Goal: Task Accomplishment & Management: Manage account settings

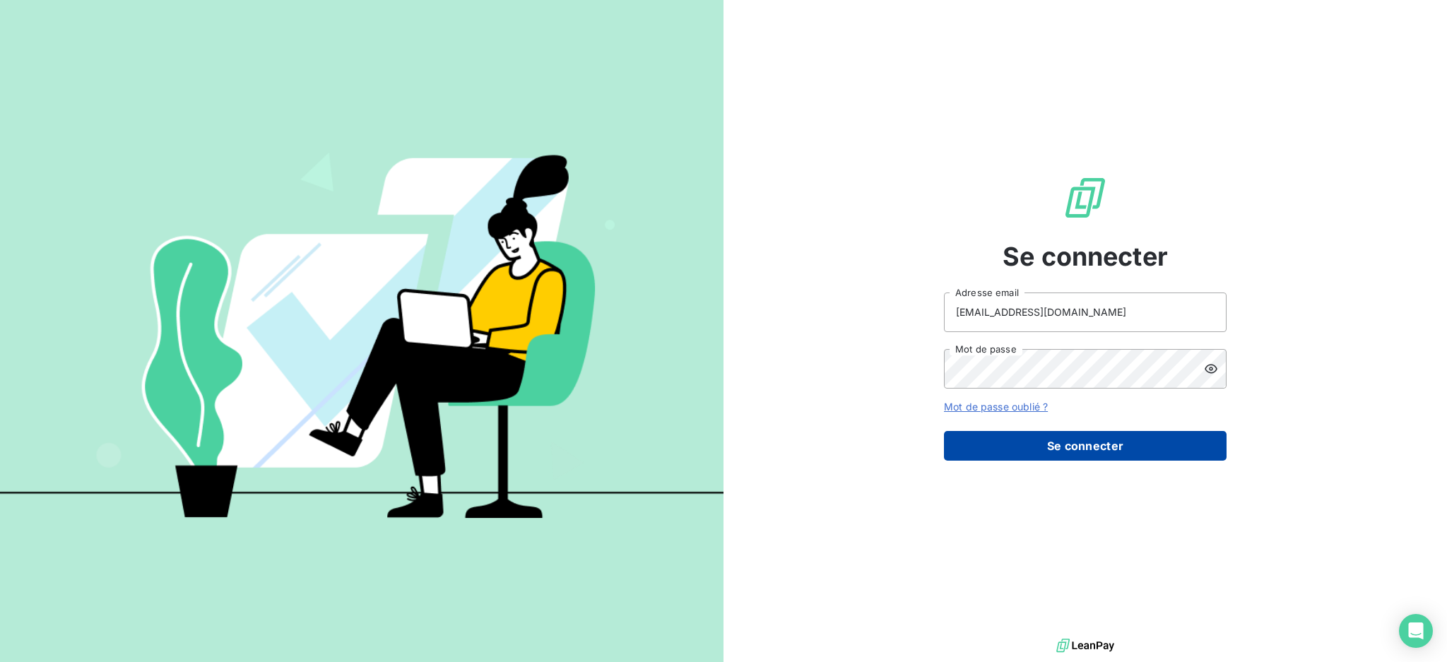
click at [1044, 447] on button "Se connecter" at bounding box center [1085, 446] width 283 height 30
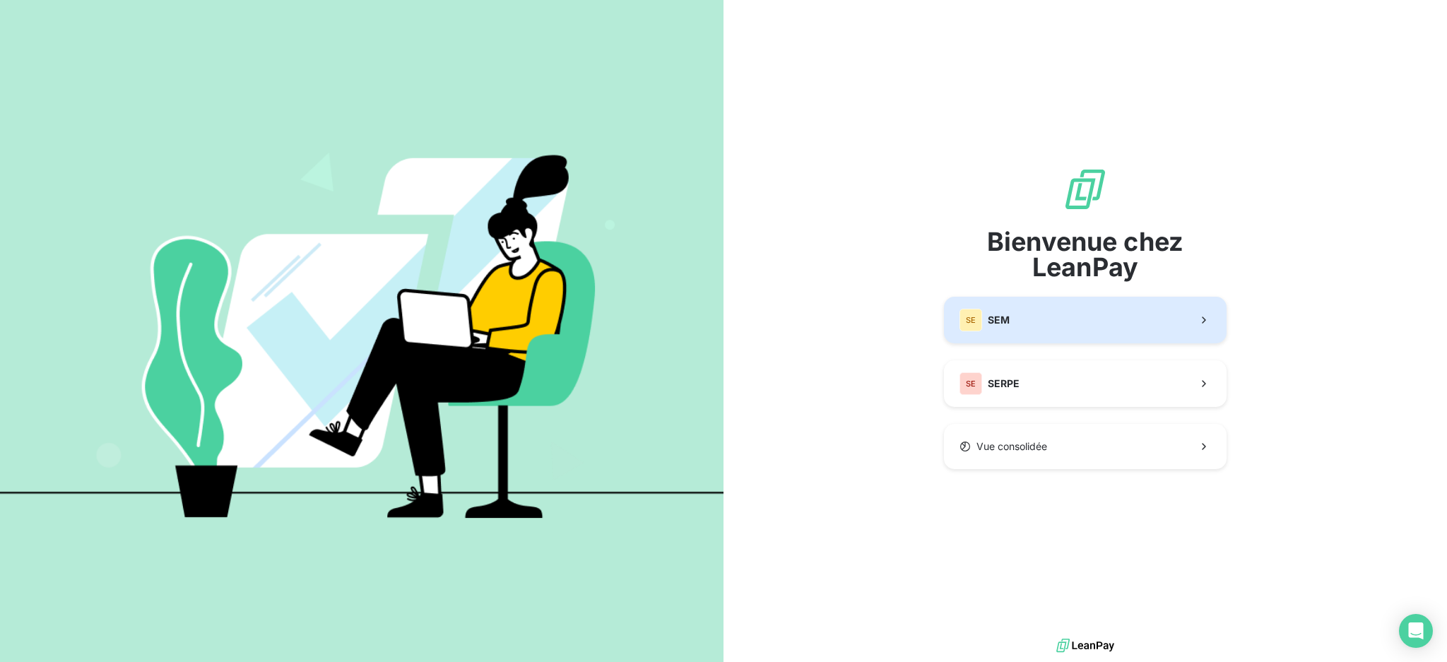
click at [1038, 311] on button "SE SEM" at bounding box center [1085, 320] width 283 height 47
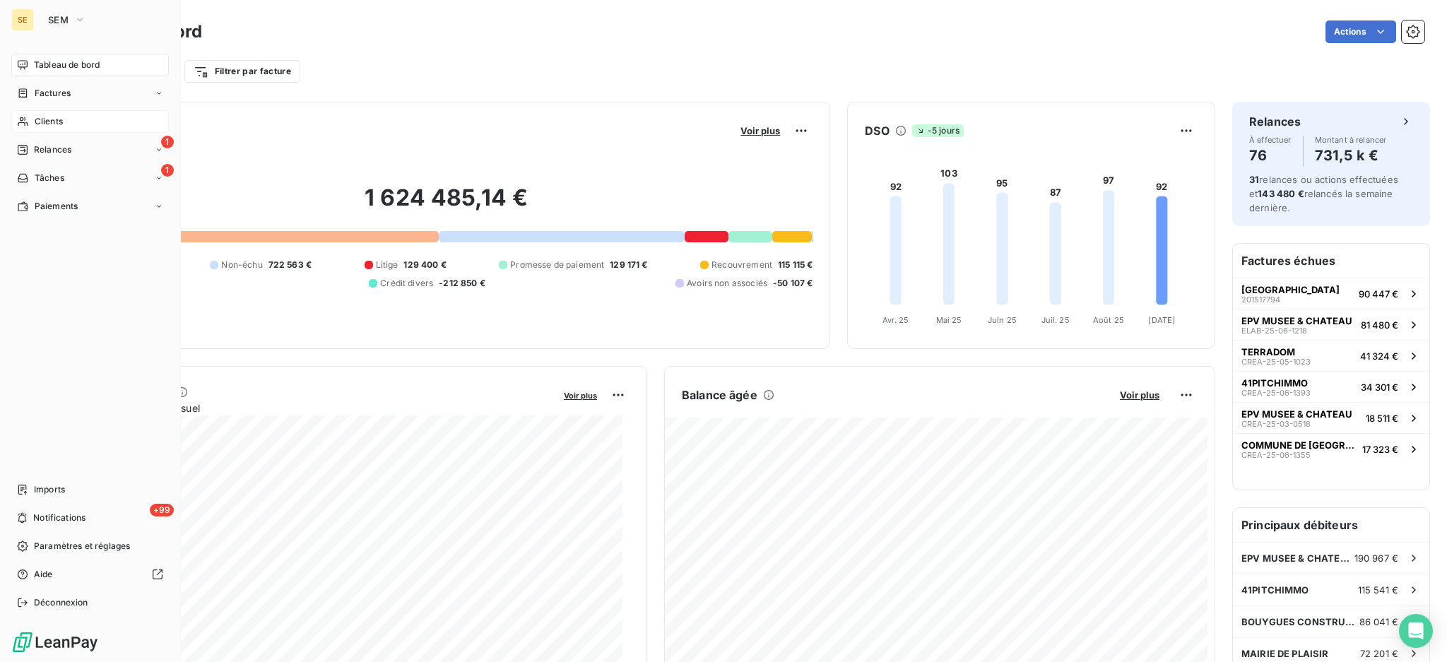
click at [42, 118] on span "Clients" at bounding box center [49, 121] width 28 height 13
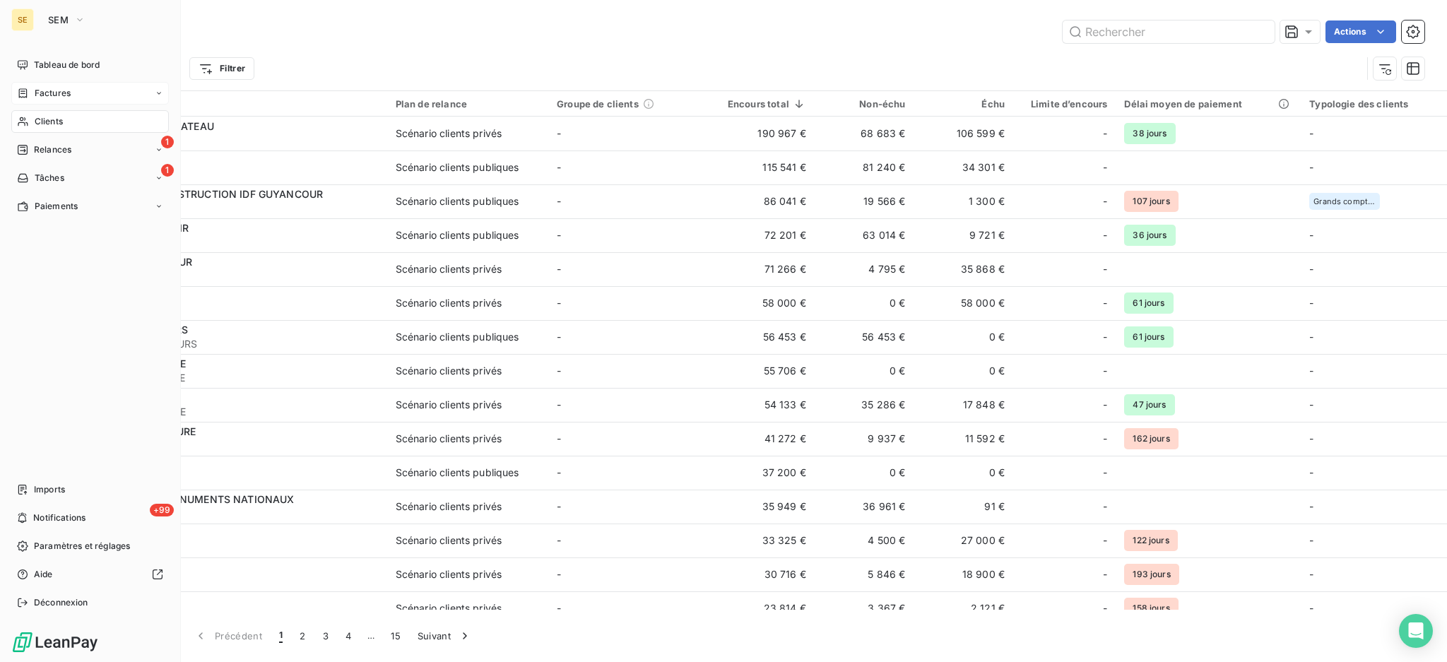
click at [52, 91] on span "Factures" at bounding box center [53, 93] width 36 height 13
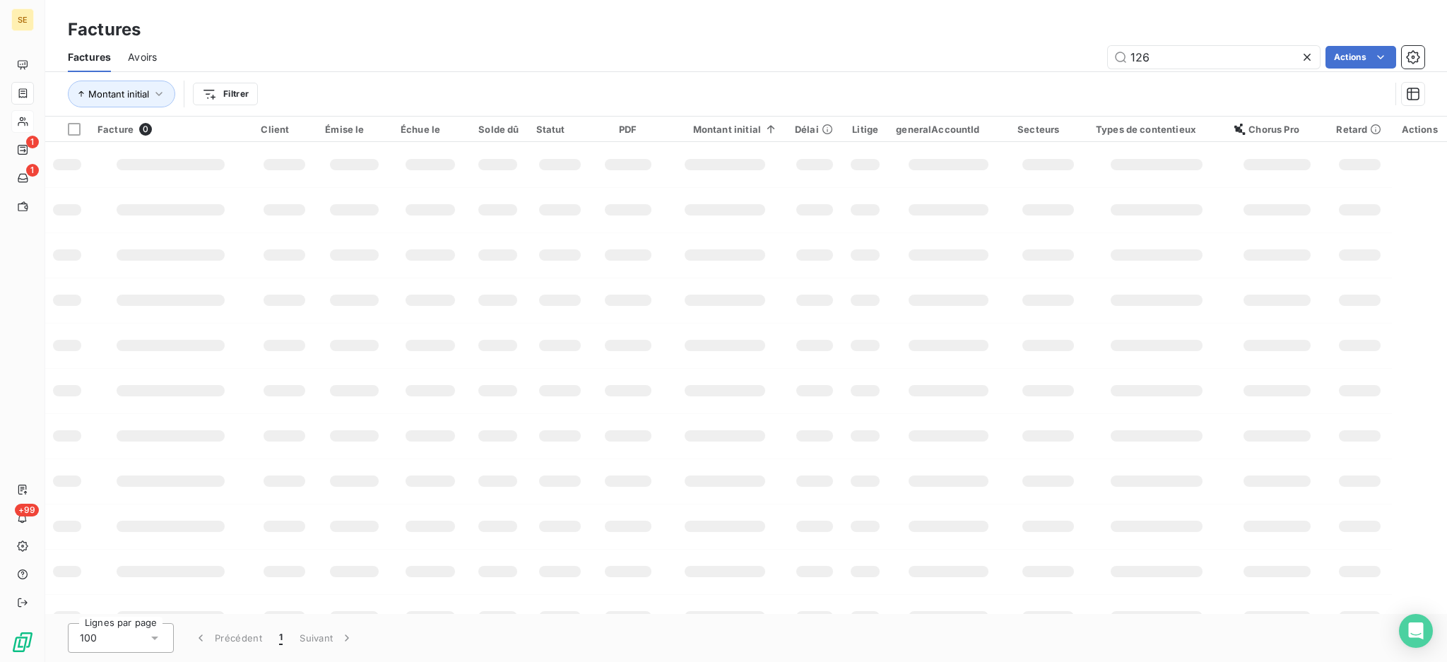
click at [1174, 34] on div "Factures" at bounding box center [745, 29] width 1401 height 25
drag, startPoint x: 1162, startPoint y: 57, endPoint x: 1099, endPoint y: 44, distance: 64.1
click at [1099, 46] on div "126 Actions" at bounding box center [799, 57] width 1250 height 23
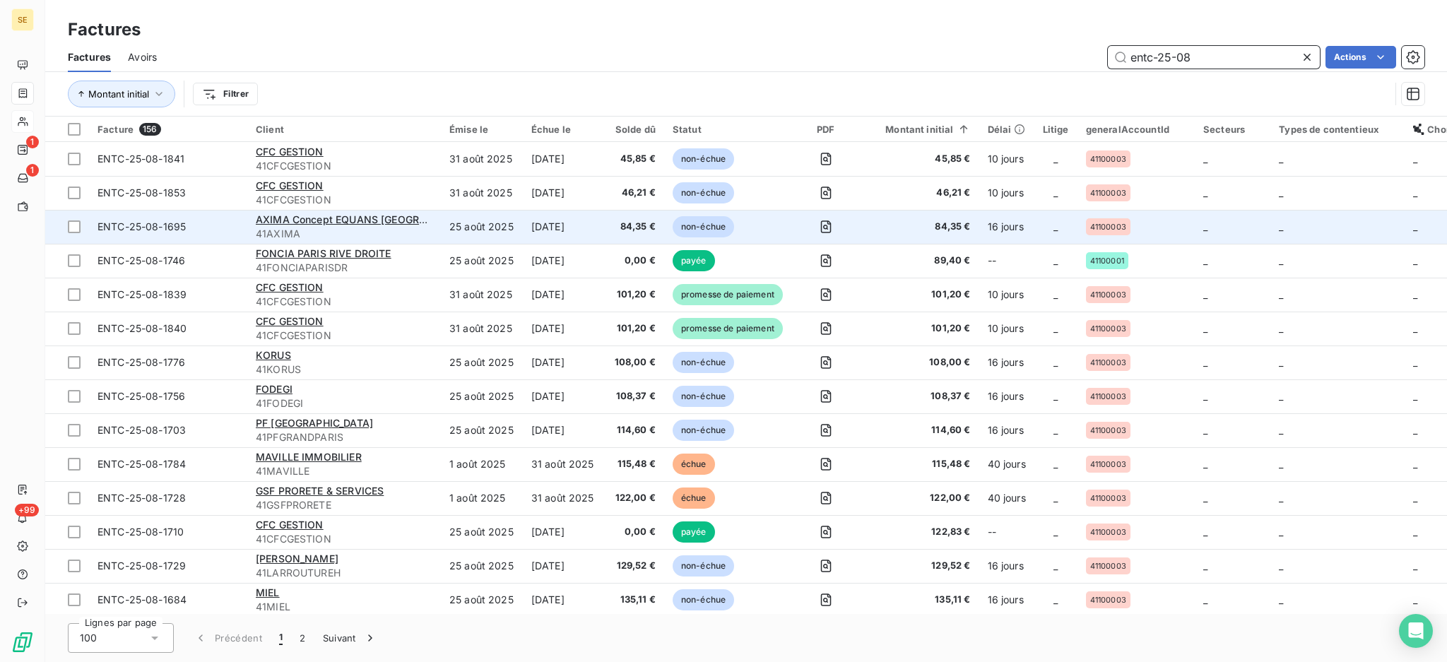
type input "entc-25-08"
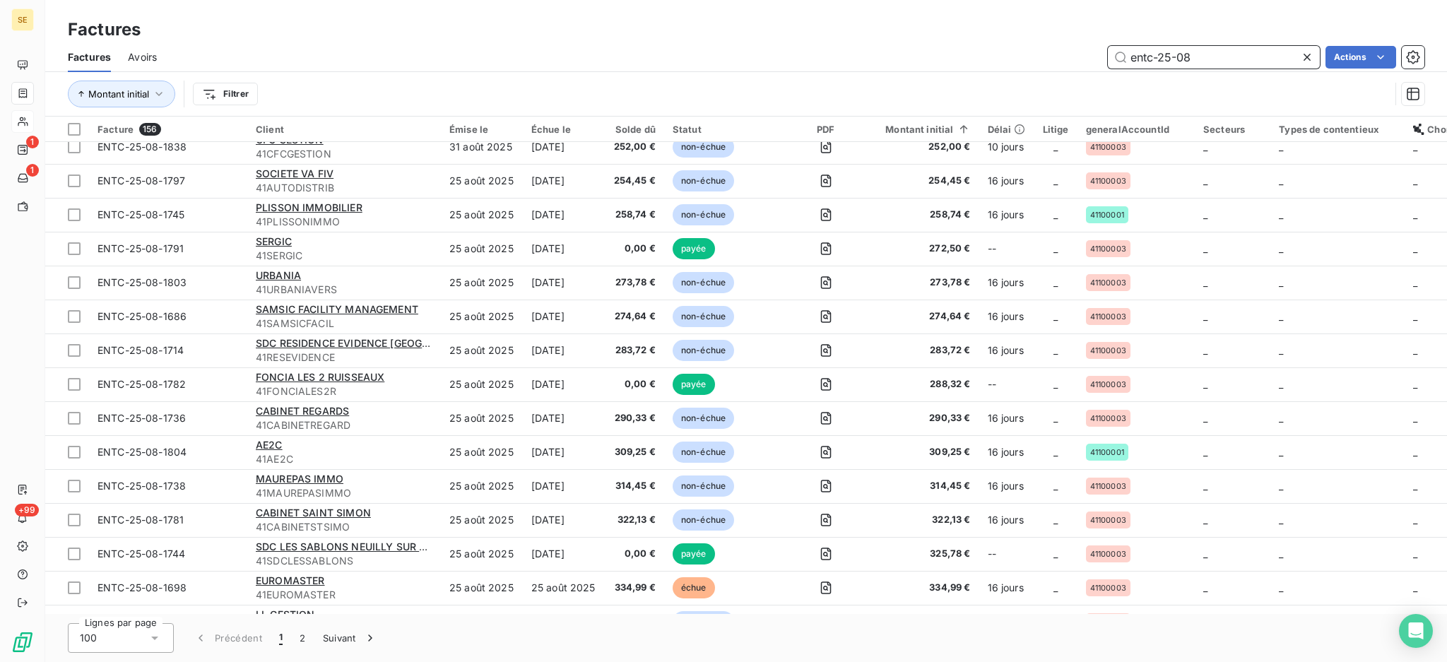
scroll to position [1035, 0]
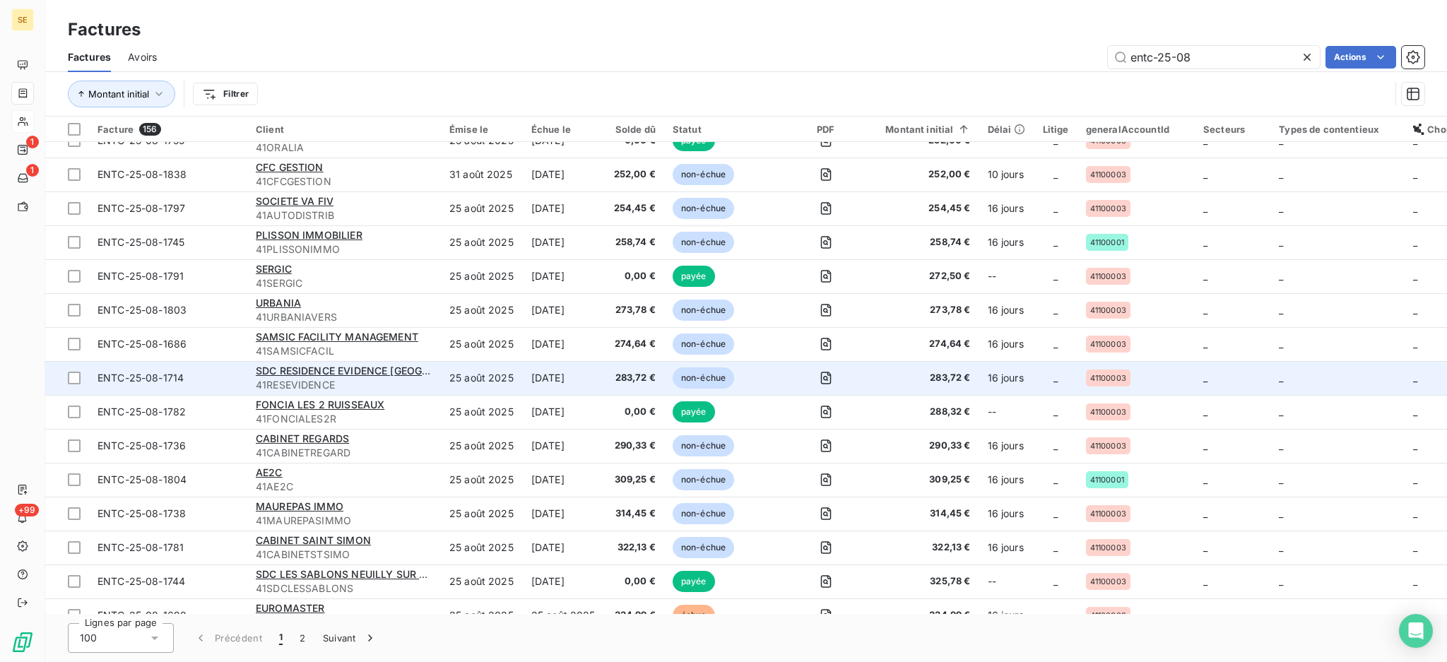
click at [342, 379] on span "41RESEVIDENCE" at bounding box center [344, 385] width 177 height 14
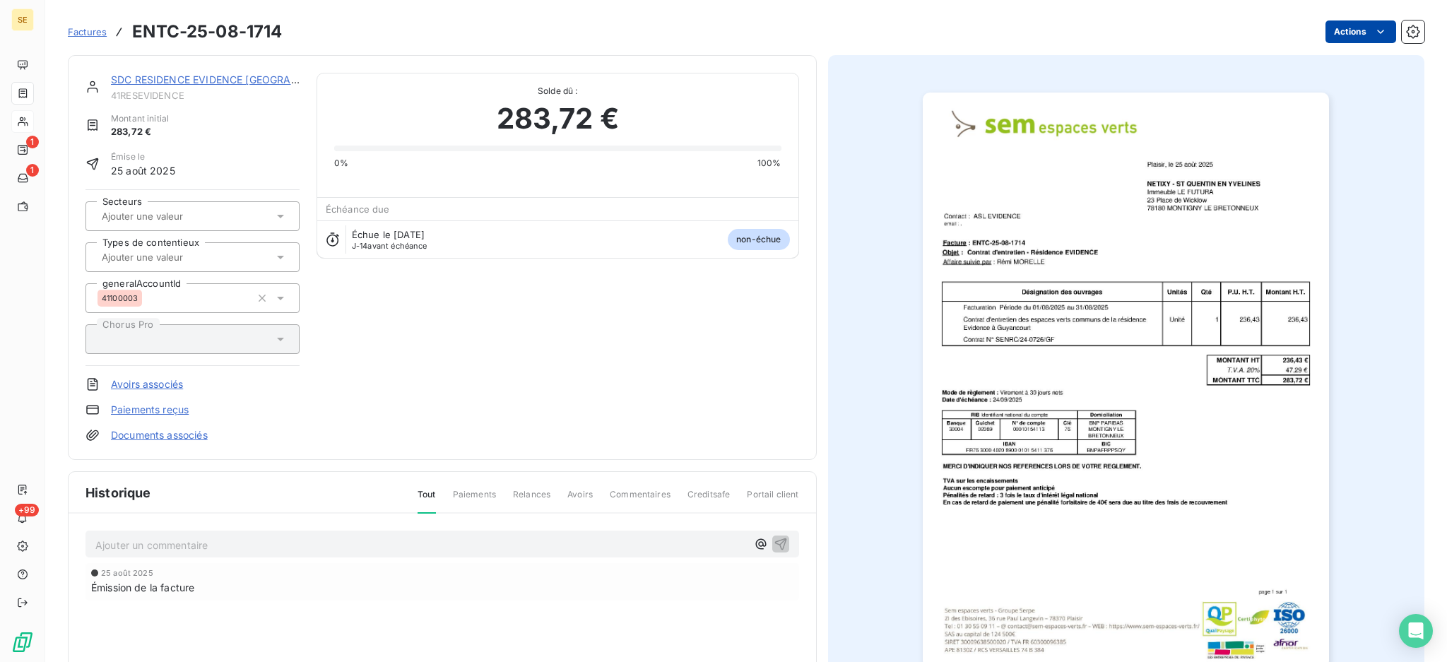
click at [1357, 22] on html "SE 1 1 +99 Factures ENTC-25-08-1714 Actions SDC RESIDENCE EVIDENCE [GEOGRAPHIC_…" at bounding box center [723, 331] width 1447 height 662
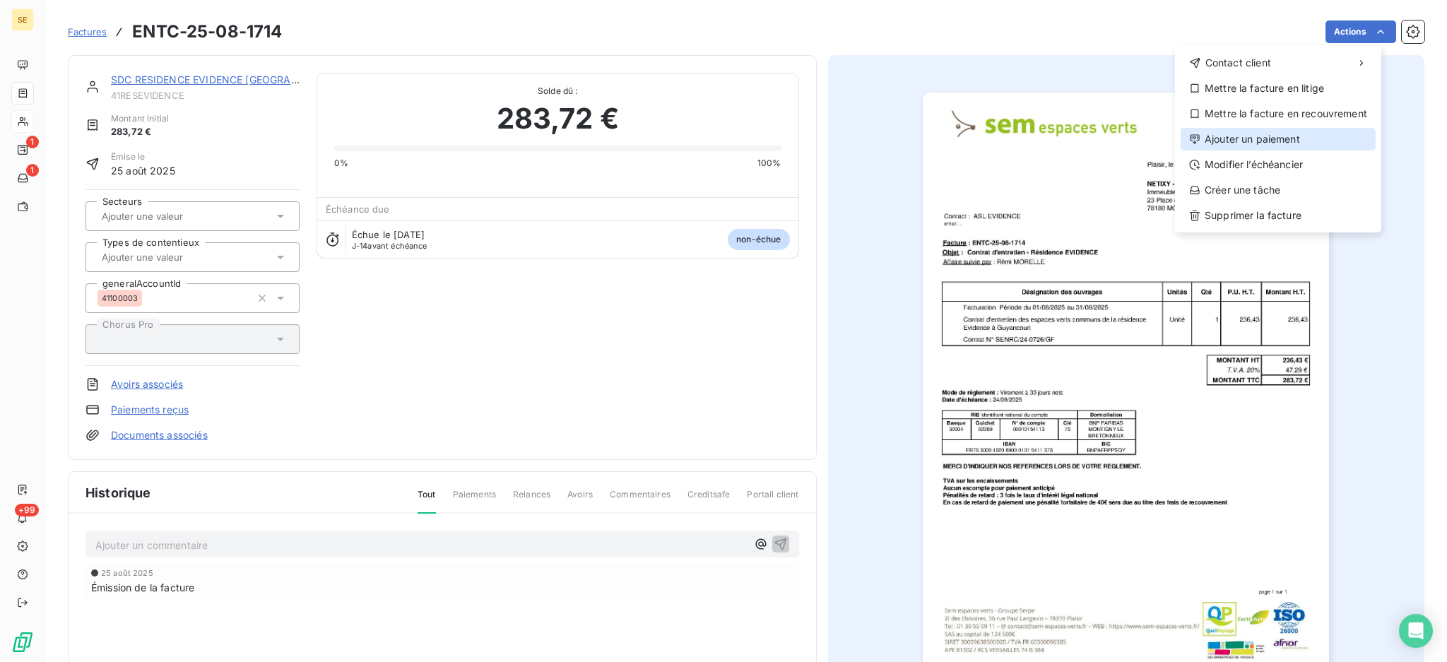
click at [1272, 144] on div "Ajouter un paiement" at bounding box center [1277, 139] width 195 height 23
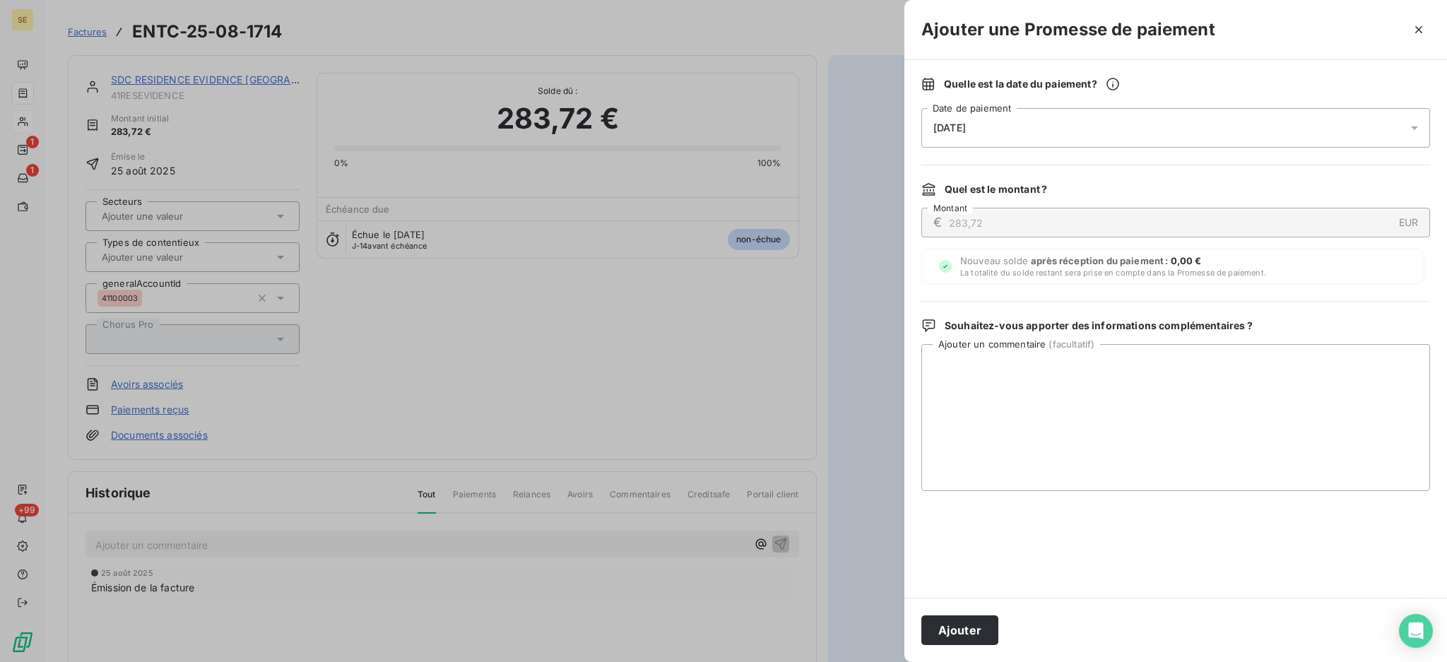
click at [1413, 131] on icon at bounding box center [1414, 128] width 14 height 14
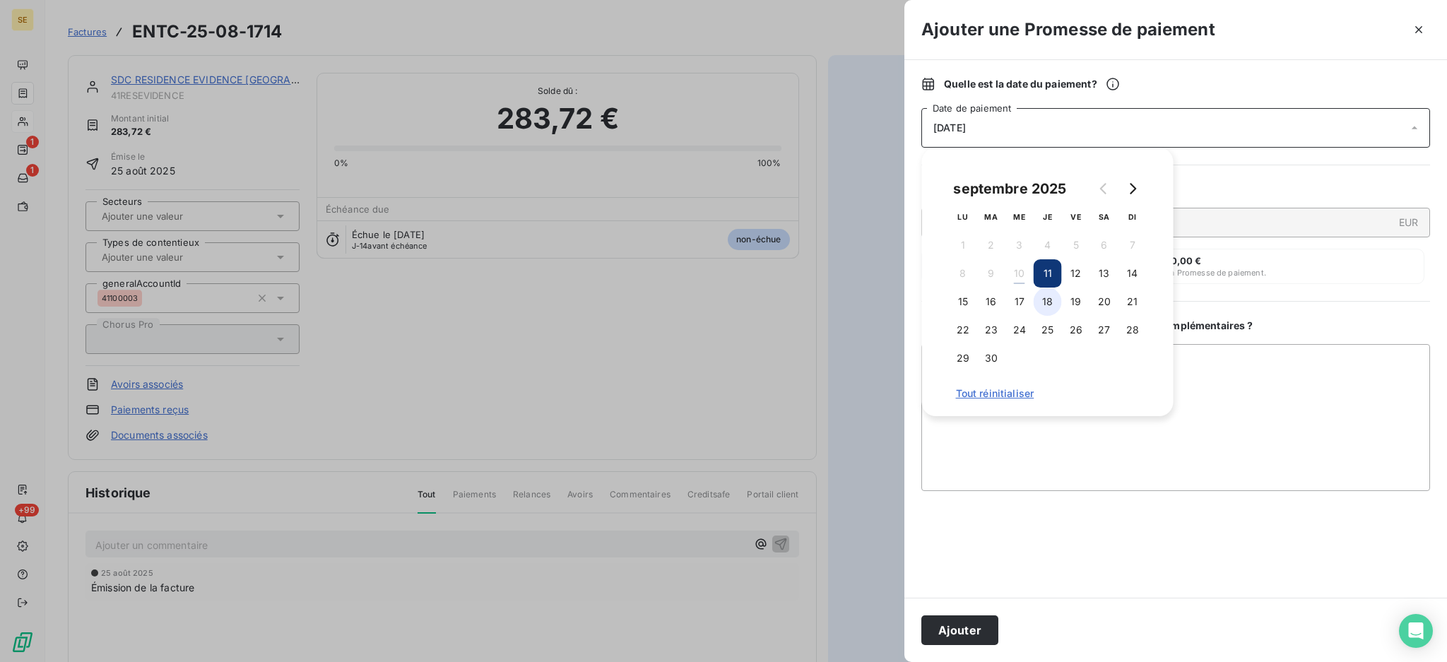
click at [1051, 304] on button "18" at bounding box center [1047, 301] width 28 height 28
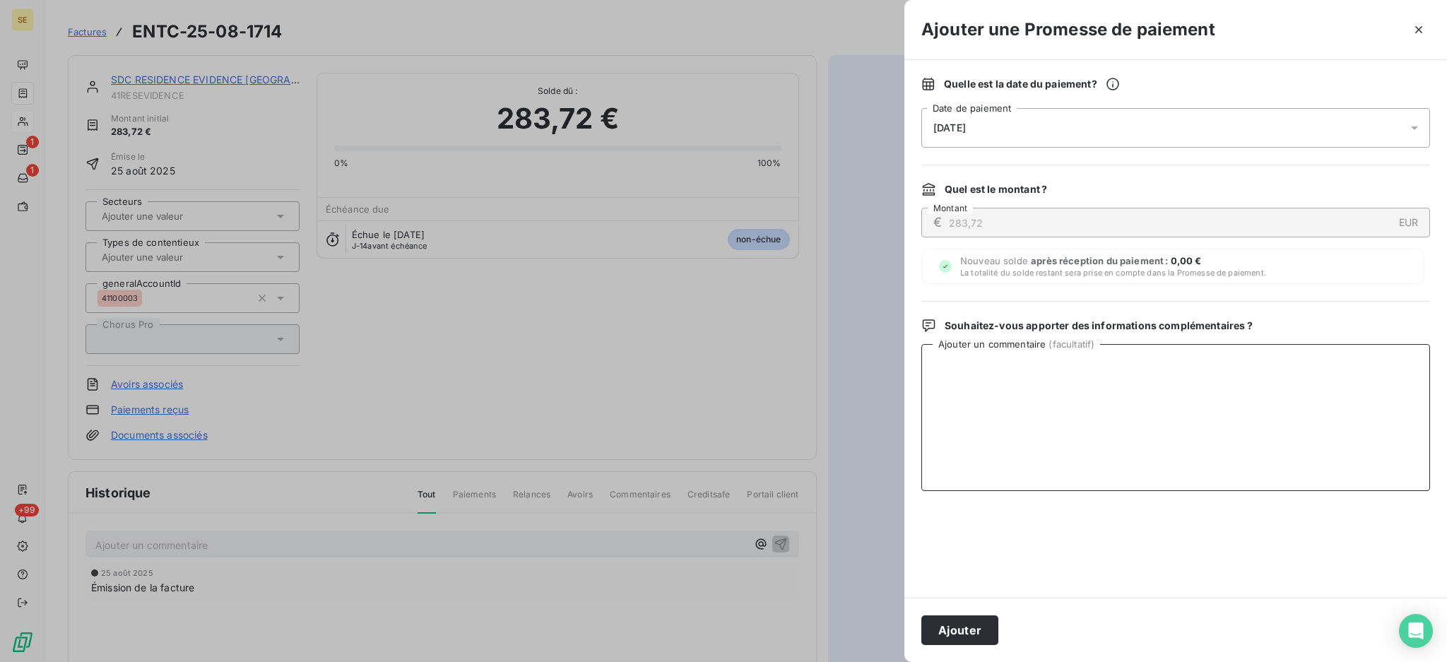
click at [1218, 378] on textarea "Ajouter un commentaire ( facultatif )" at bounding box center [1175, 417] width 509 height 147
type textarea "AVIS DE VIRT reçu"
click at [956, 624] on button "Ajouter" at bounding box center [959, 630] width 77 height 30
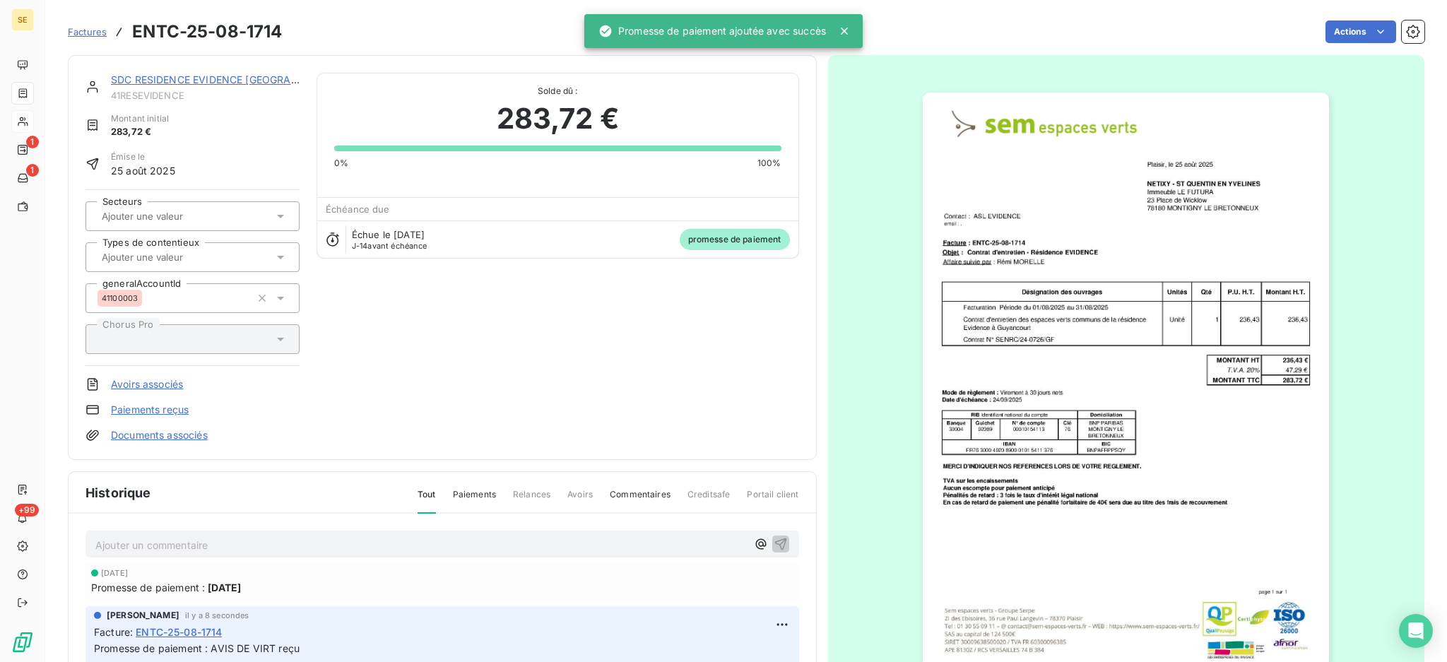
click at [187, 439] on link "Documents associés" at bounding box center [159, 435] width 97 height 14
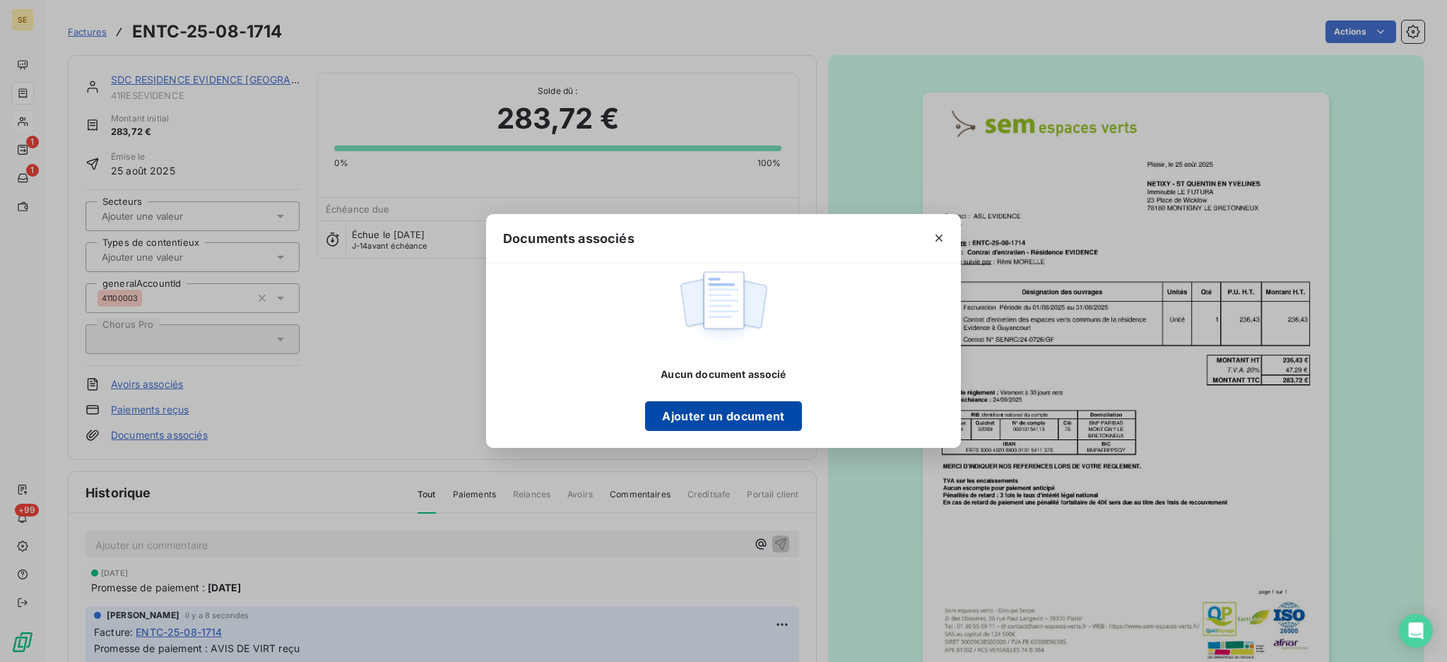
click at [710, 412] on button "Ajouter un document" at bounding box center [723, 416] width 156 height 30
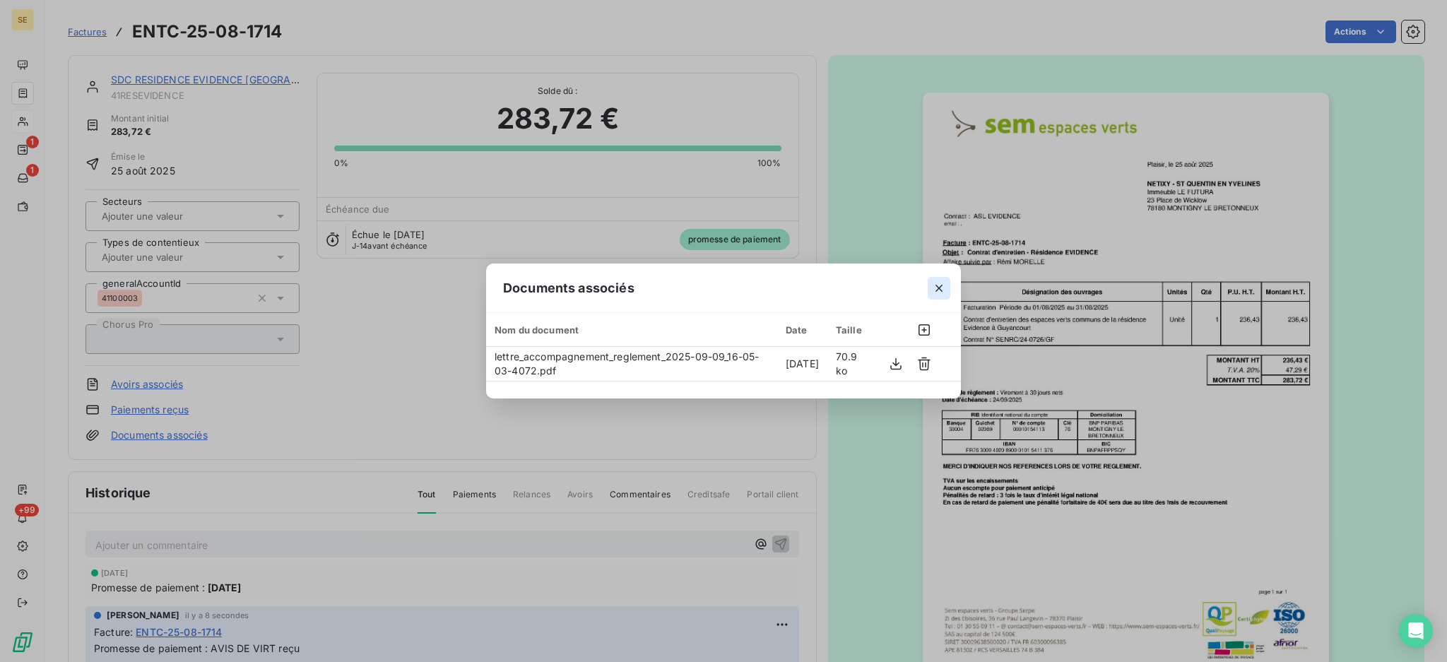
click at [940, 286] on icon "button" at bounding box center [938, 288] width 7 height 7
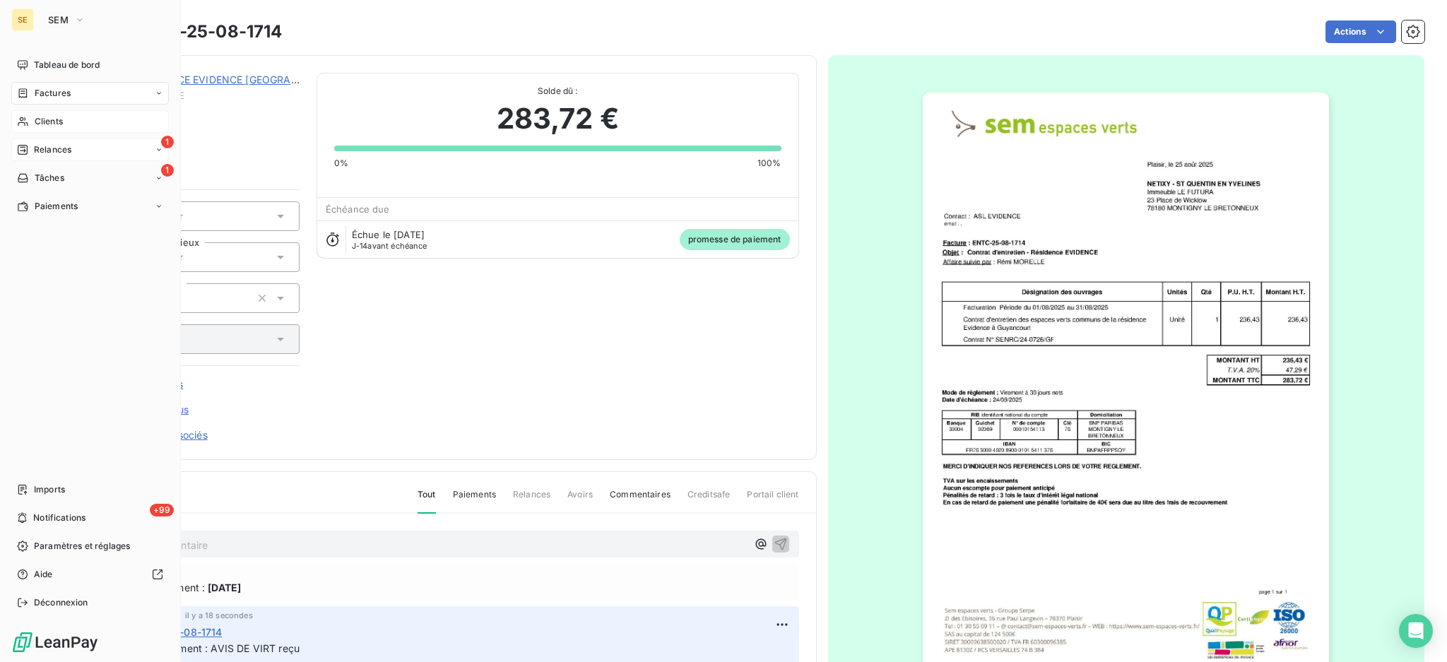
click at [76, 151] on div "1 Relances" at bounding box center [90, 149] width 158 height 23
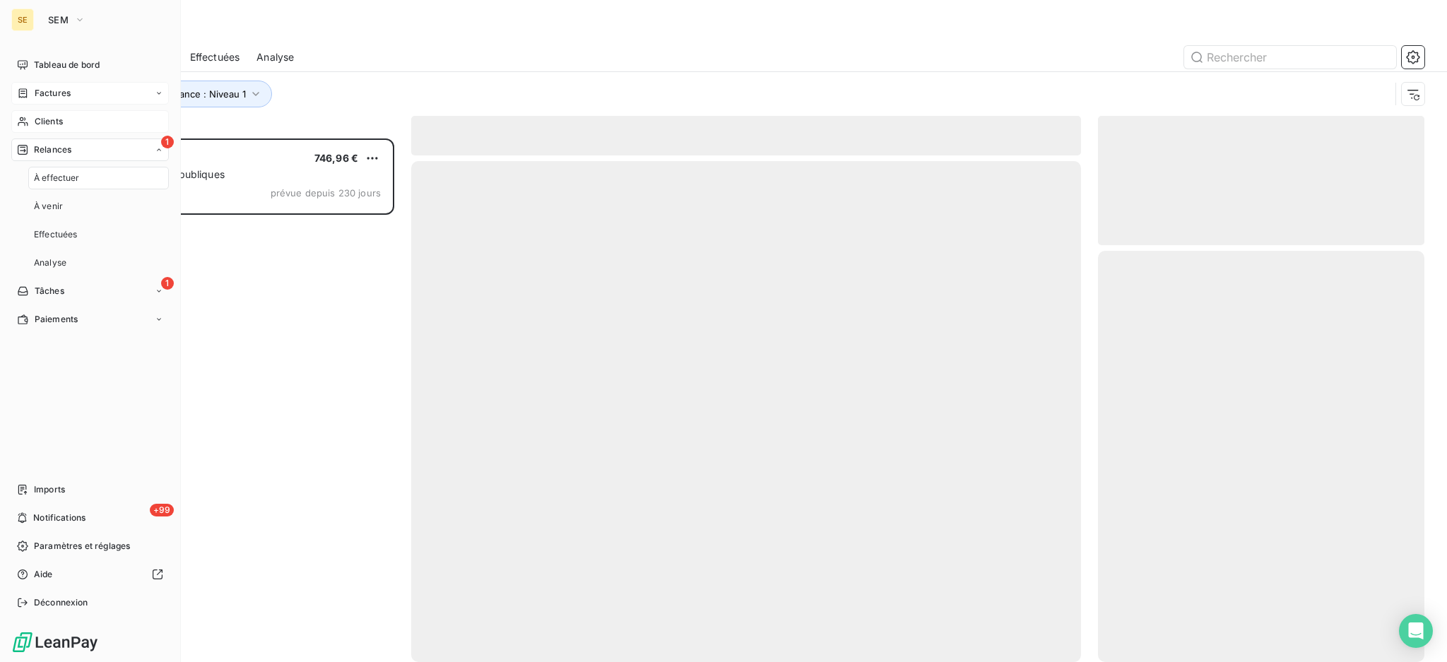
scroll to position [509, 311]
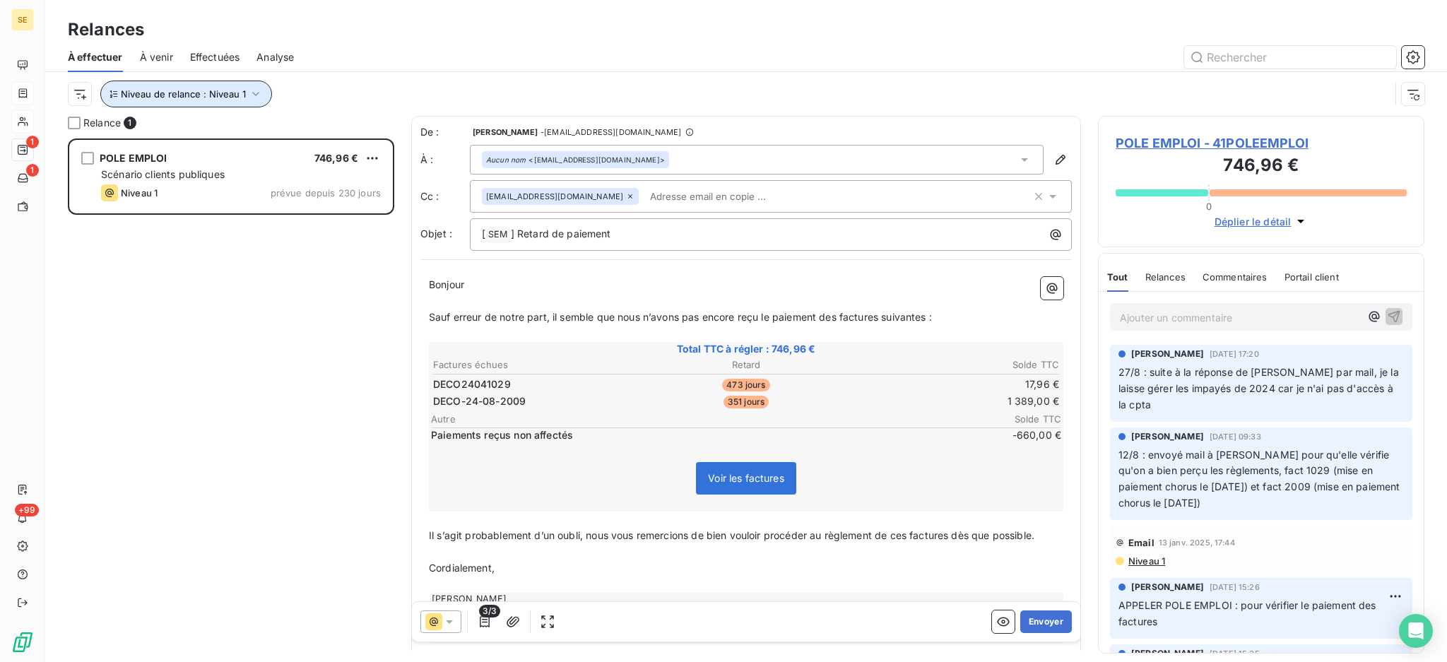
click at [256, 97] on icon "button" at bounding box center [256, 94] width 14 height 14
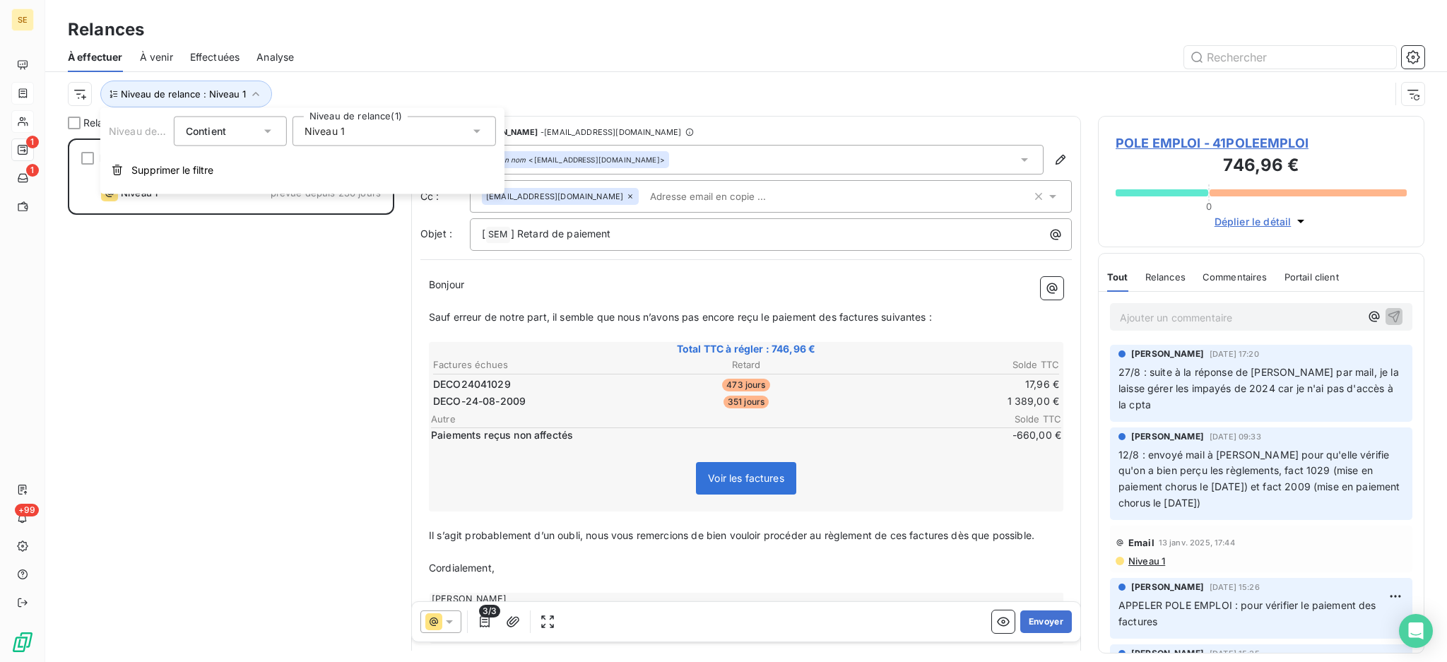
click at [476, 133] on icon at bounding box center [477, 131] width 14 height 14
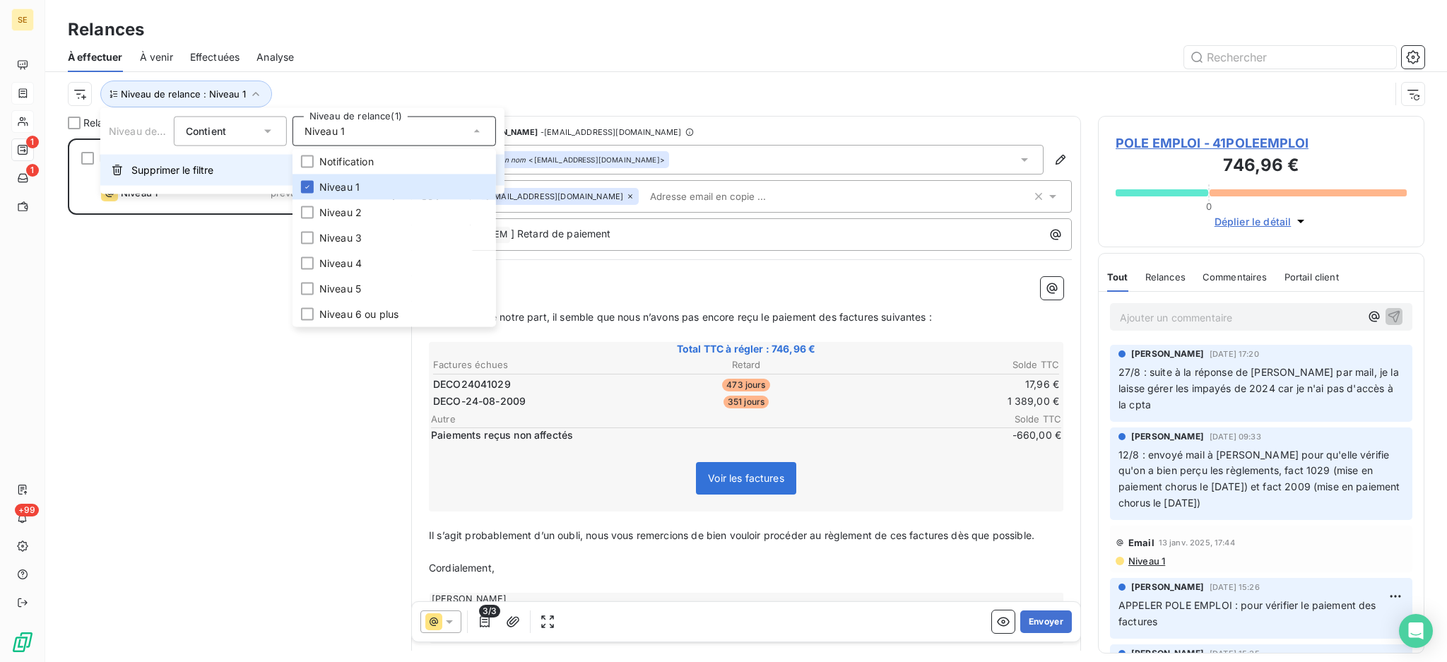
click at [206, 170] on span "Supprimer le filtre" at bounding box center [172, 170] width 82 height 14
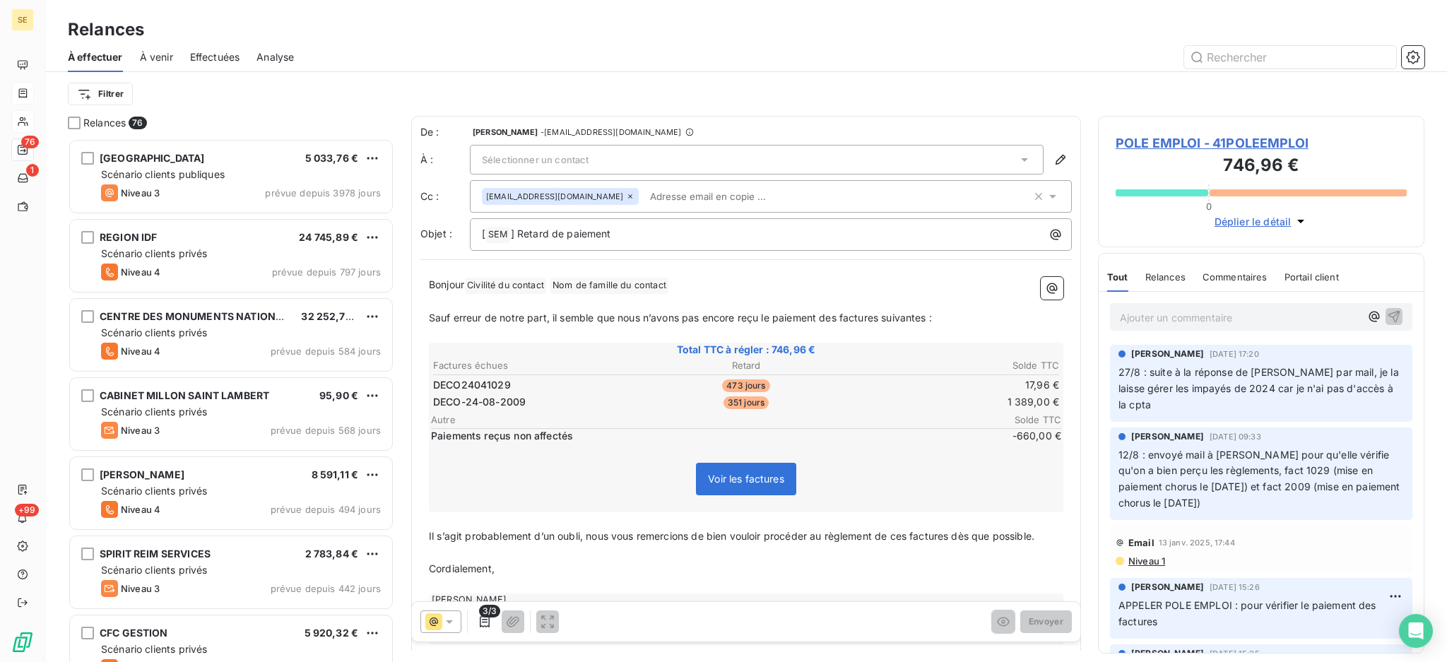
scroll to position [510, 311]
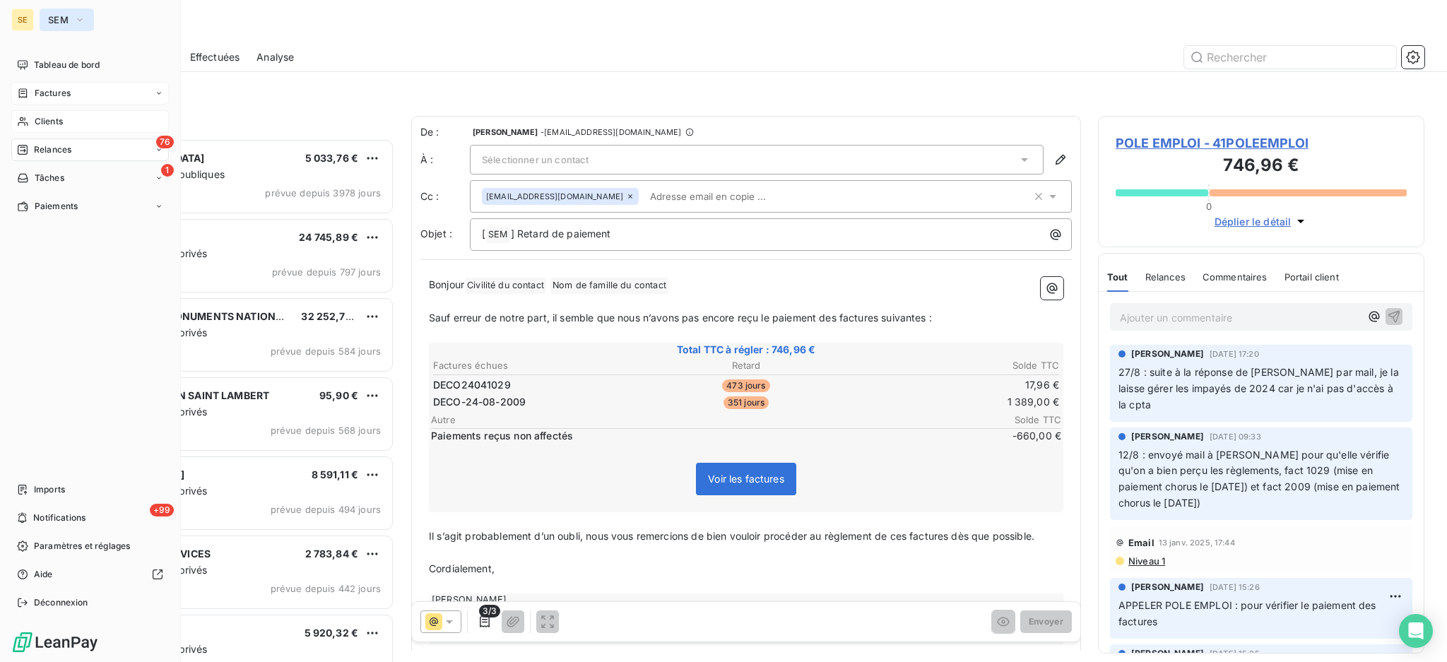
click at [57, 19] on span "SEM" at bounding box center [58, 19] width 20 height 11
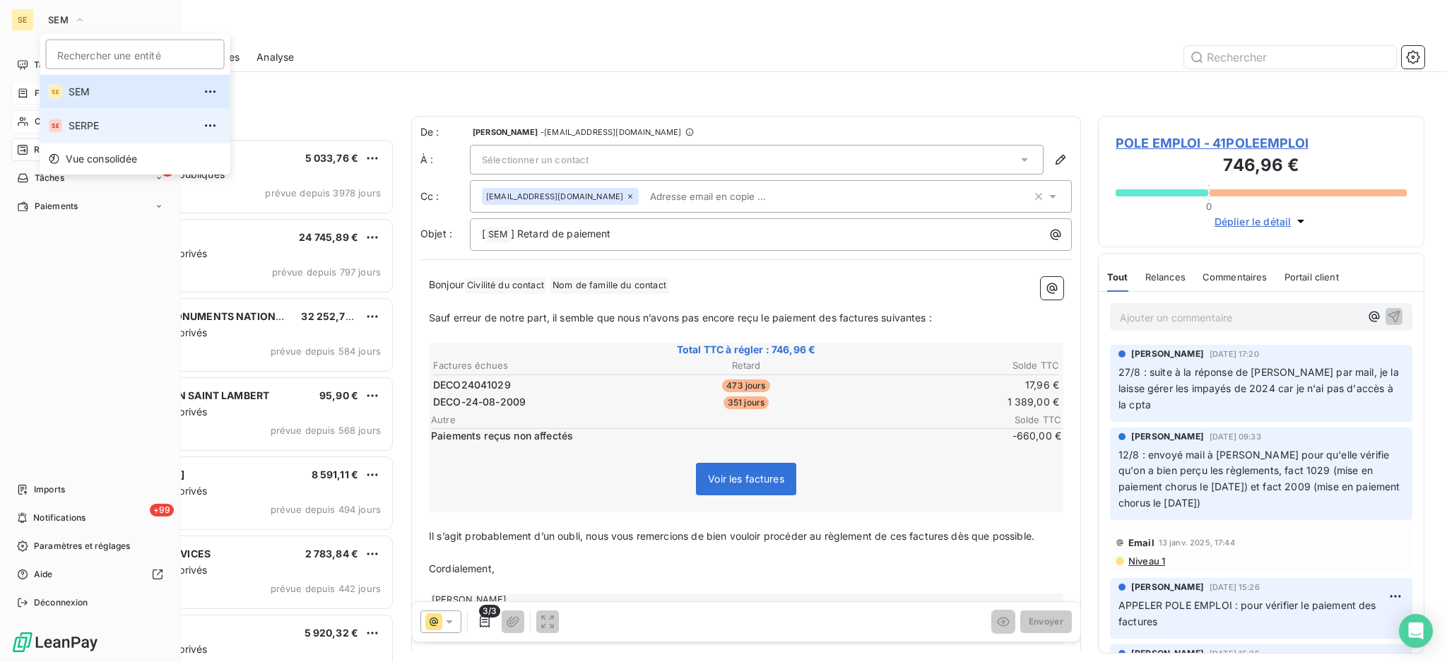
click at [69, 133] on li "SE SERPE" at bounding box center [135, 126] width 190 height 34
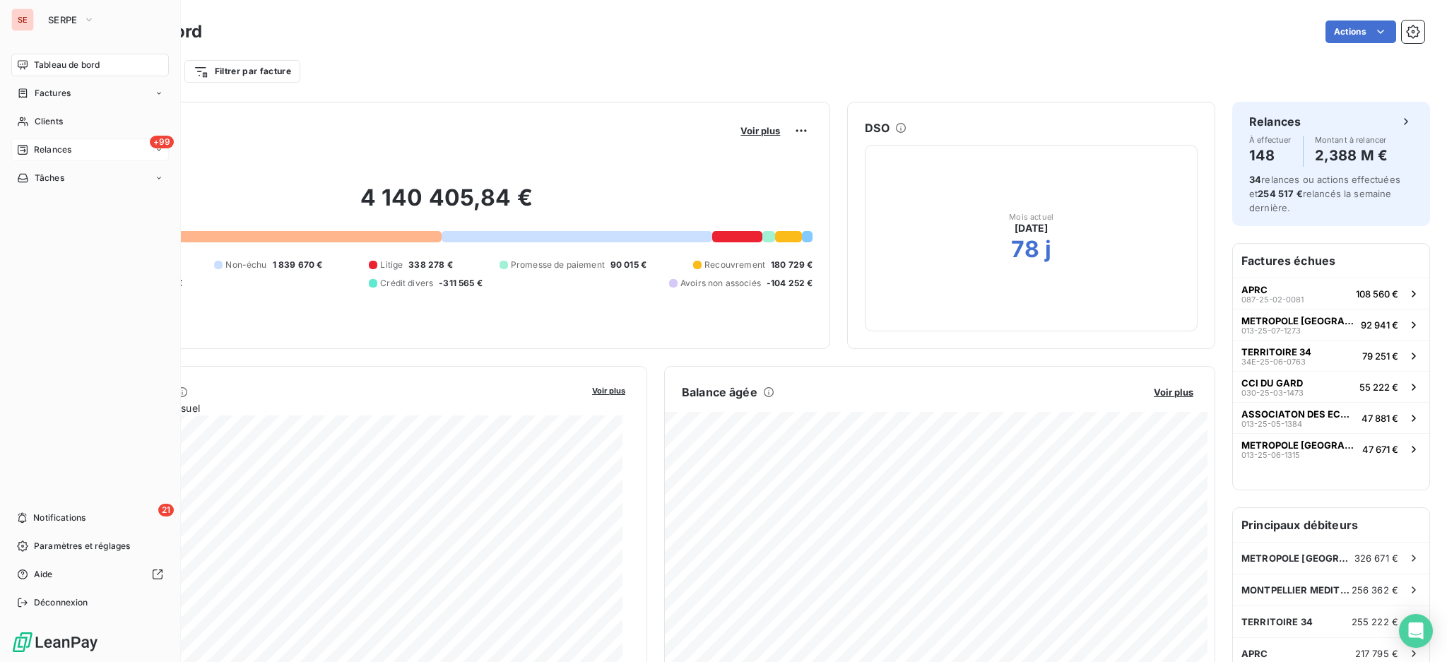
click at [51, 152] on span "Relances" at bounding box center [52, 149] width 37 height 13
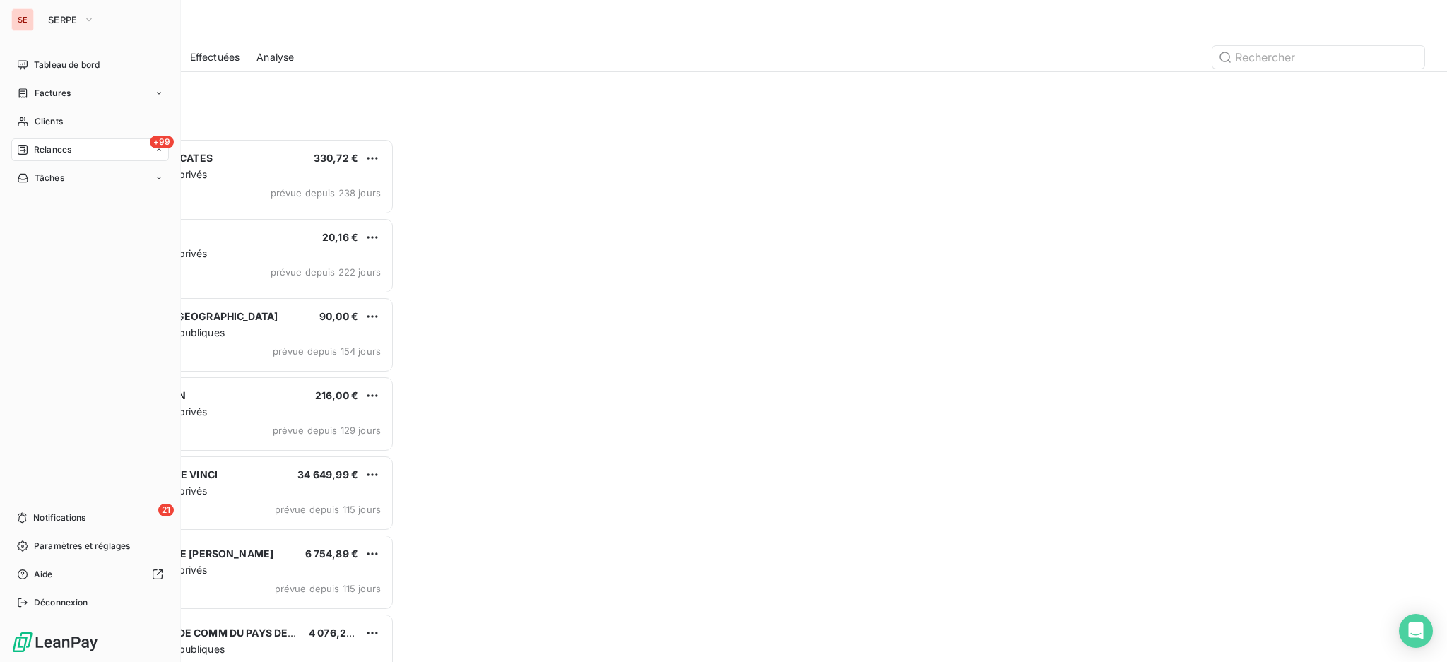
scroll to position [510, 311]
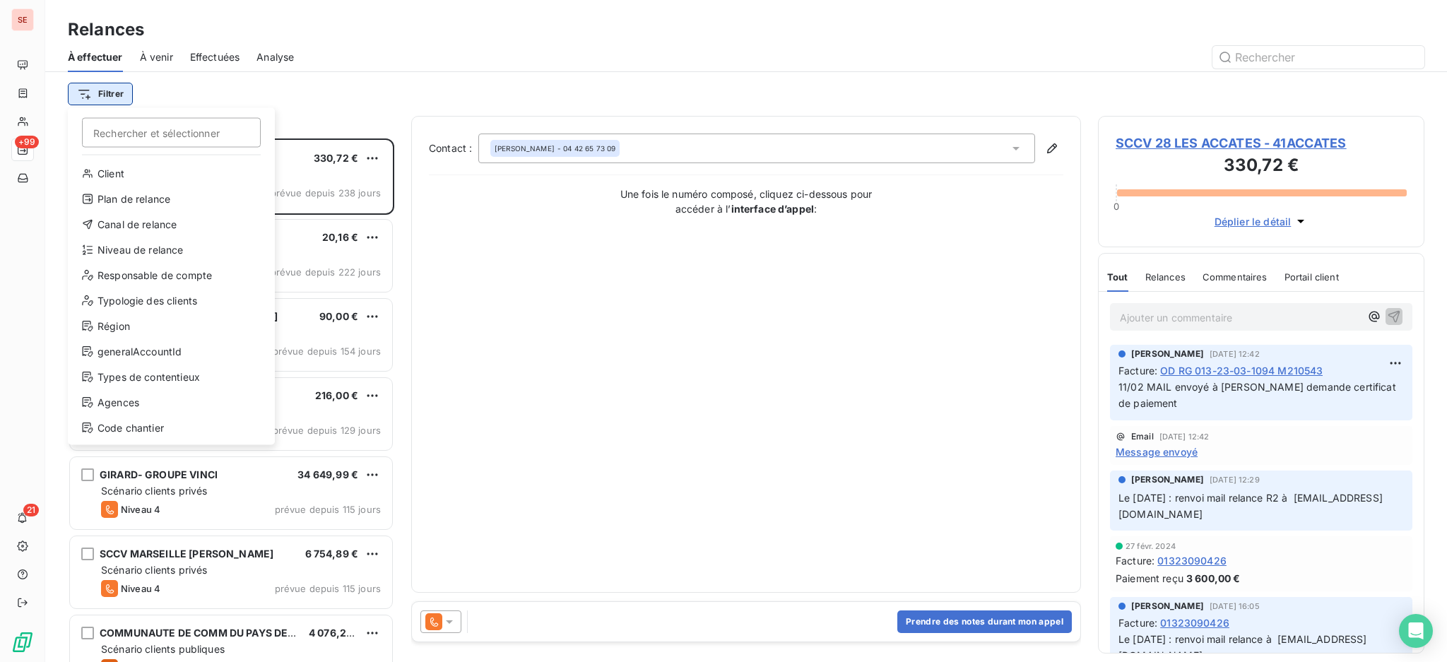
click at [88, 93] on html "SE +99 21 Relances À effectuer À venir Effectuées Analyse Filtrer Rechercher et…" at bounding box center [723, 331] width 1447 height 662
click at [160, 244] on div "Niveau de relance" at bounding box center [171, 250] width 196 height 23
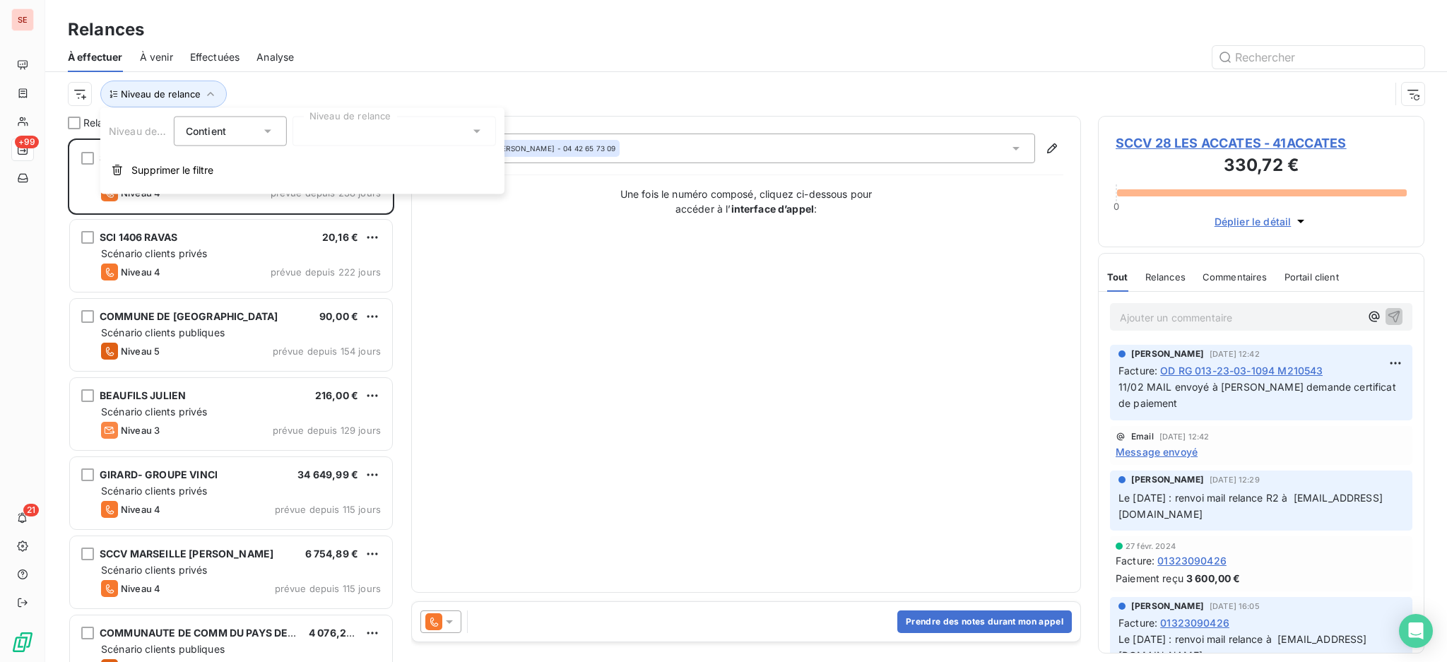
scroll to position [15, 15]
click at [473, 131] on icon at bounding box center [477, 131] width 14 height 14
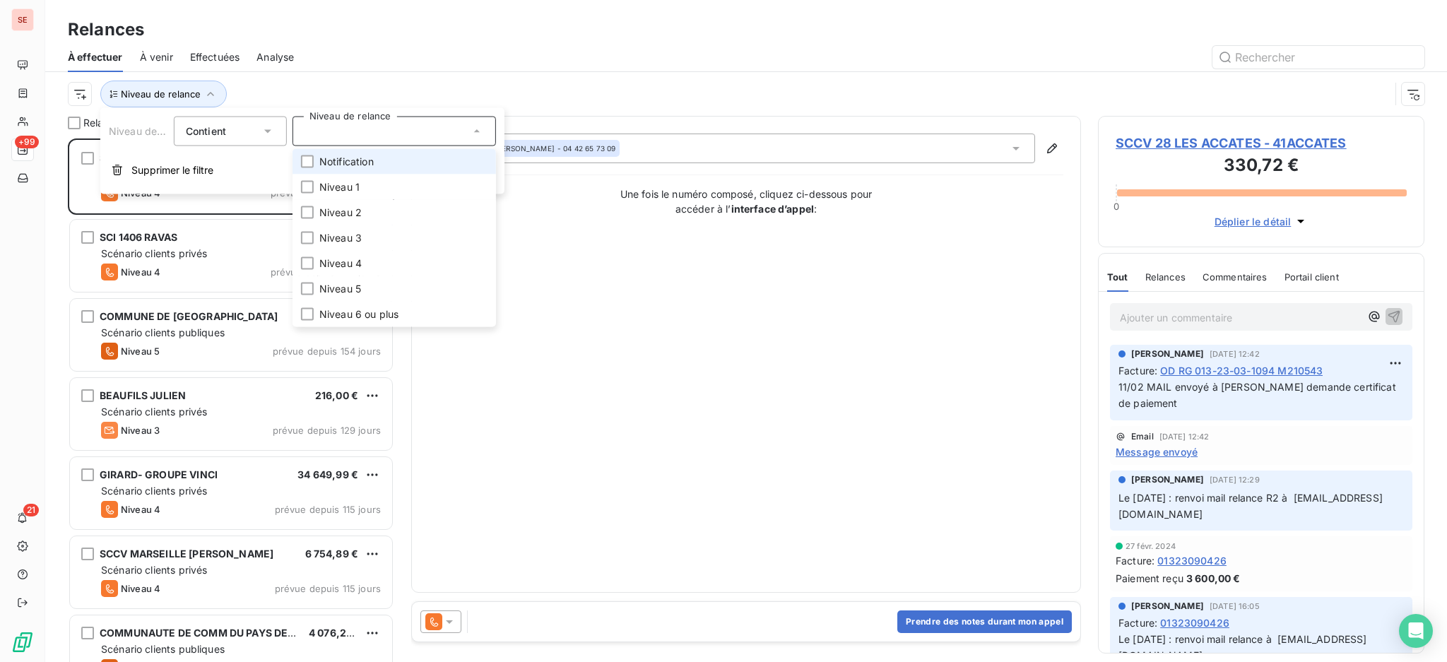
click at [390, 163] on li "Notification" at bounding box center [393, 161] width 203 height 25
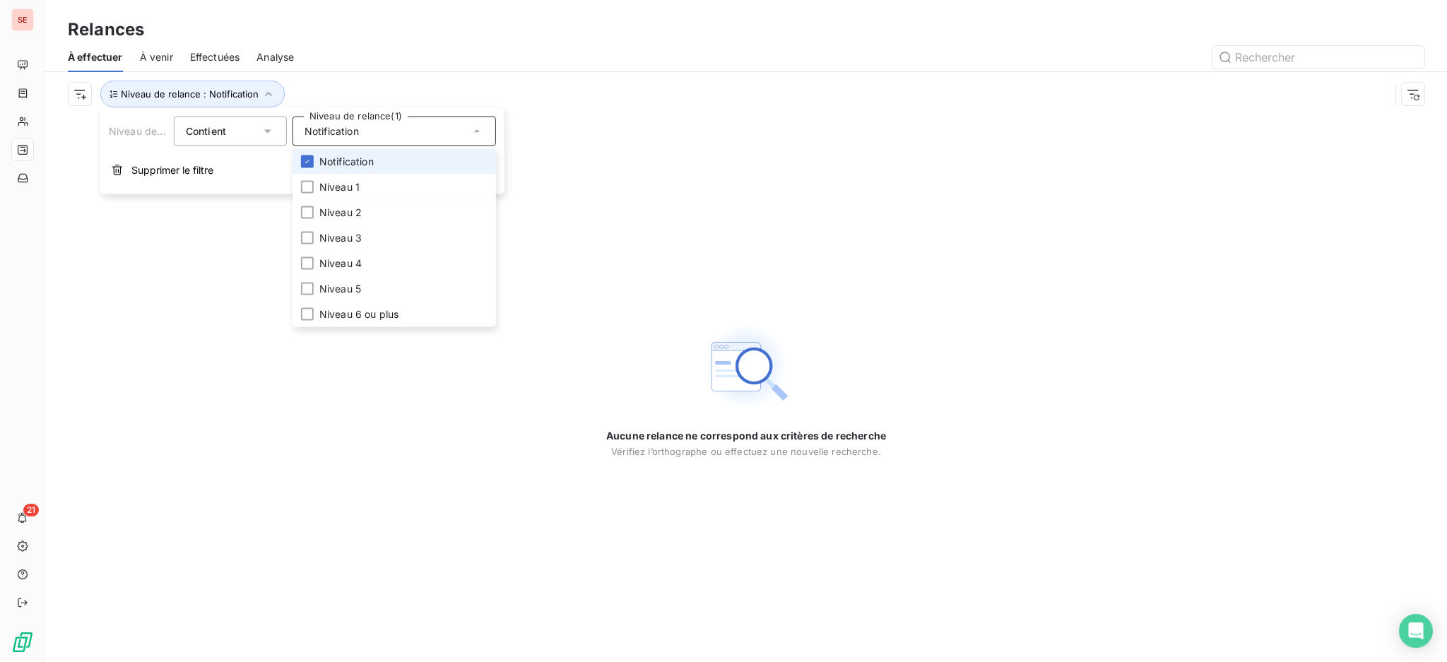
click at [343, 153] on li "Notification" at bounding box center [393, 161] width 203 height 25
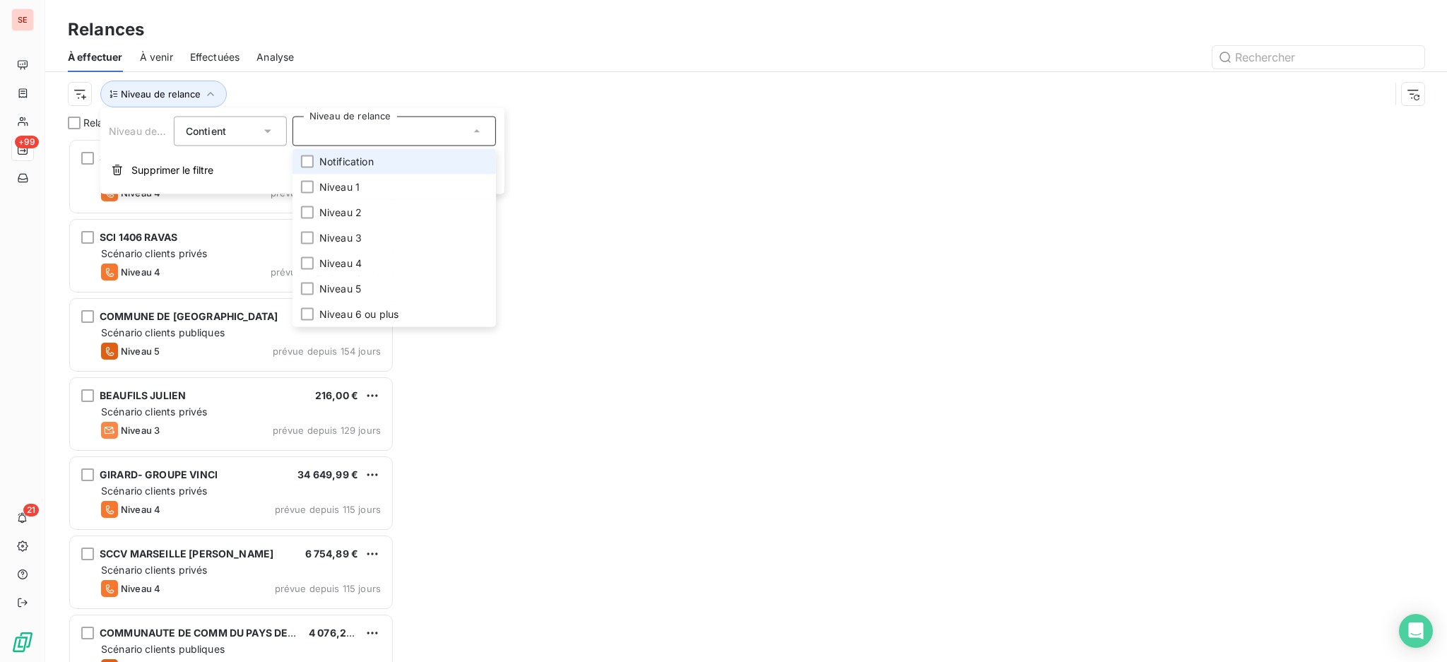
scroll to position [509, 311]
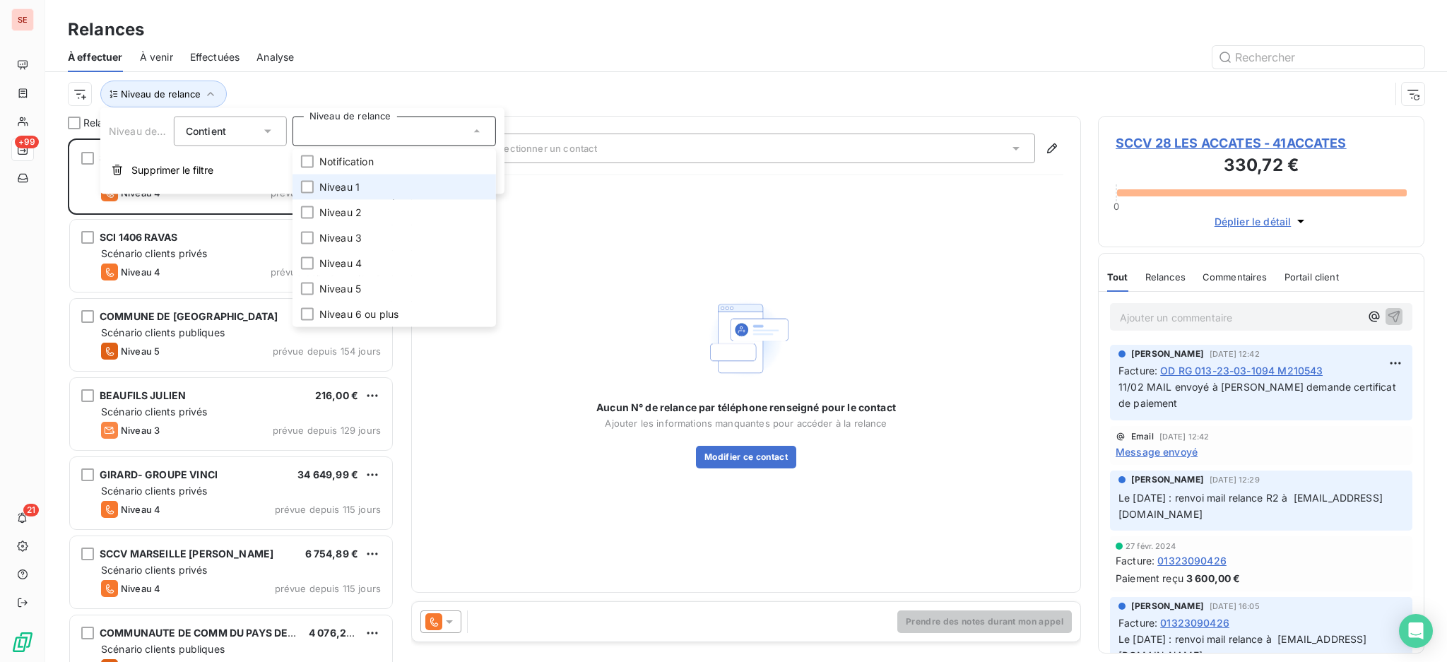
click at [328, 182] on span "Niveau 1" at bounding box center [339, 187] width 40 height 14
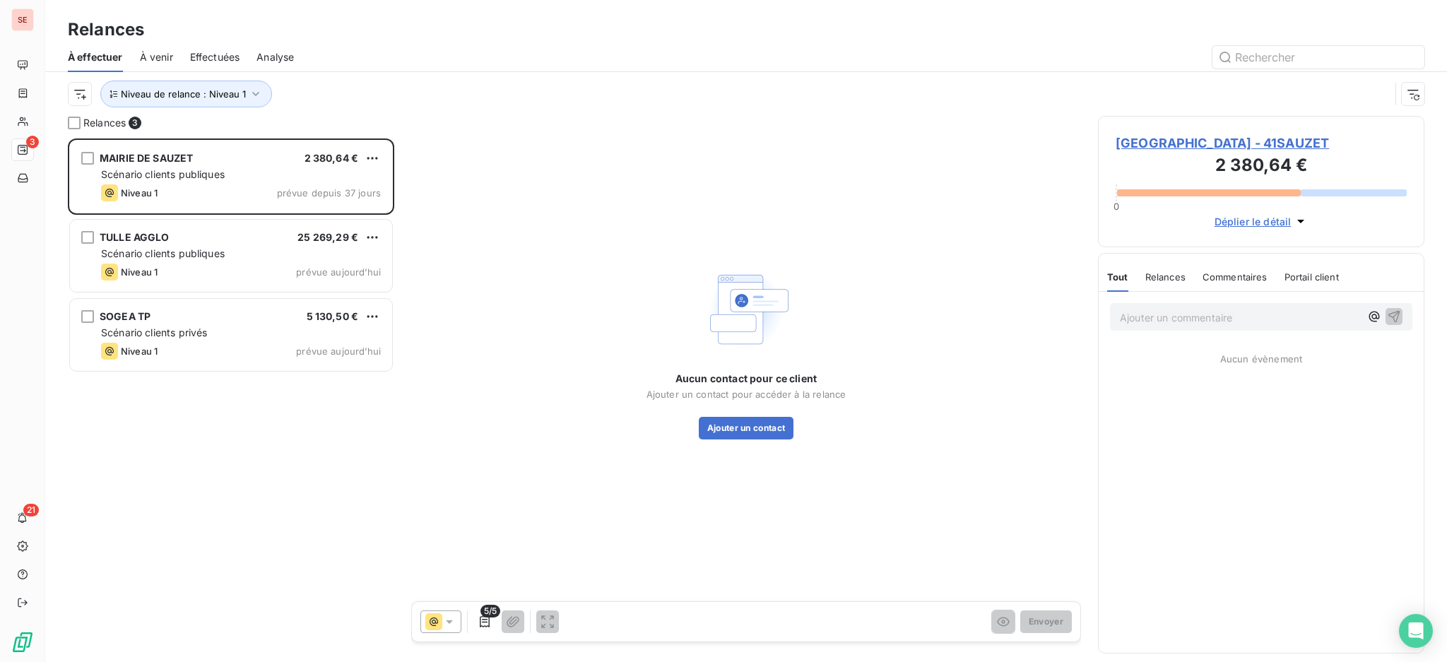
click at [326, 43] on div "À effectuer À venir Effectuées Analyse" at bounding box center [745, 57] width 1401 height 30
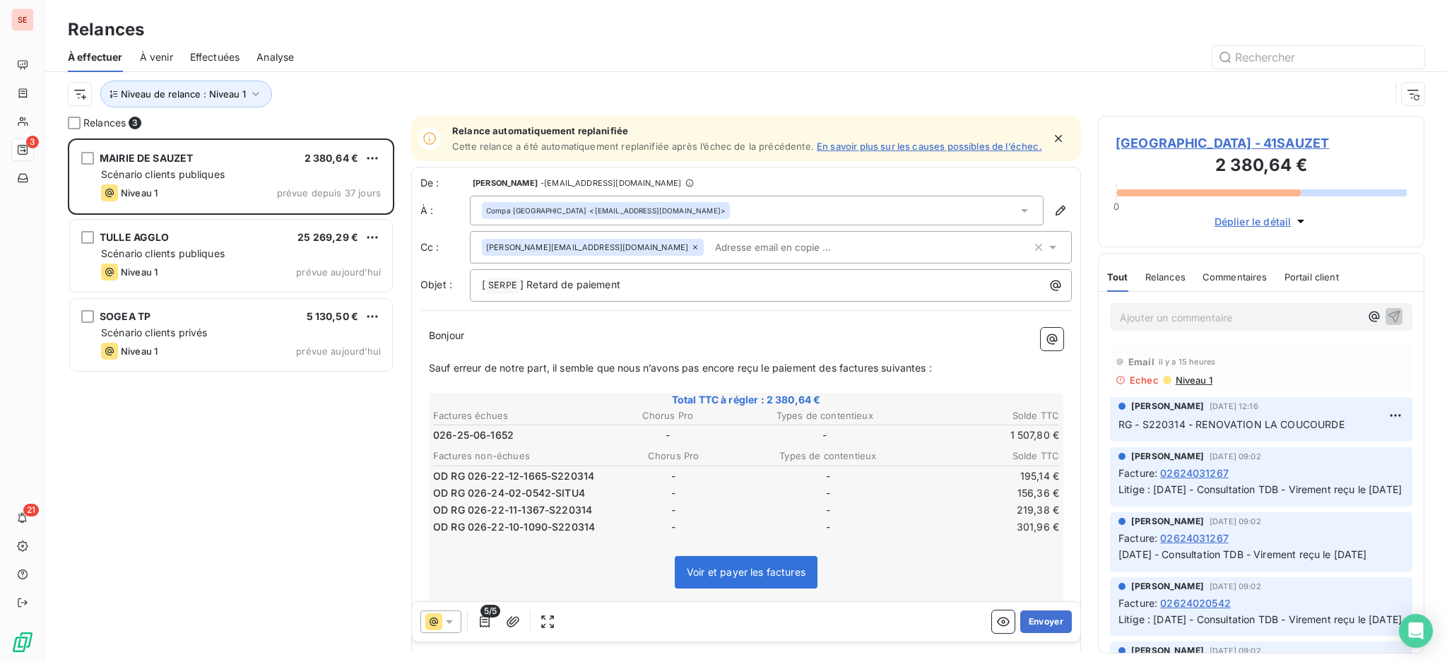
click at [1196, 380] on span "Niveau 1" at bounding box center [1193, 379] width 38 height 11
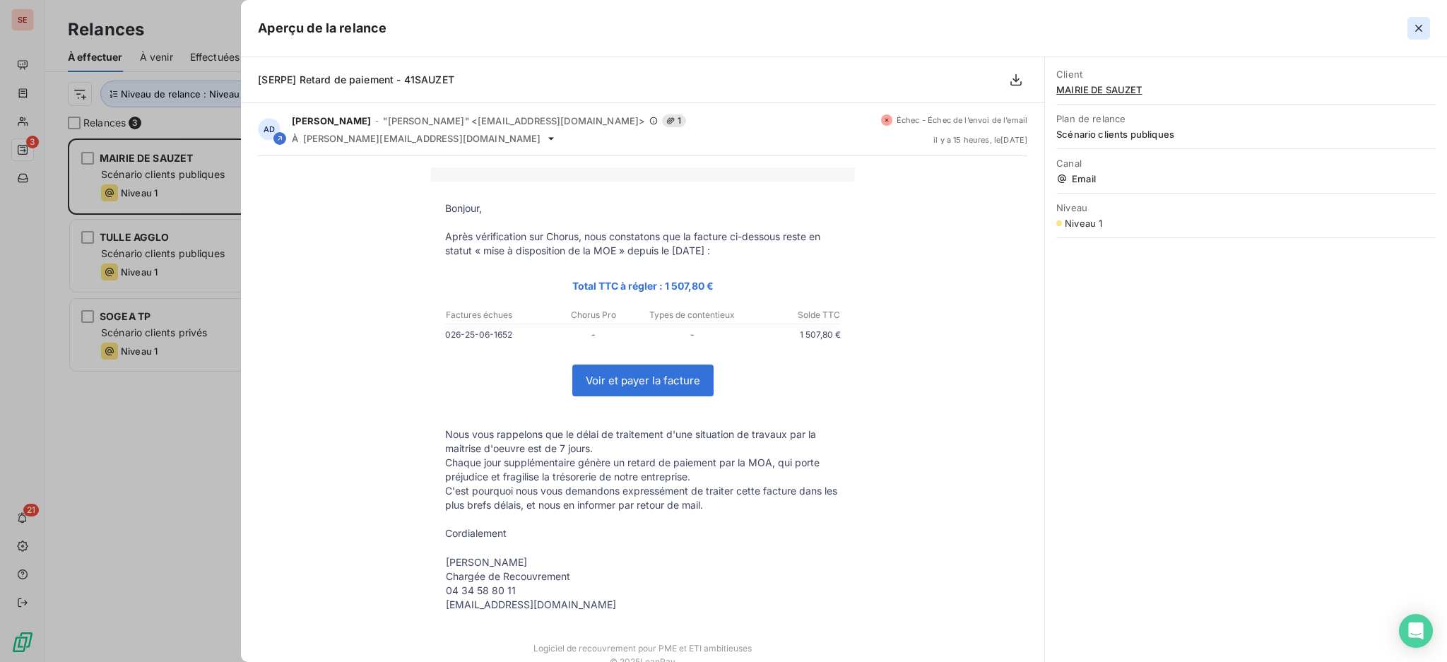
click at [1413, 27] on icon "button" at bounding box center [1418, 28] width 14 height 14
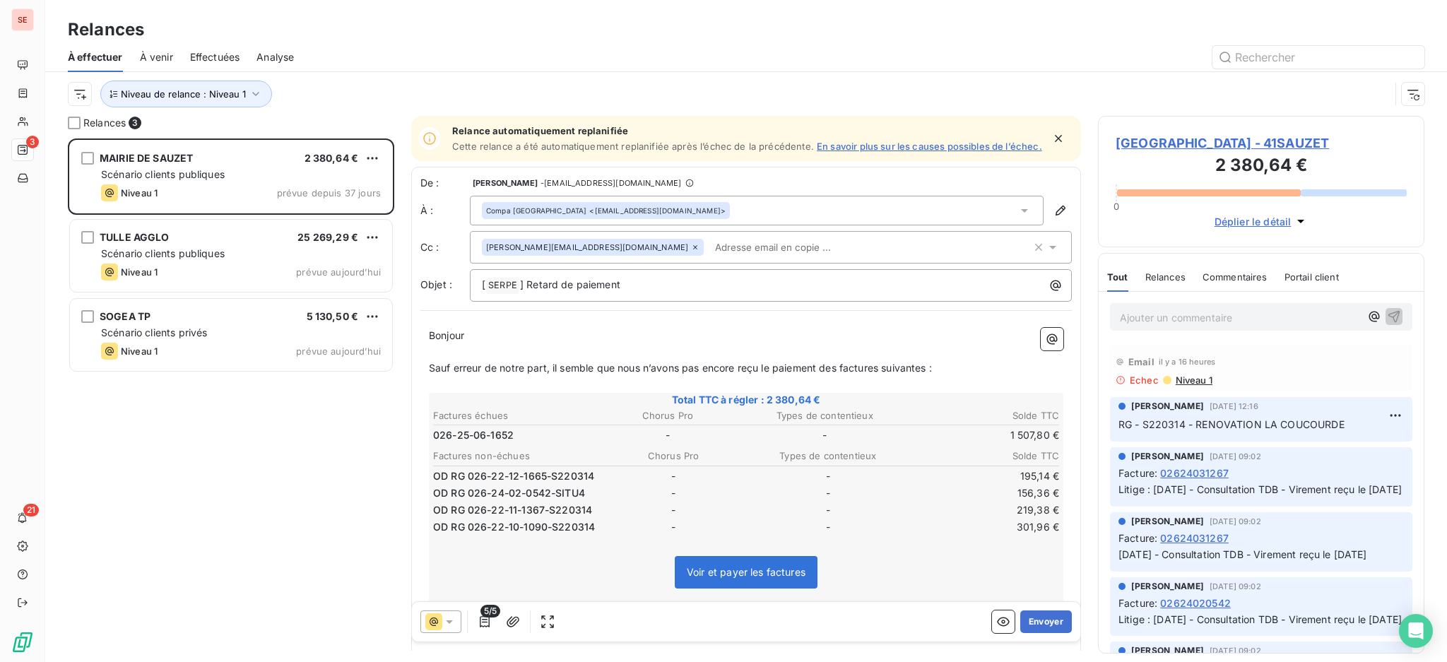
click at [1192, 139] on span "[GEOGRAPHIC_DATA] - 41SAUZET" at bounding box center [1260, 142] width 291 height 19
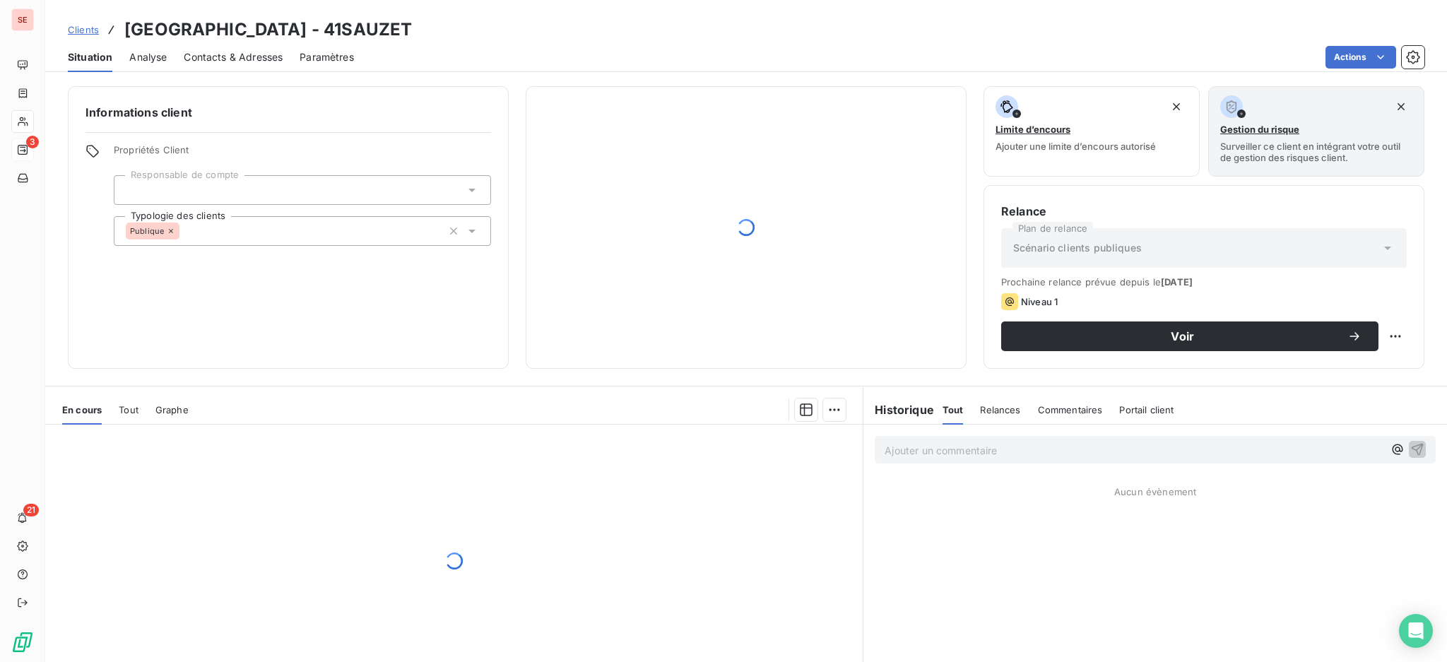
click at [259, 57] on span "Contacts & Adresses" at bounding box center [233, 57] width 99 height 14
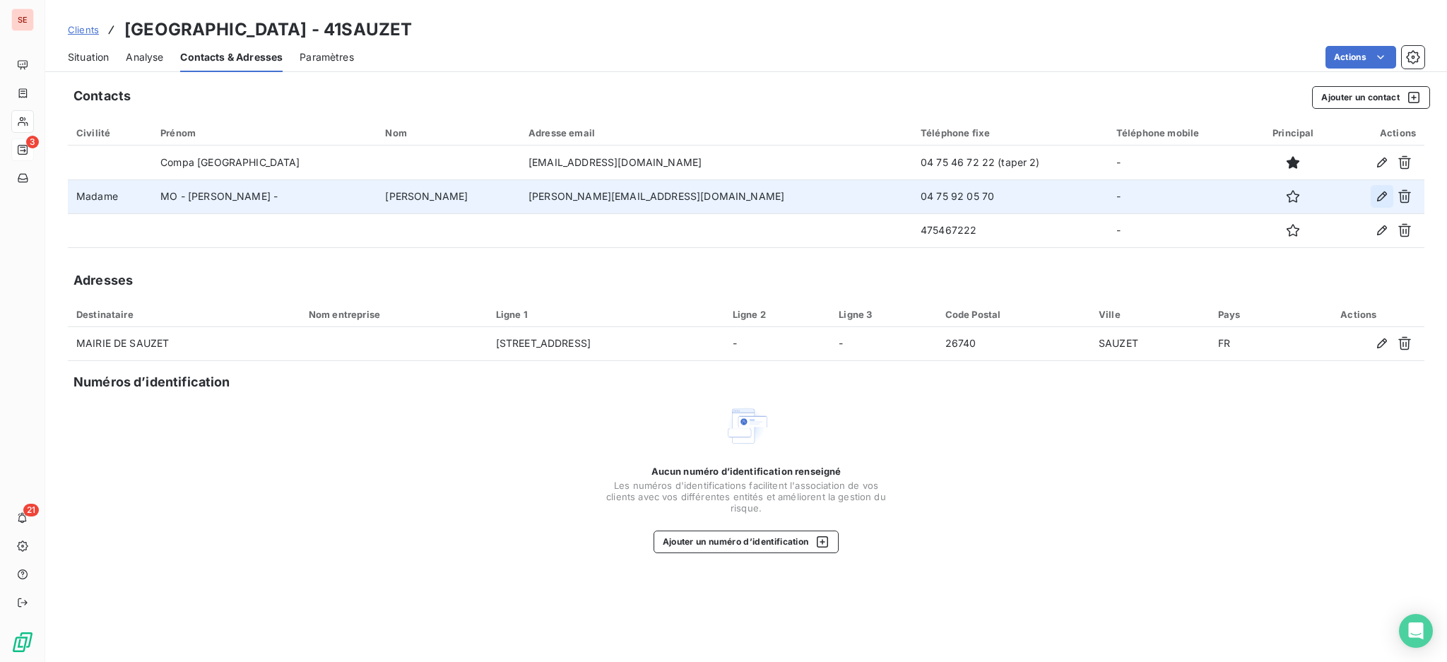
click at [1381, 194] on icon "button" at bounding box center [1382, 196] width 10 height 10
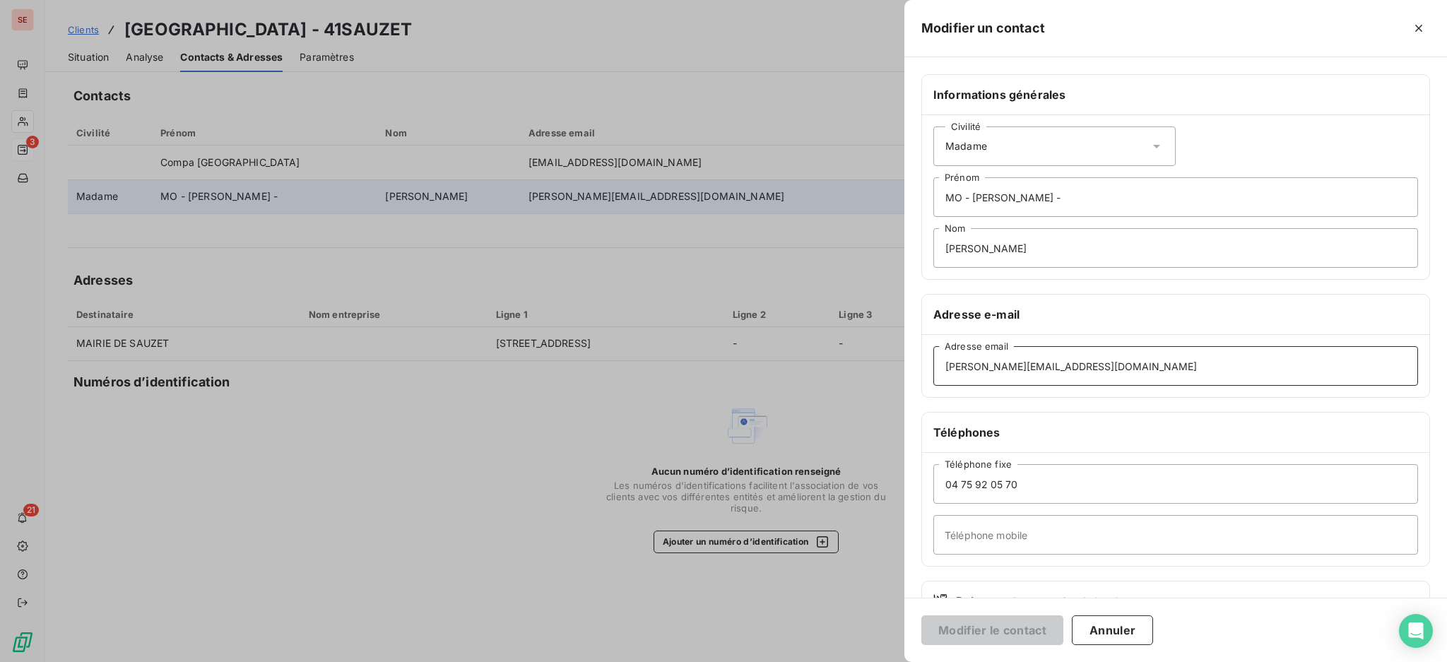
click at [1101, 367] on input "[PERSON_NAME][EMAIL_ADDRESS][DOMAIN_NAME]" at bounding box center [1175, 366] width 485 height 40
type input "[PERSON_NAME][EMAIL_ADDRESS][DOMAIN_NAME]"
click at [981, 628] on button "Modifier le contact" at bounding box center [992, 630] width 142 height 30
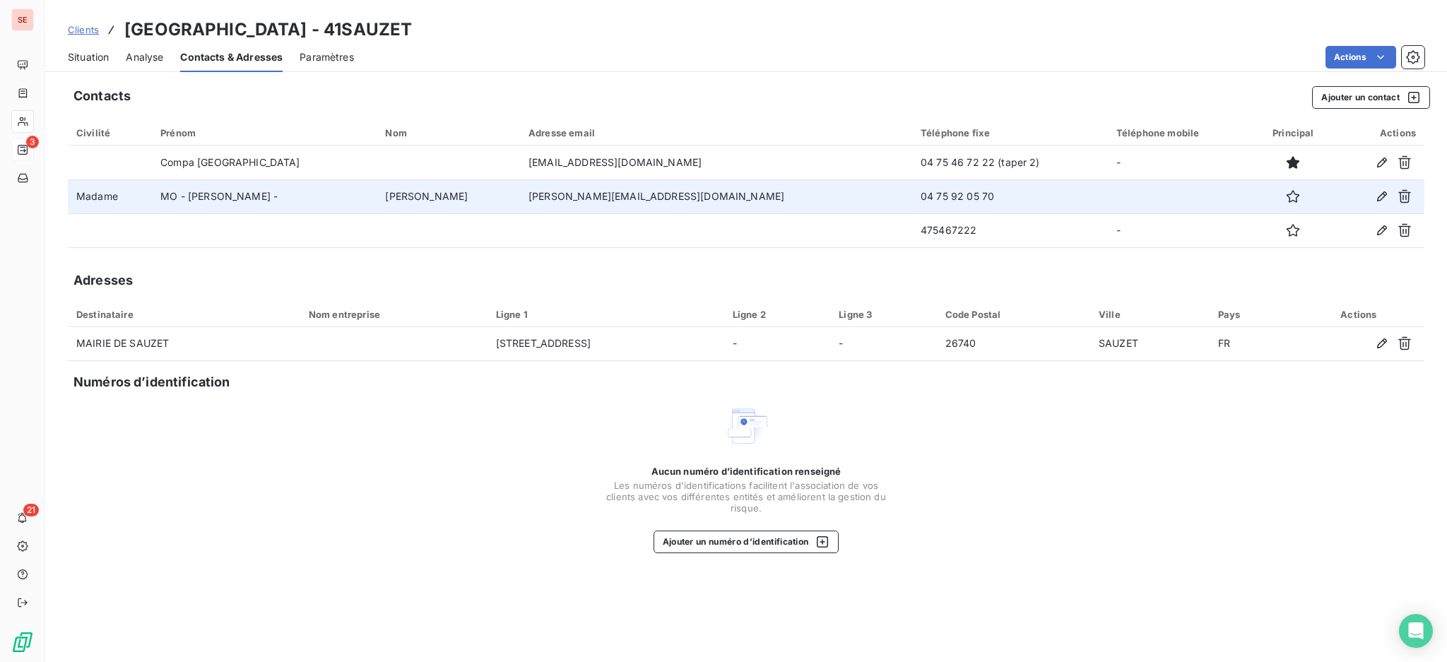
click at [77, 59] on span "Situation" at bounding box center [88, 57] width 41 height 14
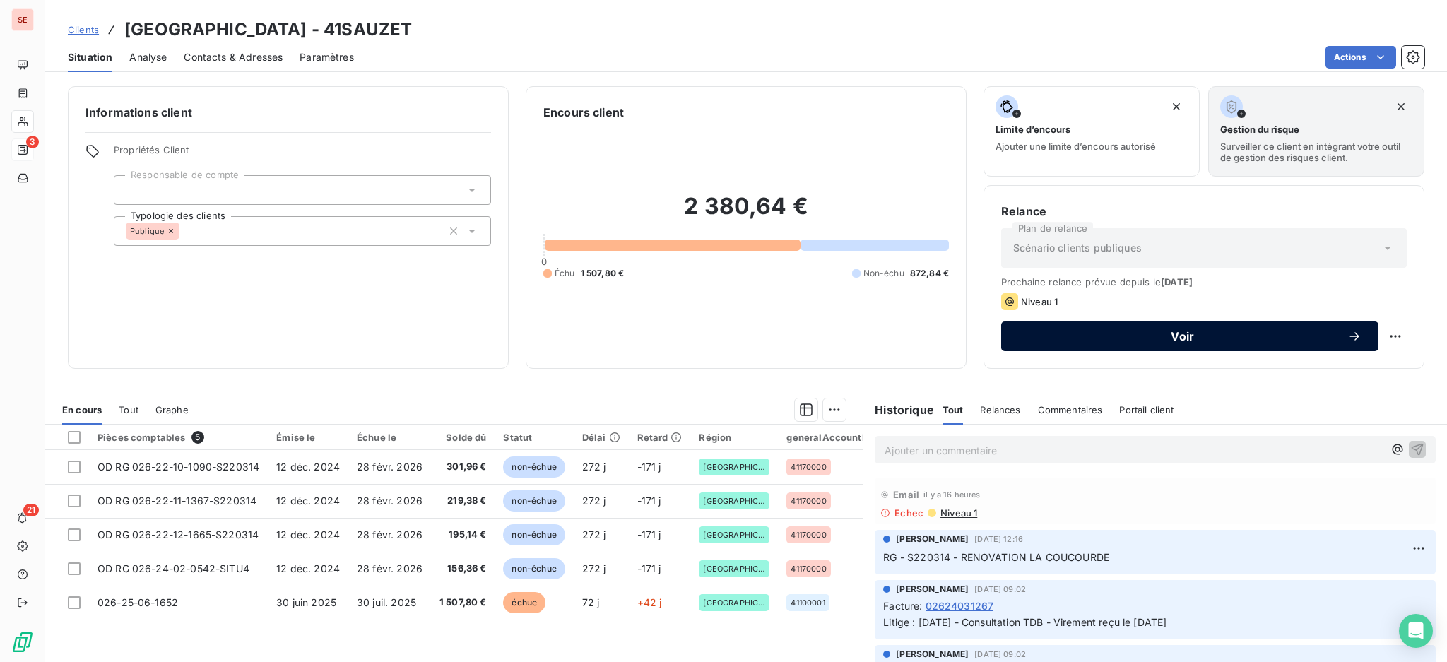
click at [1090, 335] on span "Voir" at bounding box center [1182, 336] width 329 height 11
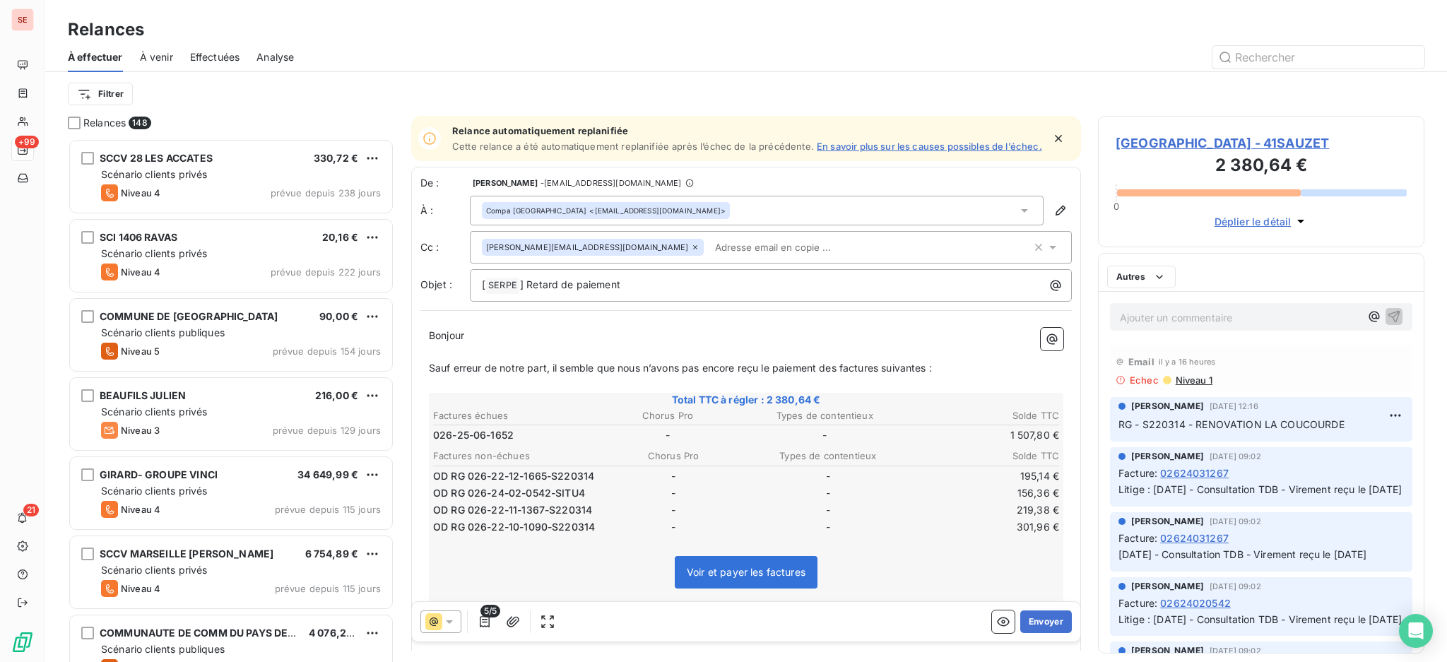
scroll to position [510, 311]
click at [1017, 218] on icon at bounding box center [1024, 210] width 14 height 14
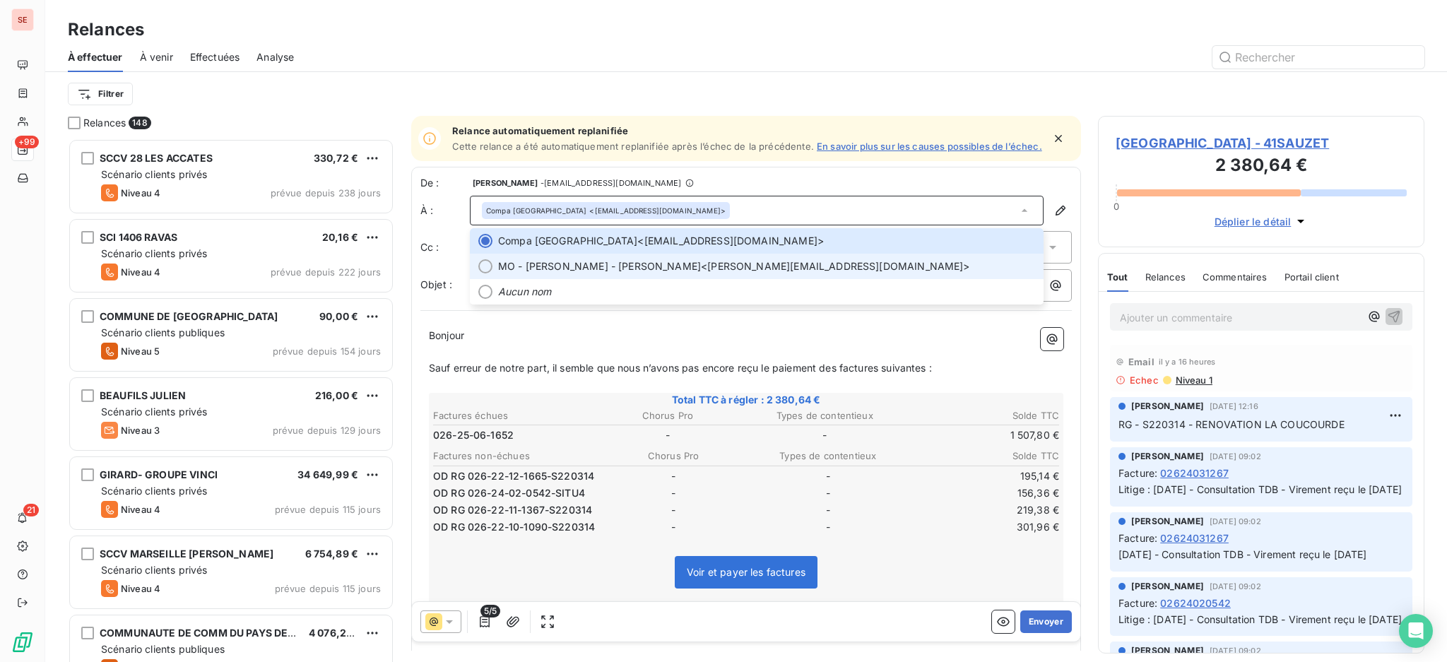
click at [753, 273] on span "MO - [PERSON_NAME] <[PERSON_NAME][EMAIL_ADDRESS][DOMAIN_NAME]>" at bounding box center [766, 266] width 537 height 14
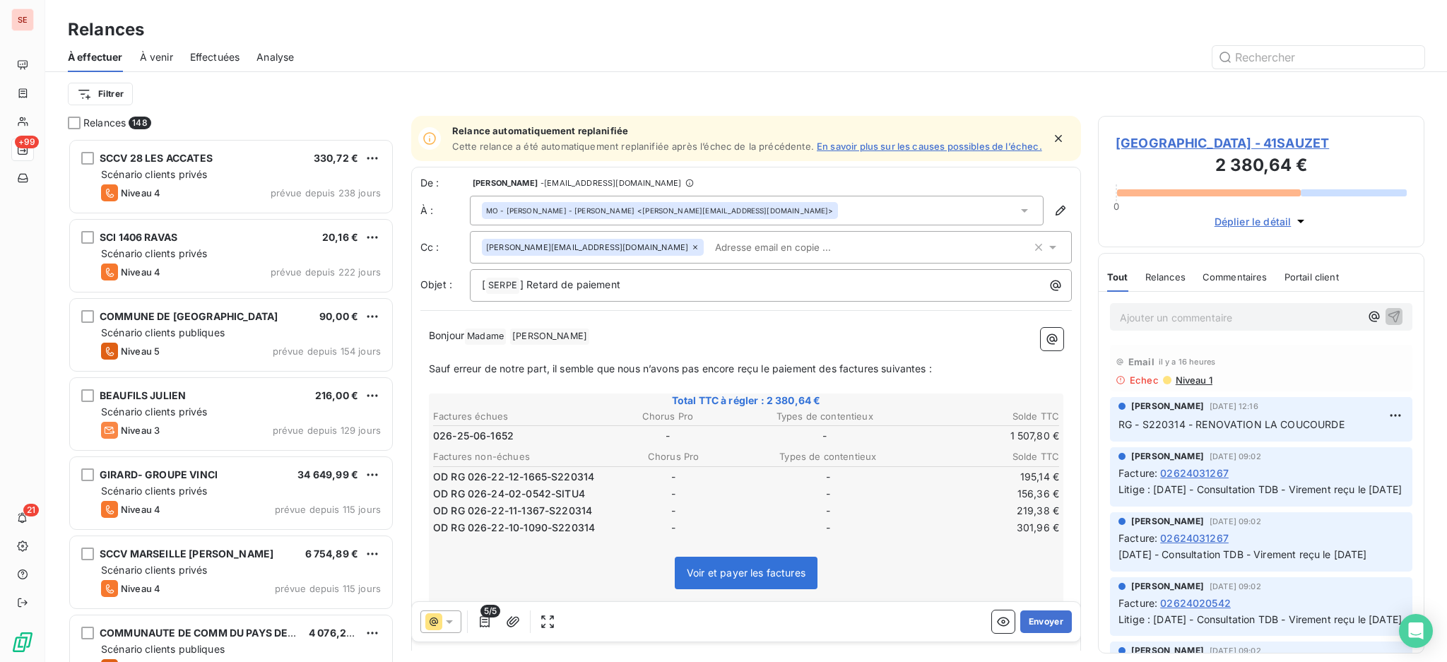
click at [691, 251] on icon at bounding box center [695, 247] width 8 height 8
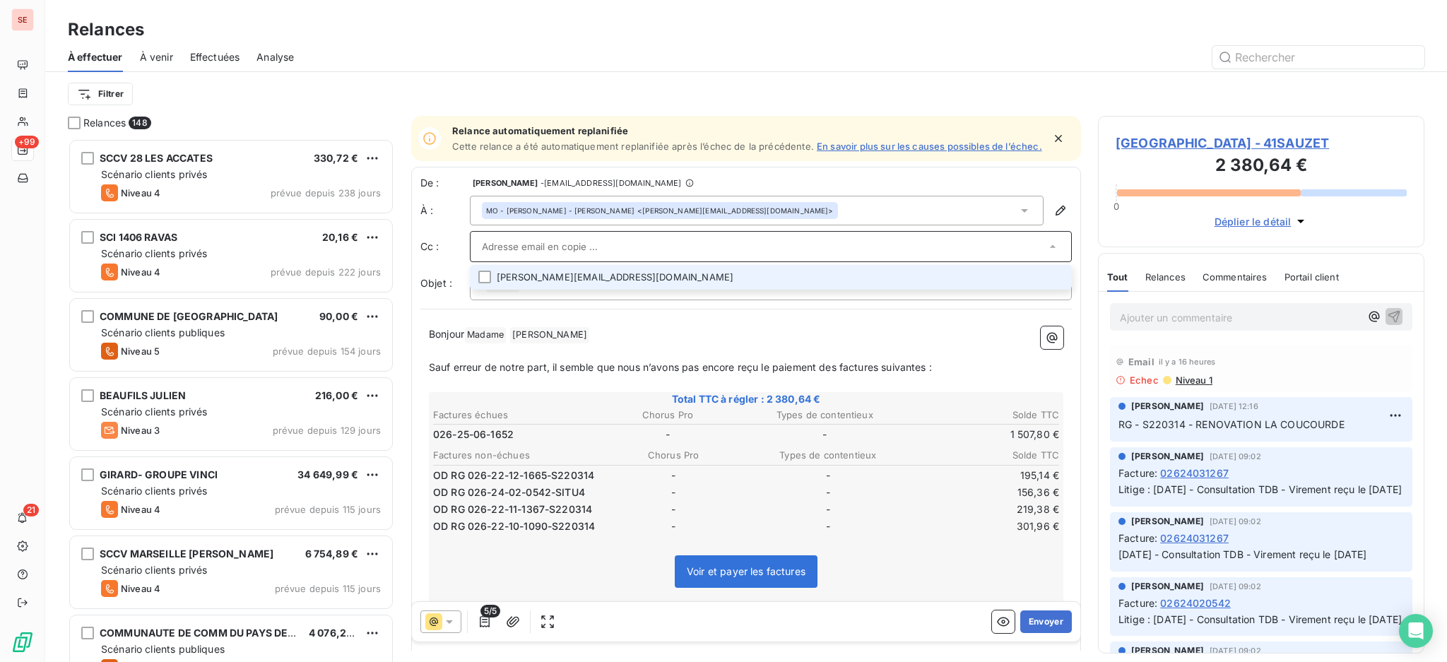
click at [648, 252] on input "text" at bounding box center [764, 246] width 564 height 21
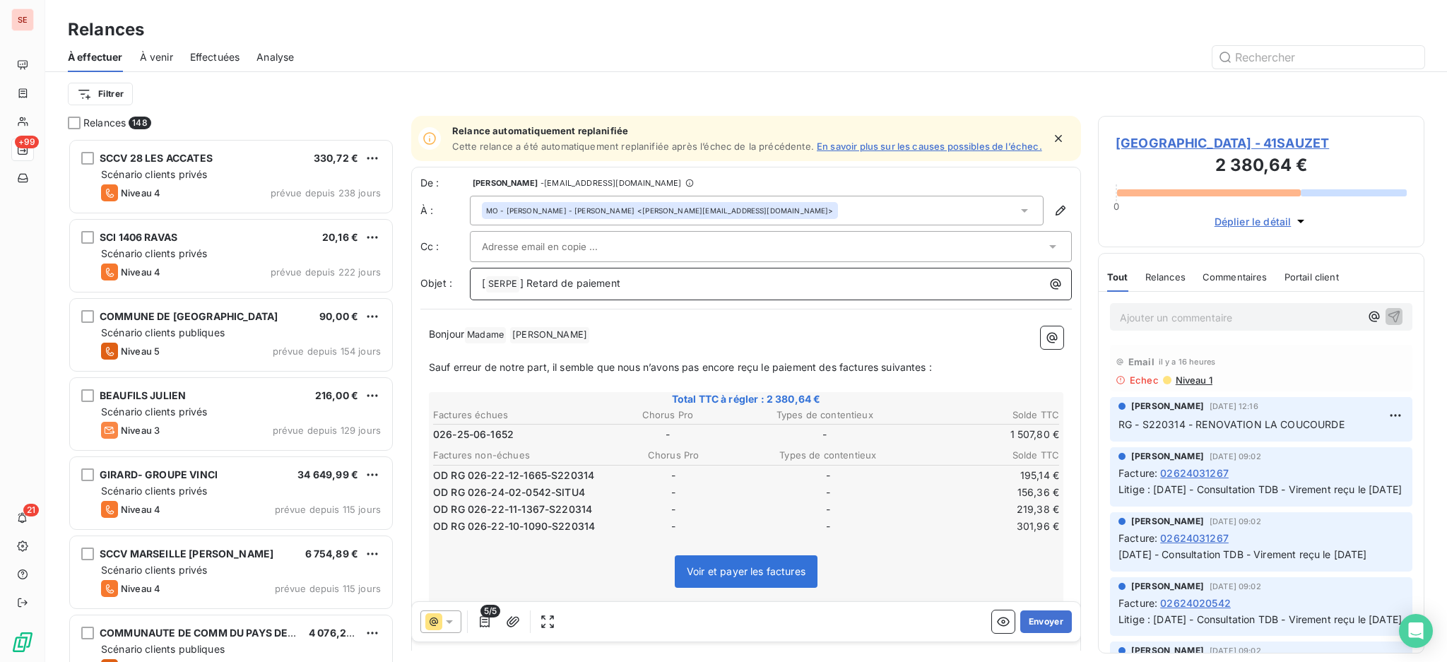
click at [830, 290] on p "[ SERPE ﻿ ] Retard de paiement" at bounding box center [774, 283] width 585 height 17
click at [1184, 379] on span "Niveau 1" at bounding box center [1193, 379] width 38 height 11
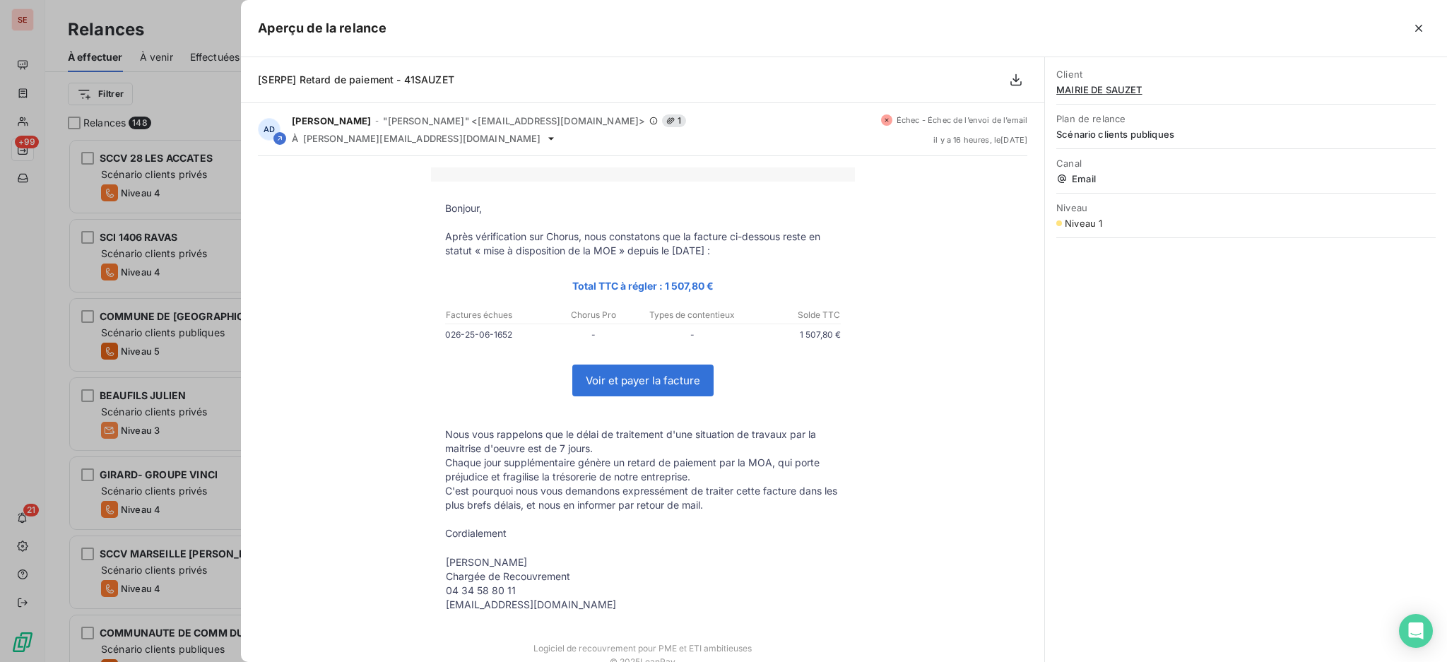
drag, startPoint x: 717, startPoint y: 256, endPoint x: 434, endPoint y: 211, distance: 286.8
click at [434, 211] on tbody "Bonjour, Après vérification sur Chorus, nous constatons que la facture ci-desso…" at bounding box center [643, 407] width 424 height 413
copy tbody "Bonjour, Après vérification sur Chorus, nous constatons que la facture ci-desso…"
click at [224, 415] on div at bounding box center [723, 331] width 1447 height 662
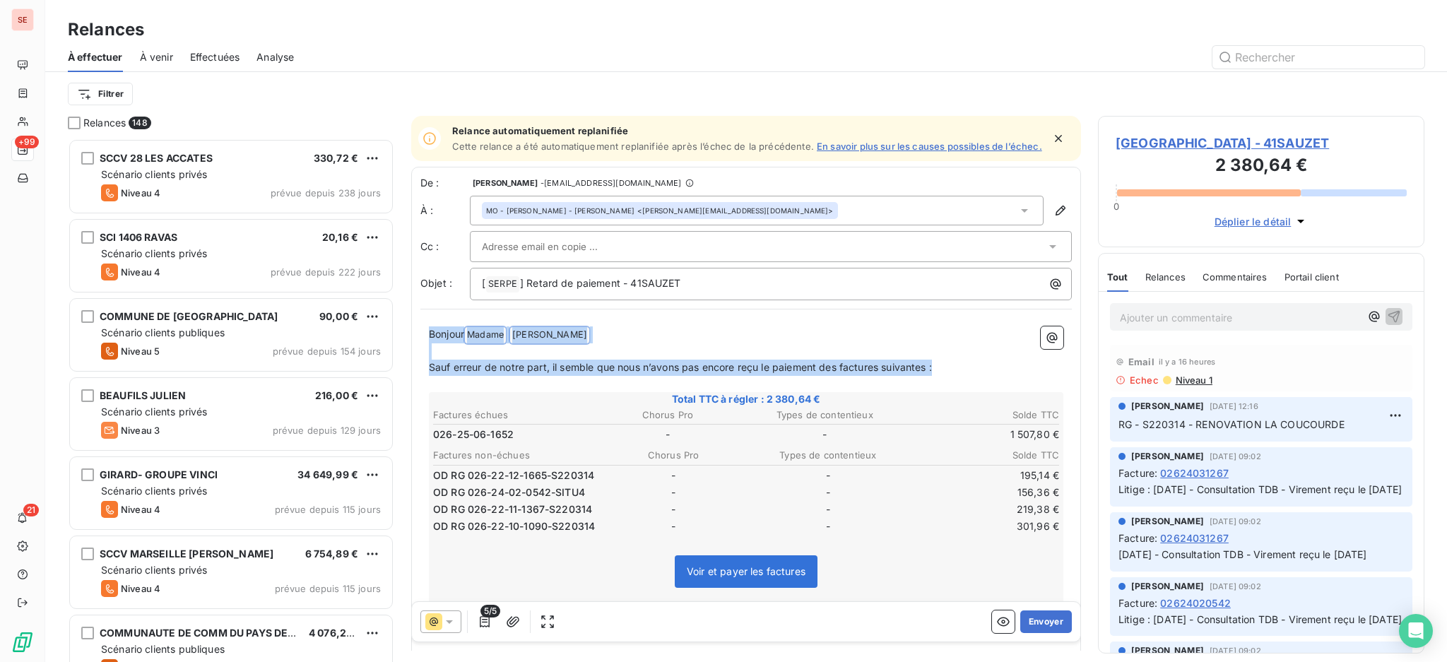
drag, startPoint x: 949, startPoint y: 374, endPoint x: 422, endPoint y: 343, distance: 528.5
click at [422, 343] on div "Bonjour Madame ﻿ [PERSON_NAME] ﻿ ﻿ ﻿ Sauf erreur de notre part, il semble que n…" at bounding box center [745, 531] width 651 height 427
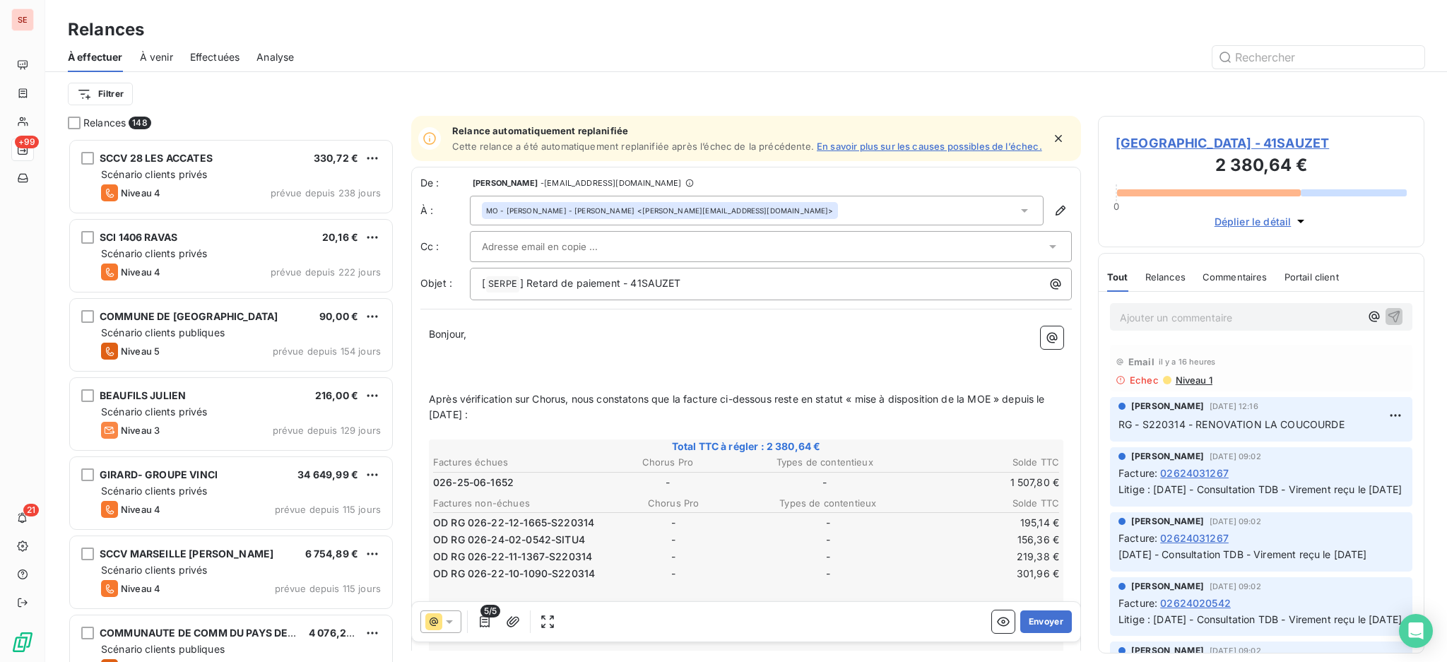
click at [449, 384] on p "﻿" at bounding box center [746, 383] width 634 height 16
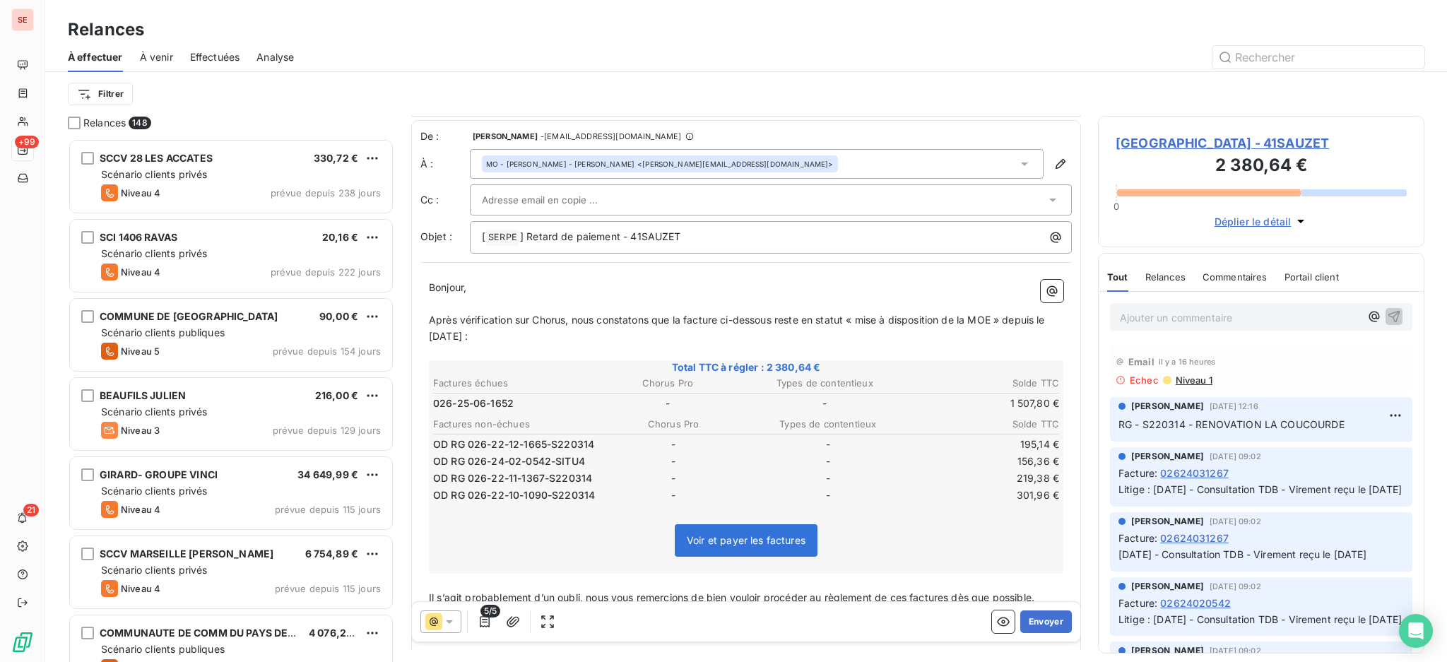
scroll to position [177, 0]
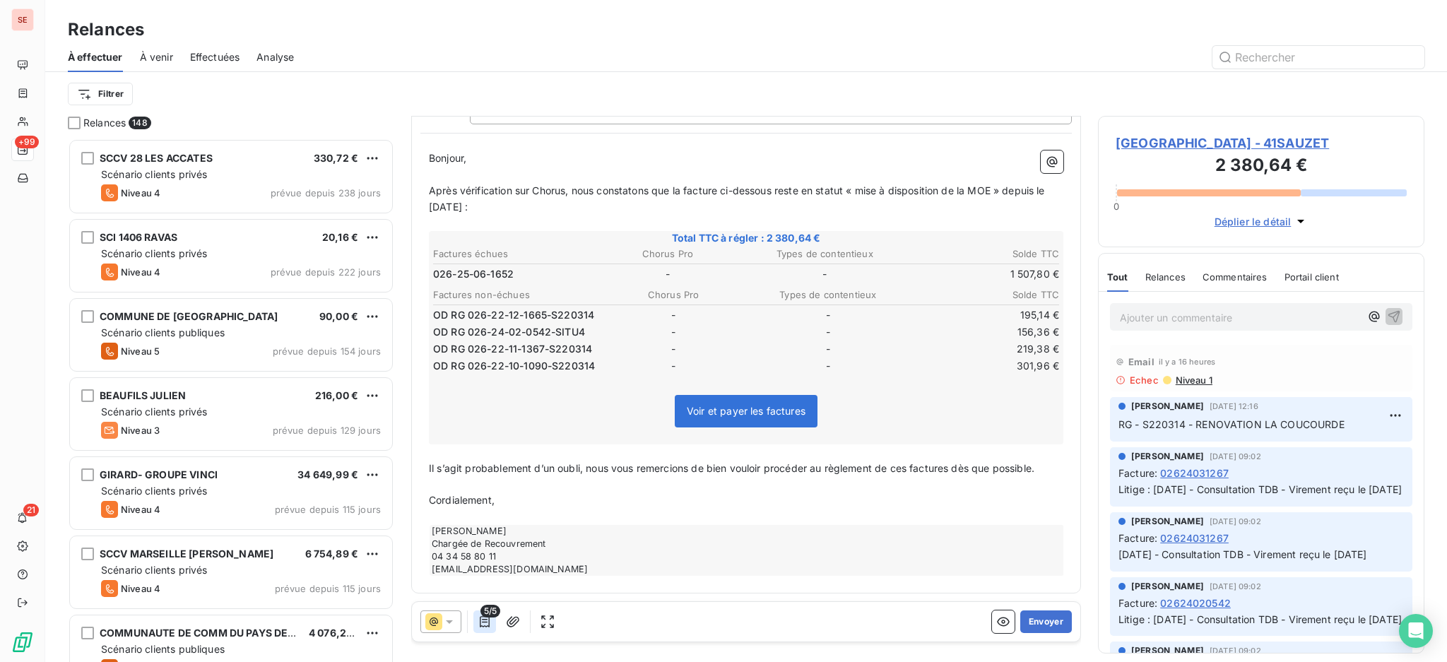
click at [485, 622] on icon "button" at bounding box center [484, 621] width 14 height 14
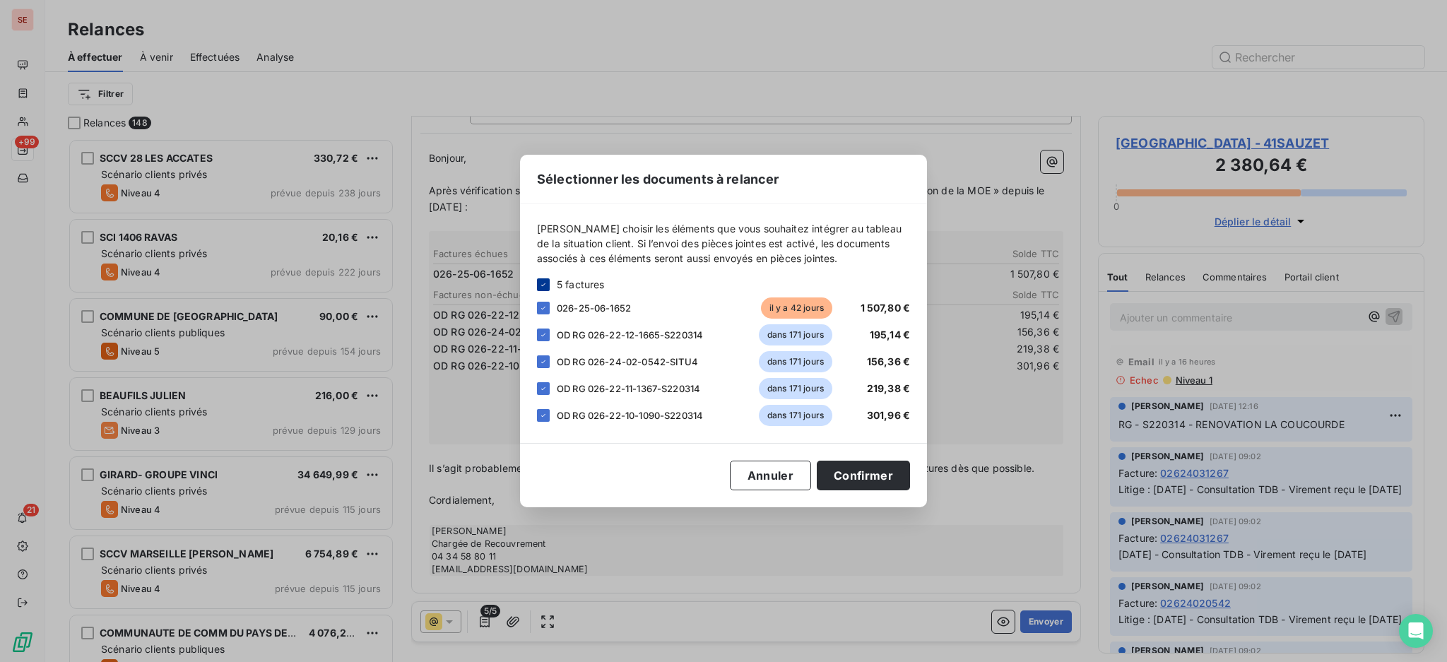
click at [545, 285] on icon at bounding box center [543, 284] width 8 height 8
click at [541, 311] on div at bounding box center [543, 308] width 13 height 13
click at [879, 475] on button "Confirmer" at bounding box center [862, 476] width 93 height 30
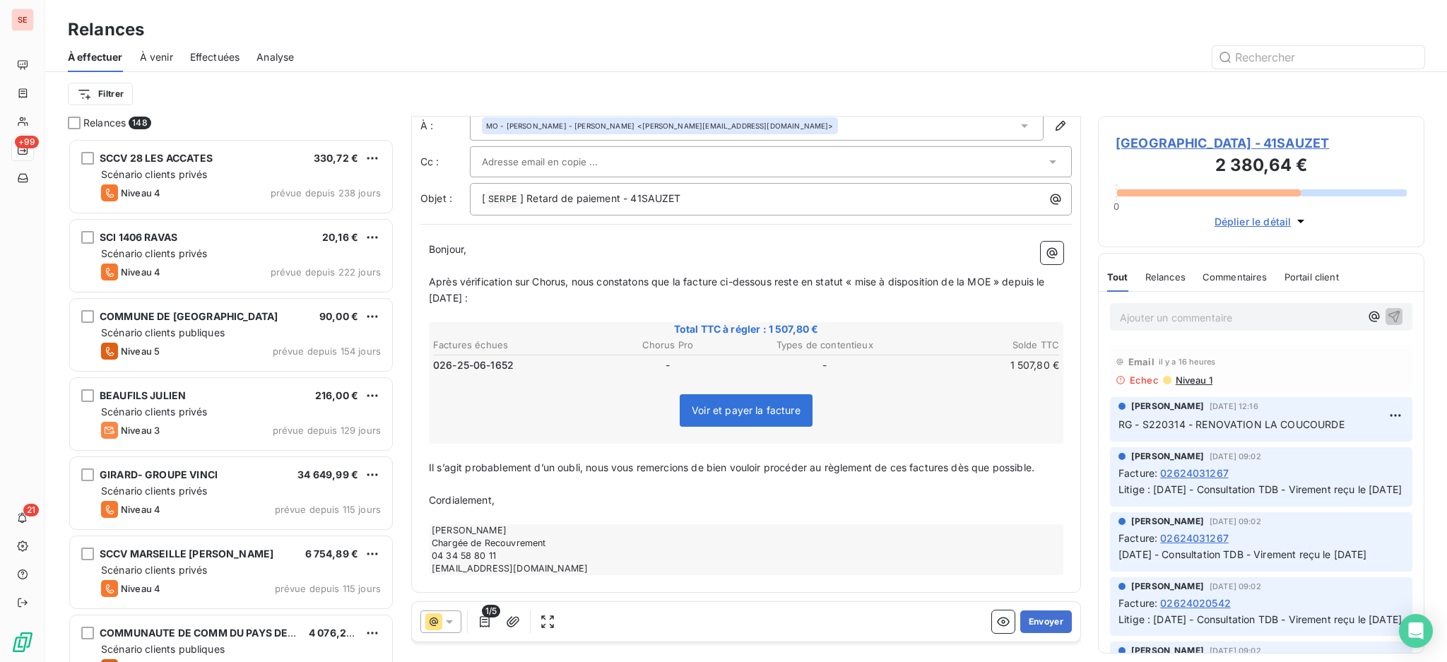
click at [1193, 369] on div "Email il y a 16 heures" at bounding box center [1260, 361] width 291 height 23
click at [1193, 379] on span "Niveau 1" at bounding box center [1193, 379] width 38 height 11
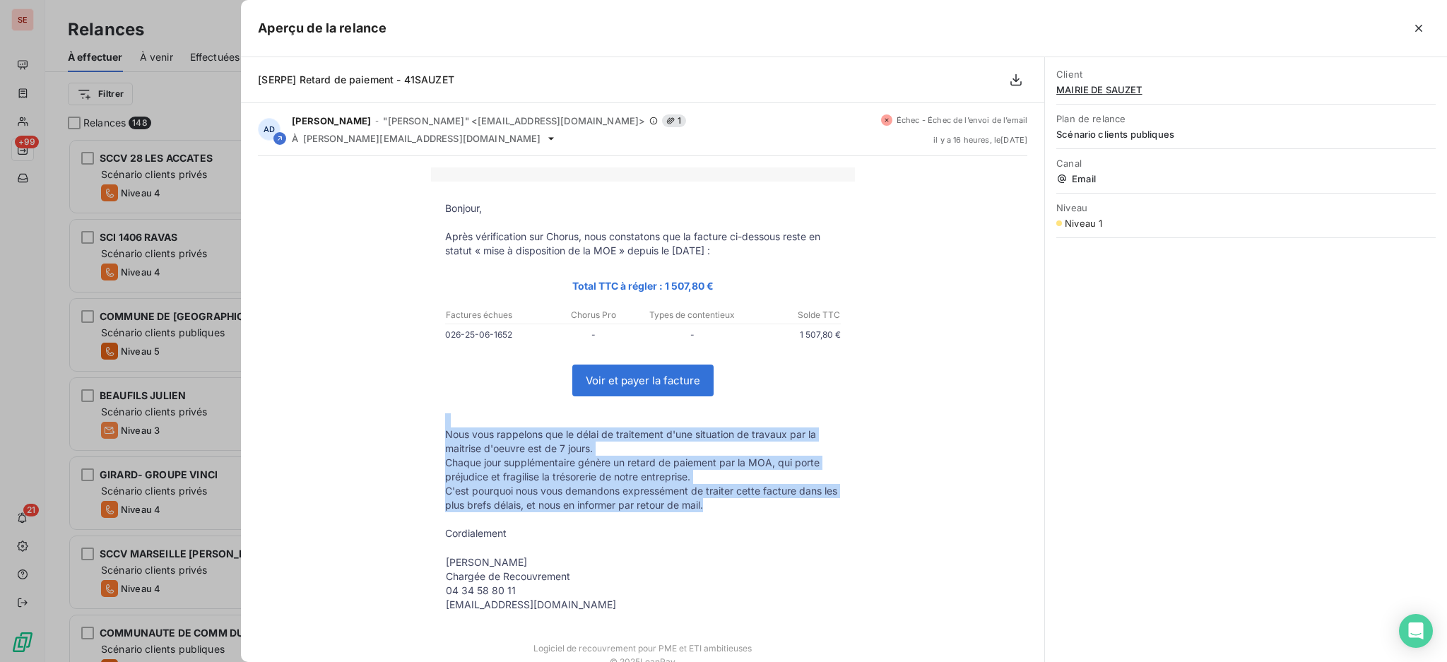
drag, startPoint x: 717, startPoint y: 511, endPoint x: 431, endPoint y: 427, distance: 298.3
click at [431, 427] on tbody "Bonjour, Après vérification sur Chorus, nous constatons que la facture ci-desso…" at bounding box center [643, 407] width 424 height 413
copy tbody "Nous vous rappelons que le délai de traitement d'une situation de travaux par l…"
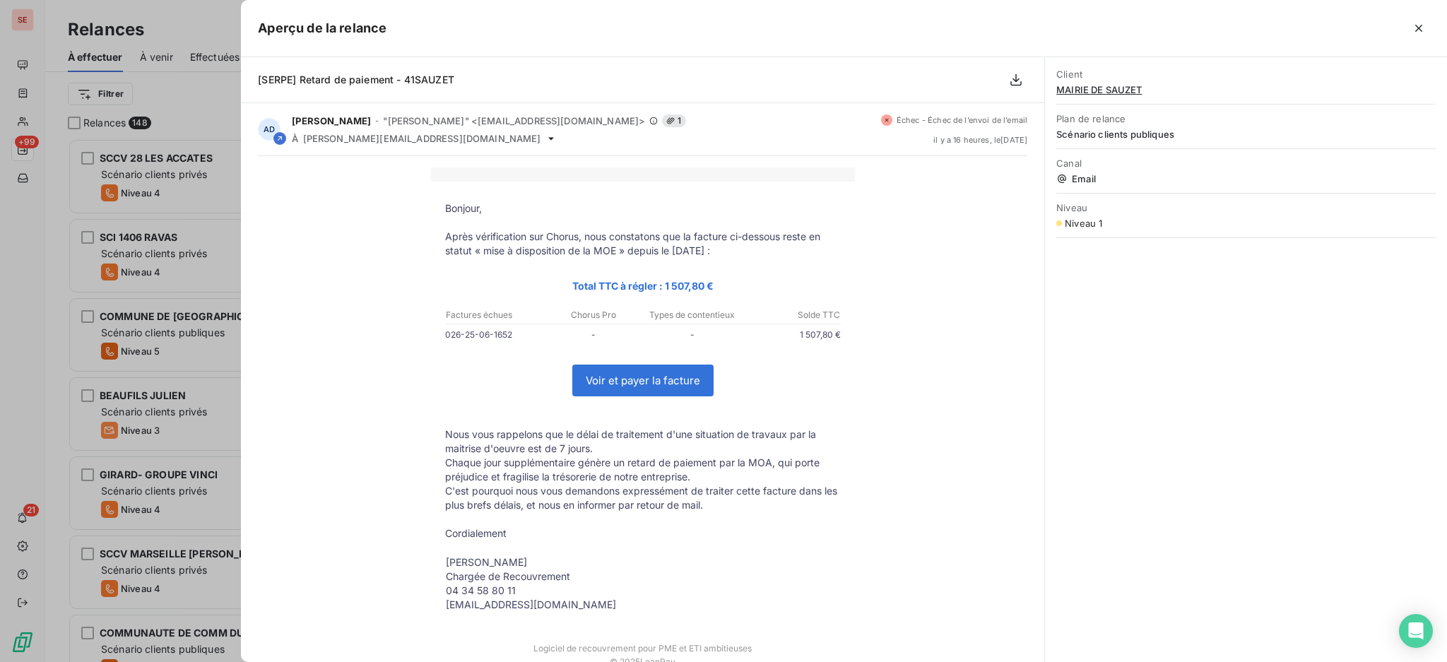
click at [218, 271] on div at bounding box center [723, 331] width 1447 height 662
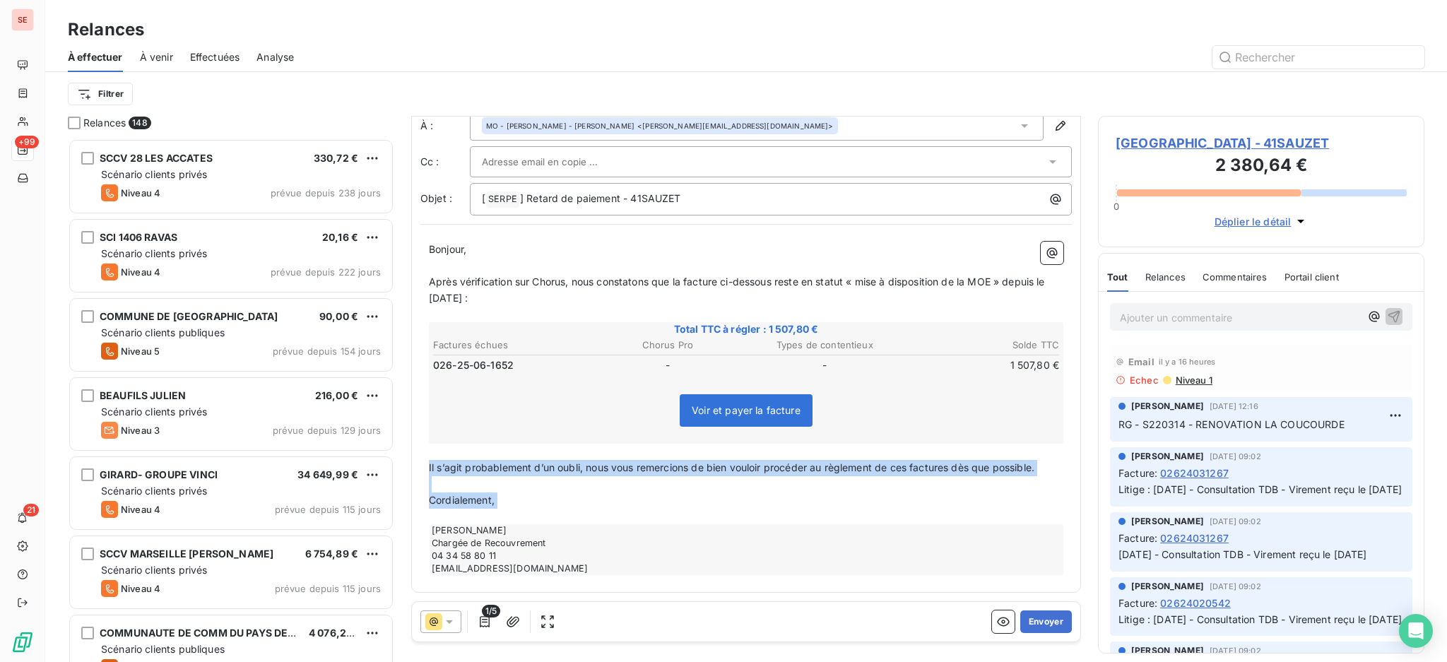
drag, startPoint x: 527, startPoint y: 512, endPoint x: 425, endPoint y: 460, distance: 114.4
click at [425, 460] on div "Bonjour, ﻿ Après vérification sur Chorus, nous constatons que la facture ci-des…" at bounding box center [745, 408] width 651 height 350
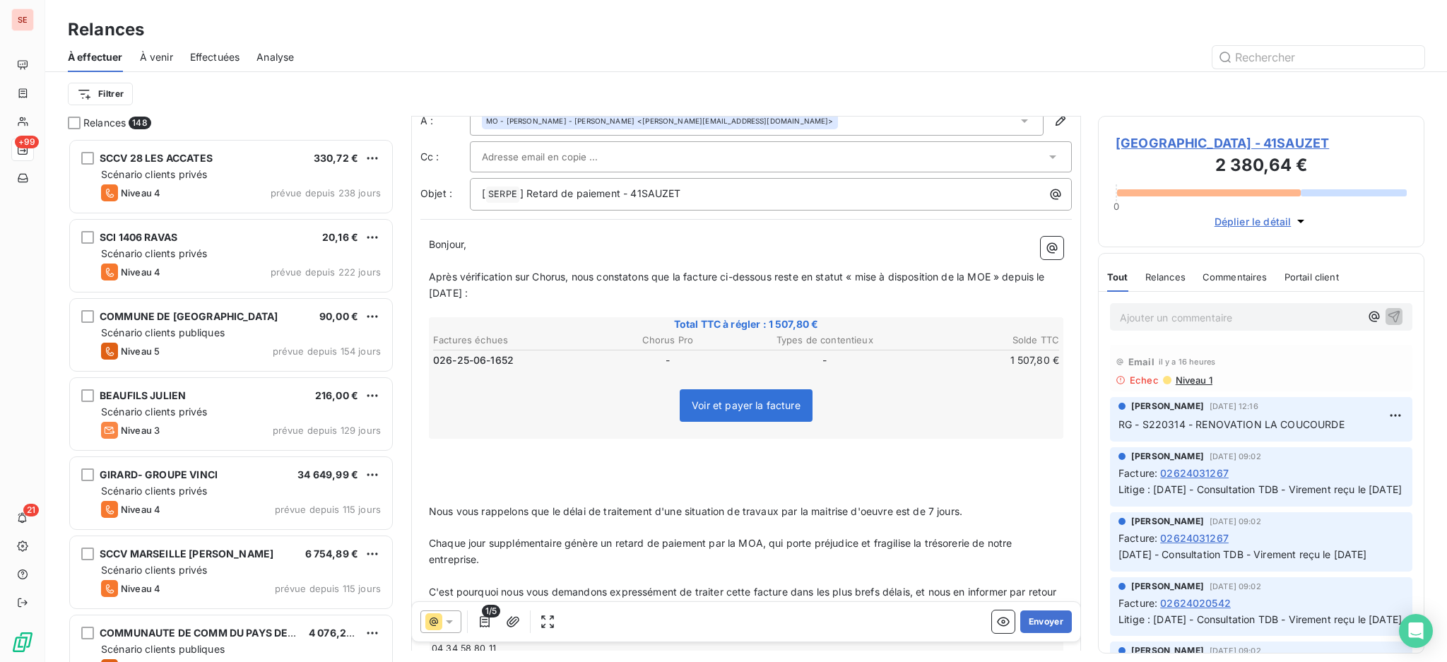
click at [436, 500] on p "﻿" at bounding box center [746, 495] width 634 height 16
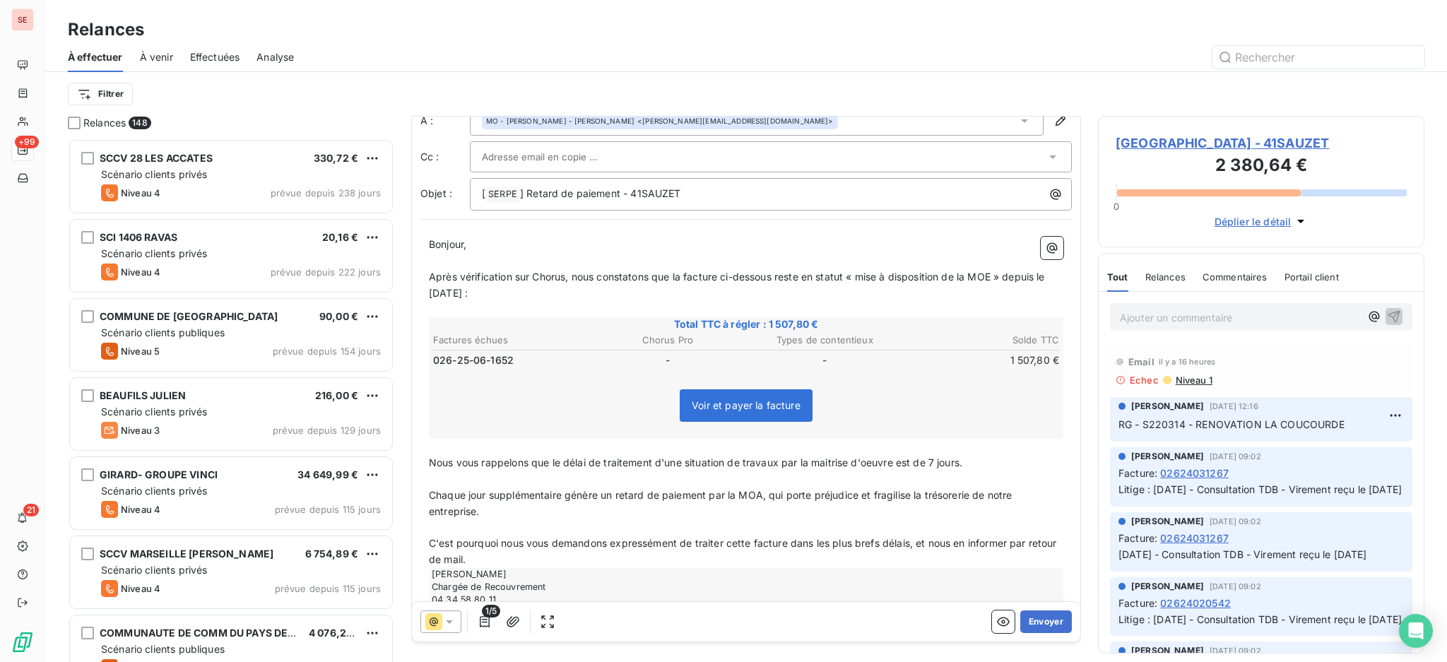
click at [486, 528] on p "﻿" at bounding box center [746, 527] width 634 height 16
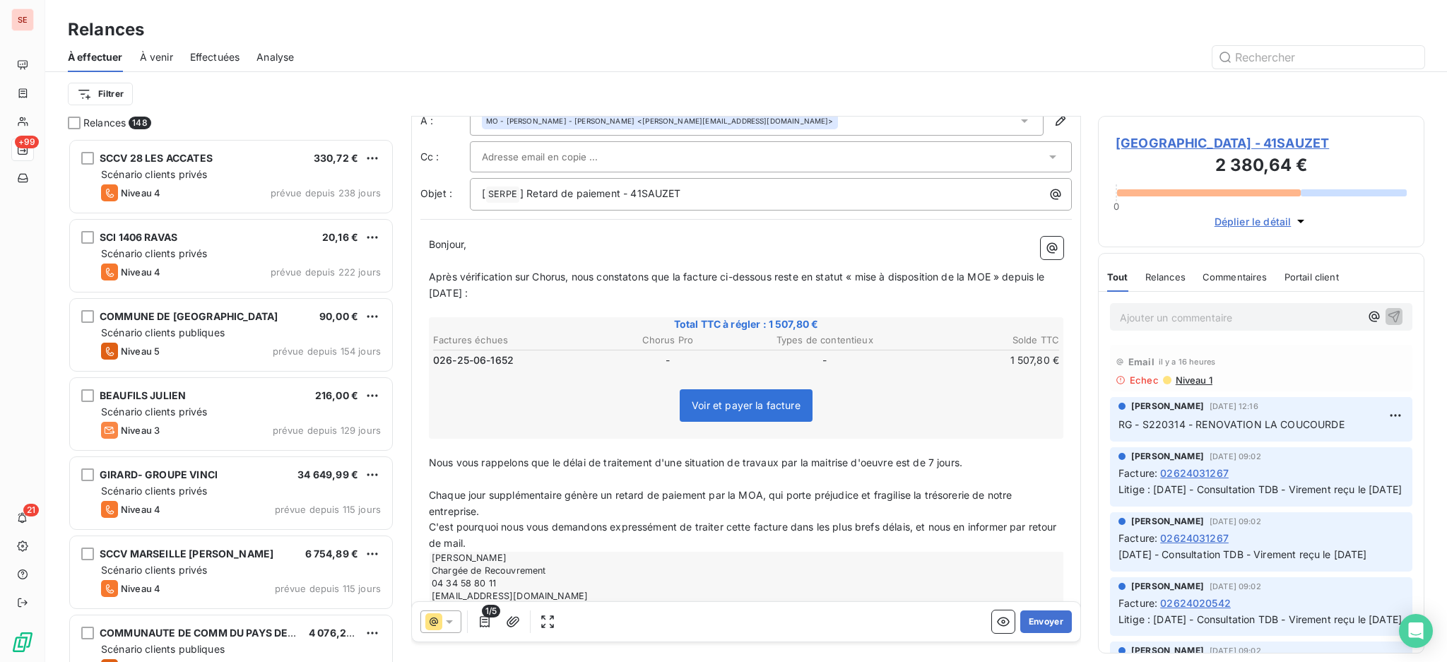
click at [463, 487] on p "﻿" at bounding box center [746, 479] width 634 height 16
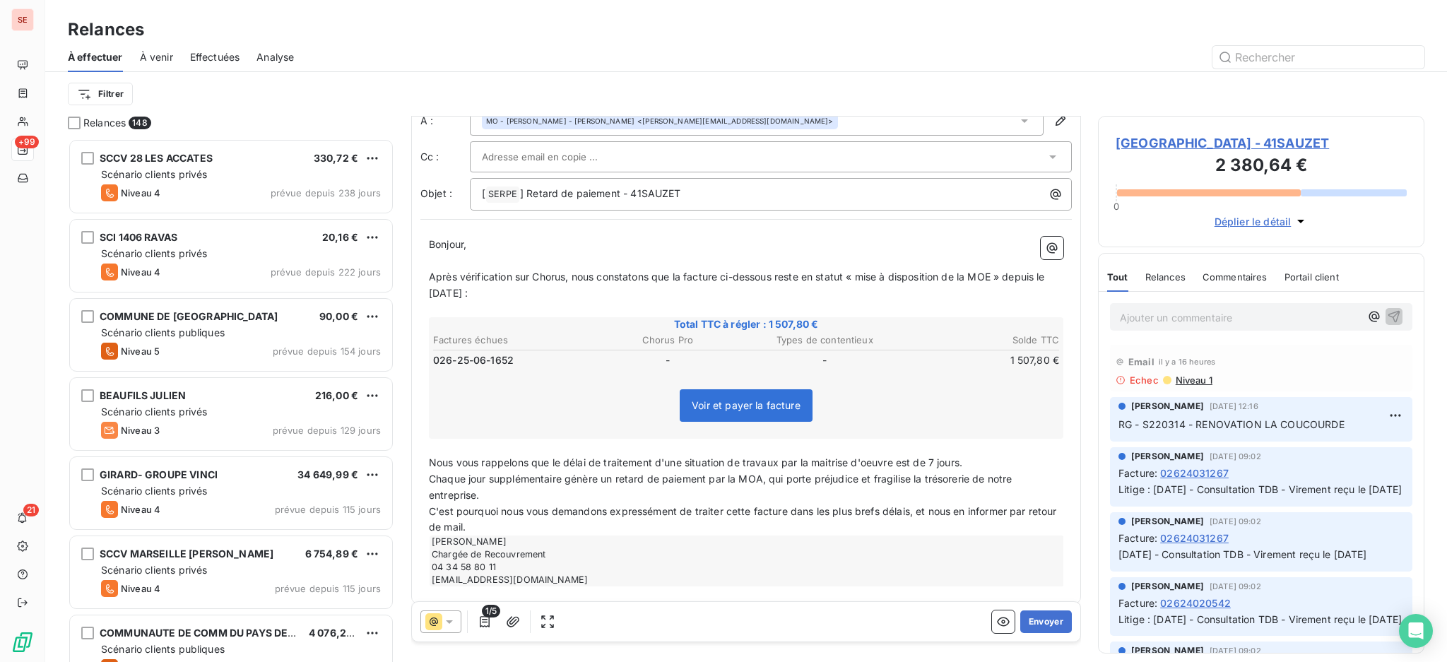
click at [528, 534] on p "C'est pourquoi nous vous demandons expressément de traiter cette facture dans l…" at bounding box center [746, 520] width 634 height 32
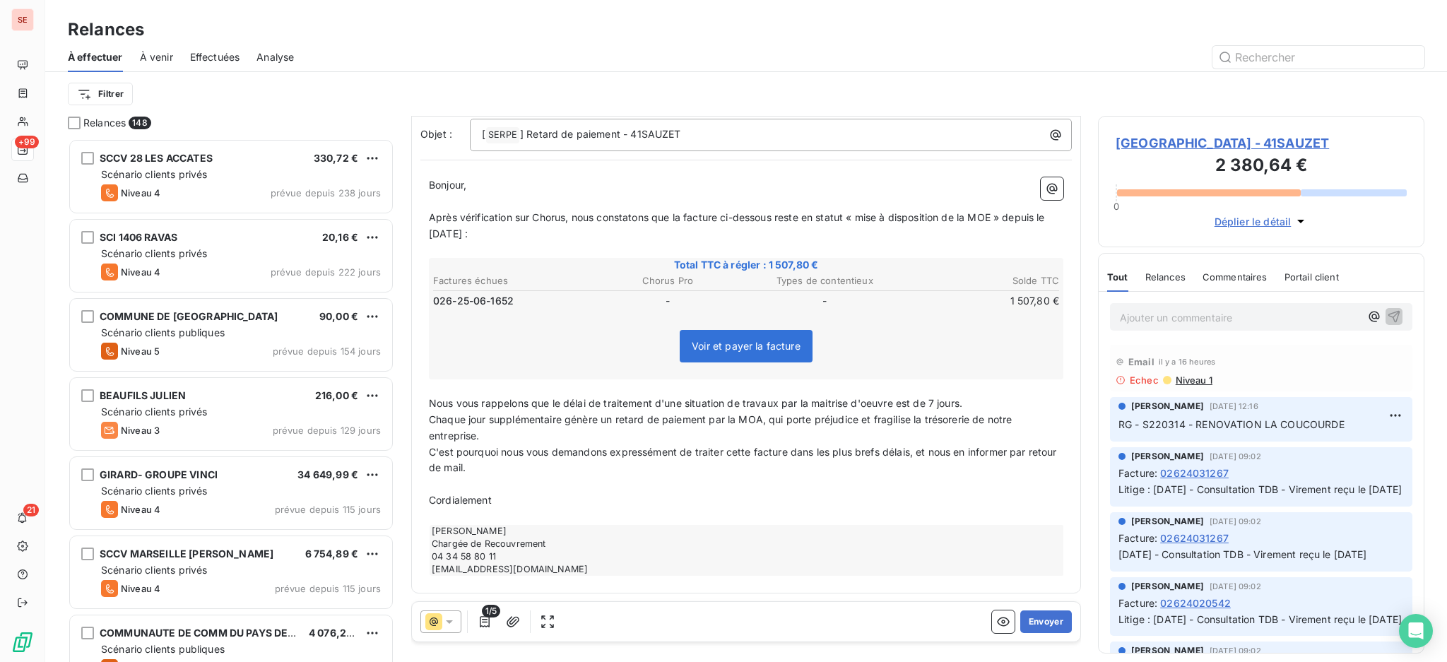
scroll to position [155, 0]
click at [1030, 619] on button "Envoyer" at bounding box center [1046, 621] width 52 height 23
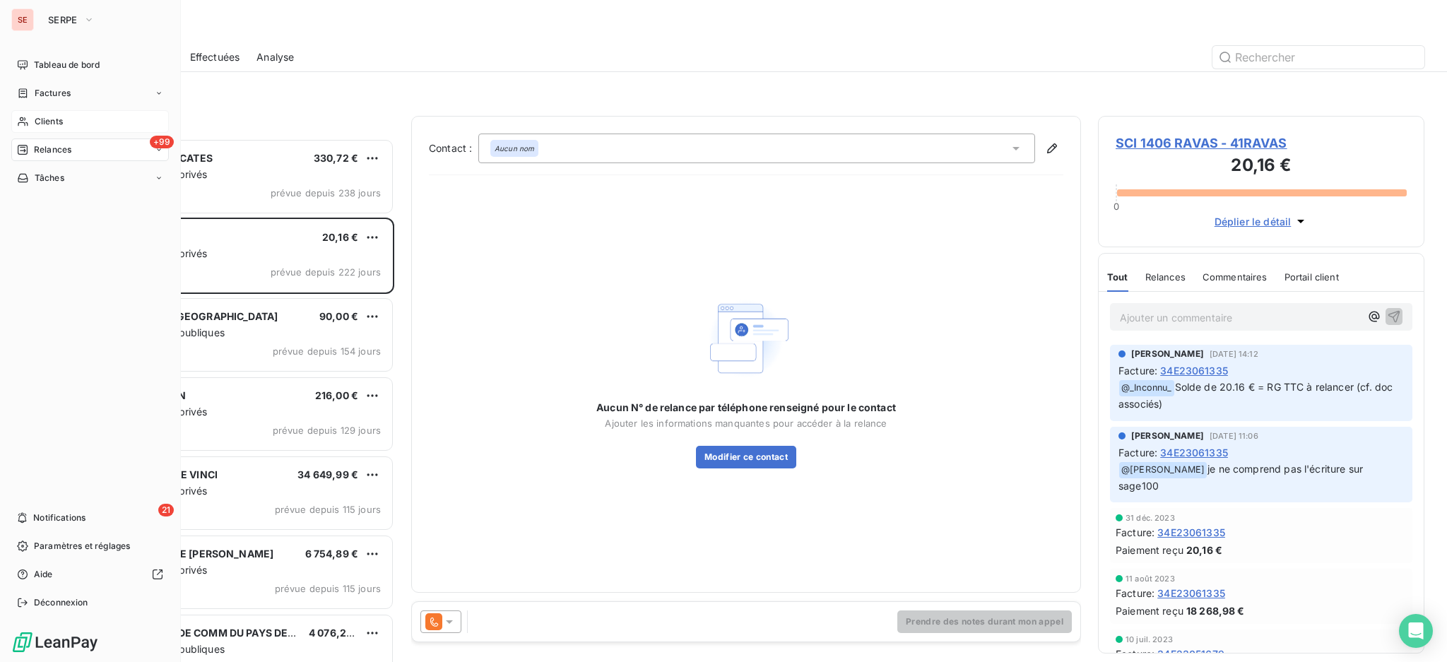
click at [47, 122] on span "Clients" at bounding box center [49, 121] width 28 height 13
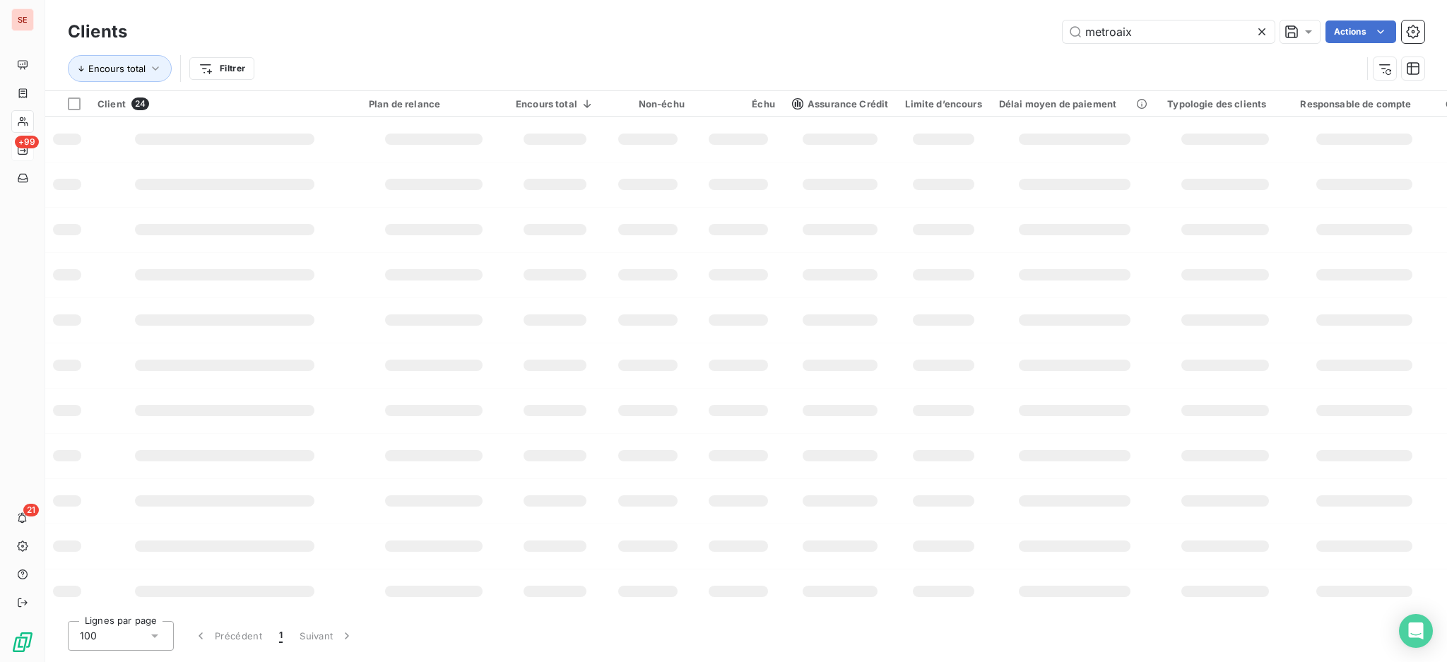
type input "metroaix"
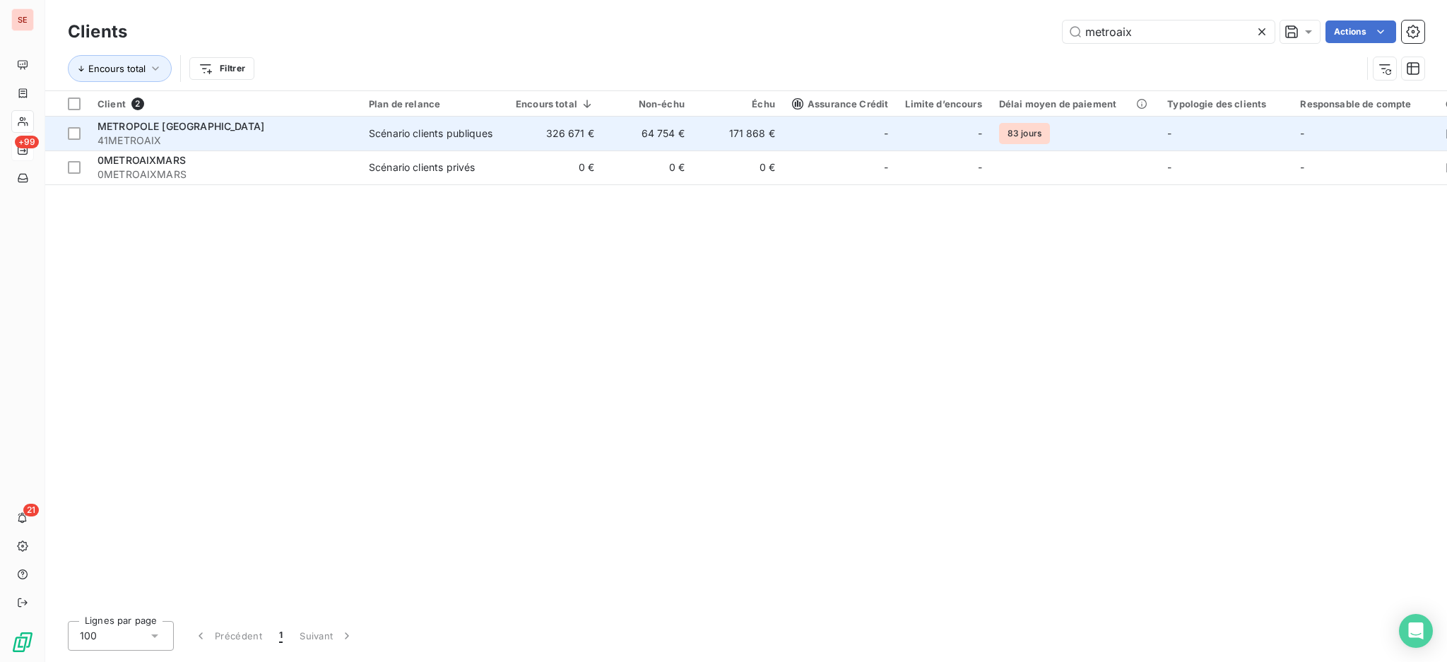
click at [485, 136] on div "Scénario clients publiques" at bounding box center [431, 133] width 124 height 14
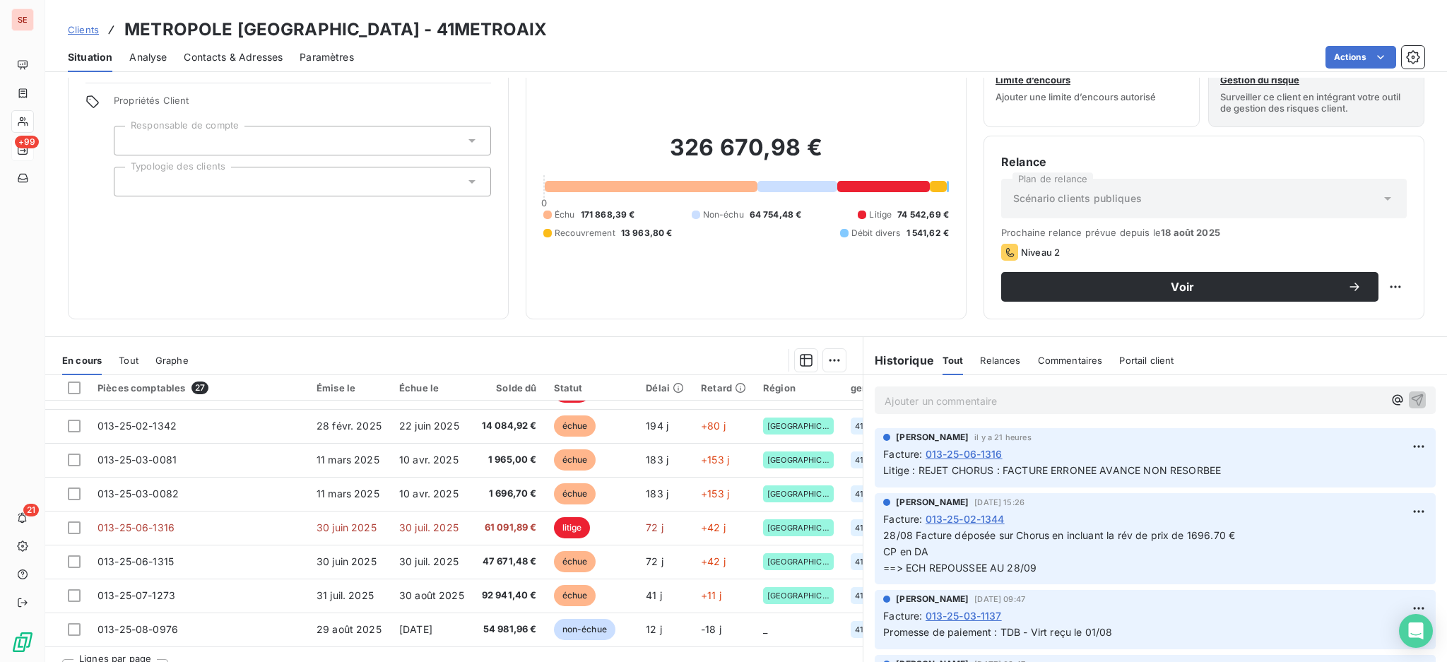
scroll to position [76, 0]
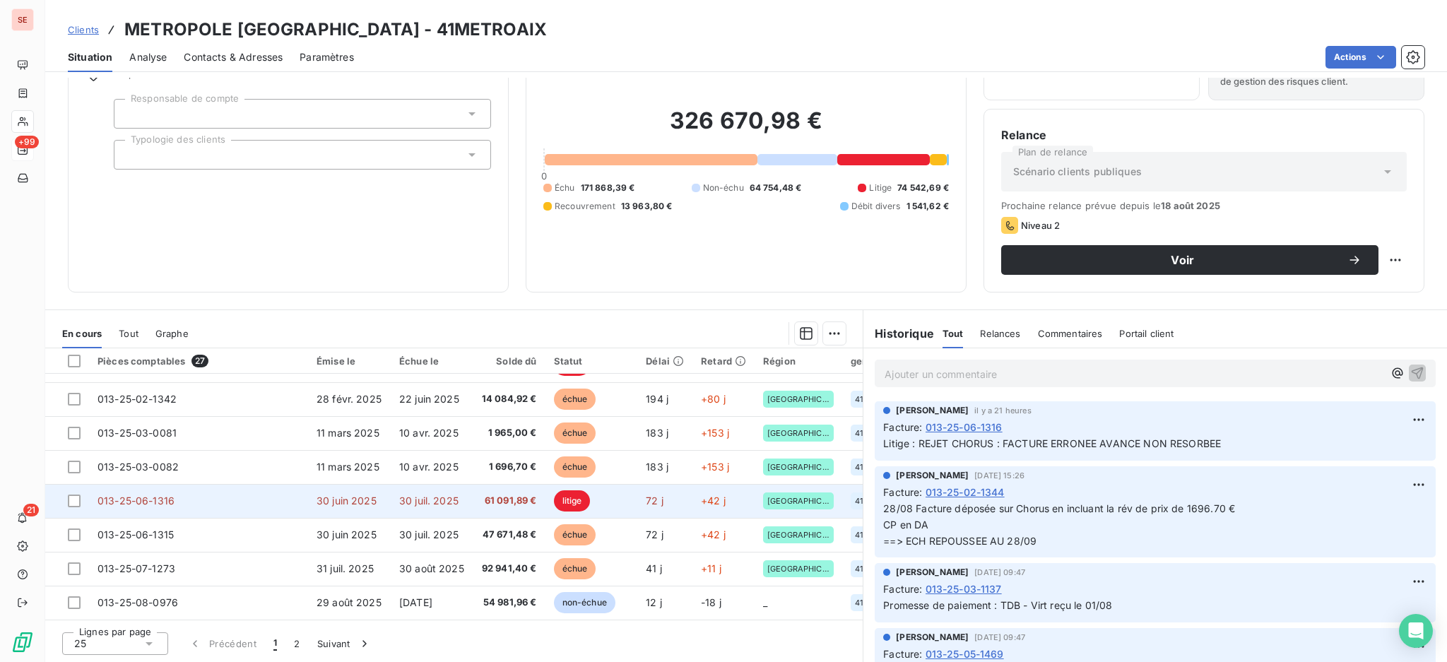
click at [404, 501] on span "30 juil. 2025" at bounding box center [428, 500] width 59 height 12
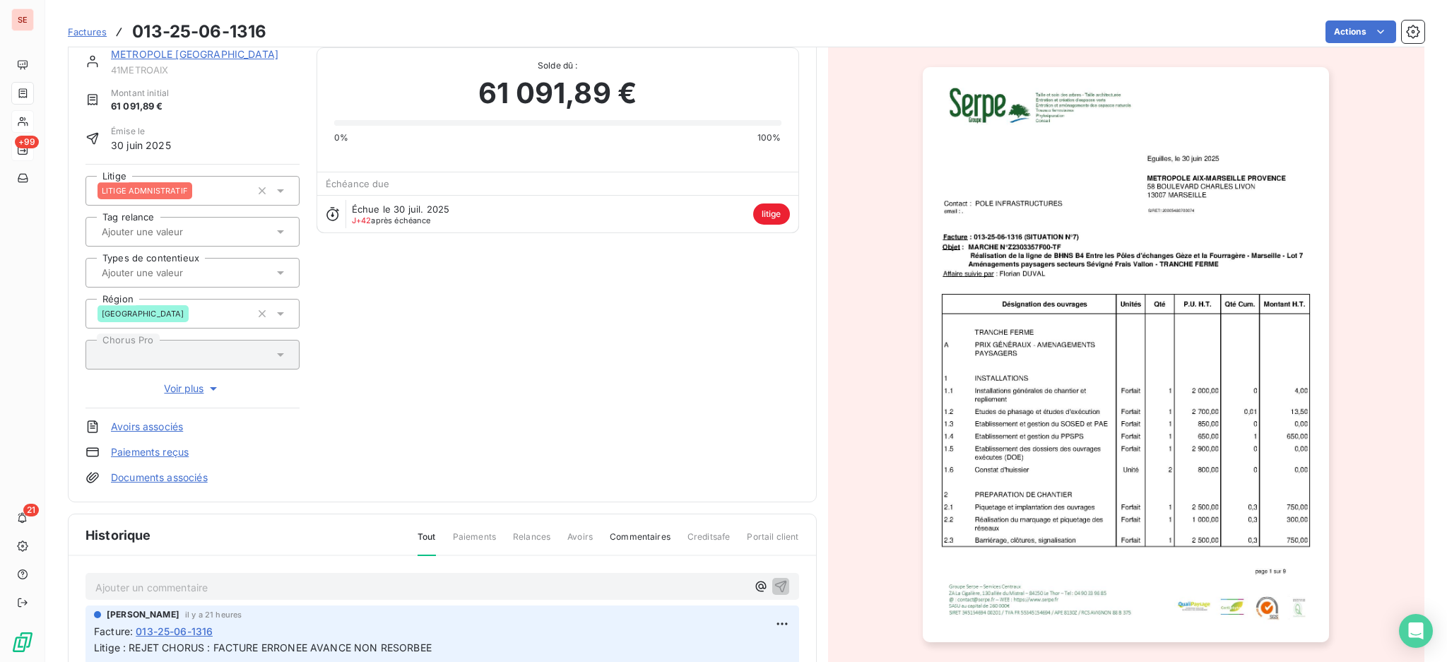
scroll to position [96, 0]
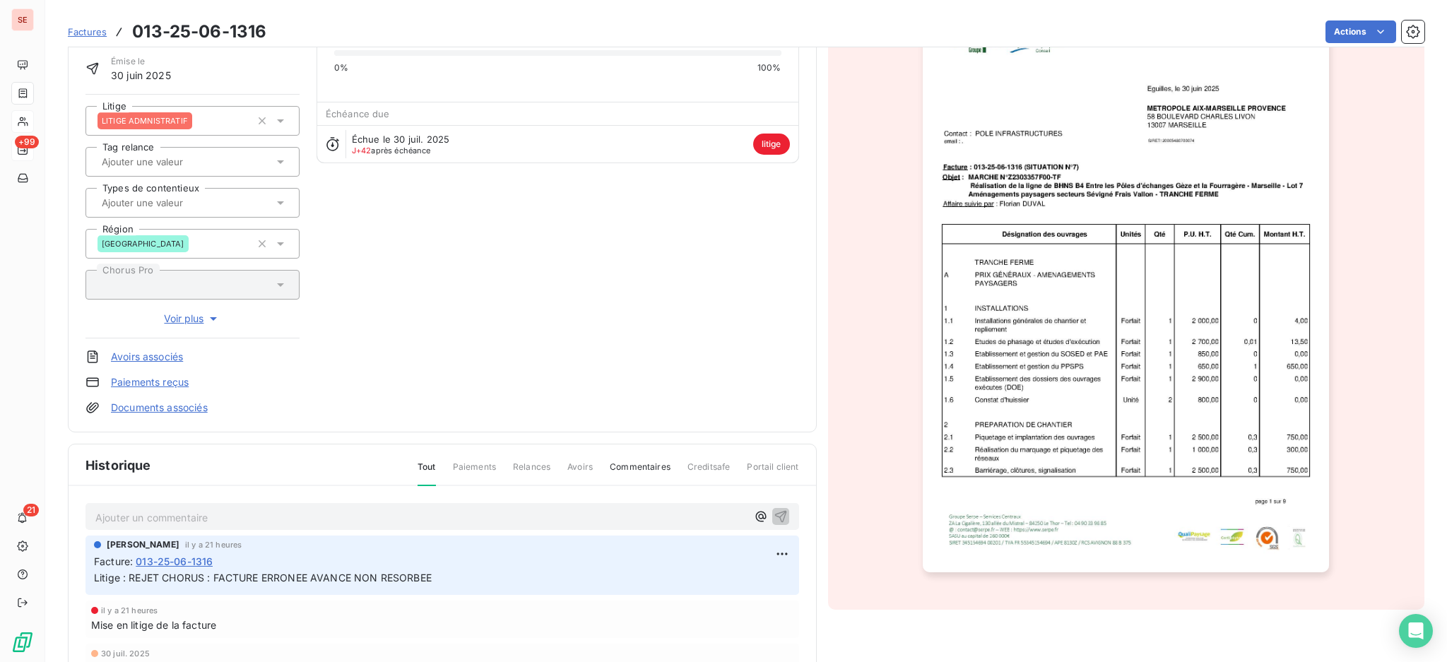
click at [194, 407] on link "Documents associés" at bounding box center [159, 407] width 97 height 14
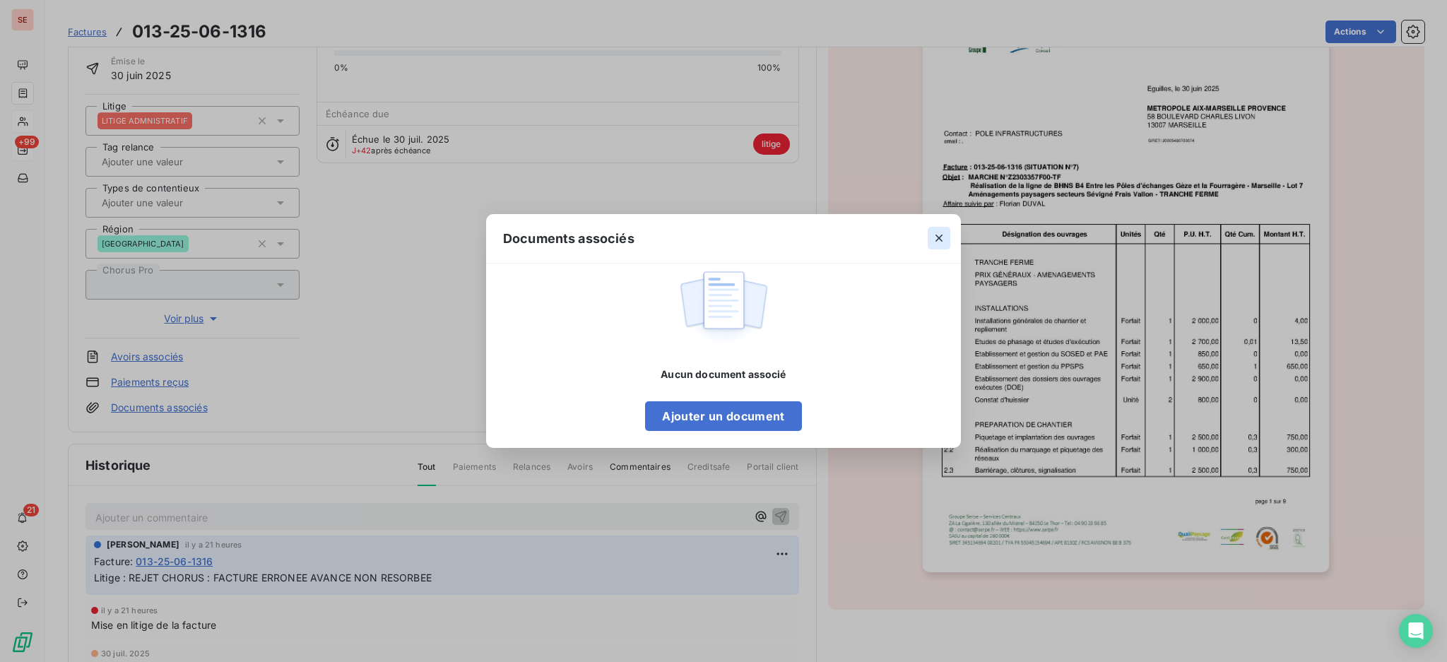
click at [935, 236] on icon "button" at bounding box center [939, 238] width 14 height 14
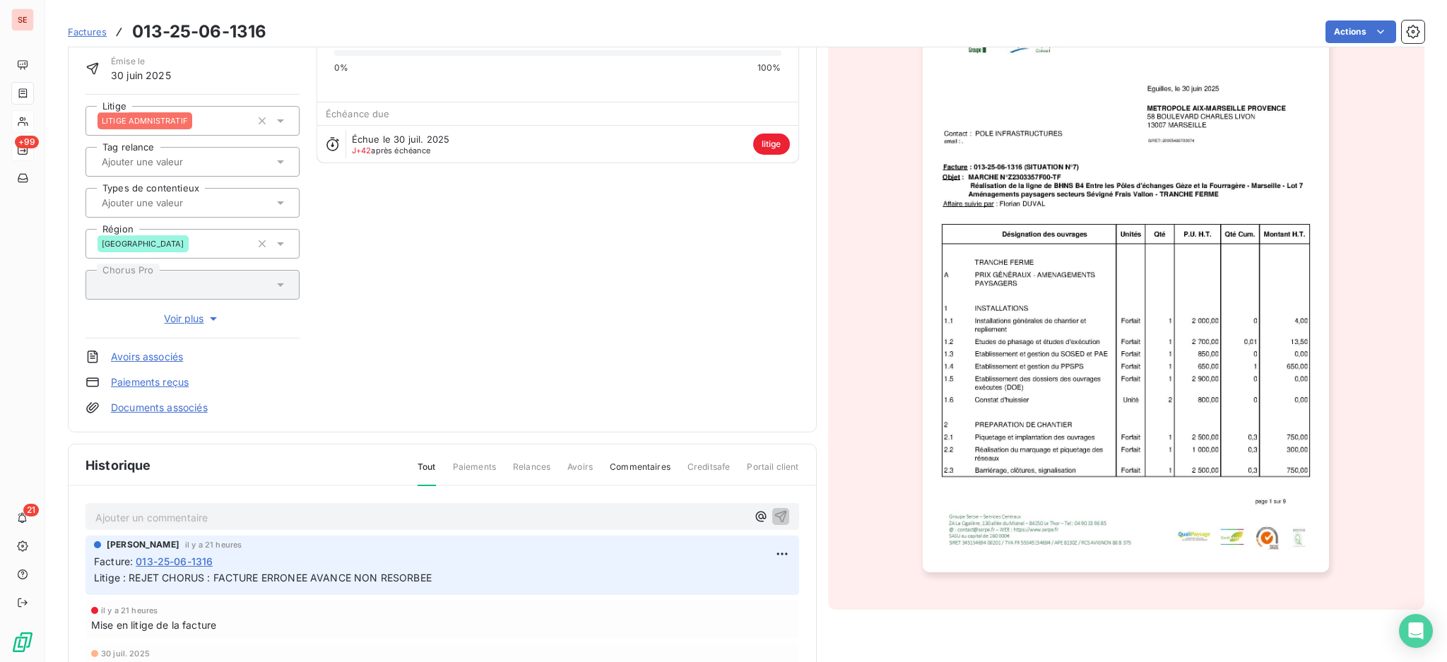
click at [182, 509] on p "Ajouter un commentaire ﻿" at bounding box center [420, 518] width 651 height 18
click at [274, 520] on p "CP 7 en DA 61" at bounding box center [420, 517] width 651 height 16
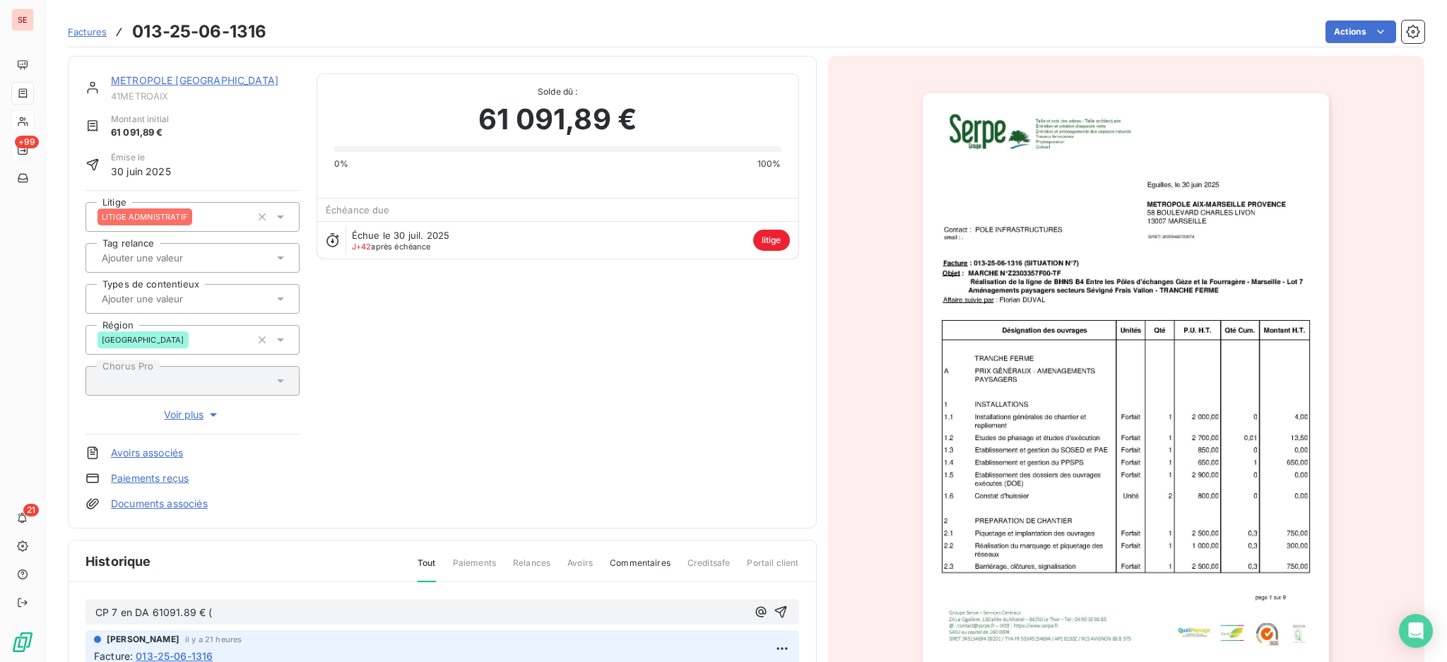
scroll to position [228, 0]
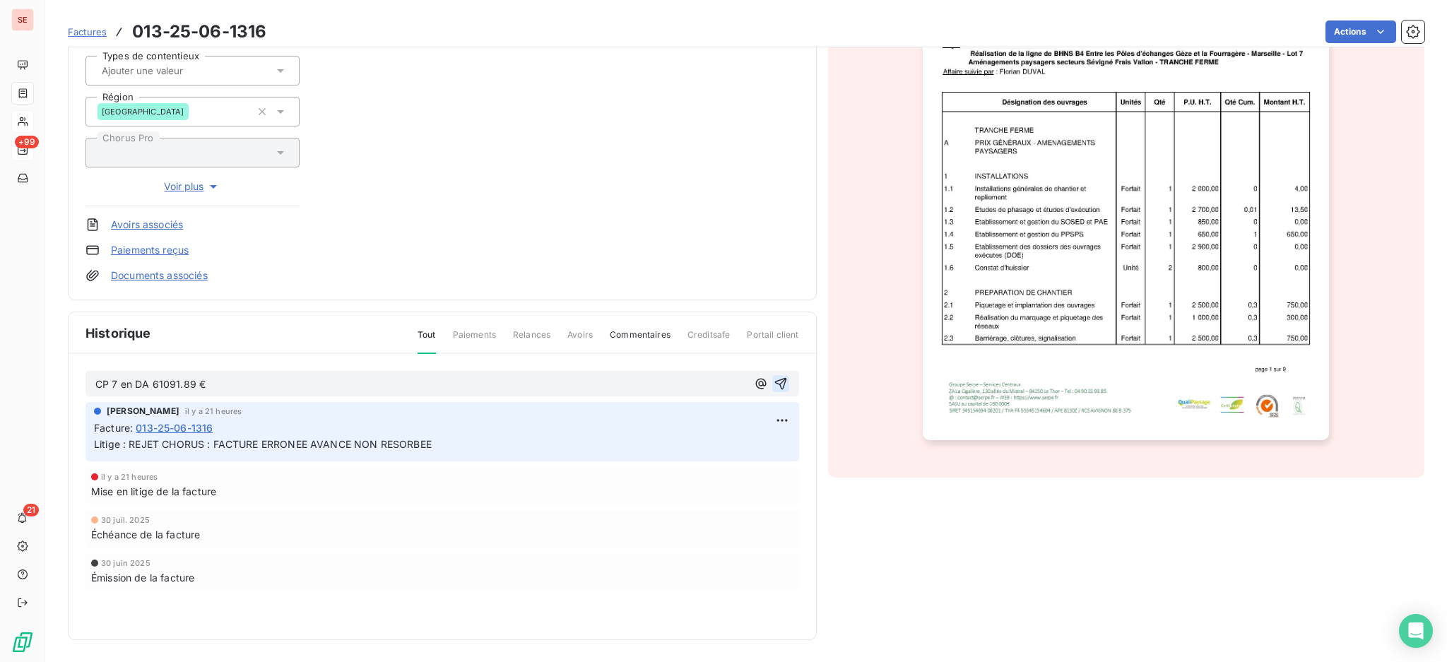
click at [775, 381] on icon "button" at bounding box center [780, 383] width 14 height 14
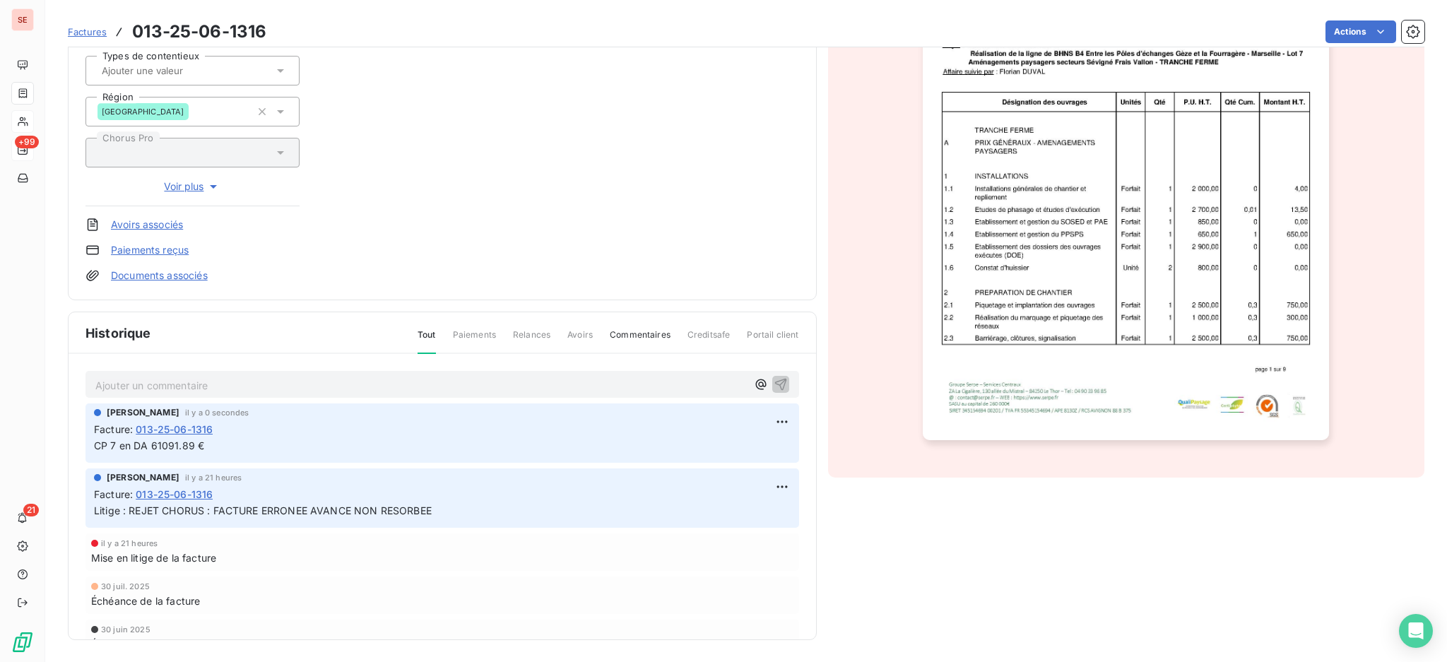
click at [147, 275] on link "Documents associés" at bounding box center [159, 275] width 97 height 14
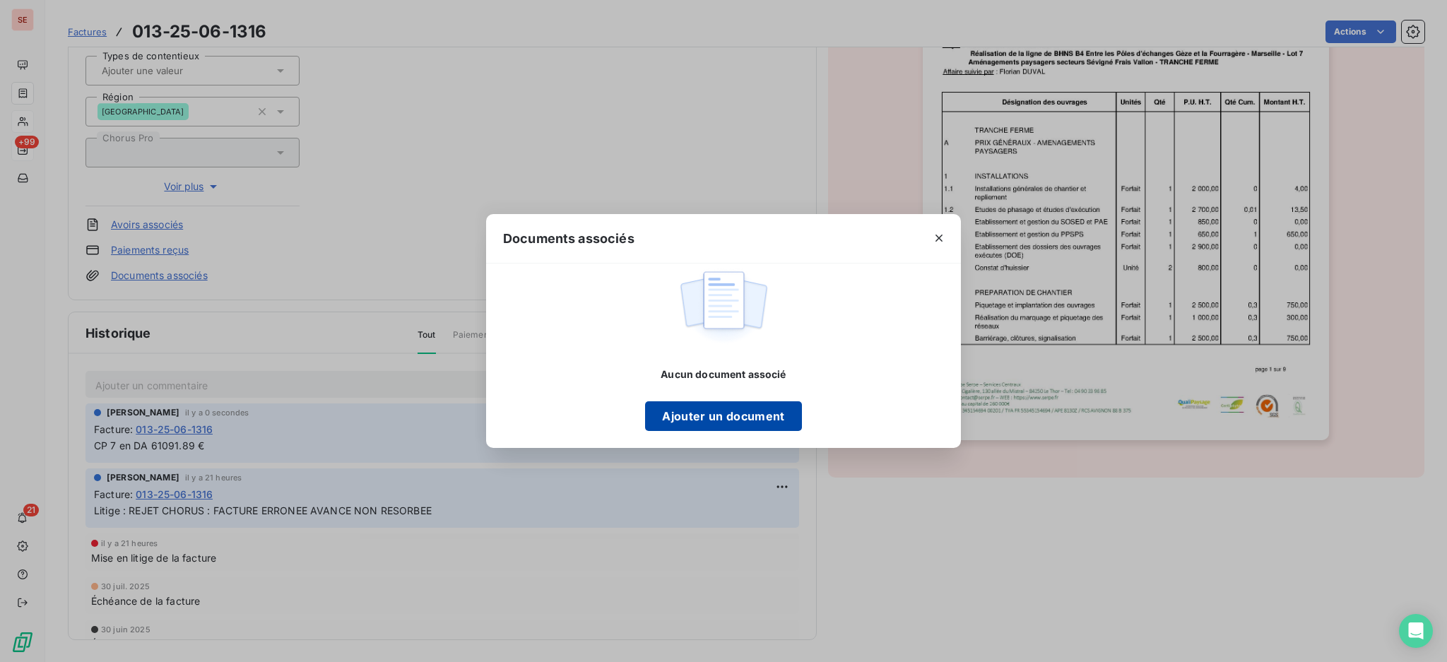
click at [675, 411] on button "Ajouter un document" at bounding box center [723, 416] width 156 height 30
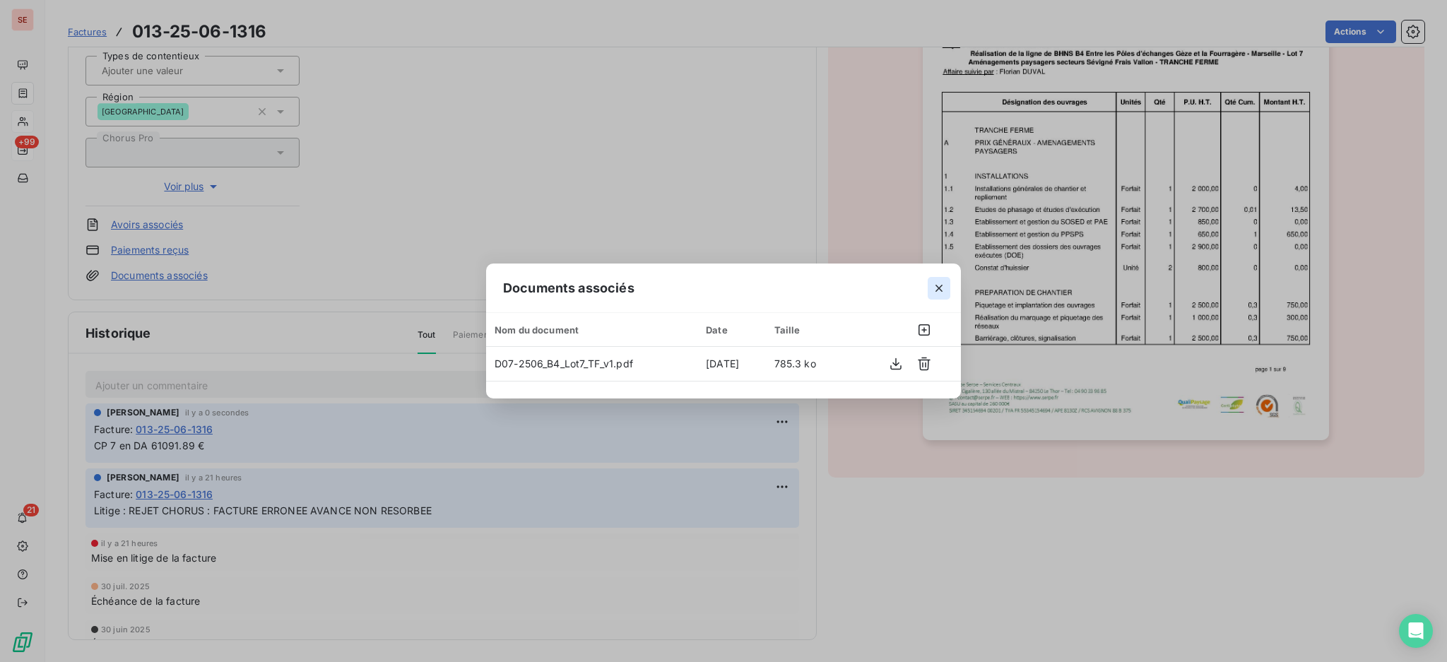
click at [939, 287] on icon "button" at bounding box center [939, 288] width 14 height 14
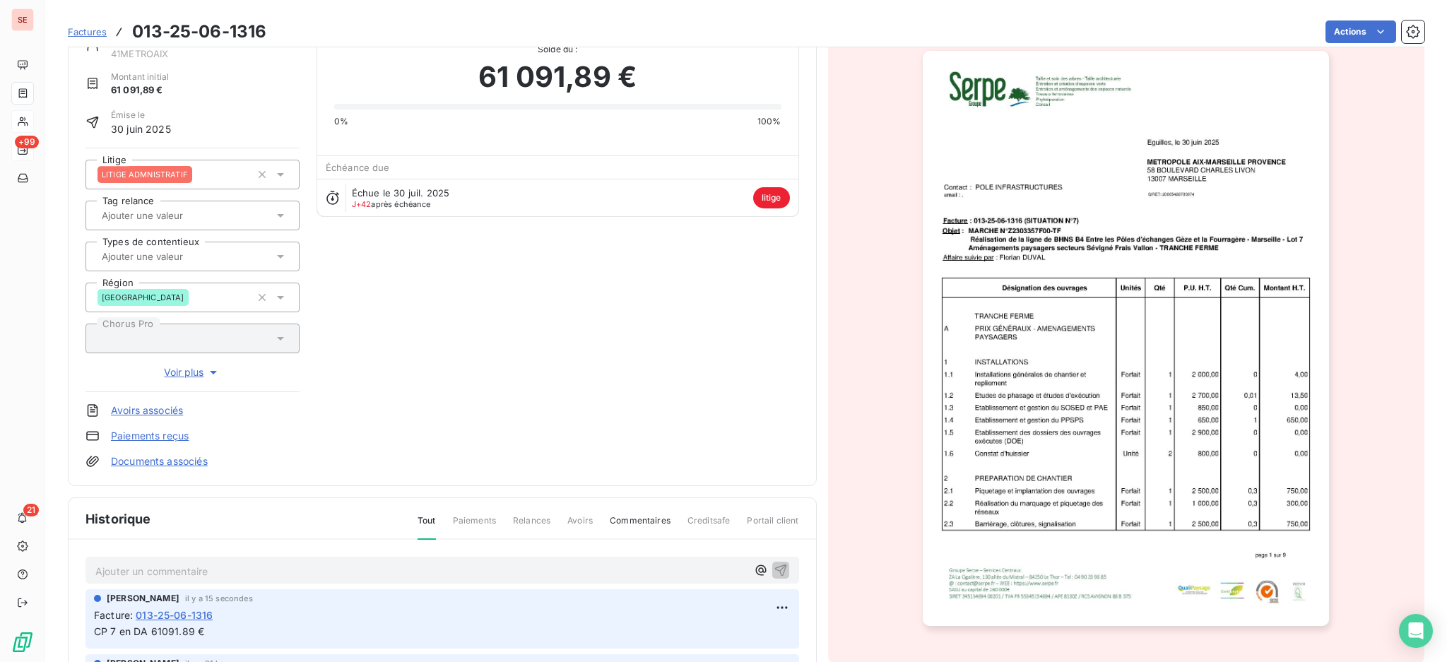
scroll to position [40, 0]
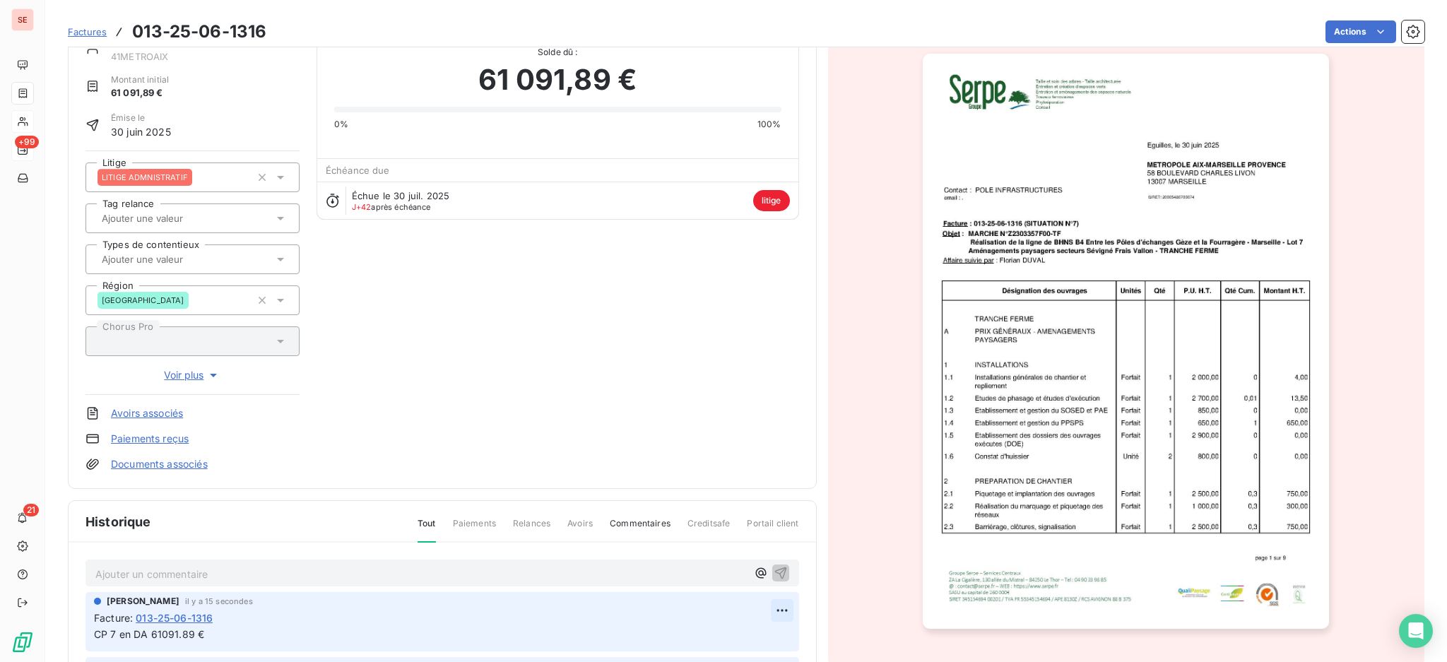
click at [760, 607] on html "SE +99 21 Factures 013-25-06-1316 Actions METROPOLE [GEOGRAPHIC_DATA]-[GEOGRAPH…" at bounding box center [723, 331] width 1447 height 662
click at [727, 557] on div "Editer" at bounding box center [726, 552] width 79 height 23
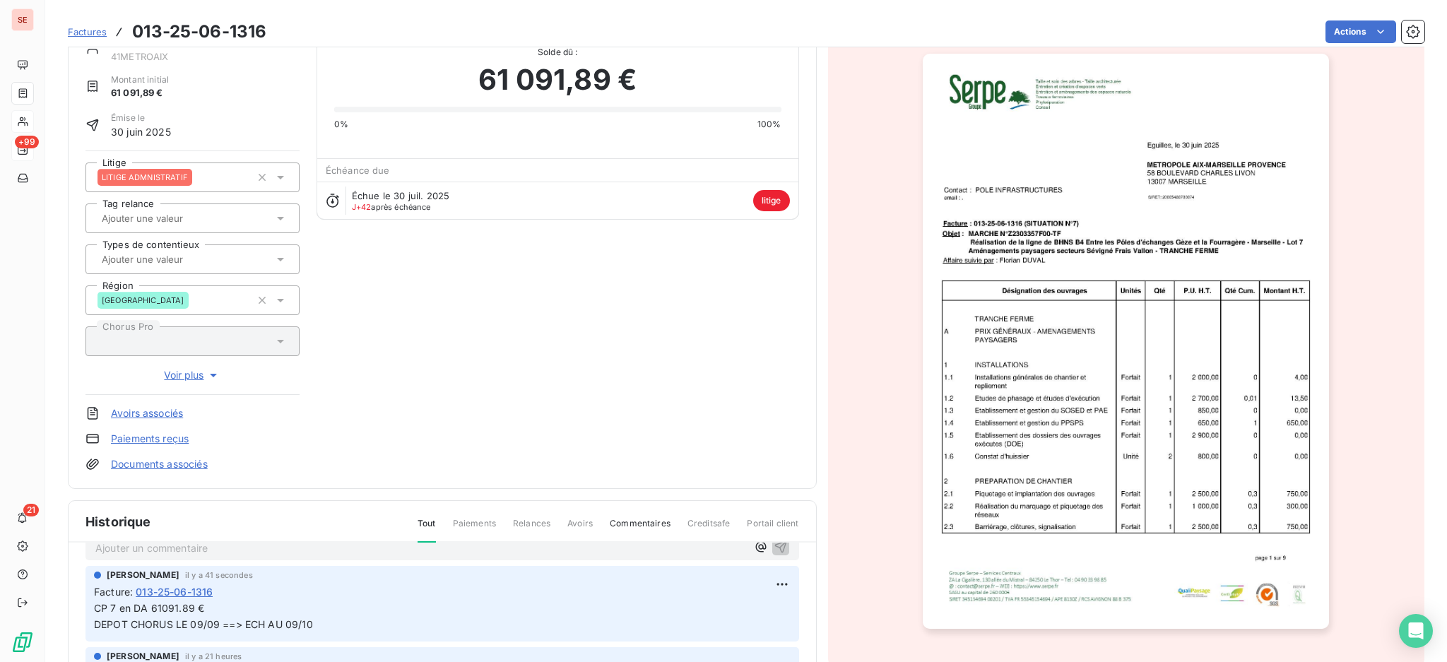
scroll to position [49, 0]
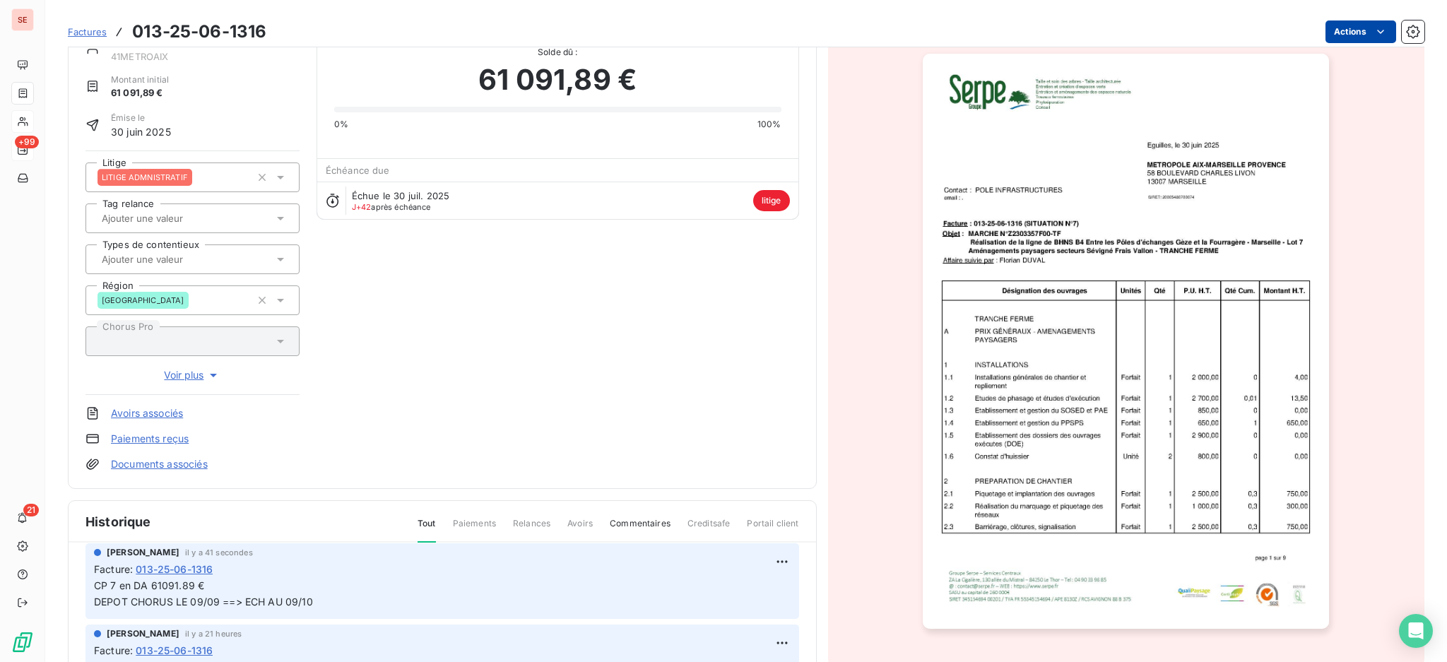
click at [1347, 32] on html "SE +99 21 Factures 013-25-06-1316 Actions METROPOLE [GEOGRAPHIC_DATA]-[GEOGRAPH…" at bounding box center [723, 331] width 1447 height 662
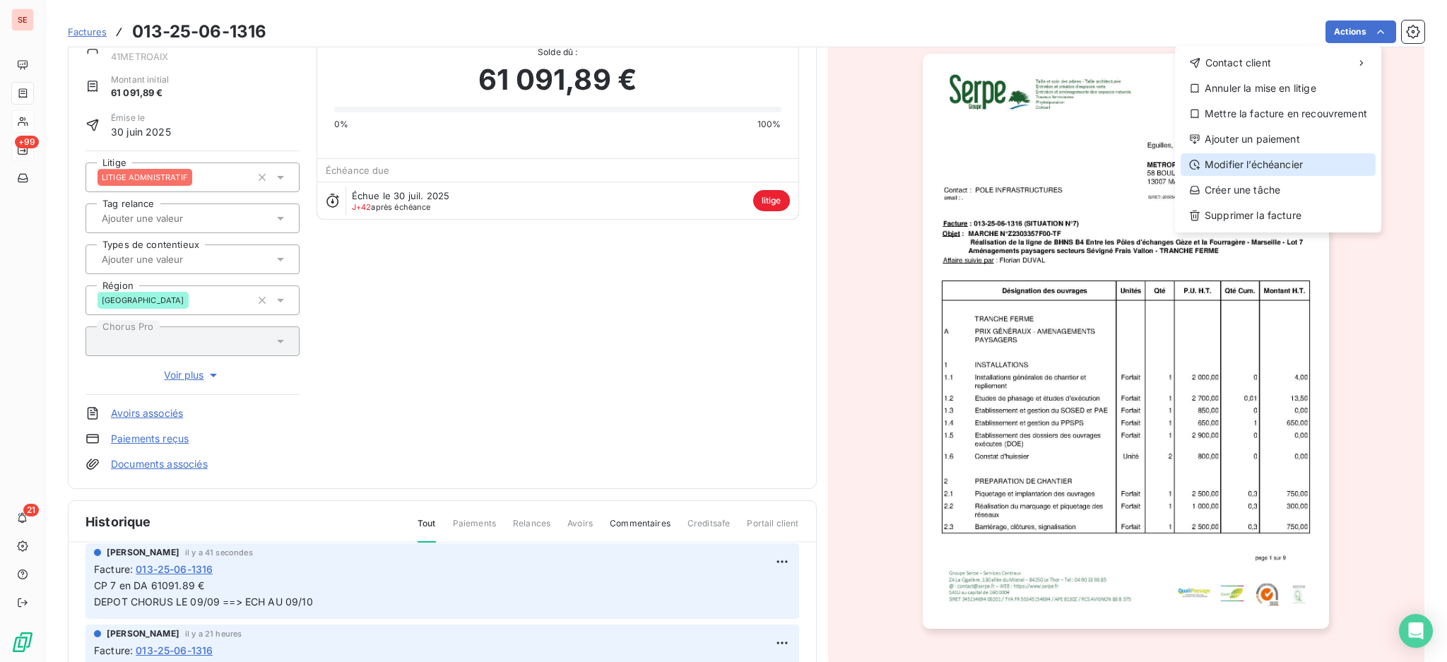
click at [1277, 162] on div "Modifier l’échéancier" at bounding box center [1277, 164] width 195 height 23
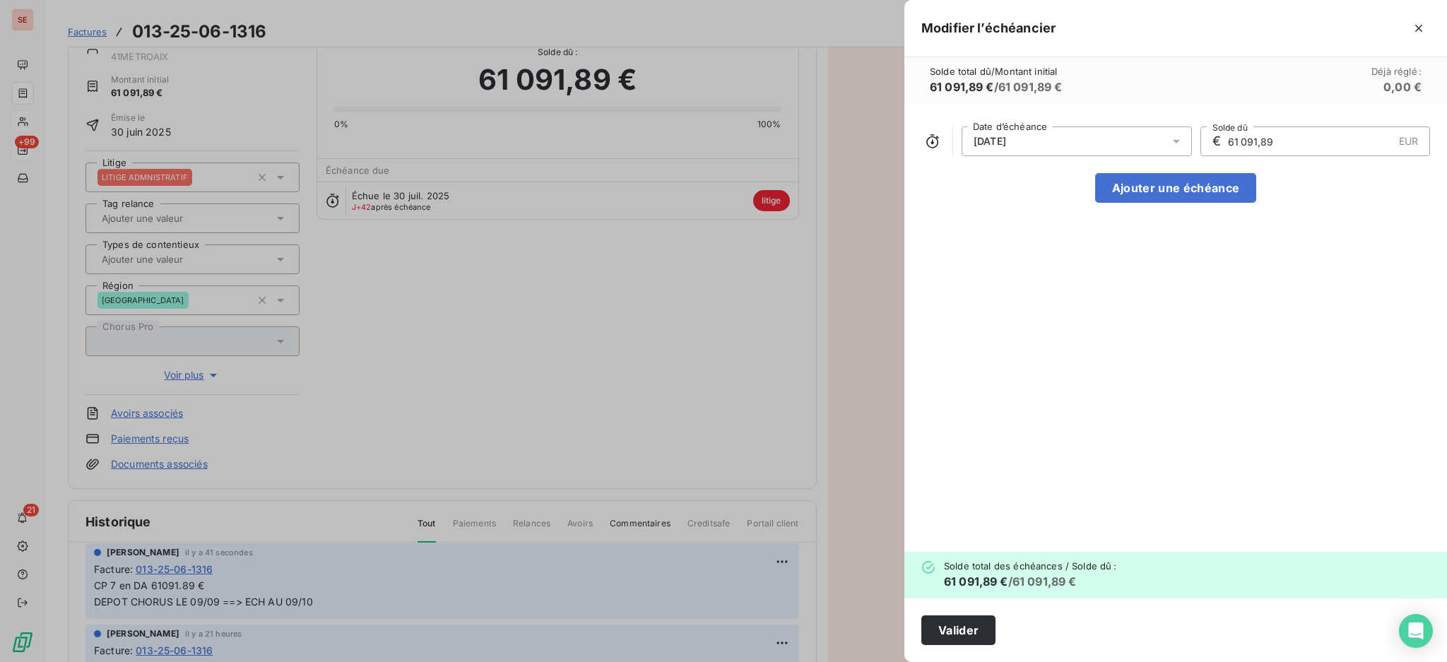
click at [1174, 142] on icon at bounding box center [1175, 142] width 7 height 4
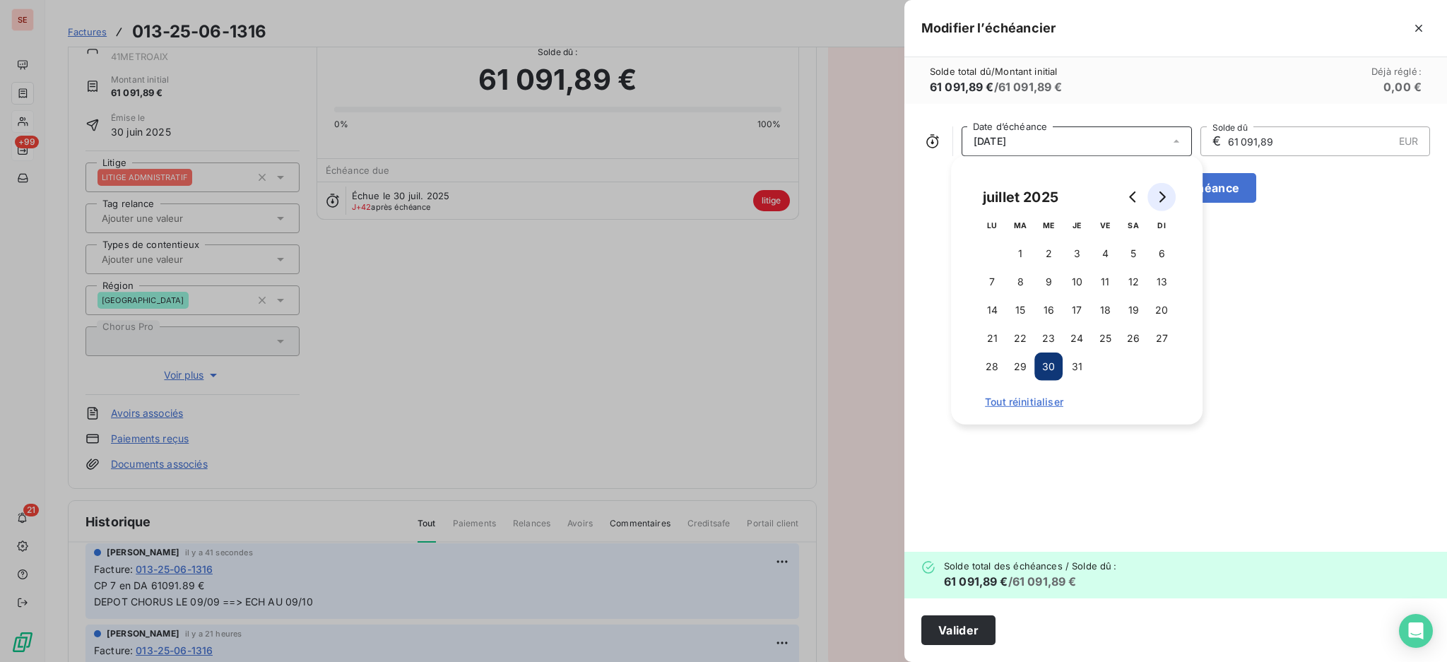
click at [1159, 193] on icon "Go to next month" at bounding box center [1161, 196] width 11 height 11
click at [1164, 196] on icon "Go to next month" at bounding box center [1162, 196] width 6 height 11
click at [1080, 281] on button "9" at bounding box center [1076, 282] width 28 height 28
click at [939, 619] on button "Valider" at bounding box center [958, 630] width 74 height 30
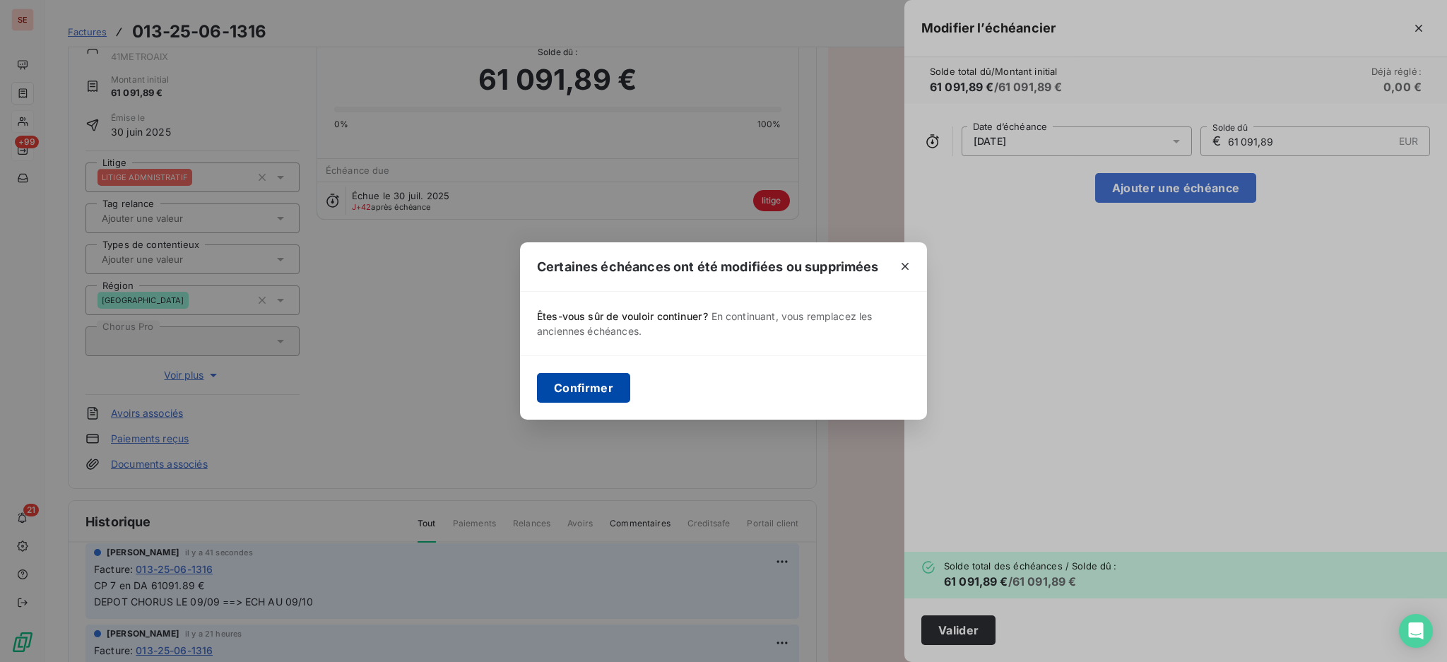
click at [589, 392] on button "Confirmer" at bounding box center [583, 388] width 93 height 30
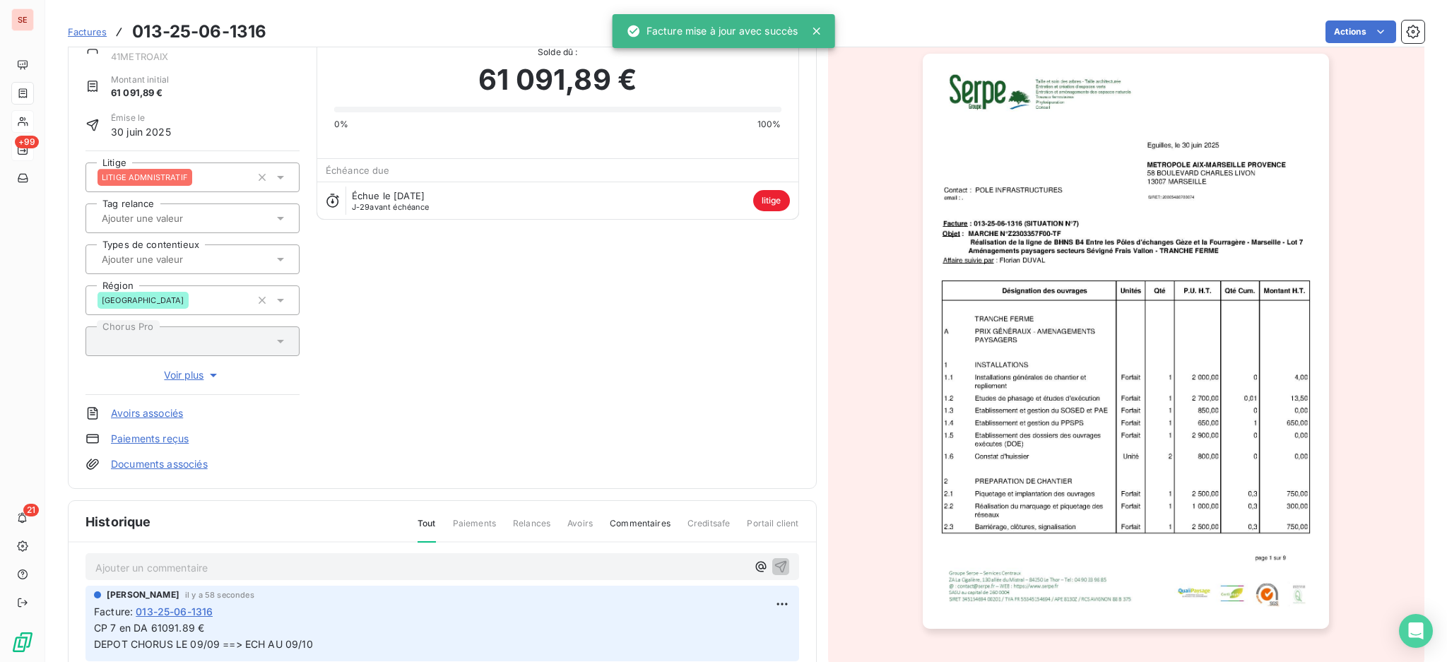
scroll to position [6, 0]
click at [1341, 31] on html "SE +99 21 Factures 013-25-06-1316 Actions METROPOLE [GEOGRAPHIC_DATA]-[GEOGRAPH…" at bounding box center [723, 331] width 1447 height 662
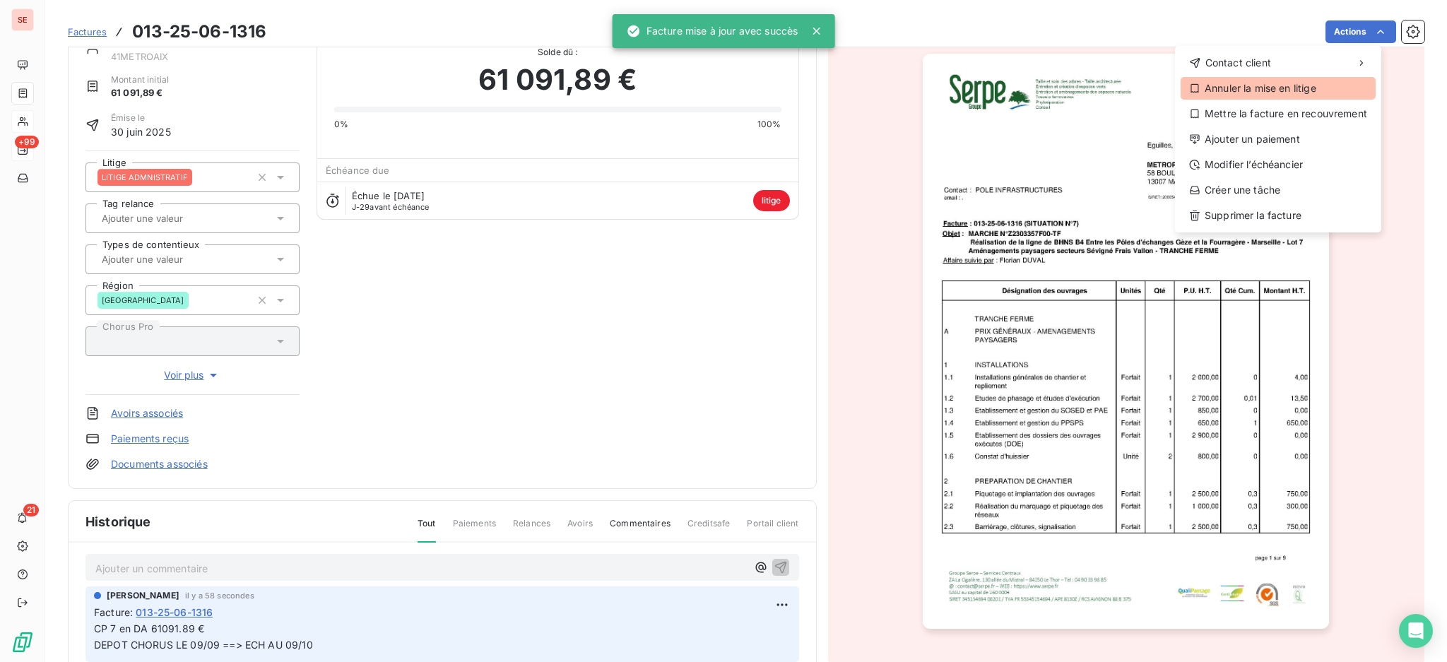
click at [1319, 84] on div "Annuler la mise en litige" at bounding box center [1277, 88] width 195 height 23
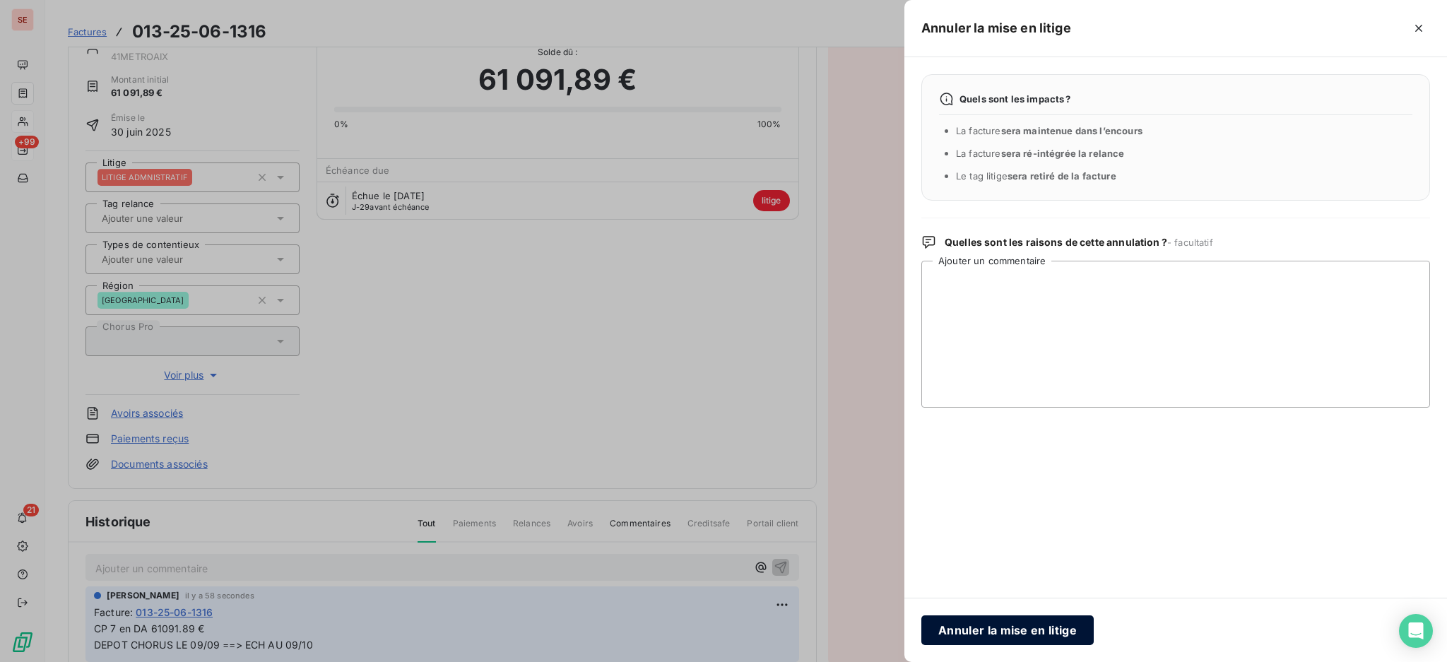
click at [1015, 619] on button "Annuler la mise en litige" at bounding box center [1007, 630] width 172 height 30
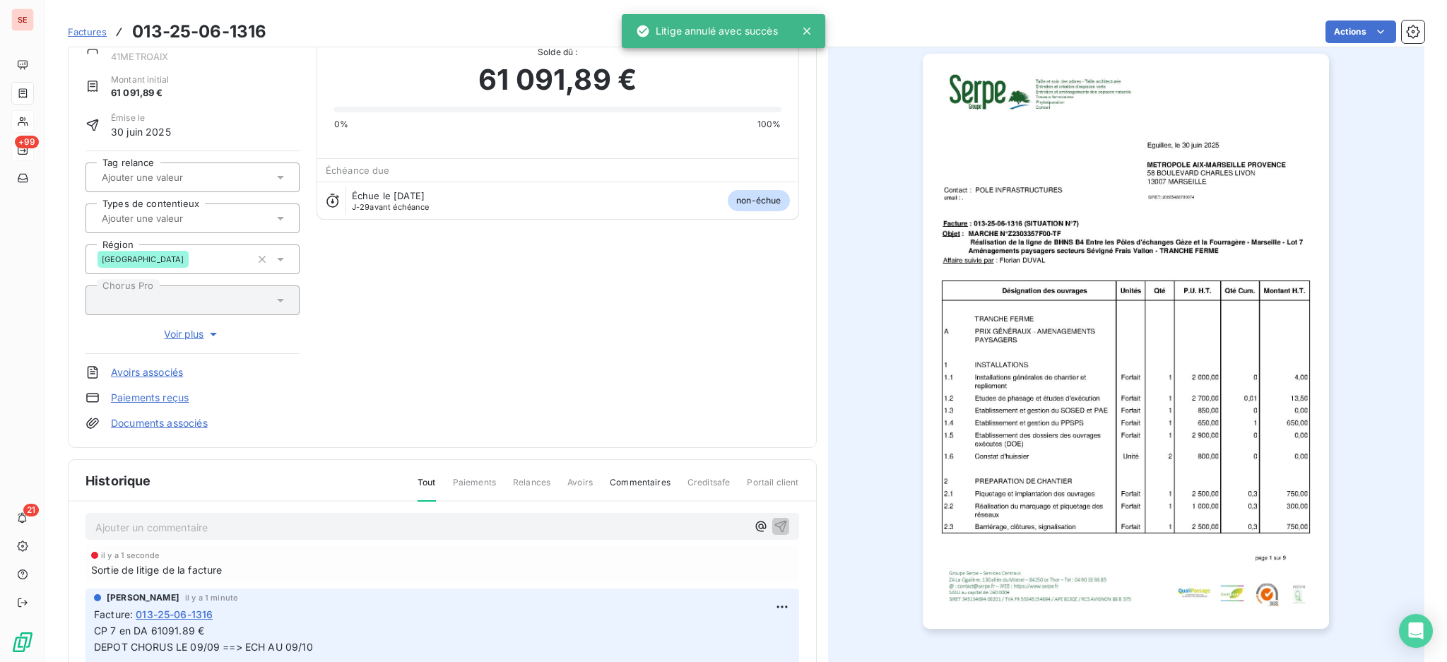
scroll to position [49, 0]
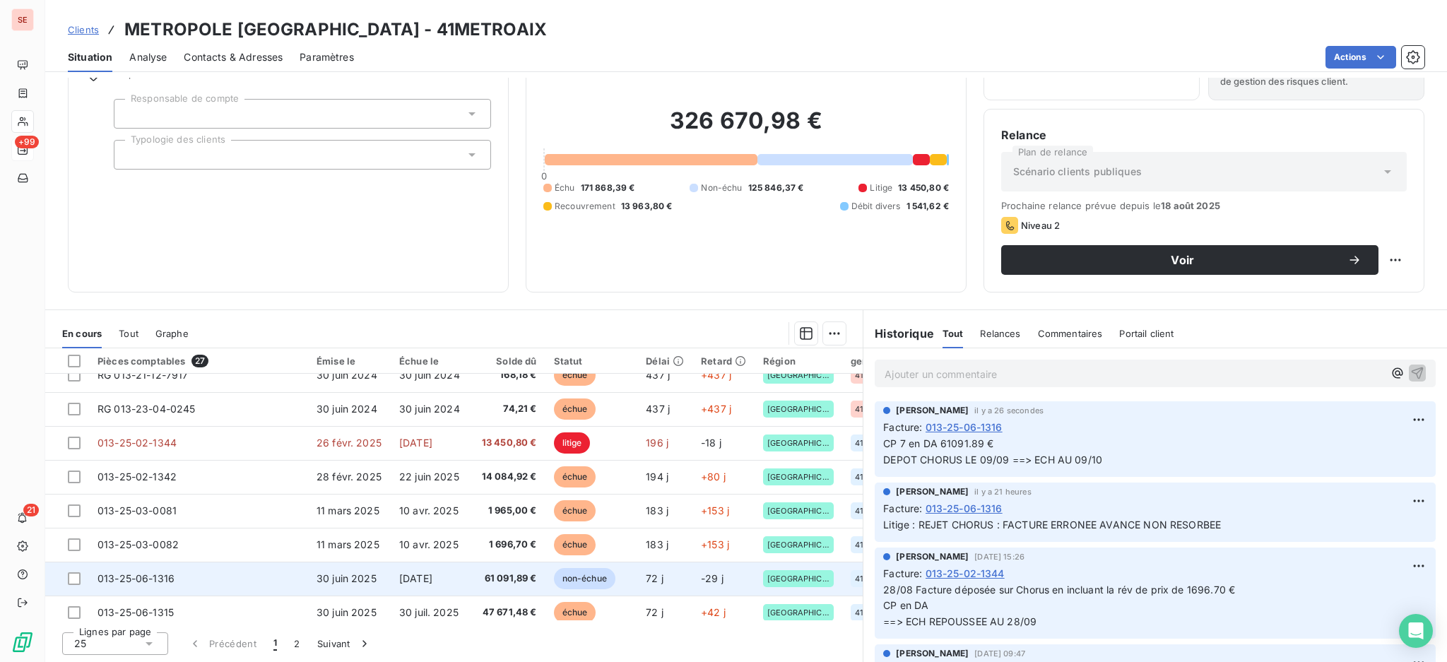
scroll to position [606, 0]
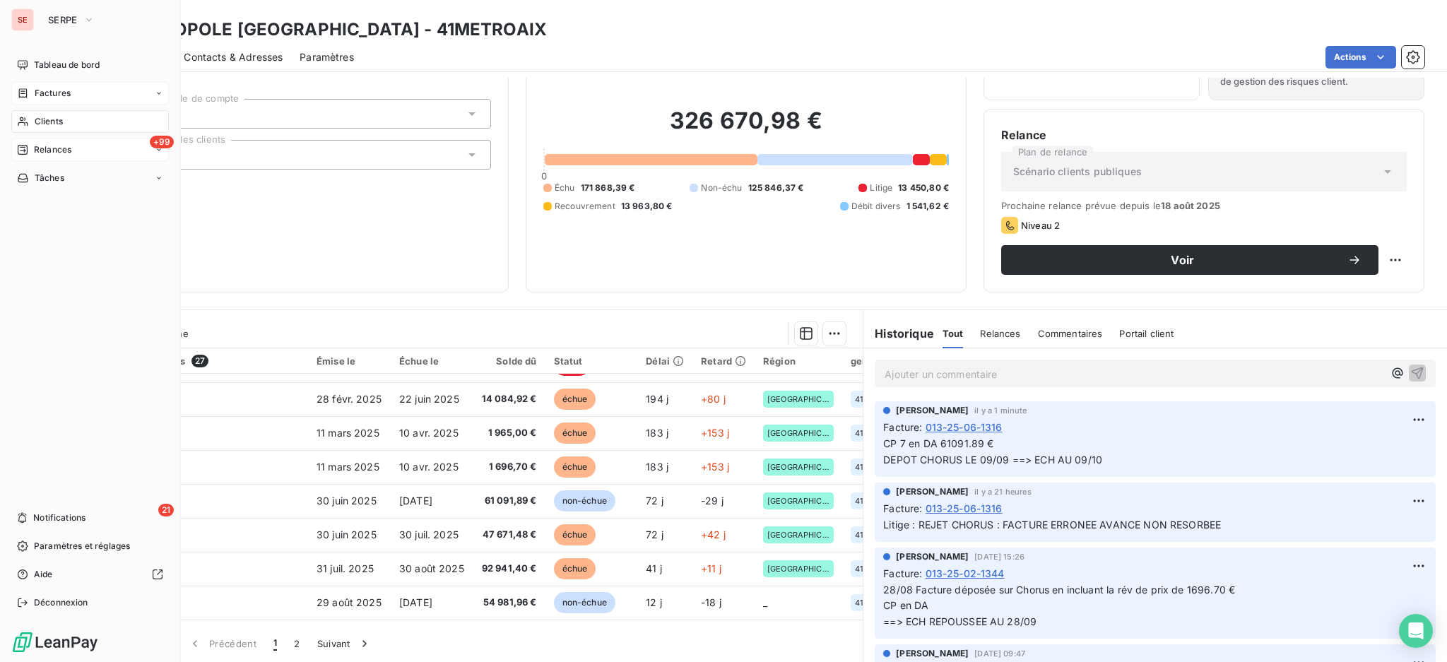
click at [50, 88] on span "Factures" at bounding box center [53, 93] width 36 height 13
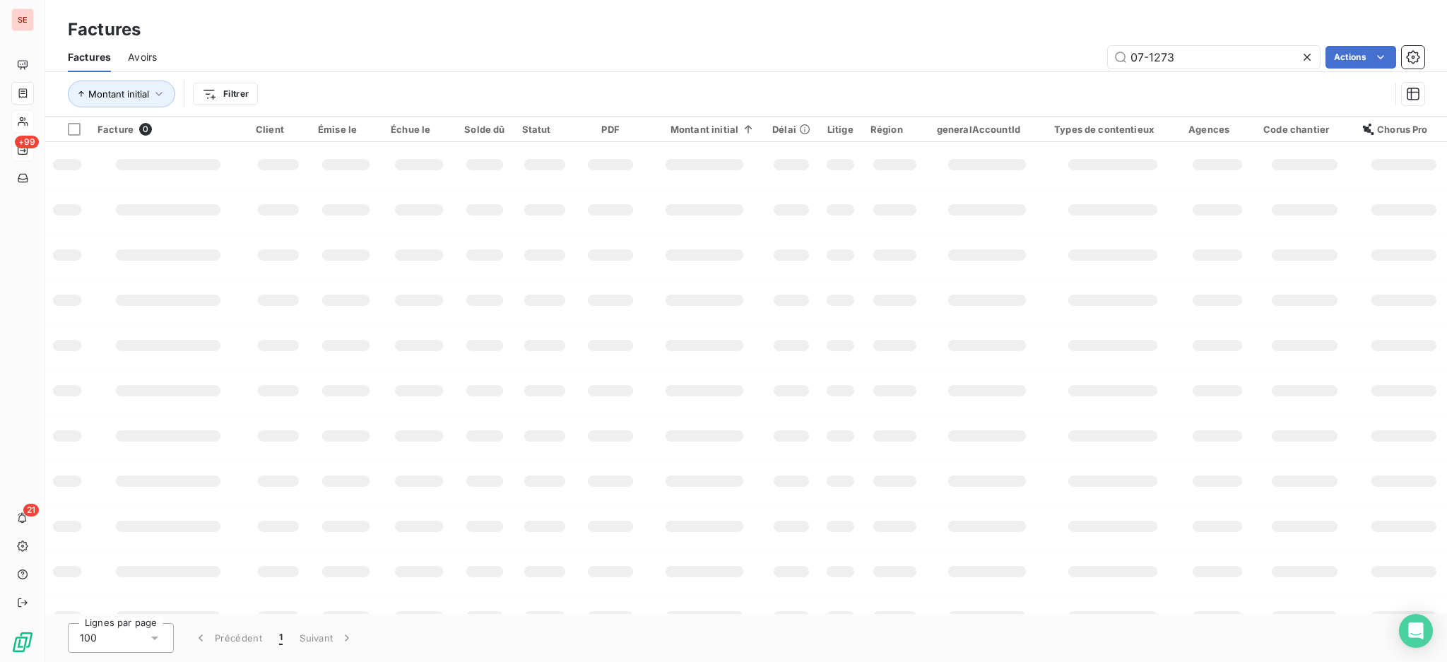
type input "07-1273"
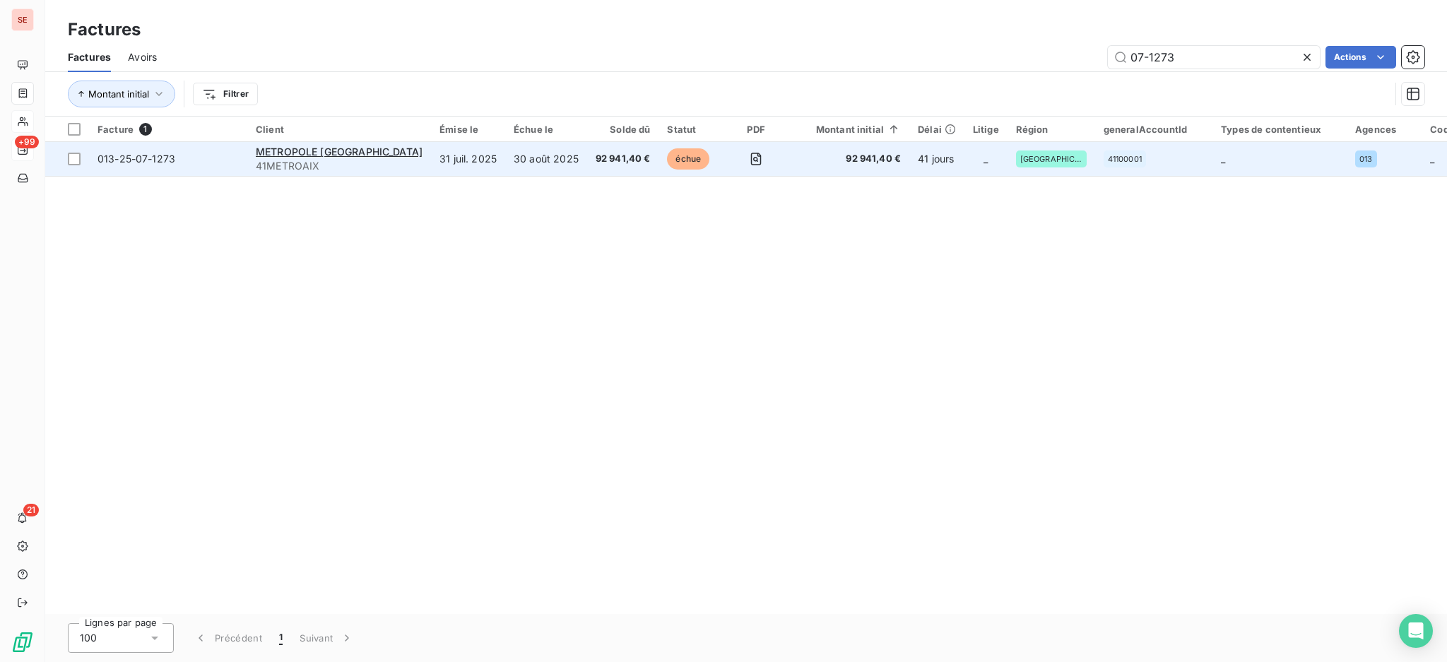
click at [470, 162] on td "31 juil. 2025" at bounding box center [468, 159] width 74 height 34
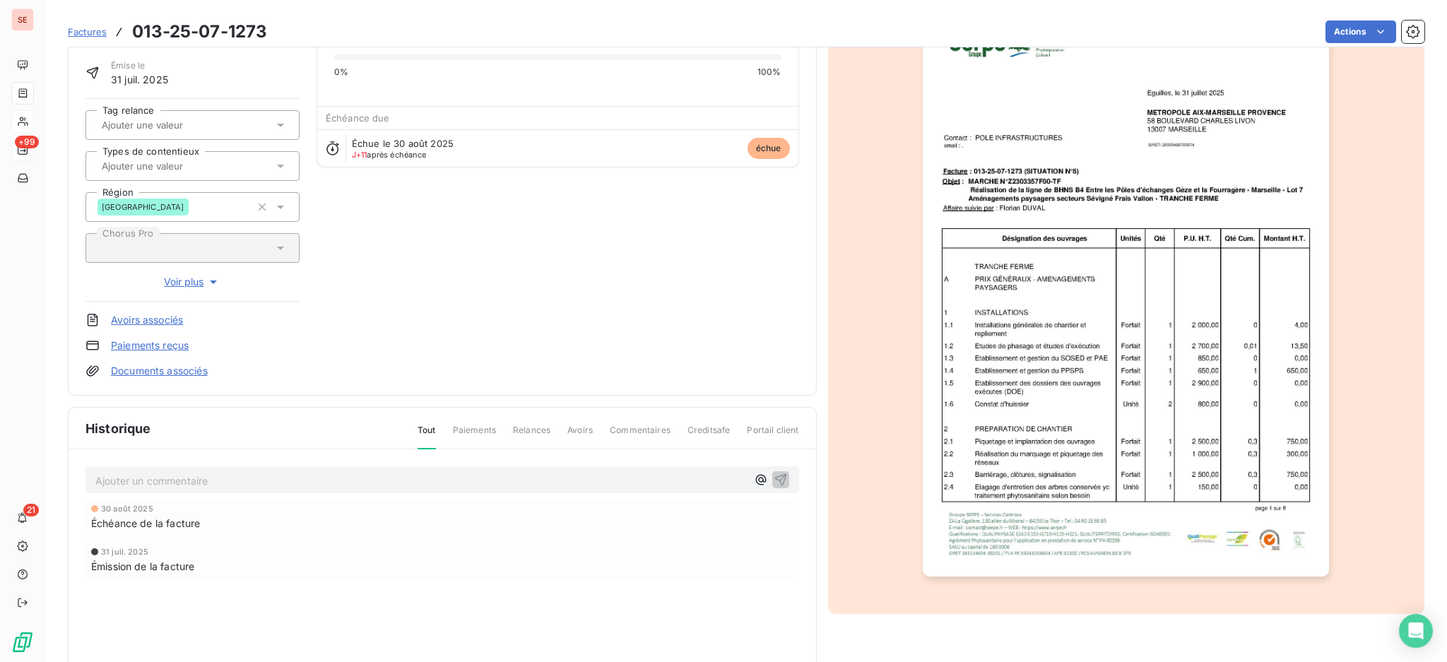
scroll to position [96, 0]
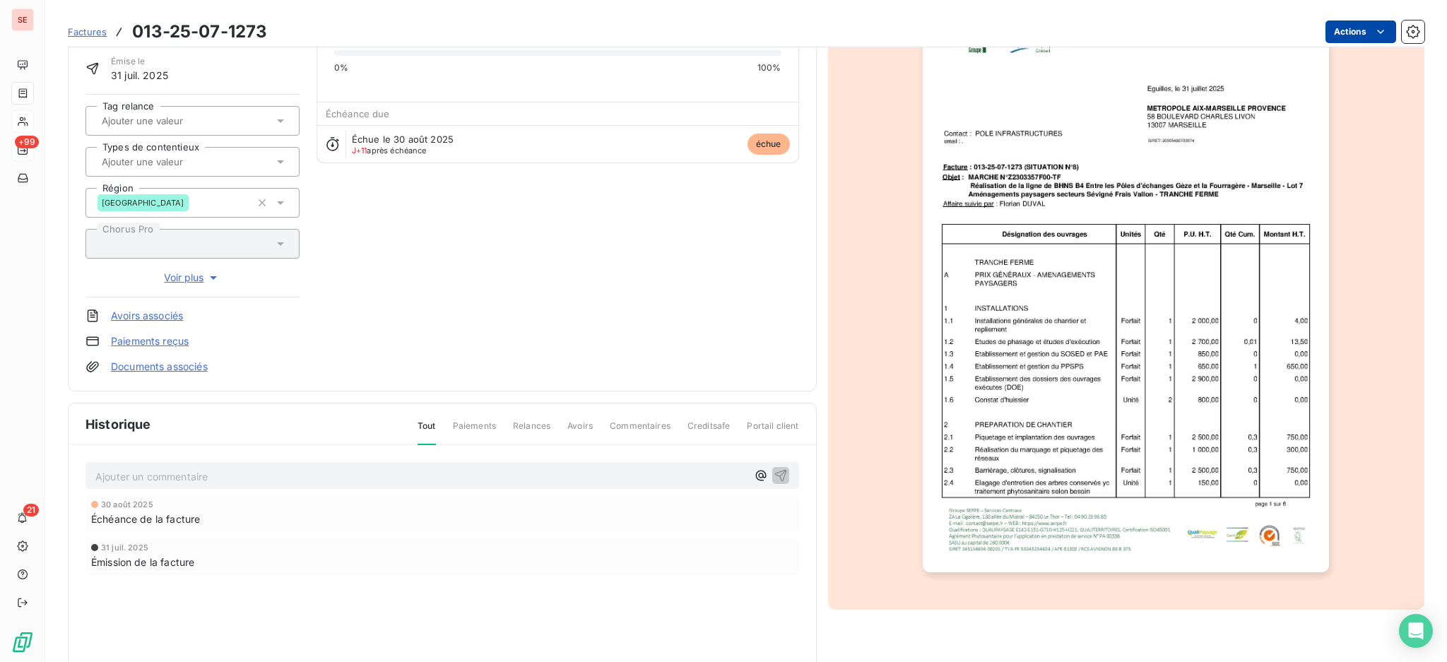
click at [1332, 28] on html "SE +99 21 Factures 013-25-07-1273 Actions METROPOLE [GEOGRAPHIC_DATA]-[GEOGRAPH…" at bounding box center [723, 331] width 1447 height 662
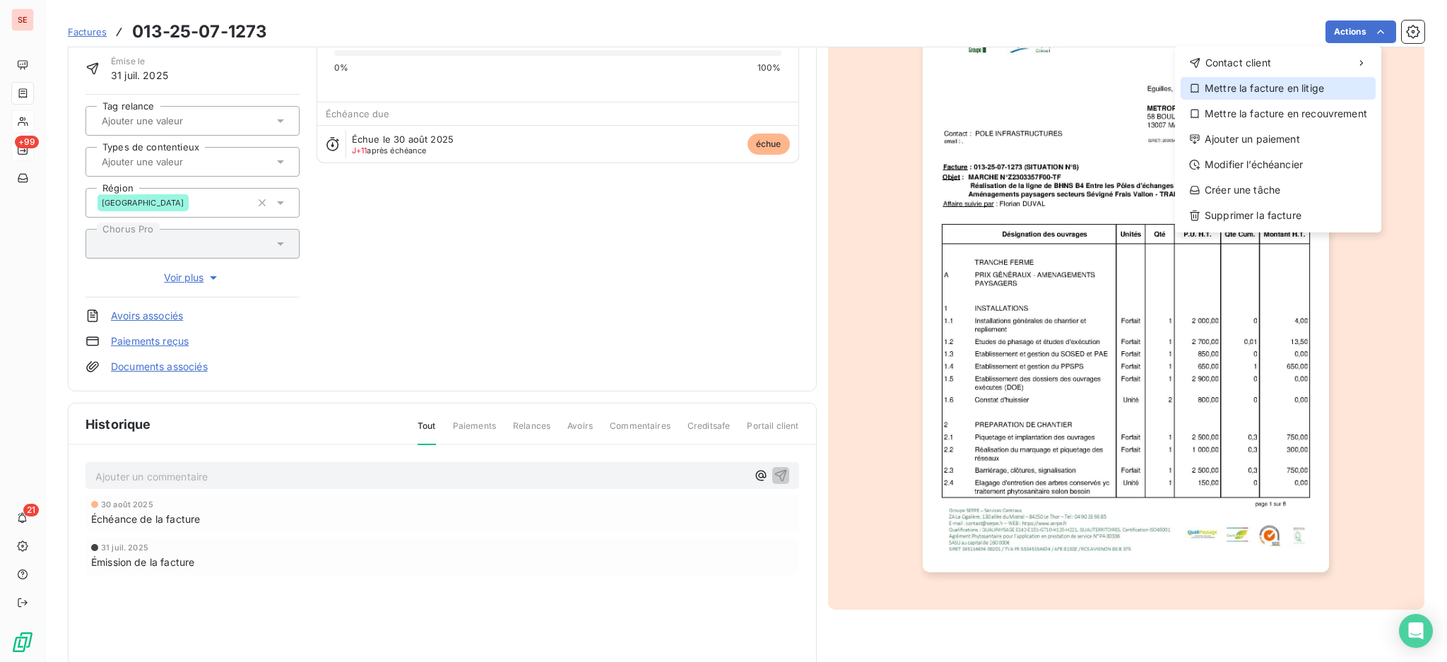
click at [1285, 90] on div "Mettre la facture en litige" at bounding box center [1277, 88] width 195 height 23
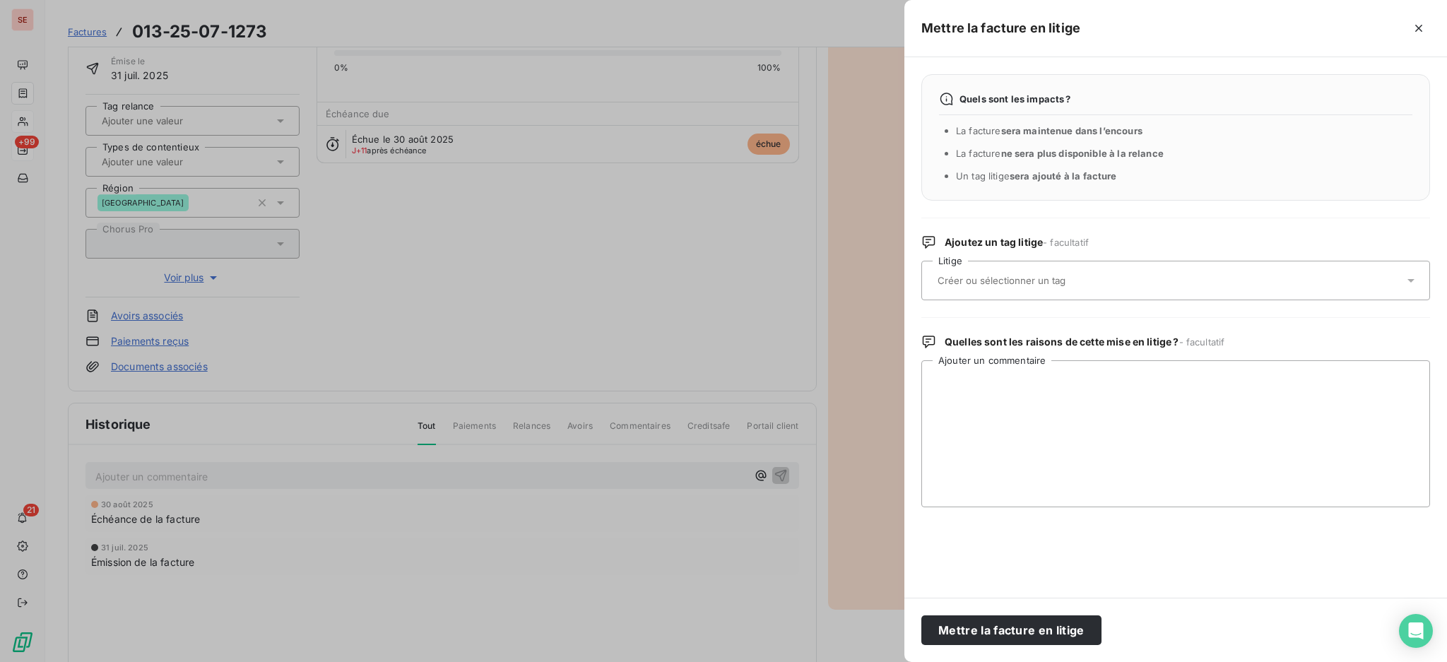
click at [1411, 281] on icon at bounding box center [1410, 280] width 14 height 14
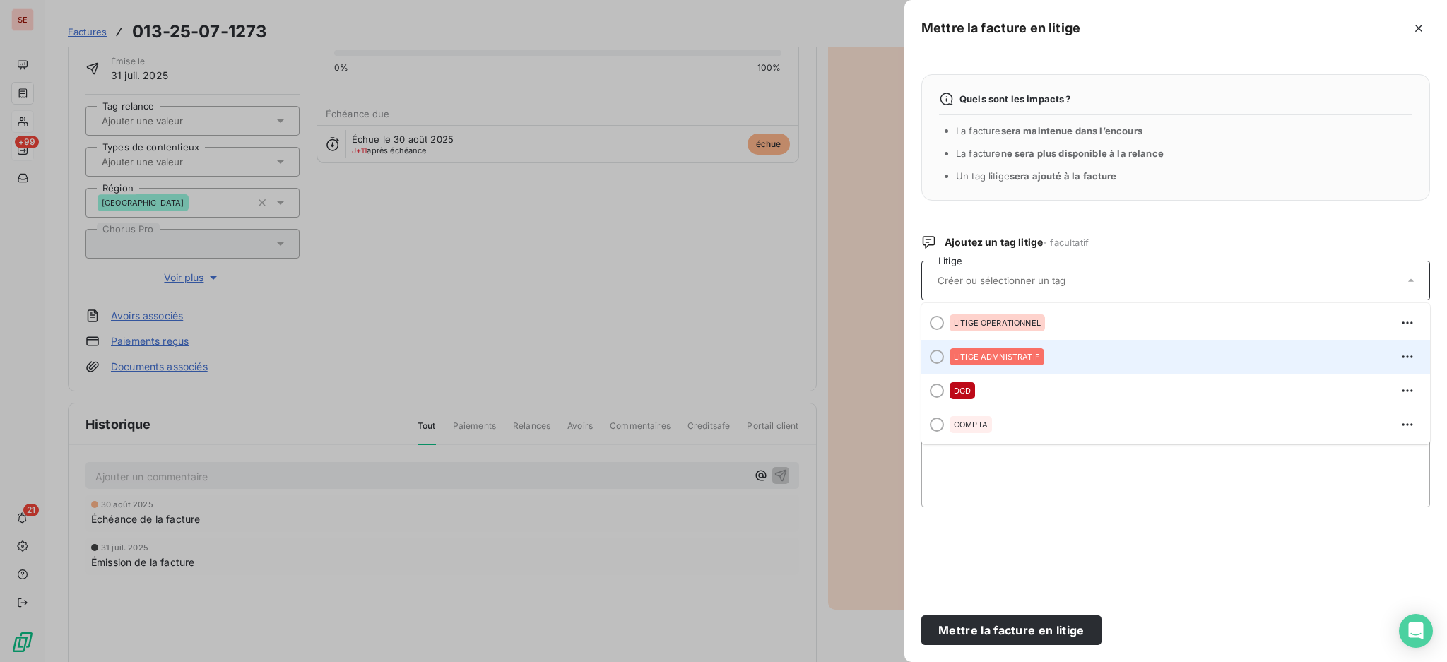
click at [1164, 348] on div "LITIGE ADMNISTRATIF" at bounding box center [1183, 356] width 469 height 23
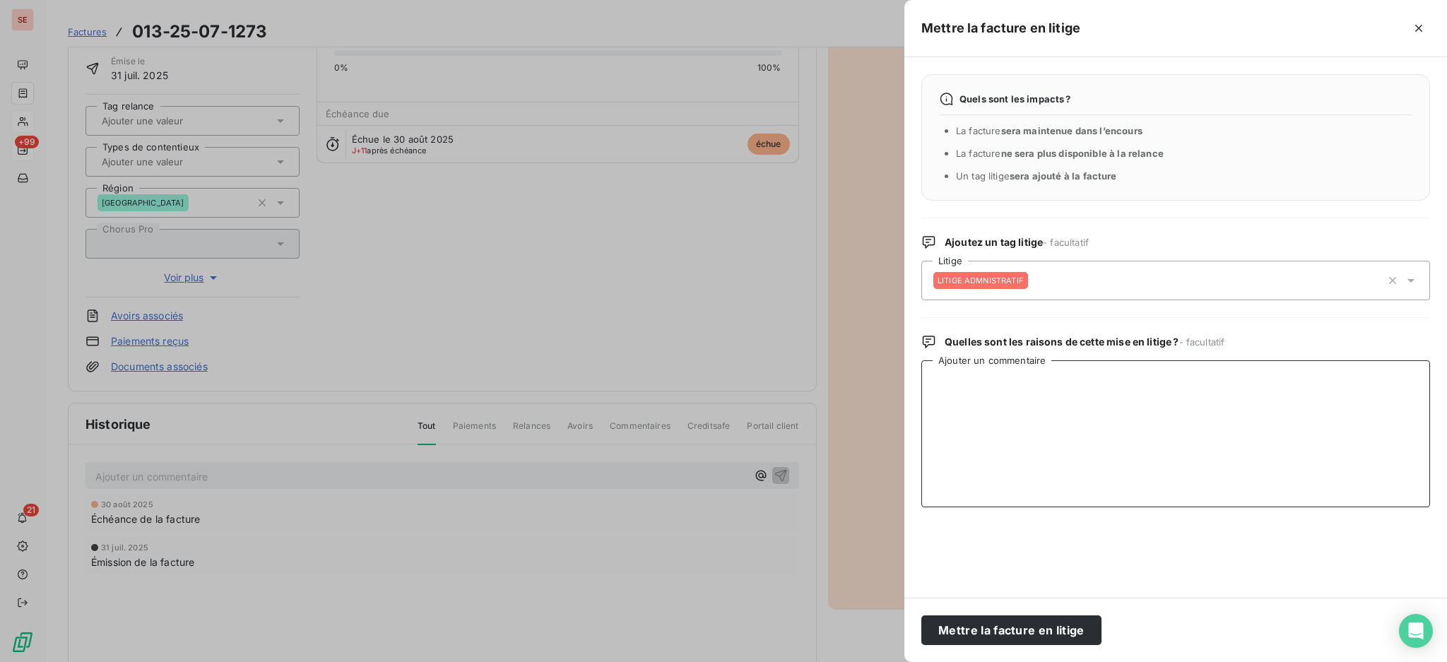
click at [1062, 396] on textarea "Ajouter un commentaire" at bounding box center [1175, 433] width 509 height 147
paste textarea "rejetée sur Chorus au motif suivant : AVANCE NON RESORBEE"
drag, startPoint x: 950, startPoint y: 396, endPoint x: 873, endPoint y: 408, distance: 77.8
click at [882, 661] on div "Mettre la facture en litige Quels sont les impacts ? La facture sera maintenue …" at bounding box center [723, 662] width 1447 height 0
click at [969, 435] on textarea "rejetée sur Chorus au motif suivant : AVANCE NON RESORBEE" at bounding box center [1175, 433] width 509 height 147
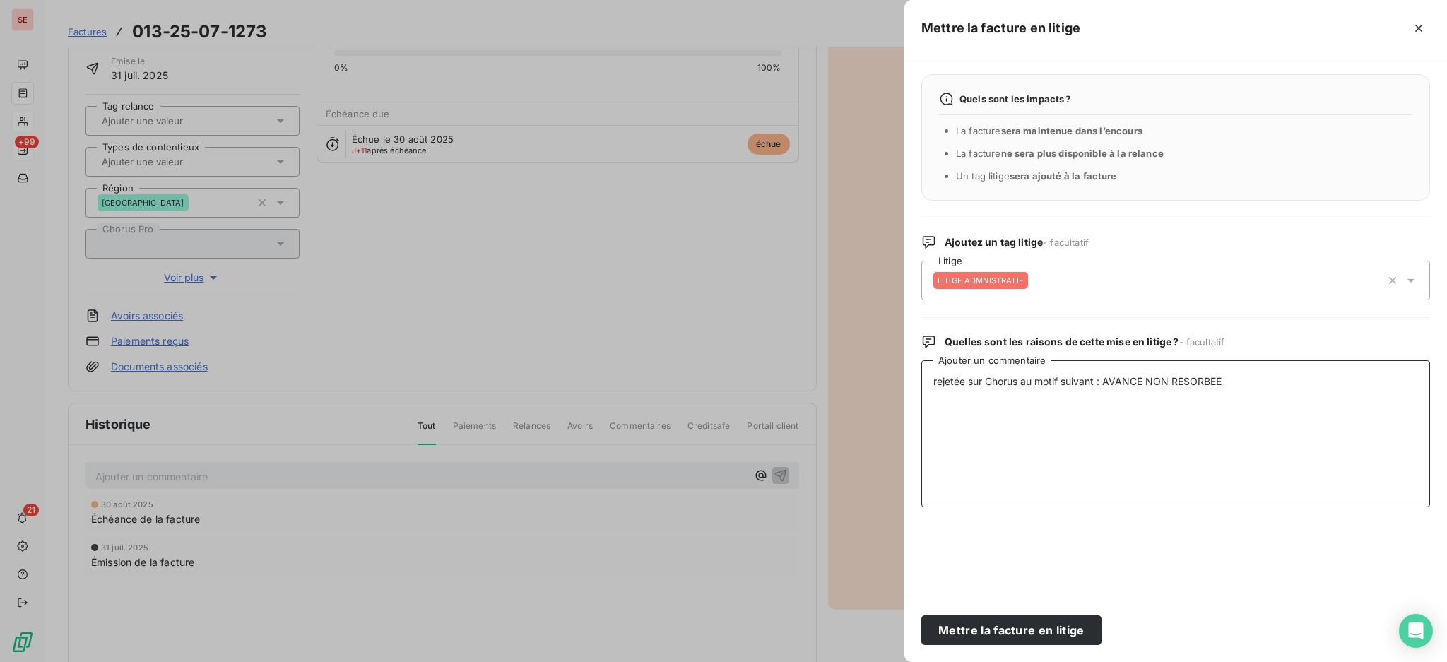
click at [1236, 379] on textarea "rejetée sur Chorus au motif suivant : AVANCE NON RESORBEE" at bounding box center [1175, 433] width 509 height 147
drag, startPoint x: 1079, startPoint y: 395, endPoint x: 989, endPoint y: 393, distance: 90.4
click at [989, 393] on textarea "rejetée sur Chorus au motif suivant : AVANCE NON RESORBEE V [GEOGRAPHIC_DATA] :…" at bounding box center [1175, 433] width 509 height 147
type textarea "rejetée sur Chorus au motif suivant : AVANCE NON RESORBEE V [GEOGRAPHIC_DATA] :…"
click at [1043, 629] on button "Mettre la facture en litige" at bounding box center [1011, 630] width 180 height 30
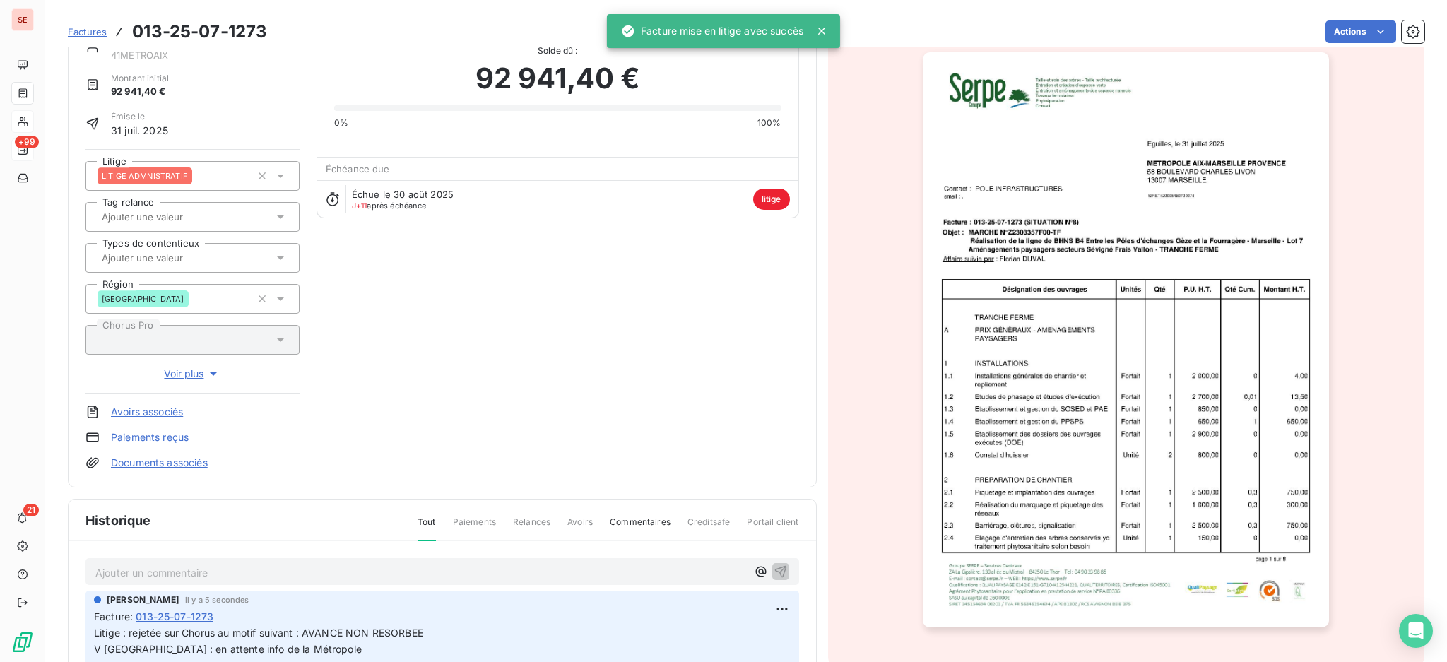
scroll to position [0, 0]
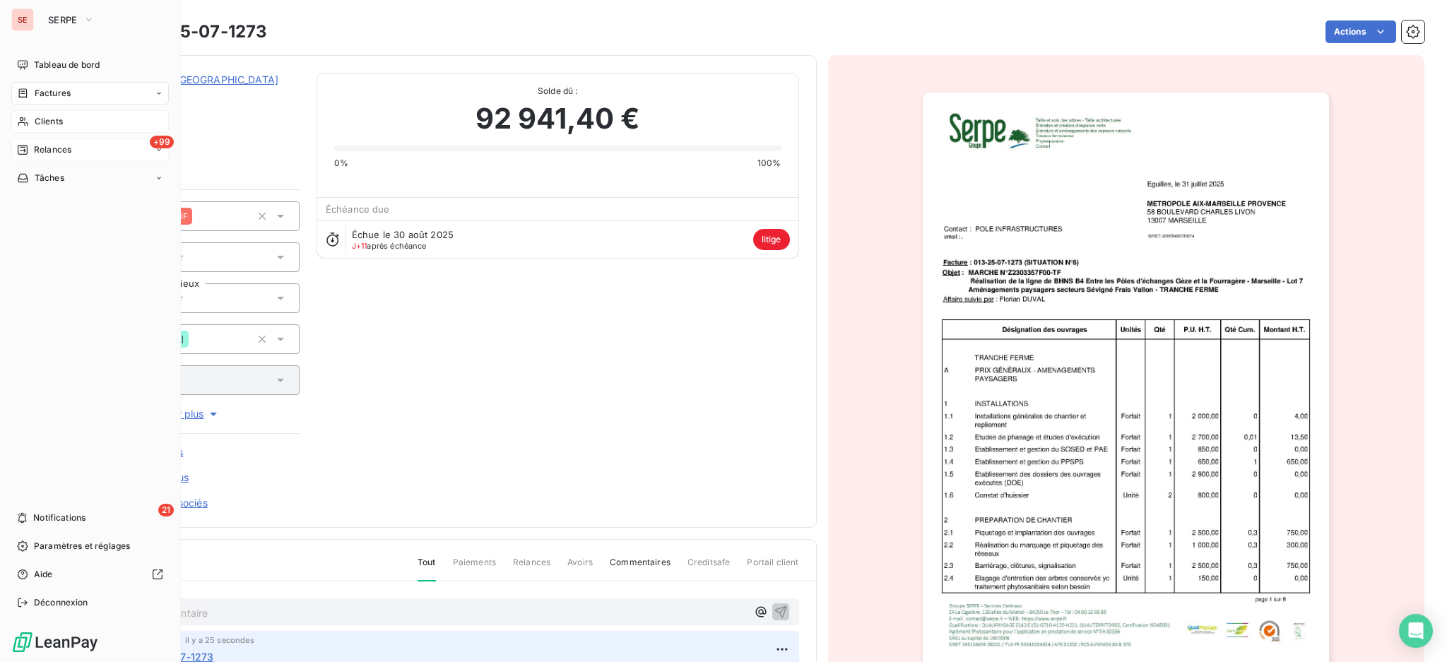
click at [50, 129] on div "Clients" at bounding box center [90, 121] width 158 height 23
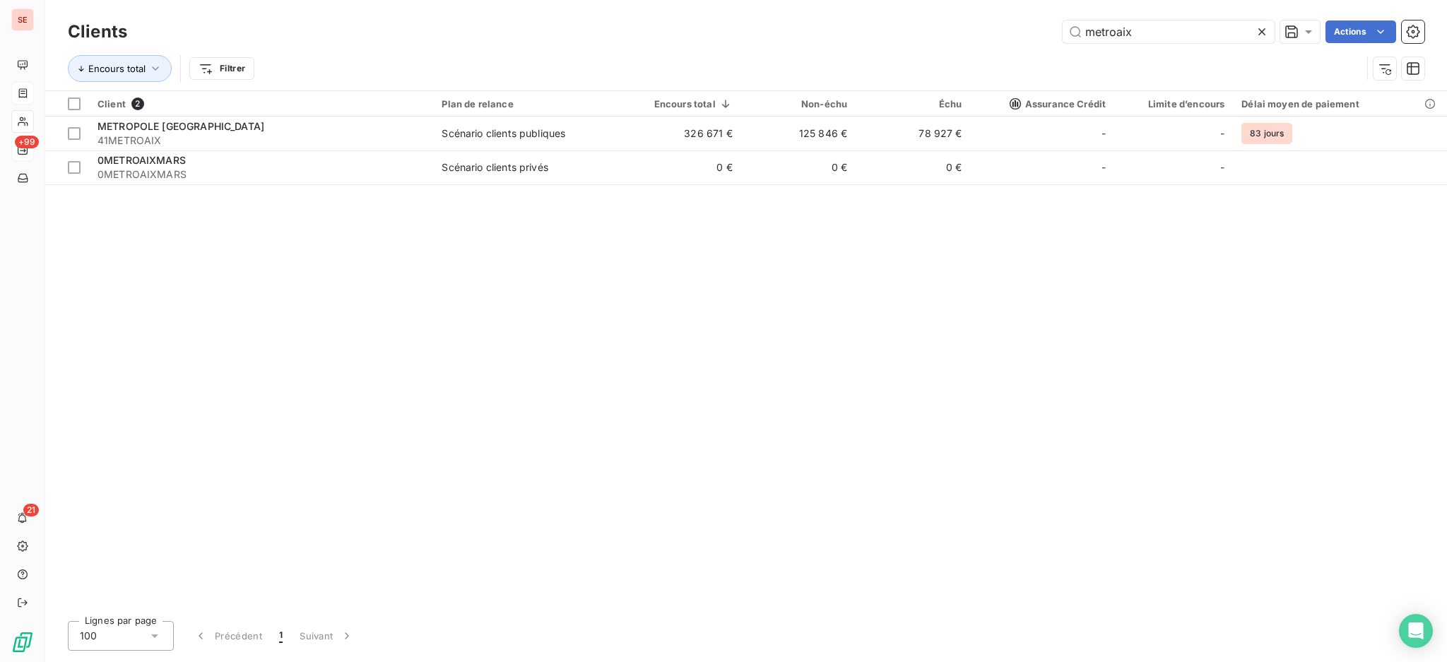
drag, startPoint x: 1061, startPoint y: 19, endPoint x: 1016, endPoint y: 16, distance: 45.3
click at [1016, 16] on div "Clients metroaix Actions Encours total Filtrer" at bounding box center [745, 45] width 1401 height 90
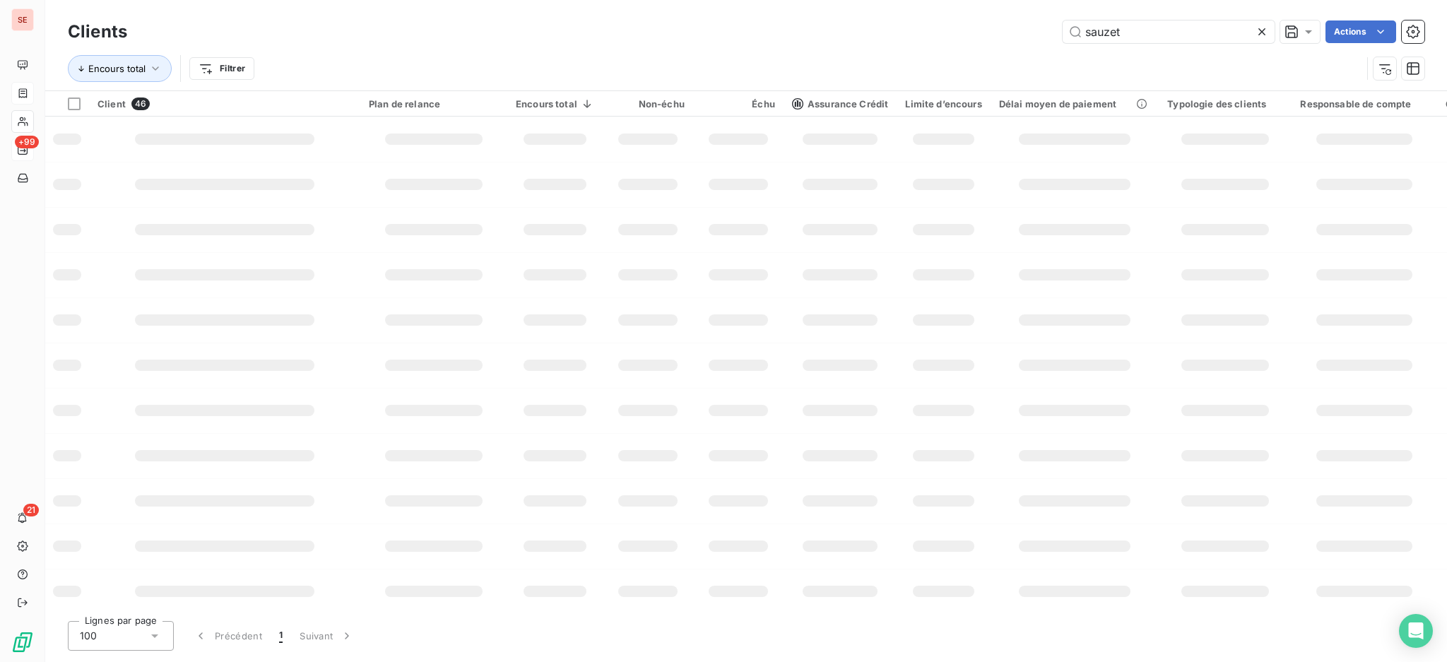
type input "sauzet"
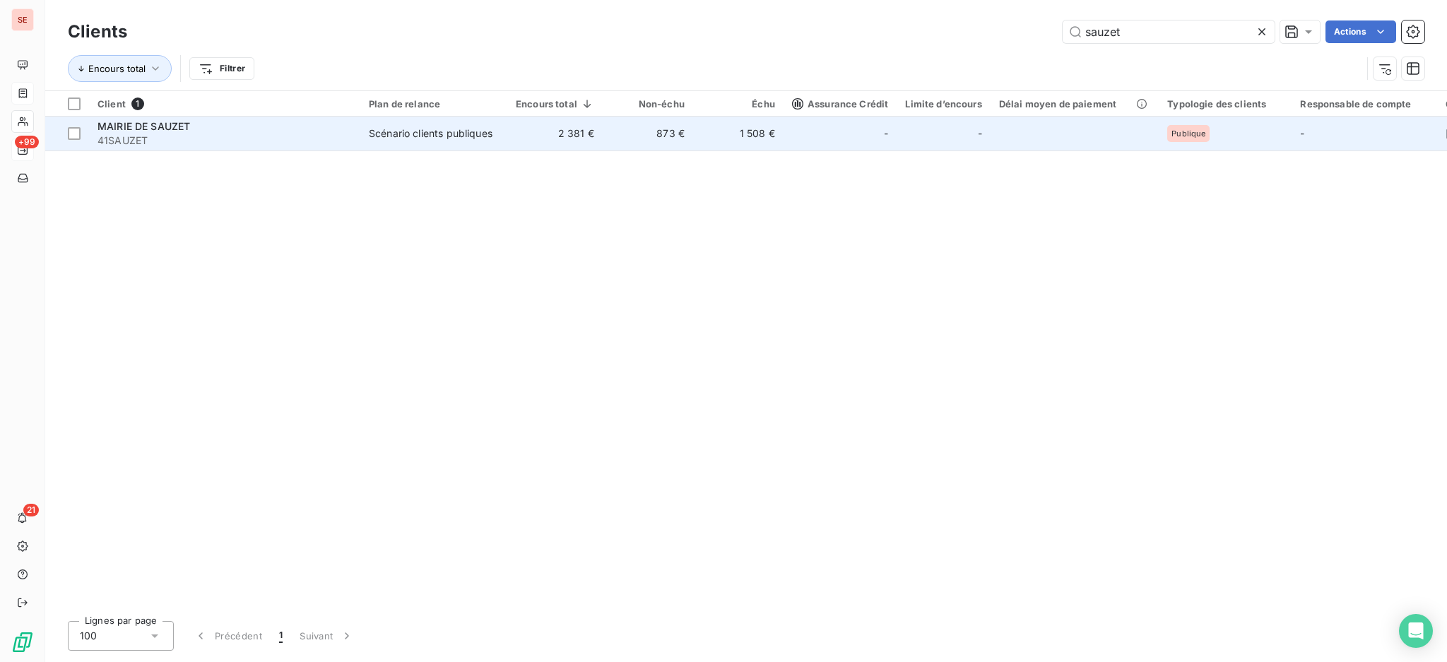
click at [561, 119] on td "2 381 €" at bounding box center [554, 134] width 95 height 34
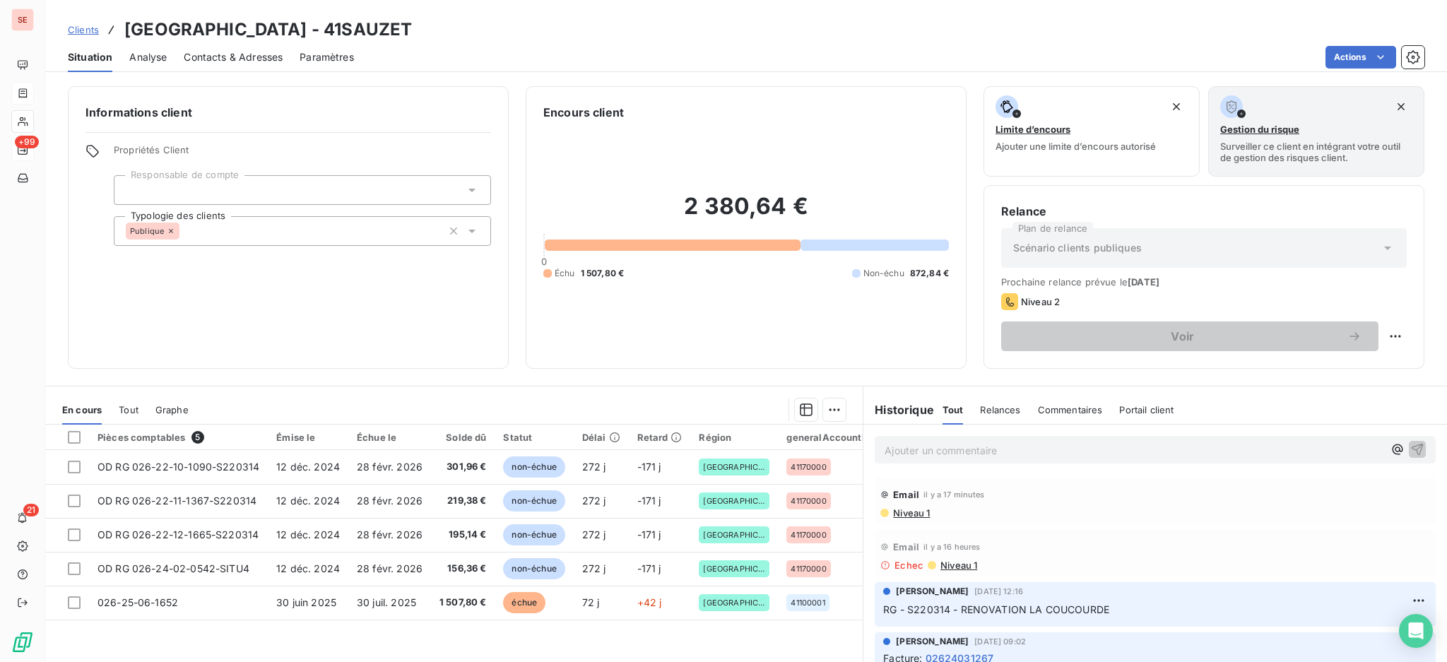
click at [232, 49] on div "Contacts & Adresses" at bounding box center [233, 57] width 99 height 30
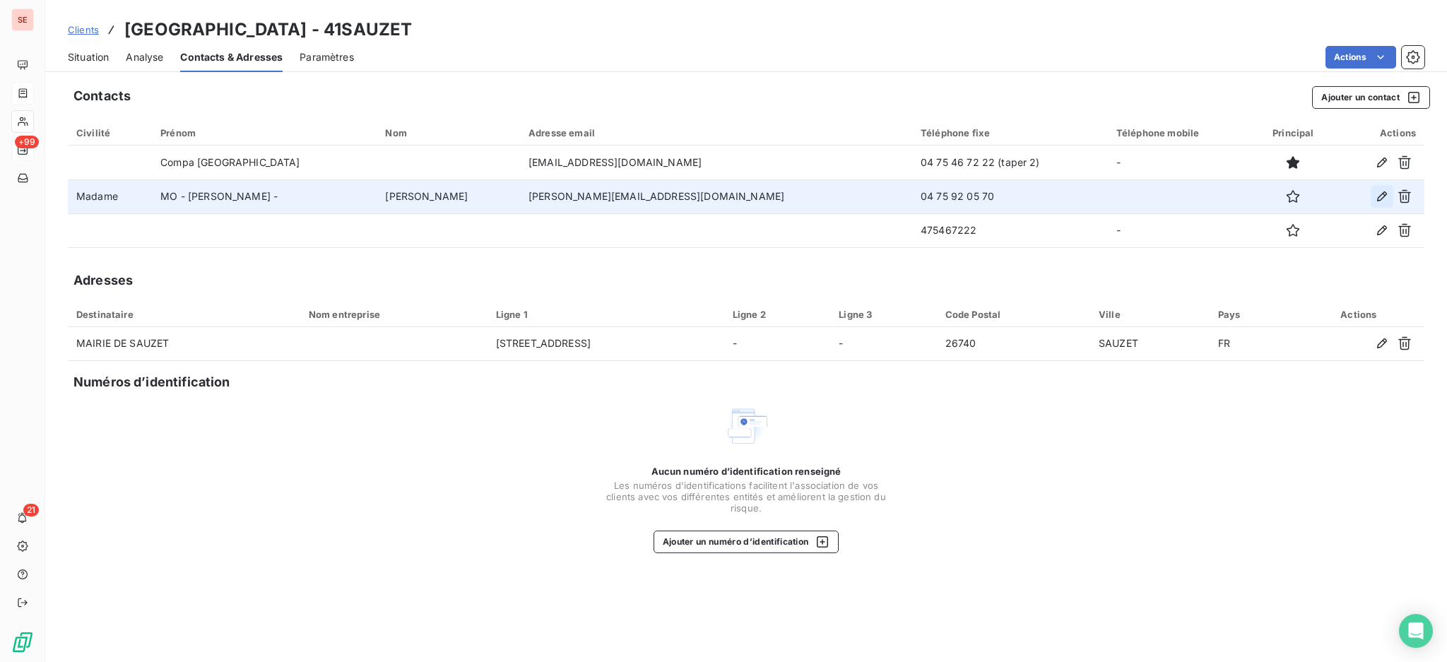
click at [1384, 194] on icon "button" at bounding box center [1381, 196] width 14 height 14
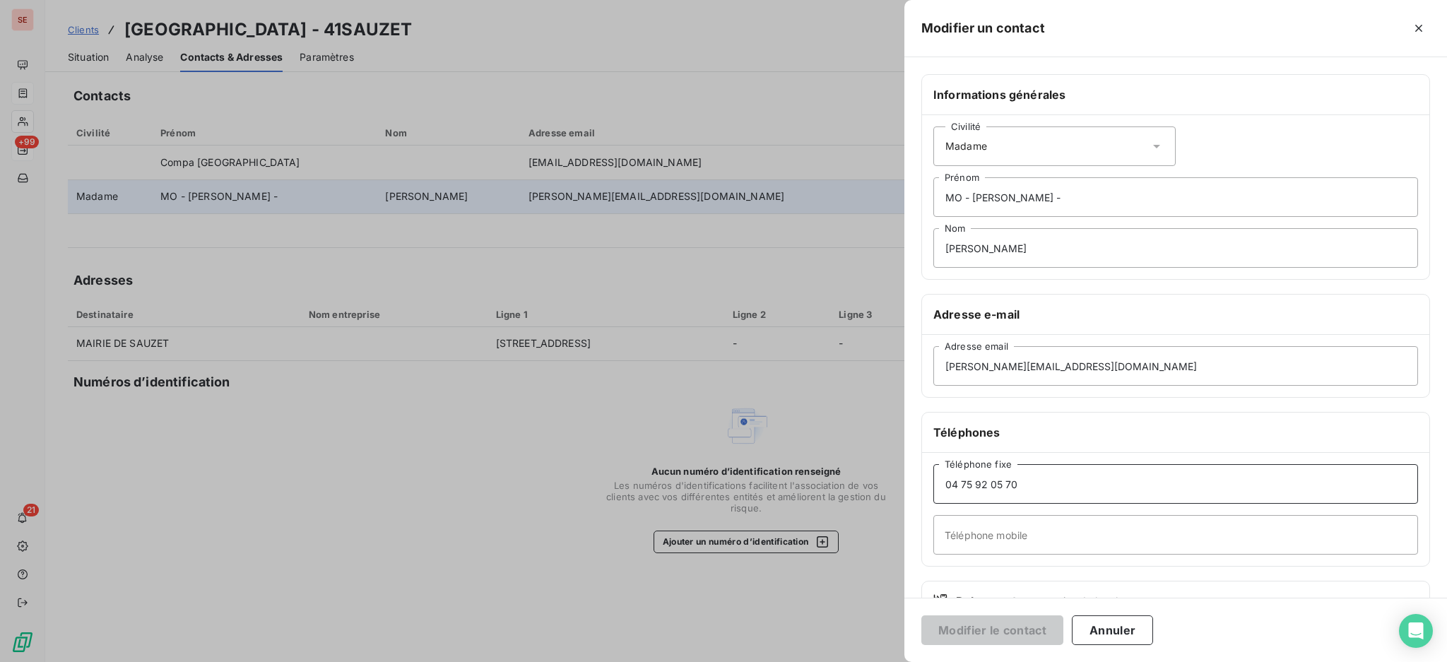
click at [1023, 483] on input "04 75 92 05 70" at bounding box center [1175, 484] width 485 height 40
click at [1057, 538] on input "Téléphone mobile" at bounding box center [1175, 535] width 485 height 40
paste input "06 63 05 96 56"
type input "06 63 05 96 56"
click at [1024, 622] on button "Modifier le contact" at bounding box center [992, 630] width 142 height 30
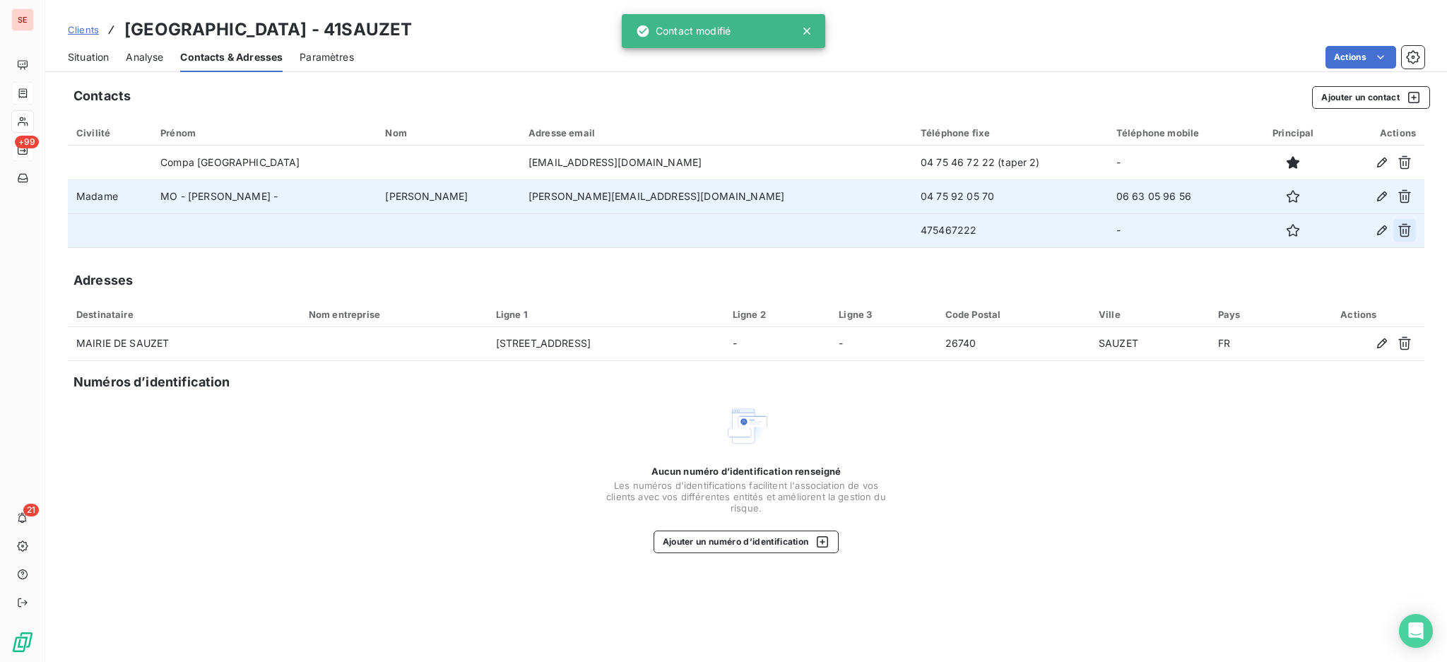
click at [1404, 232] on icon "button" at bounding box center [1404, 230] width 14 height 14
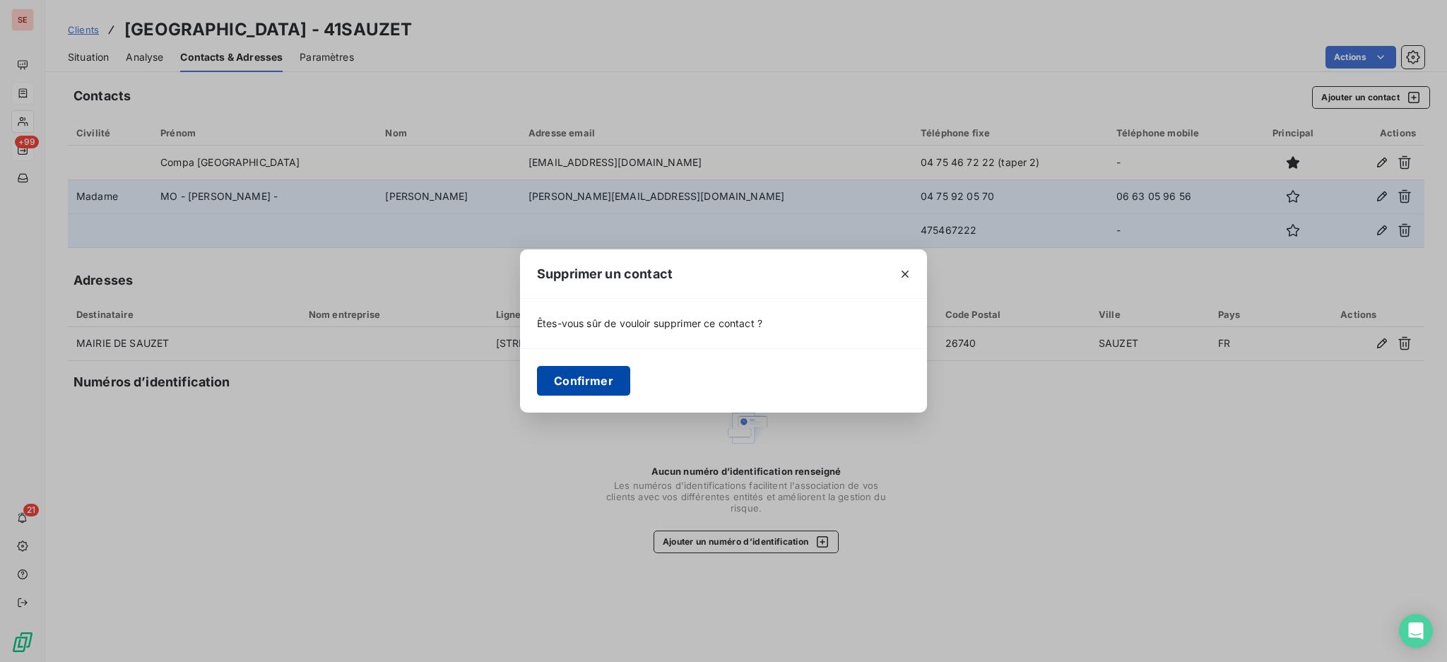
click at [590, 380] on button "Confirmer" at bounding box center [583, 381] width 93 height 30
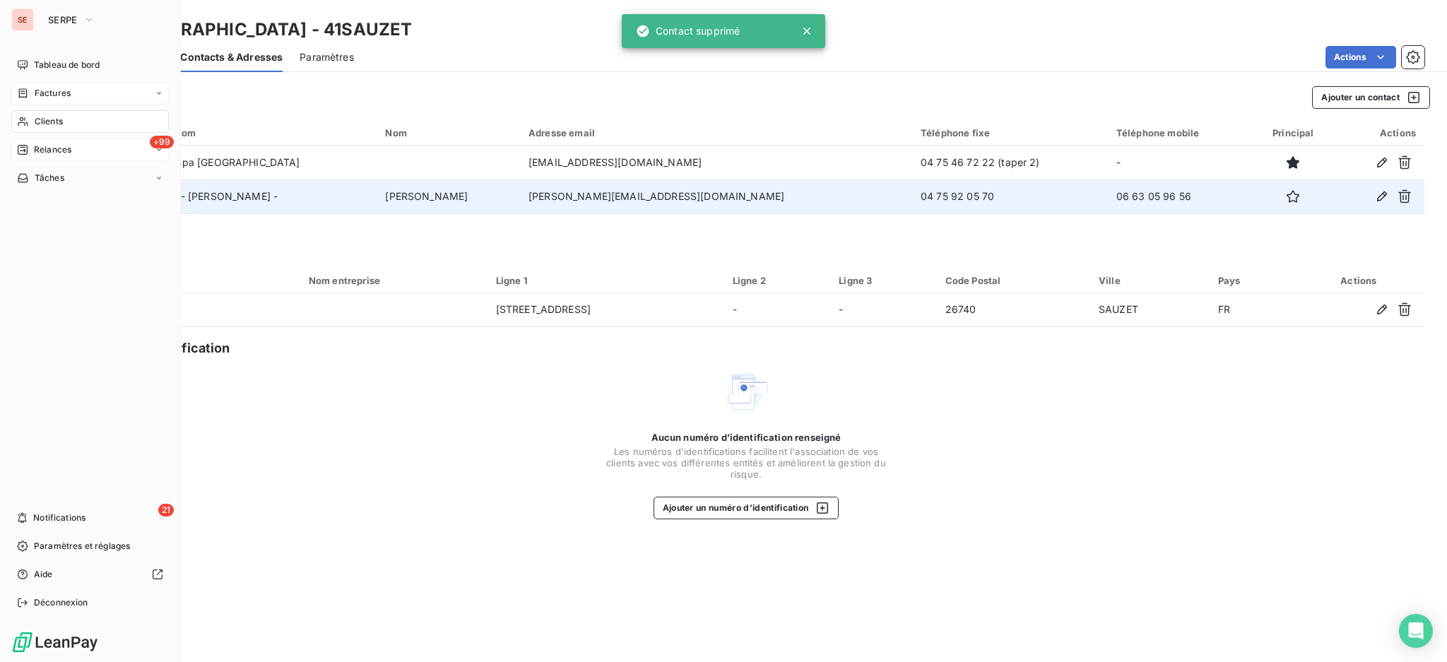
click at [85, 91] on div "Factures" at bounding box center [90, 93] width 158 height 23
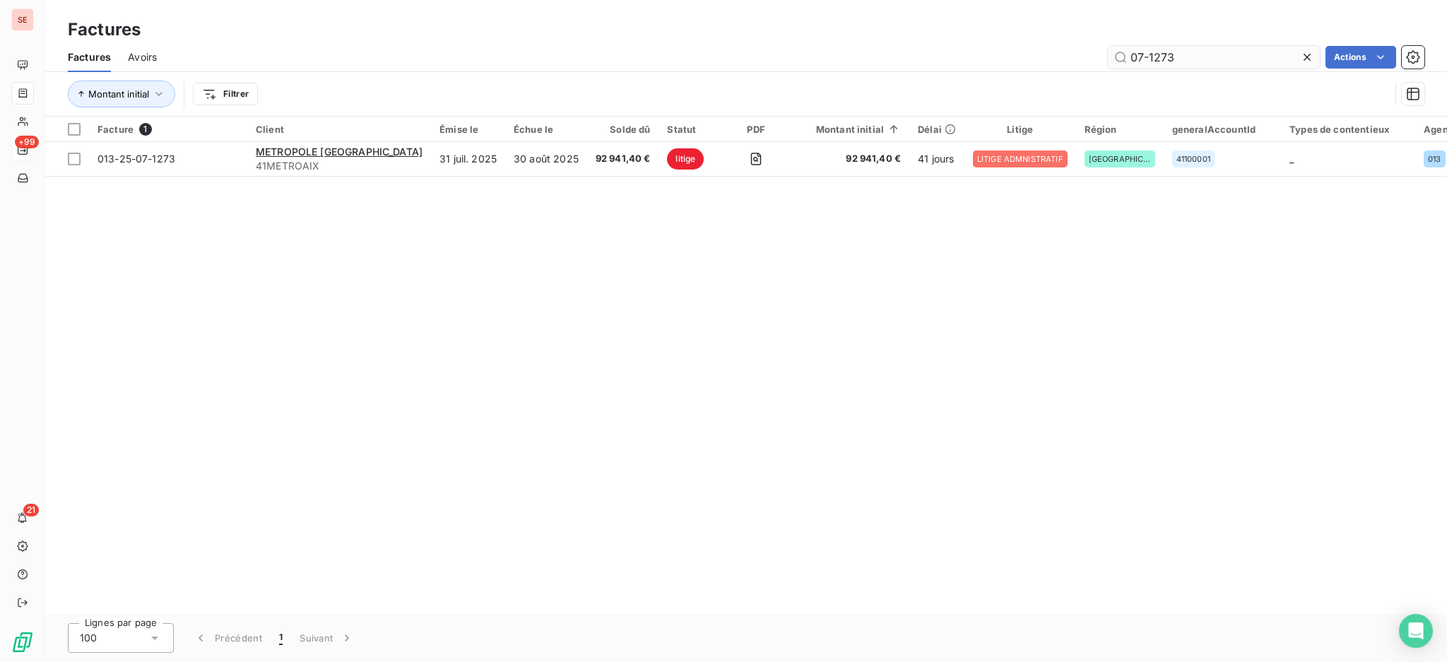
drag, startPoint x: 1182, startPoint y: 57, endPoint x: 1148, endPoint y: 54, distance: 34.7
click at [1148, 54] on input "07-1273" at bounding box center [1213, 57] width 212 height 23
type input "07-0371"
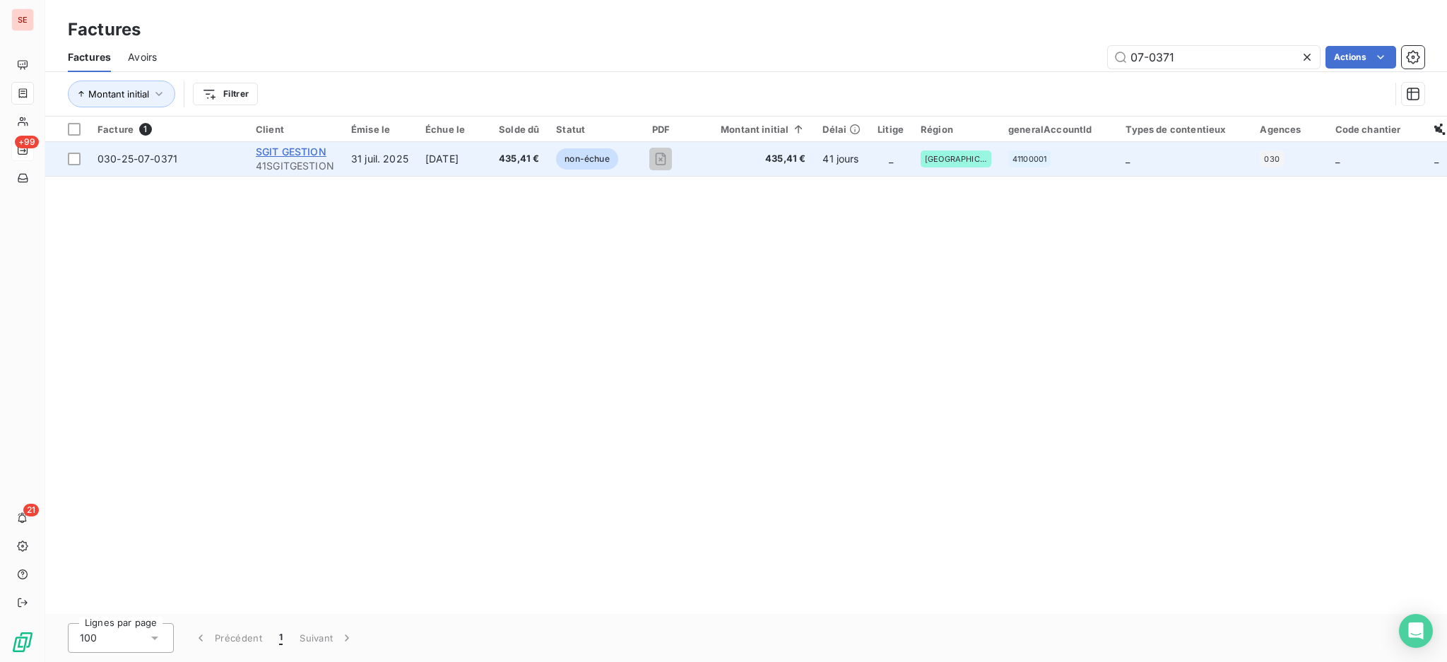
click at [311, 153] on span "SGIT GESTION" at bounding box center [291, 151] width 71 height 12
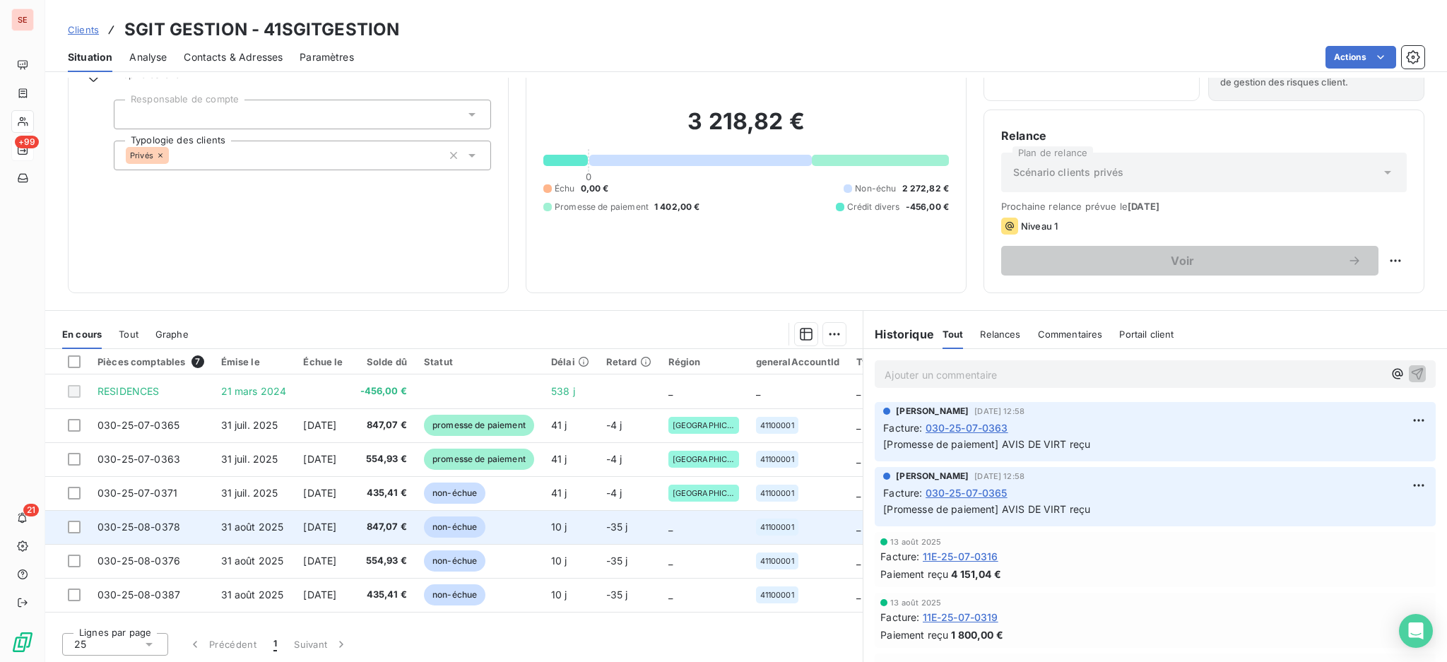
scroll to position [76, 0]
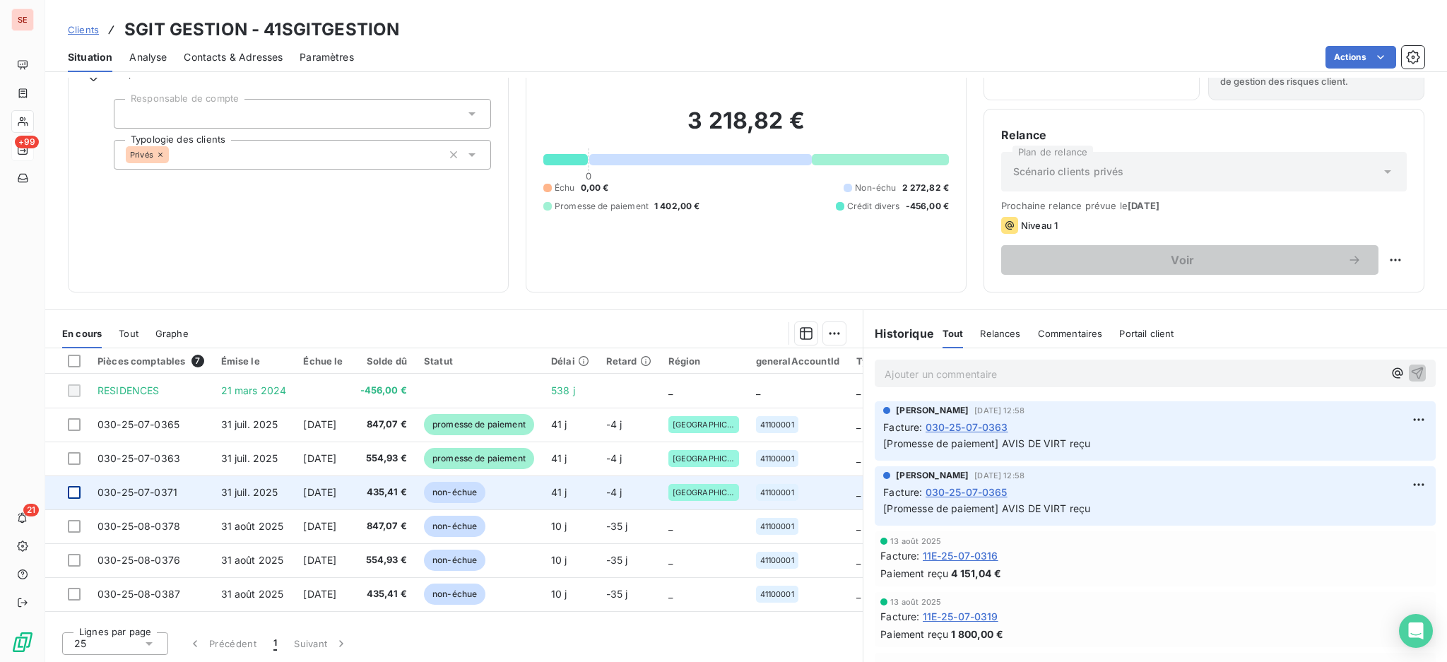
click at [73, 489] on div at bounding box center [74, 492] width 13 height 13
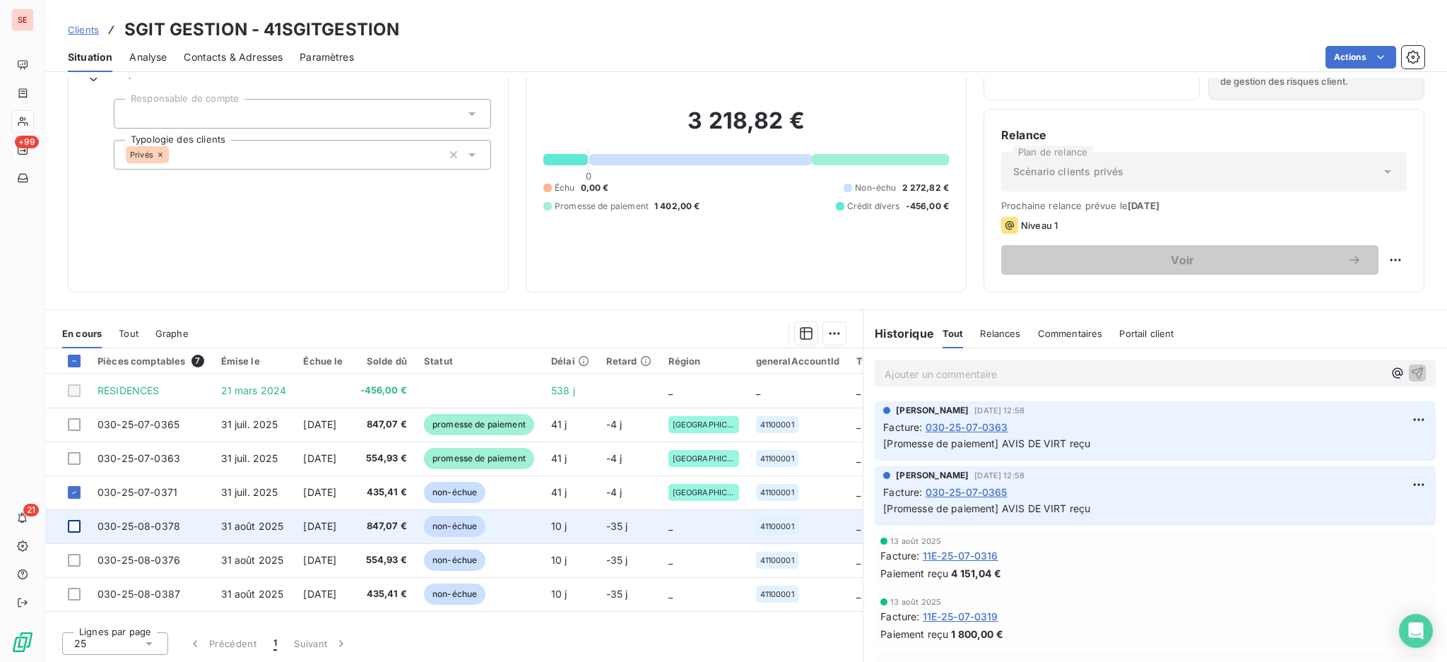
click at [76, 523] on div at bounding box center [74, 526] width 13 height 13
click at [73, 524] on icon at bounding box center [74, 526] width 8 height 8
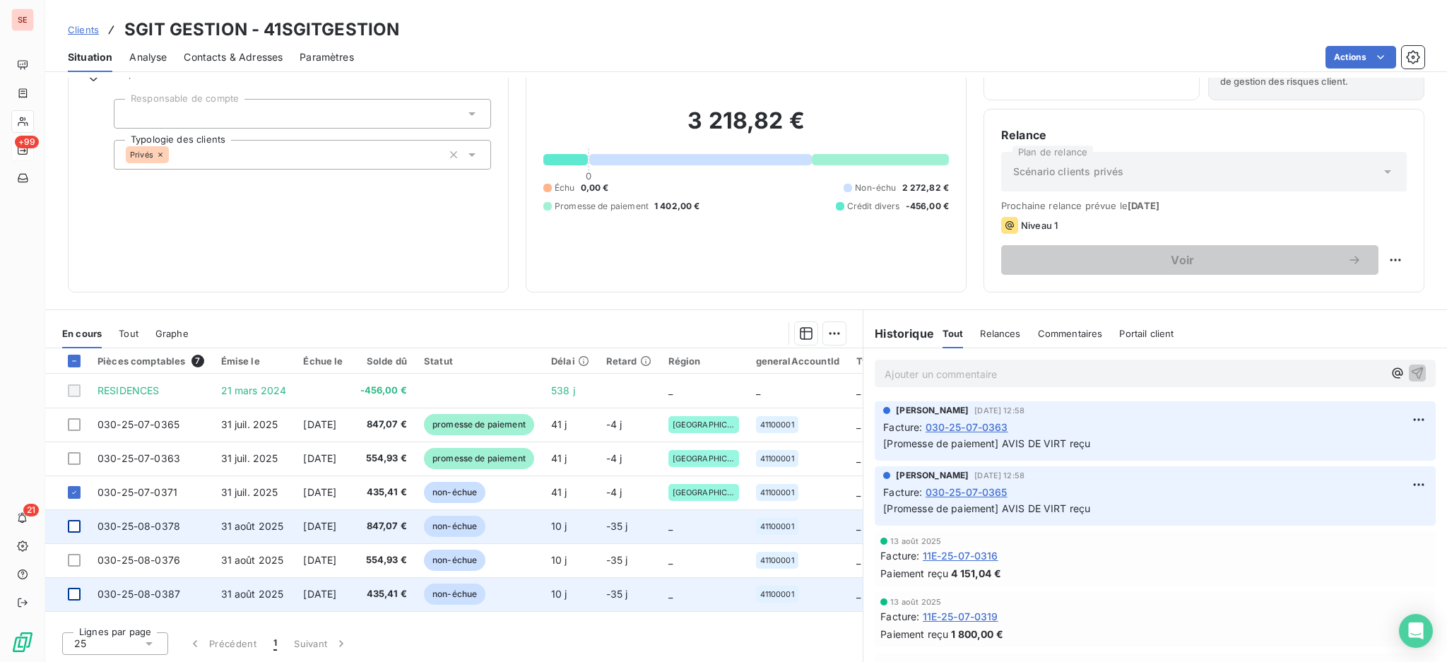
click at [73, 590] on div at bounding box center [74, 594] width 13 height 13
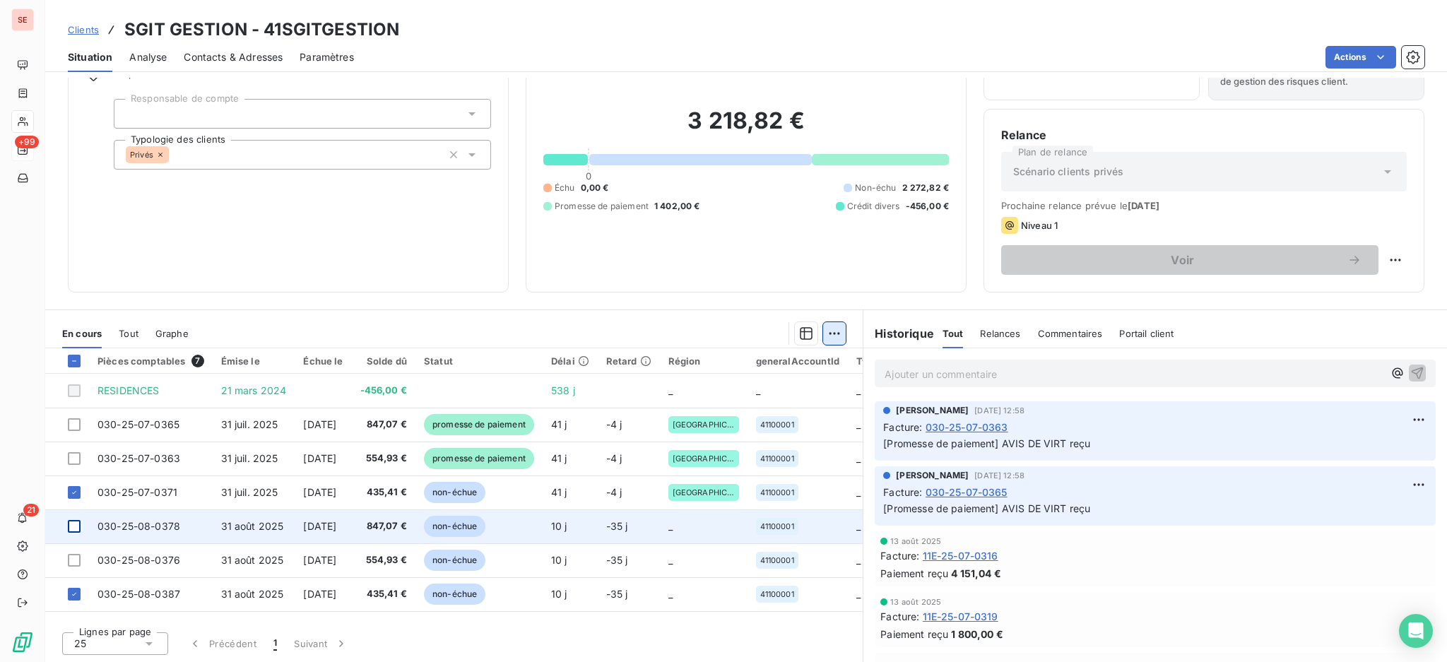
click at [826, 323] on html "SE +99 21 Clients SGIT GESTION - 41SGITGESTION Situation Analyse Contacts & Adr…" at bounding box center [723, 331] width 1447 height 662
click at [795, 386] on div "Ajouter une promesse de paiement (2 factures)" at bounding box center [702, 389] width 256 height 23
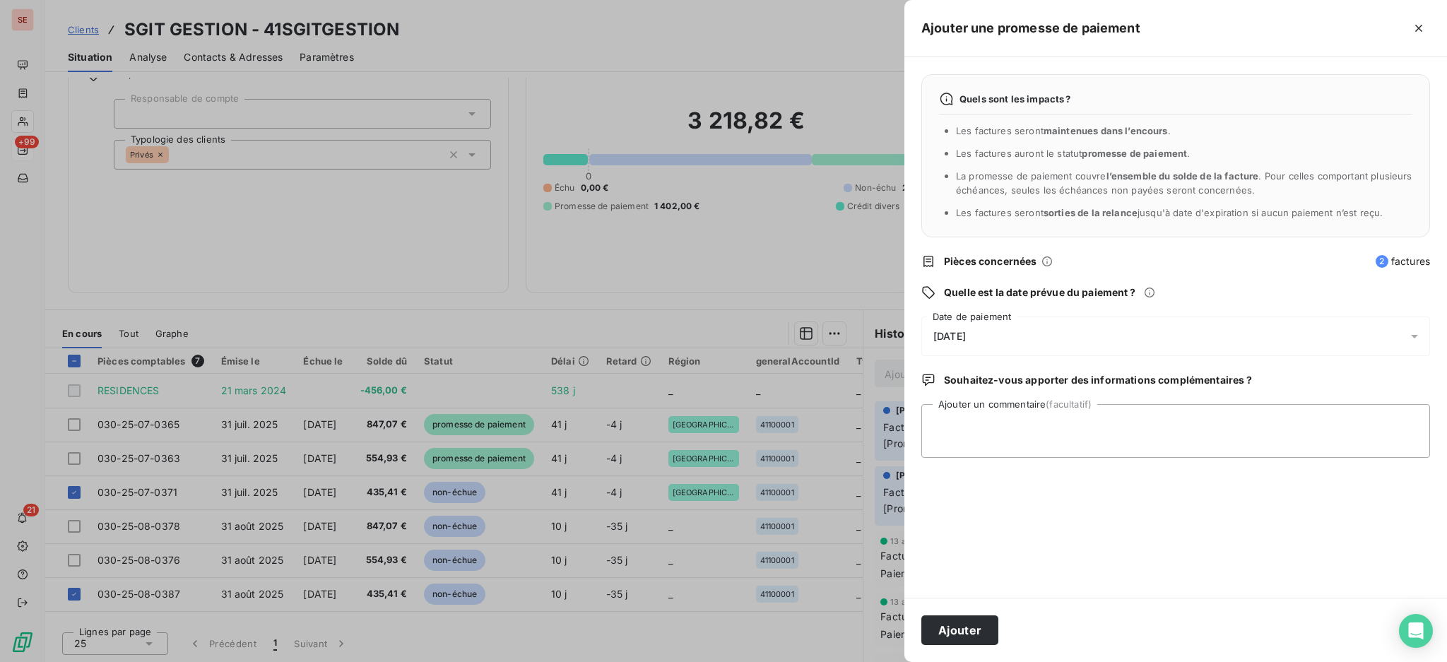
click at [1410, 334] on icon at bounding box center [1414, 336] width 14 height 14
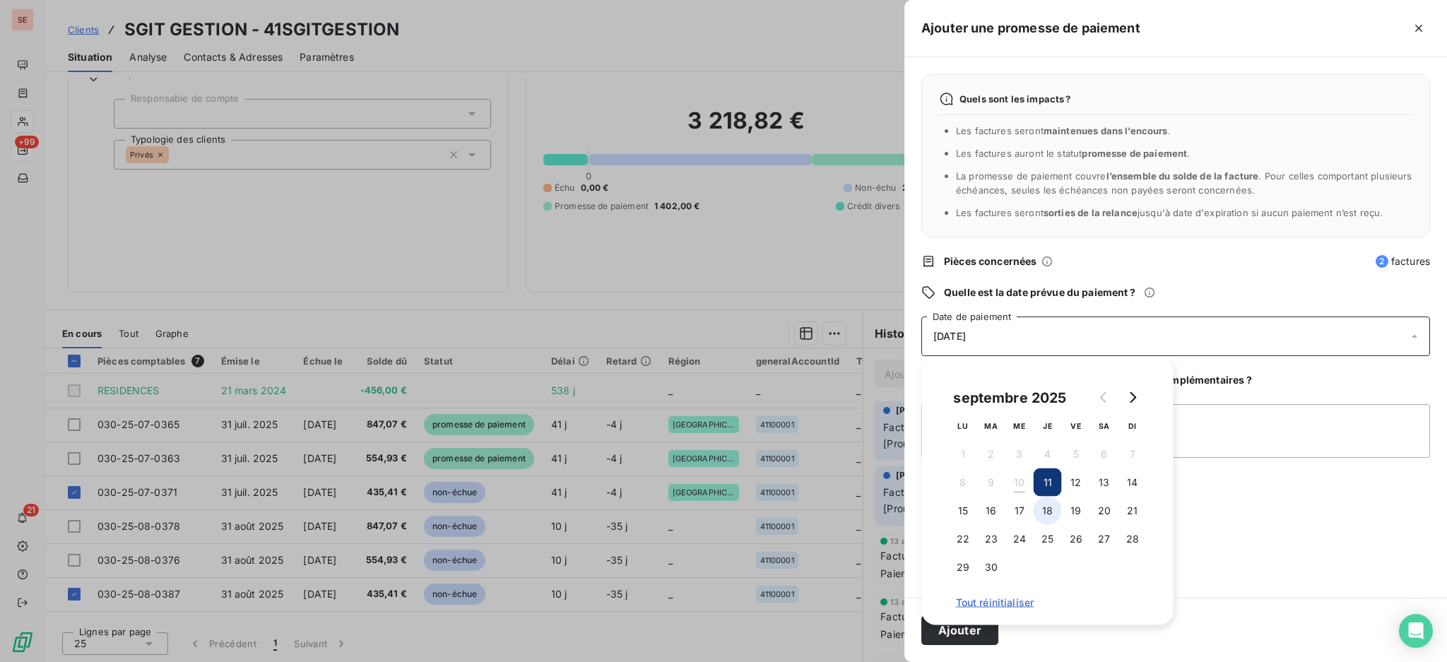
click at [1042, 509] on button "18" at bounding box center [1047, 511] width 28 height 28
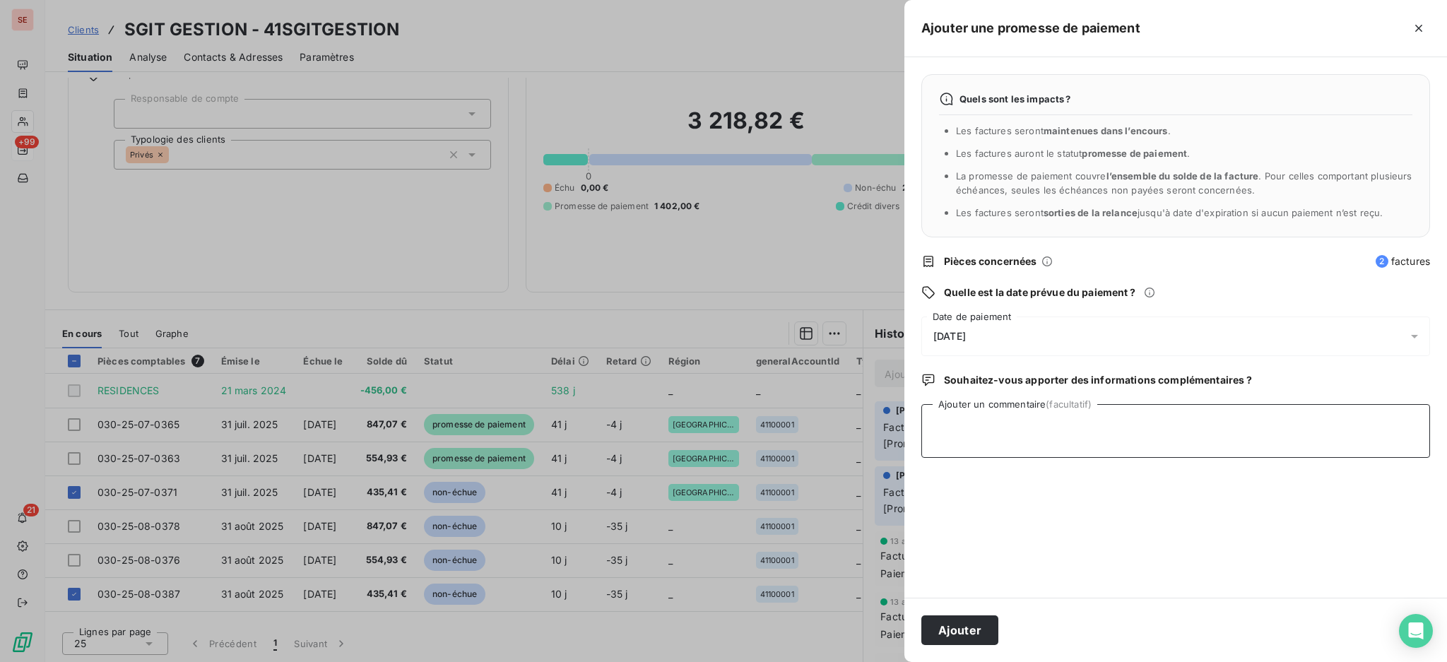
click at [1203, 423] on textarea "Ajouter un commentaire (facultatif)" at bounding box center [1175, 431] width 509 height 54
type textarea "AVIS DE VIRT reçu"
click at [937, 636] on button "Ajouter" at bounding box center [959, 630] width 77 height 30
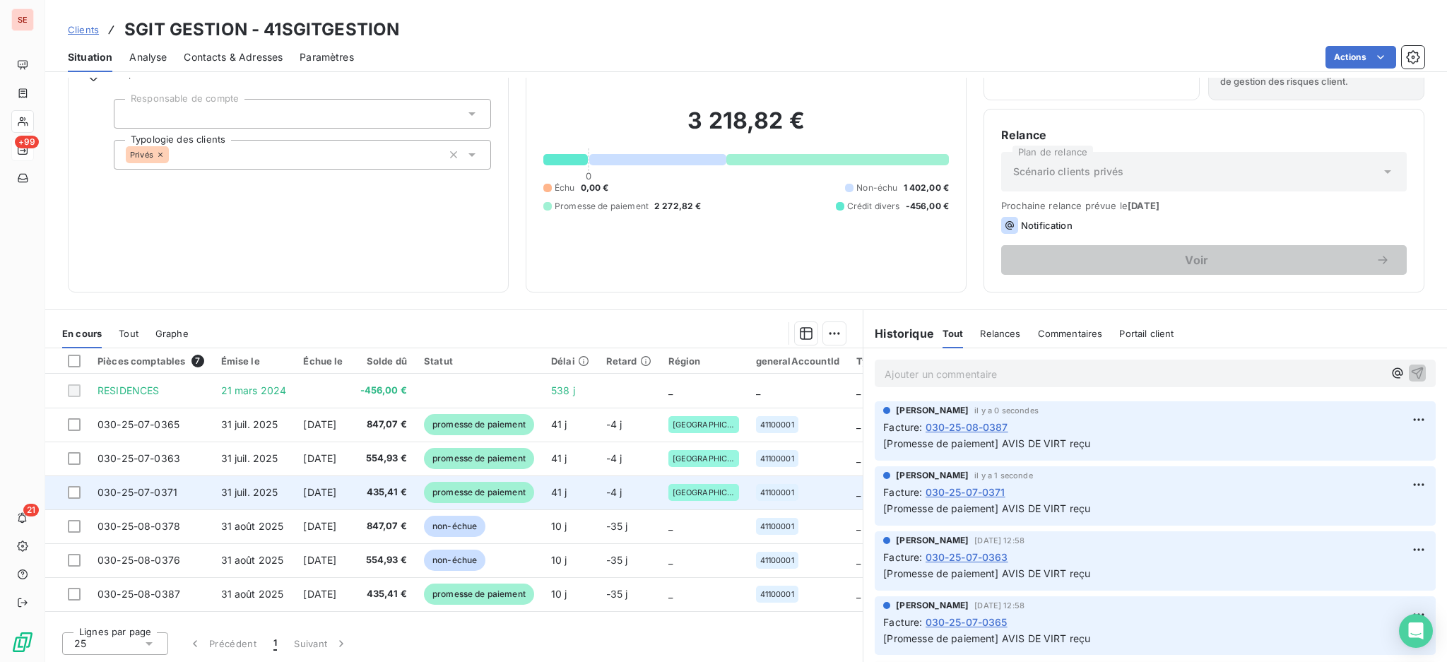
click at [333, 487] on span "[DATE]" at bounding box center [319, 492] width 33 height 12
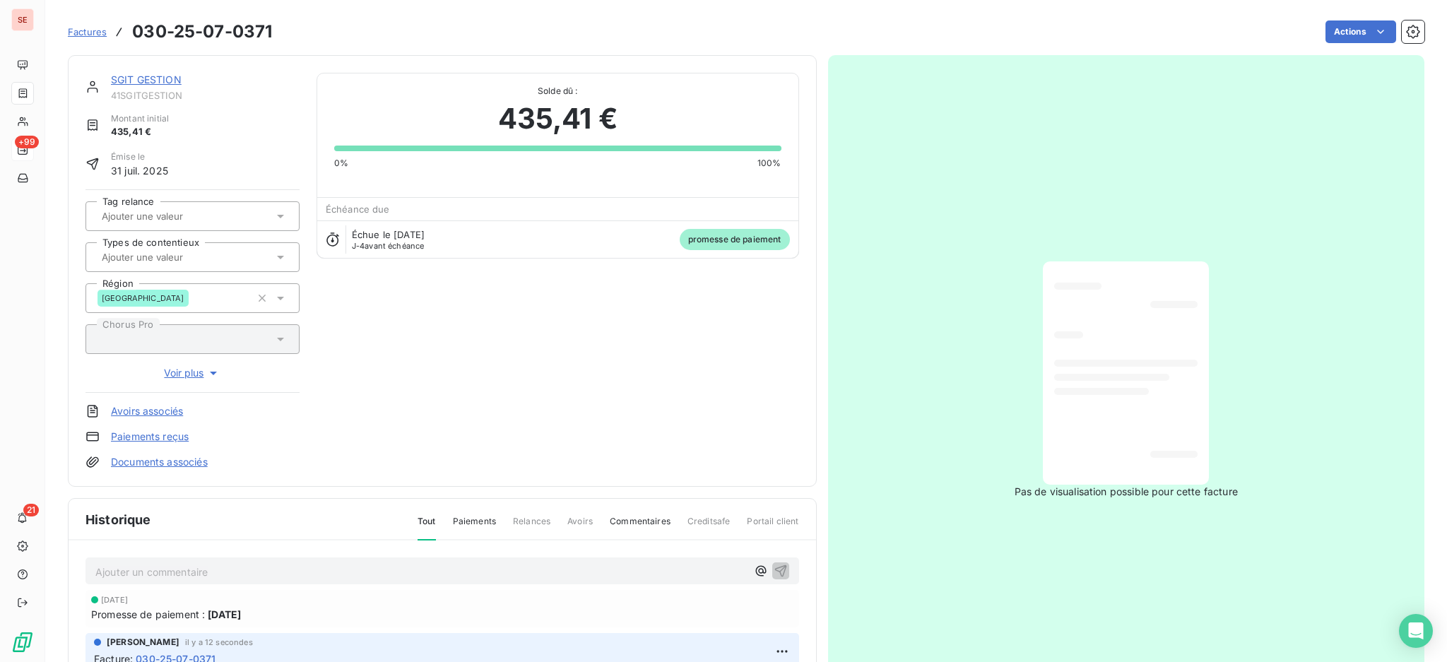
click at [197, 460] on link "Documents associés" at bounding box center [159, 462] width 97 height 14
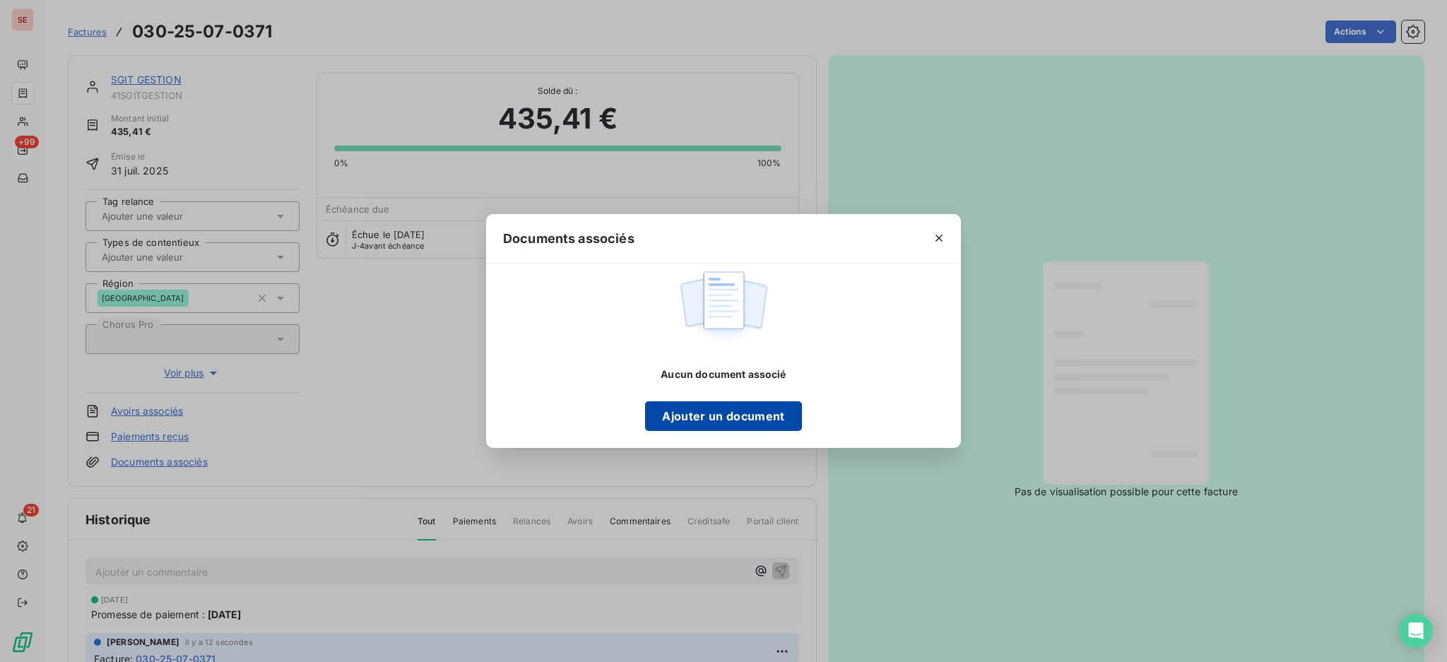
click at [738, 415] on button "Ajouter un document" at bounding box center [723, 416] width 156 height 30
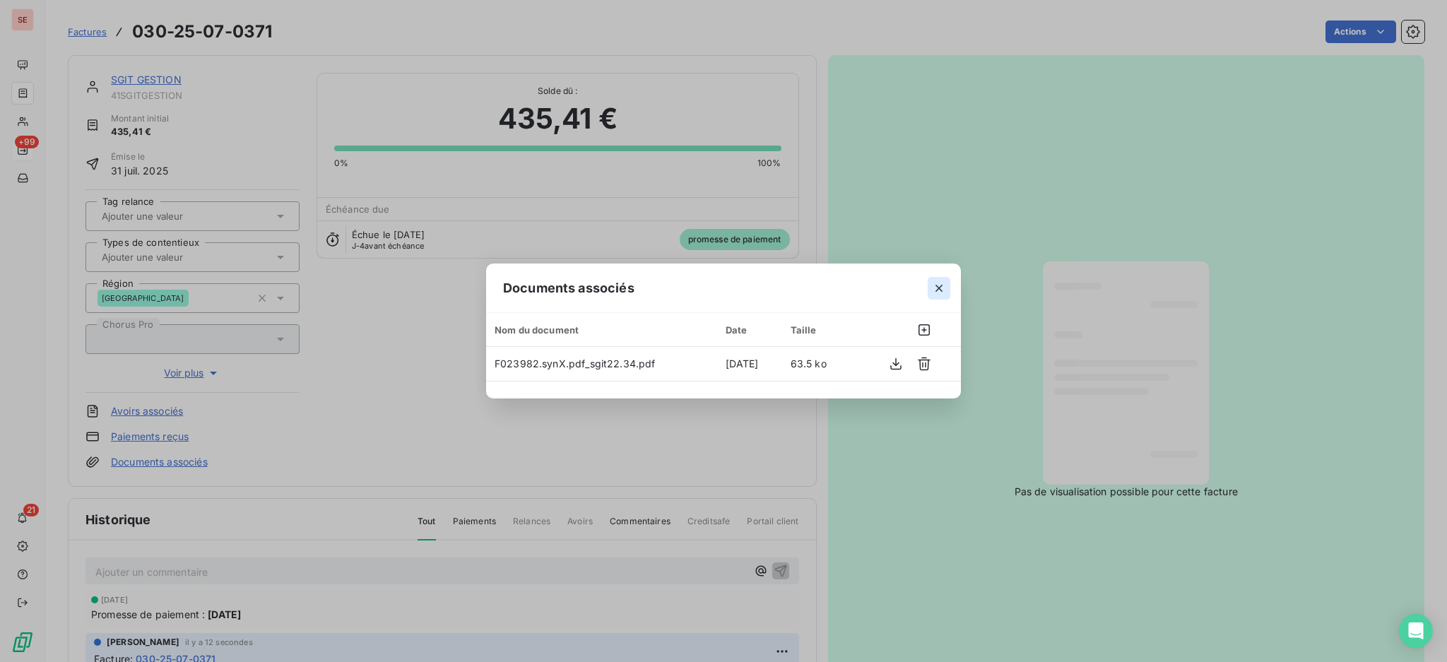
click at [943, 283] on icon "button" at bounding box center [939, 288] width 14 height 14
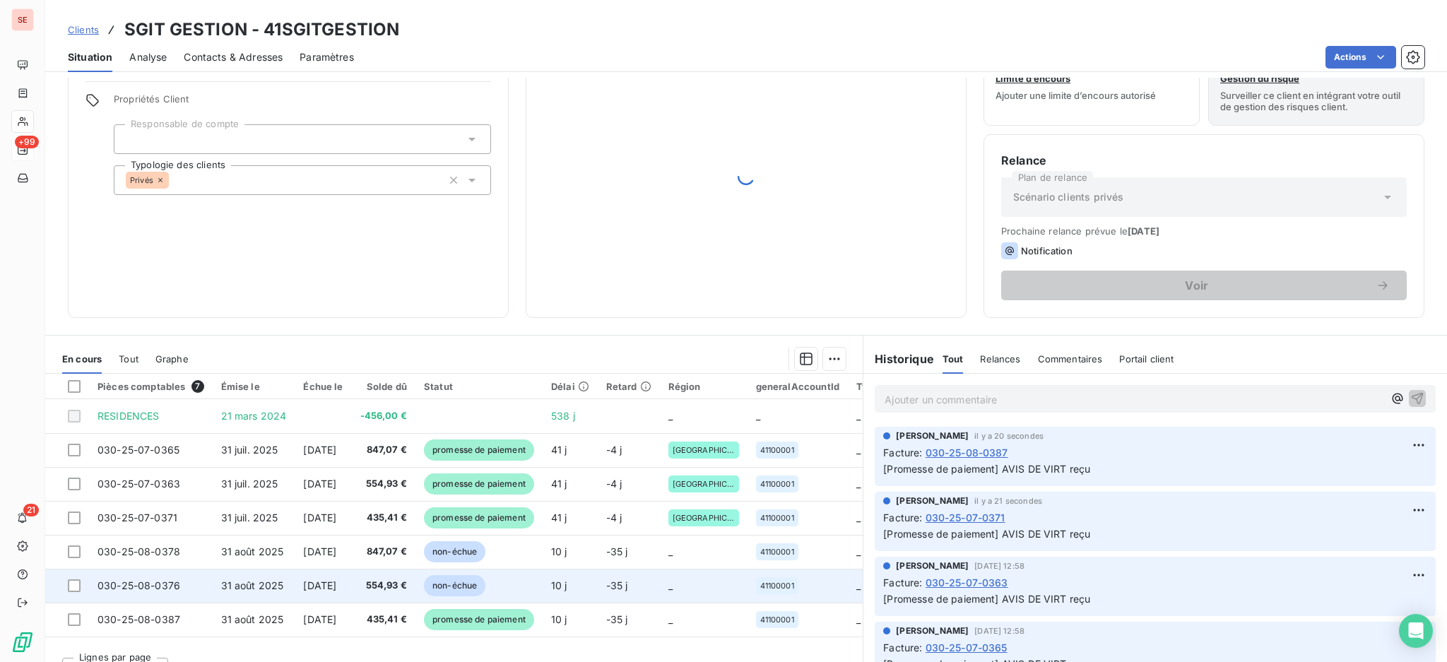
scroll to position [76, 0]
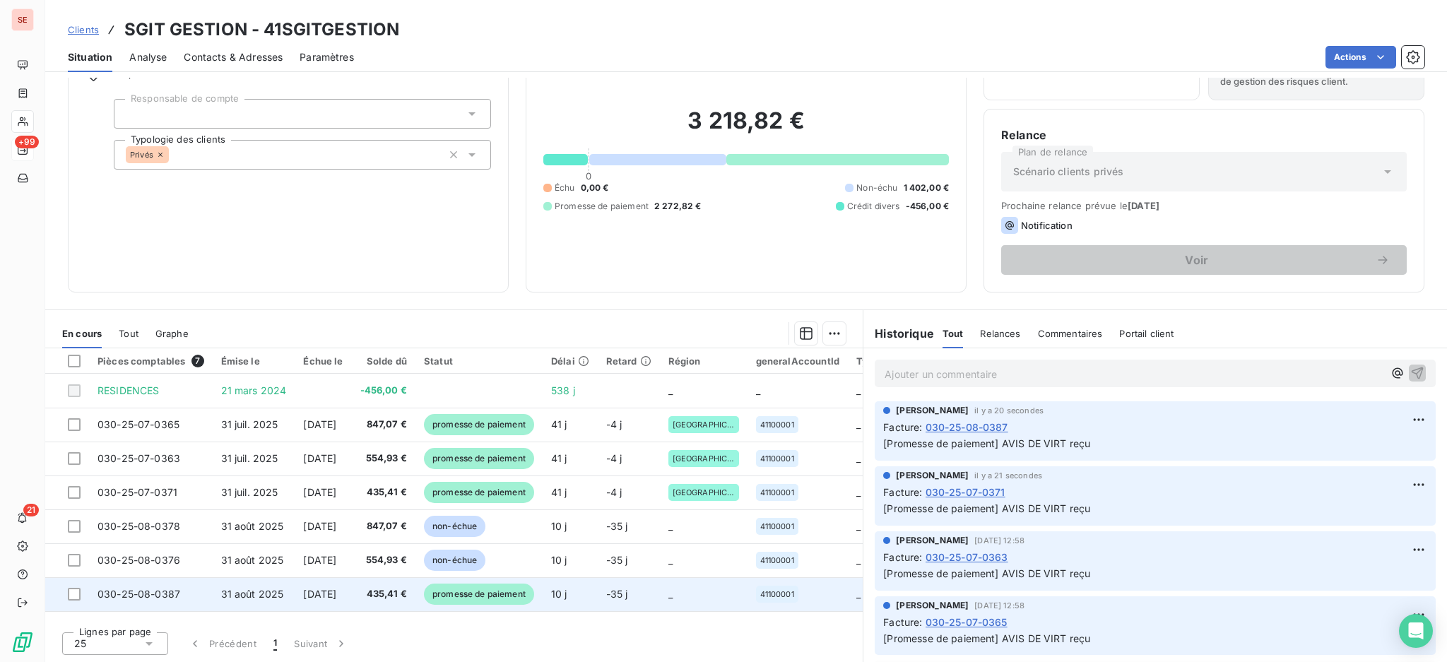
click at [184, 593] on td "030-25-08-0387" at bounding box center [151, 594] width 124 height 34
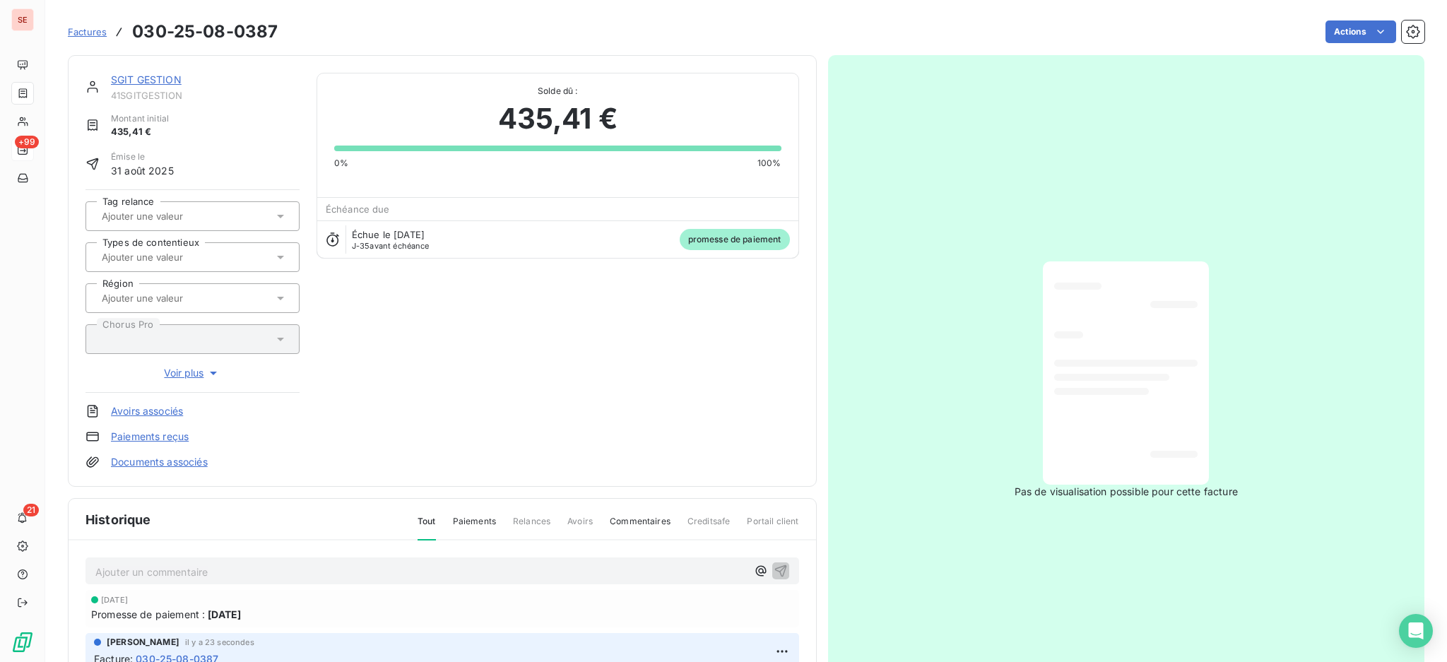
click at [198, 464] on link "Documents associés" at bounding box center [159, 462] width 97 height 14
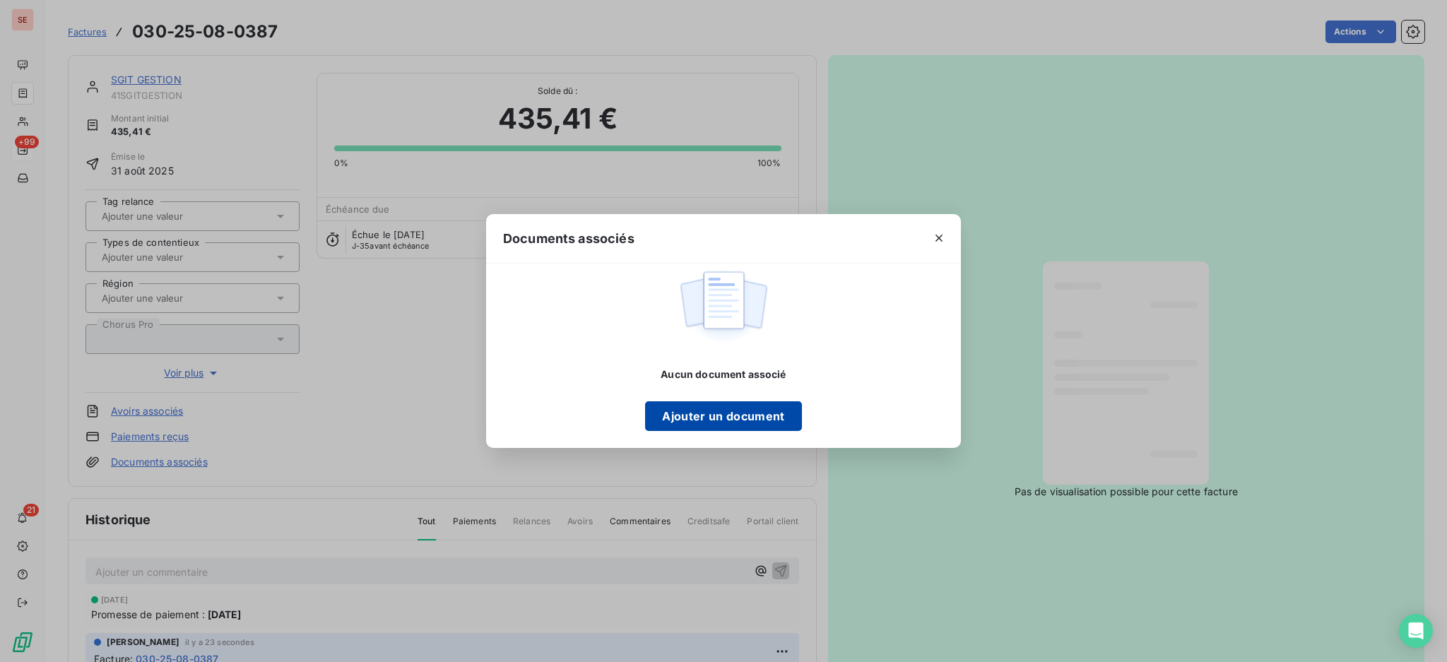
click at [732, 414] on button "Ajouter un document" at bounding box center [723, 416] width 156 height 30
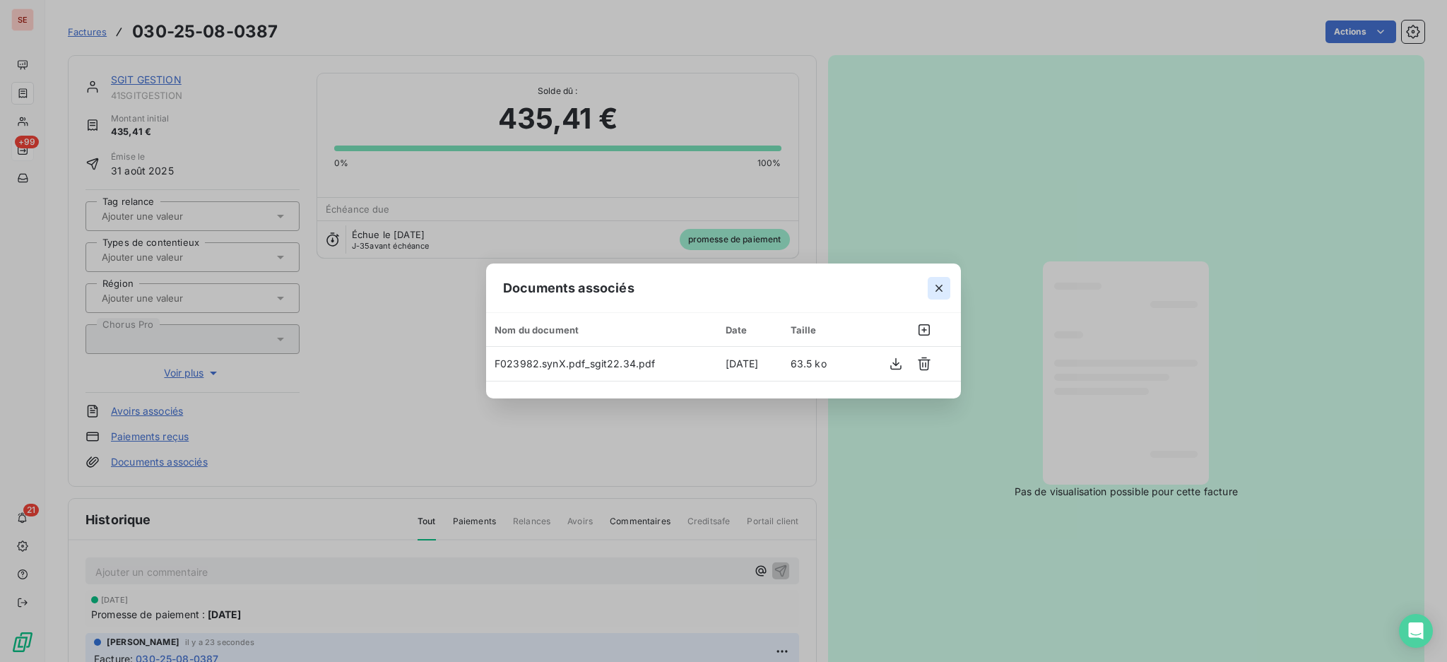
click at [942, 286] on icon "button" at bounding box center [939, 288] width 14 height 14
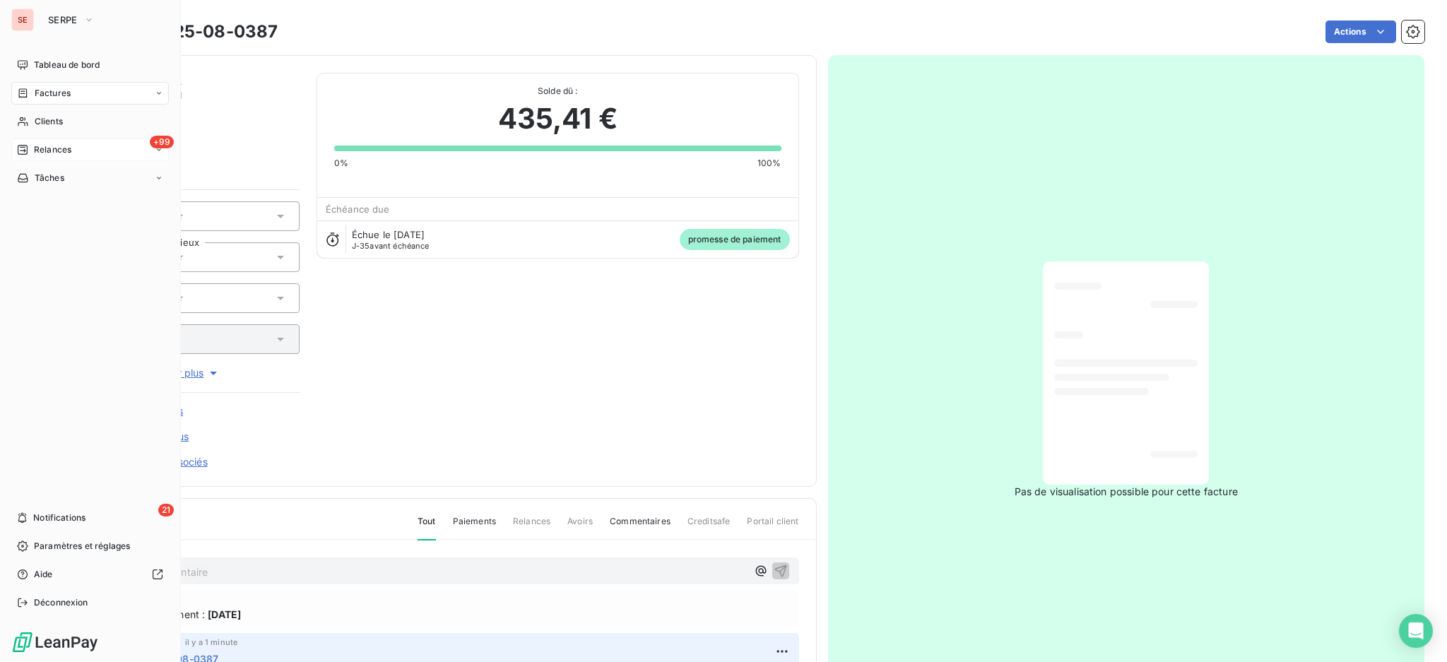
click at [52, 88] on span "Factures" at bounding box center [53, 93] width 36 height 13
click at [54, 92] on span "Factures" at bounding box center [53, 93] width 36 height 13
click at [47, 96] on span "Factures" at bounding box center [53, 93] width 36 height 13
click at [39, 128] on div "Factures" at bounding box center [98, 121] width 141 height 23
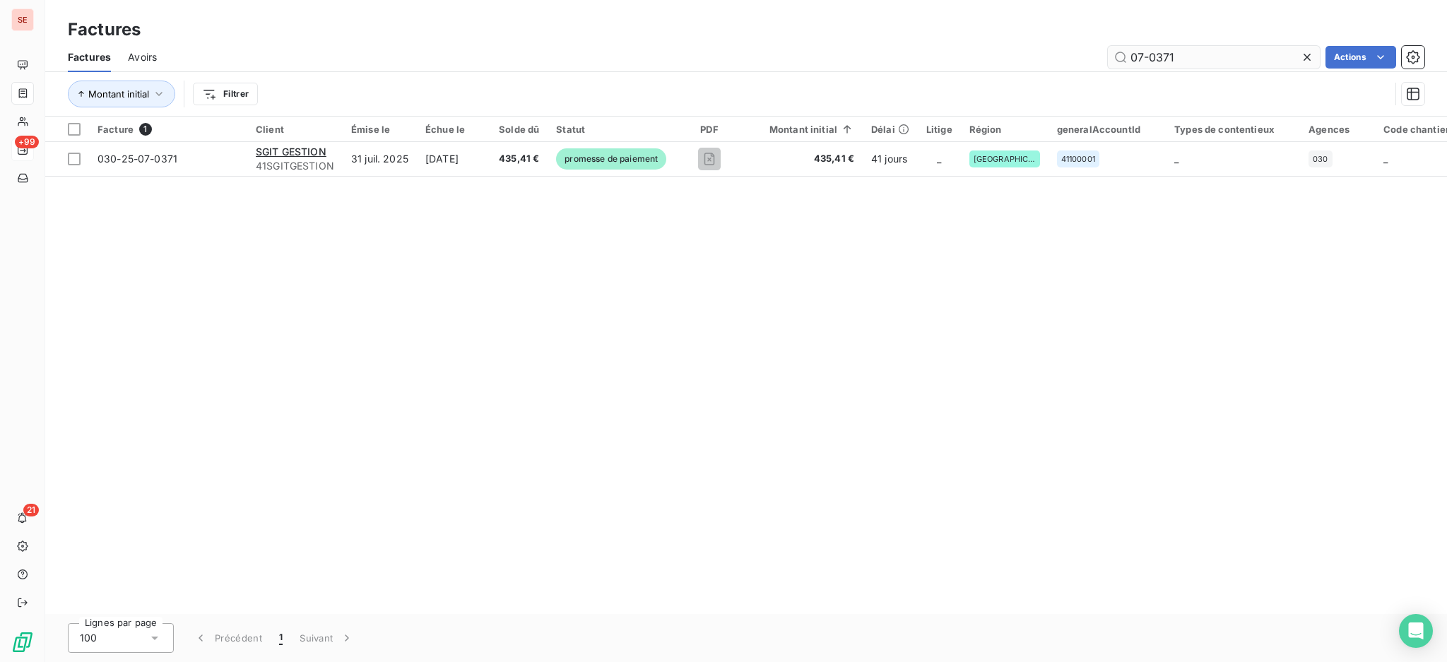
drag, startPoint x: 1206, startPoint y: 61, endPoint x: 1150, endPoint y: 52, distance: 56.5
click at [1150, 52] on input "07-0371" at bounding box center [1213, 57] width 212 height 23
type input "07-1273"
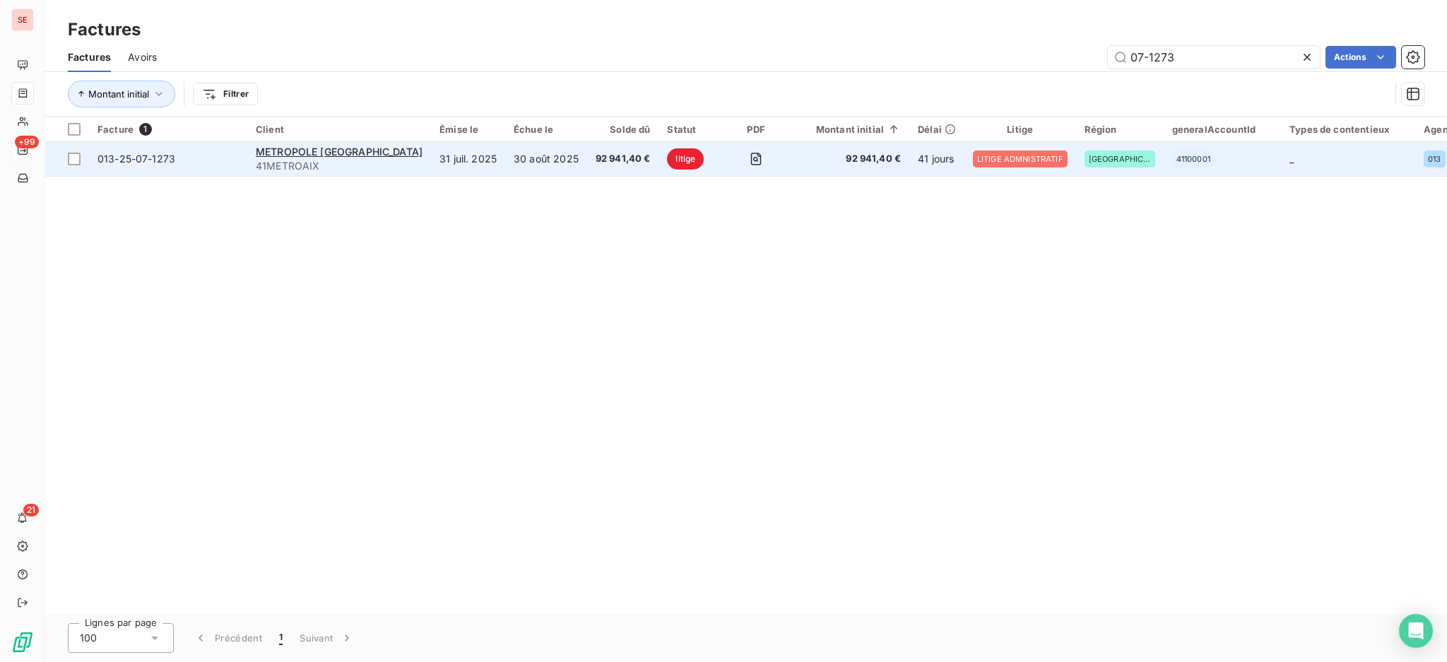
click at [505, 163] on td "31 juil. 2025" at bounding box center [468, 159] width 74 height 34
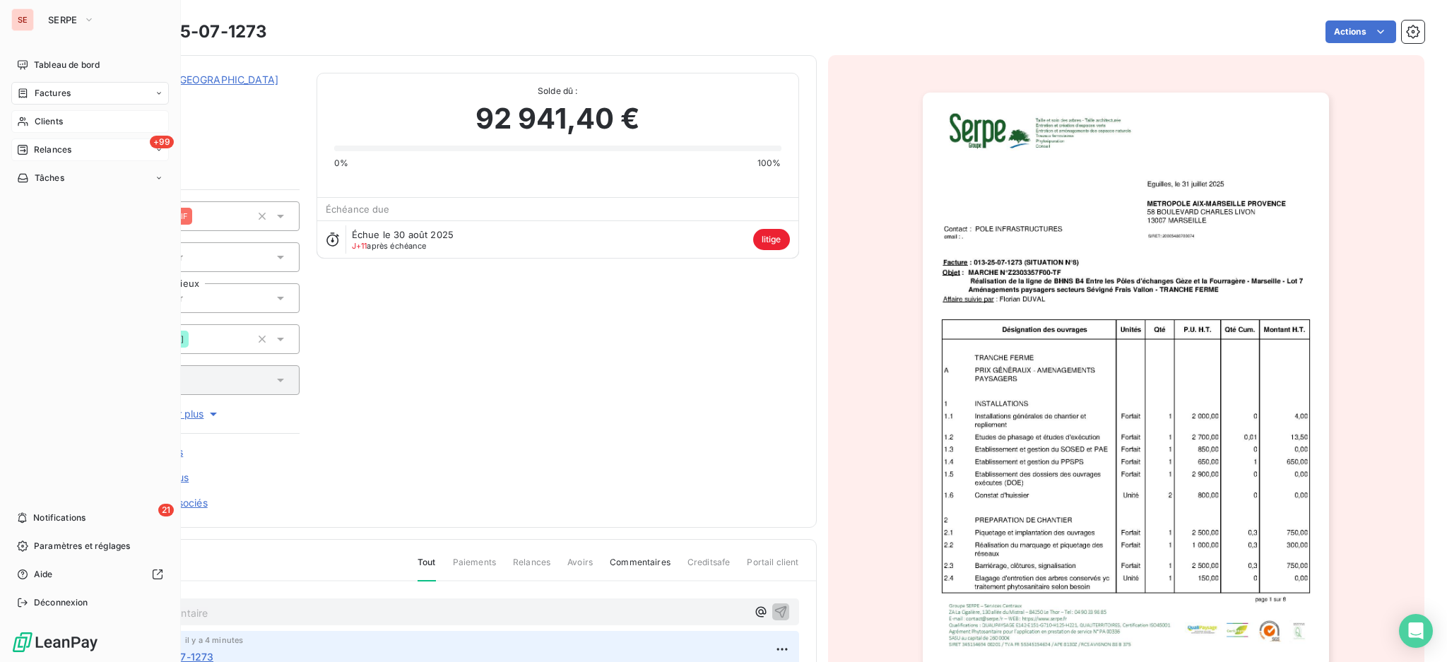
click at [52, 122] on span "Clients" at bounding box center [49, 121] width 28 height 13
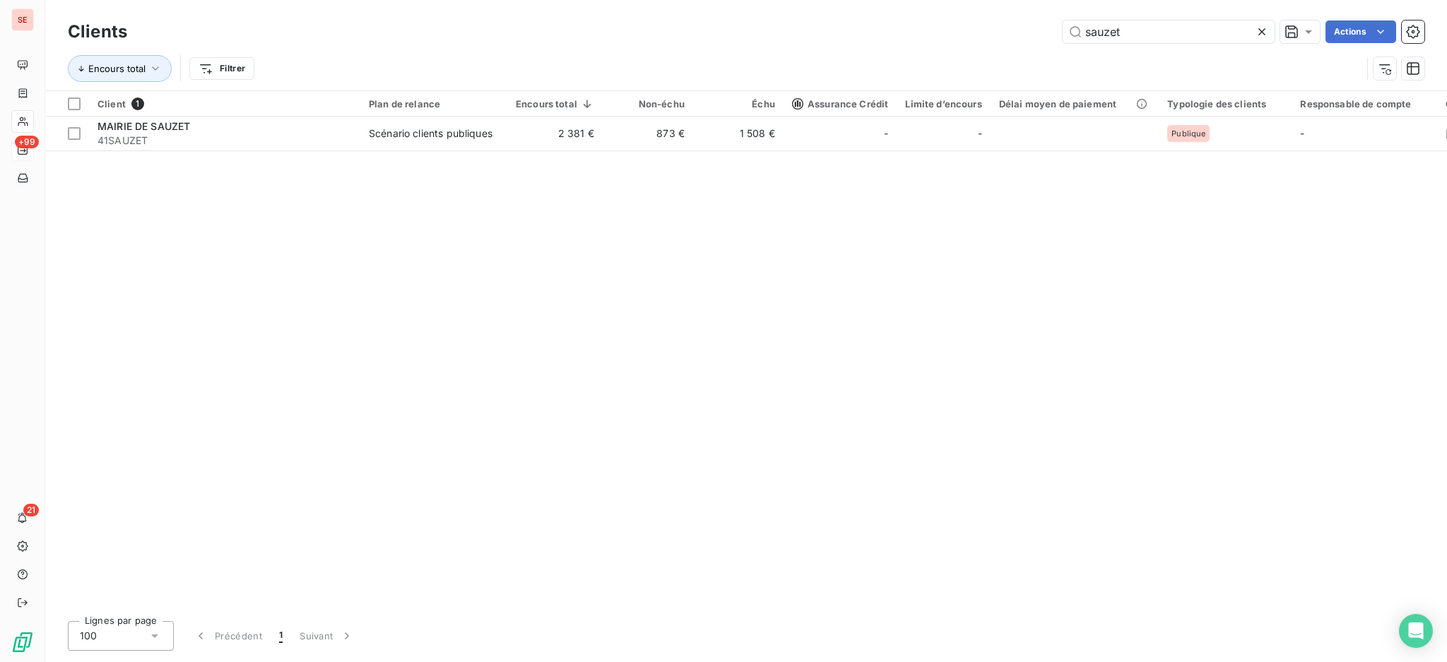
drag, startPoint x: 1122, startPoint y: 28, endPoint x: 997, endPoint y: 16, distance: 125.7
click at [997, 16] on div "Clients sauzet Actions Encours total Filtrer" at bounding box center [745, 45] width 1401 height 90
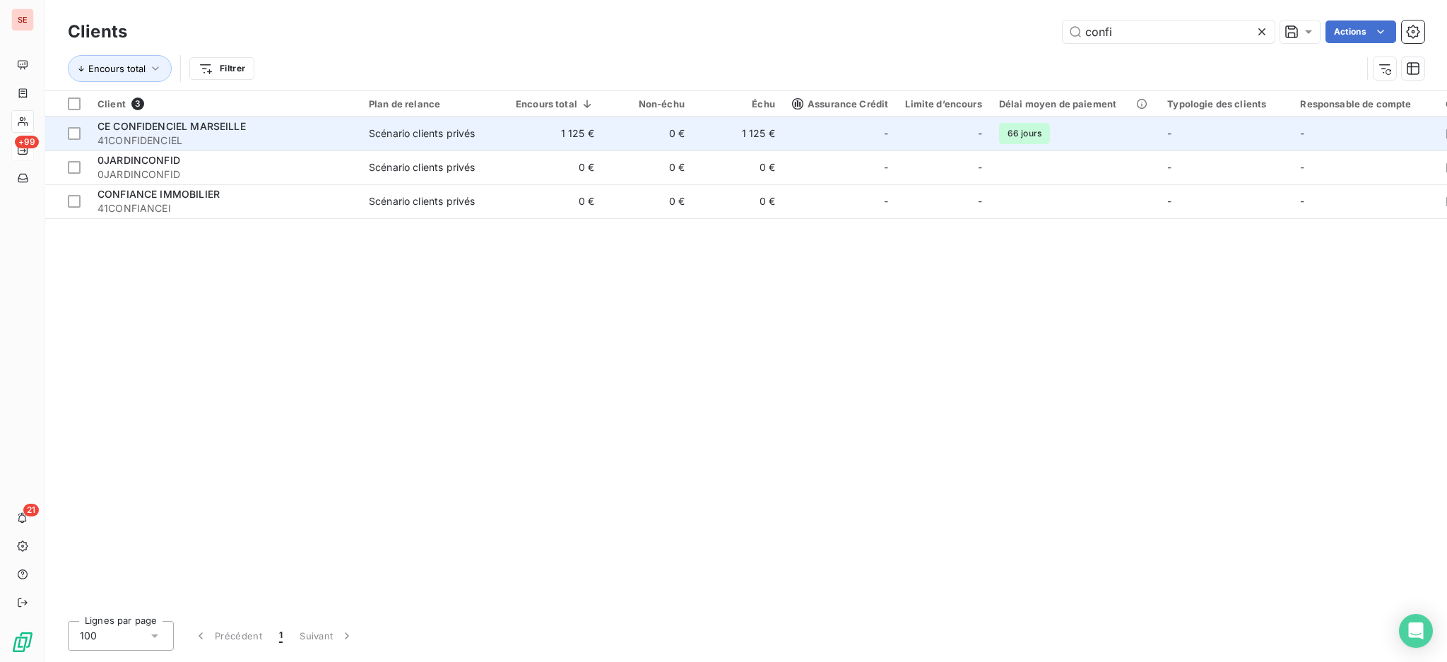
type input "confi"
click at [407, 136] on div "Scénario clients privés" at bounding box center [422, 133] width 106 height 14
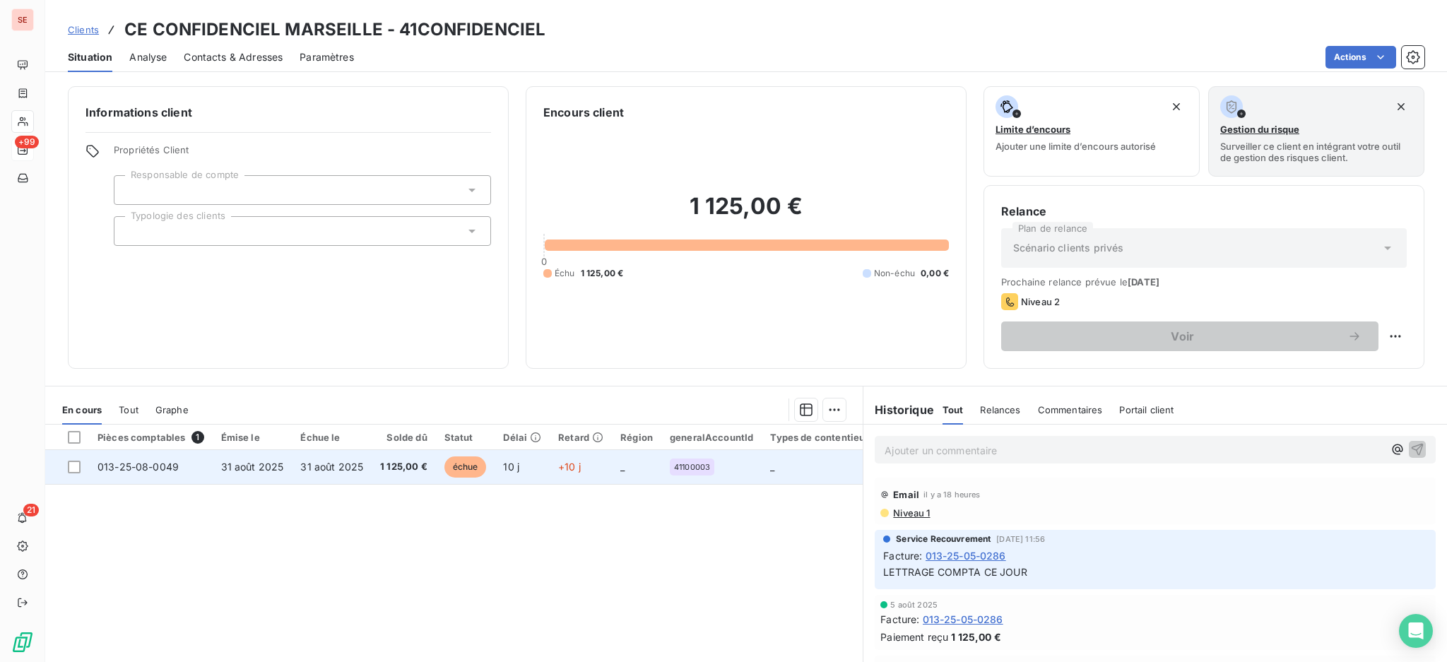
click at [348, 468] on span "31 août 2025" at bounding box center [331, 467] width 63 height 12
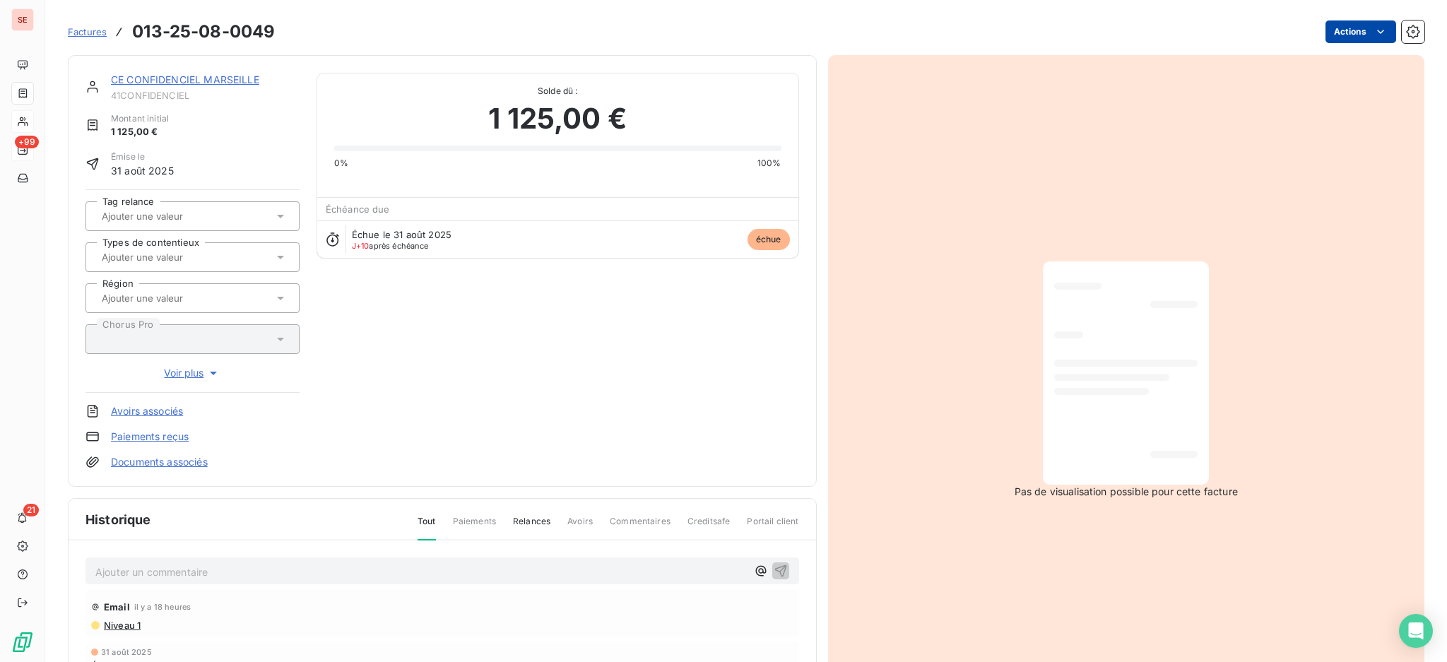
click at [1325, 28] on html "SE +99 21 Factures 013-25-08-0049 Actions CE CONFIDENCIEL MARSEILLE 41CONFIDENC…" at bounding box center [723, 331] width 1447 height 662
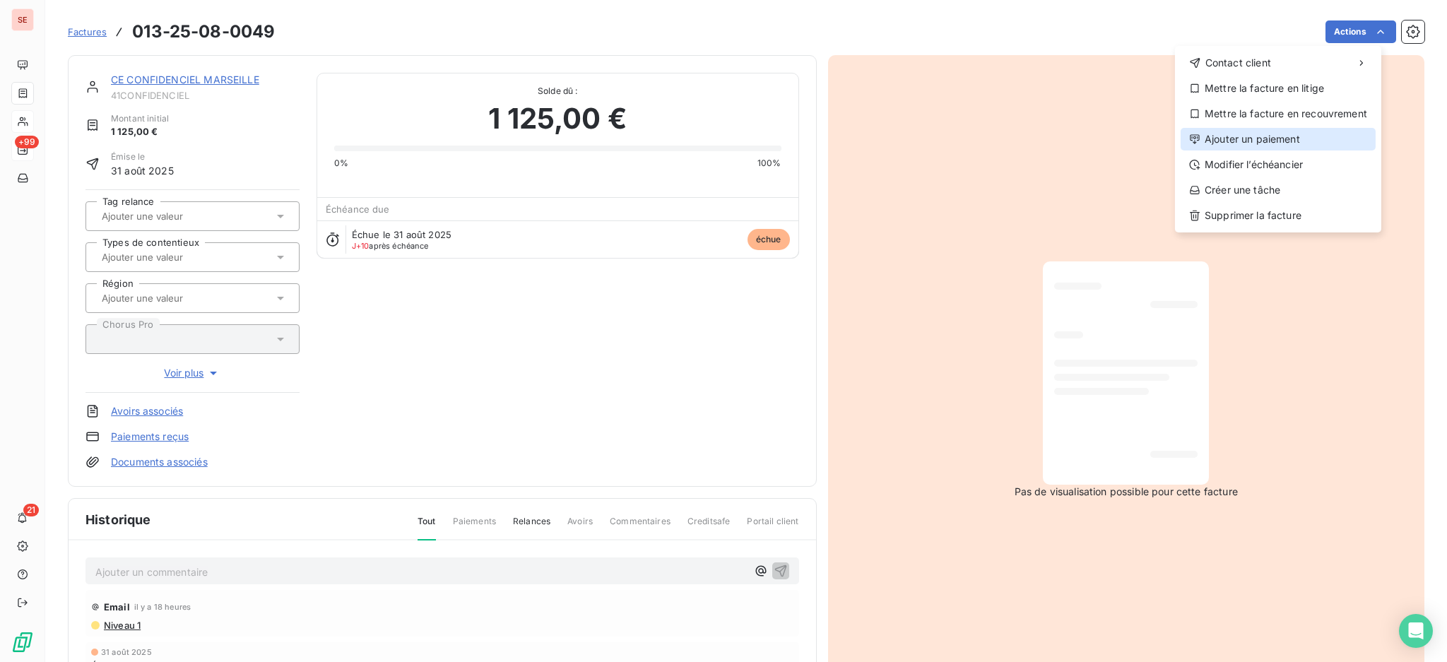
click at [1292, 138] on div "Ajouter un paiement" at bounding box center [1277, 139] width 195 height 23
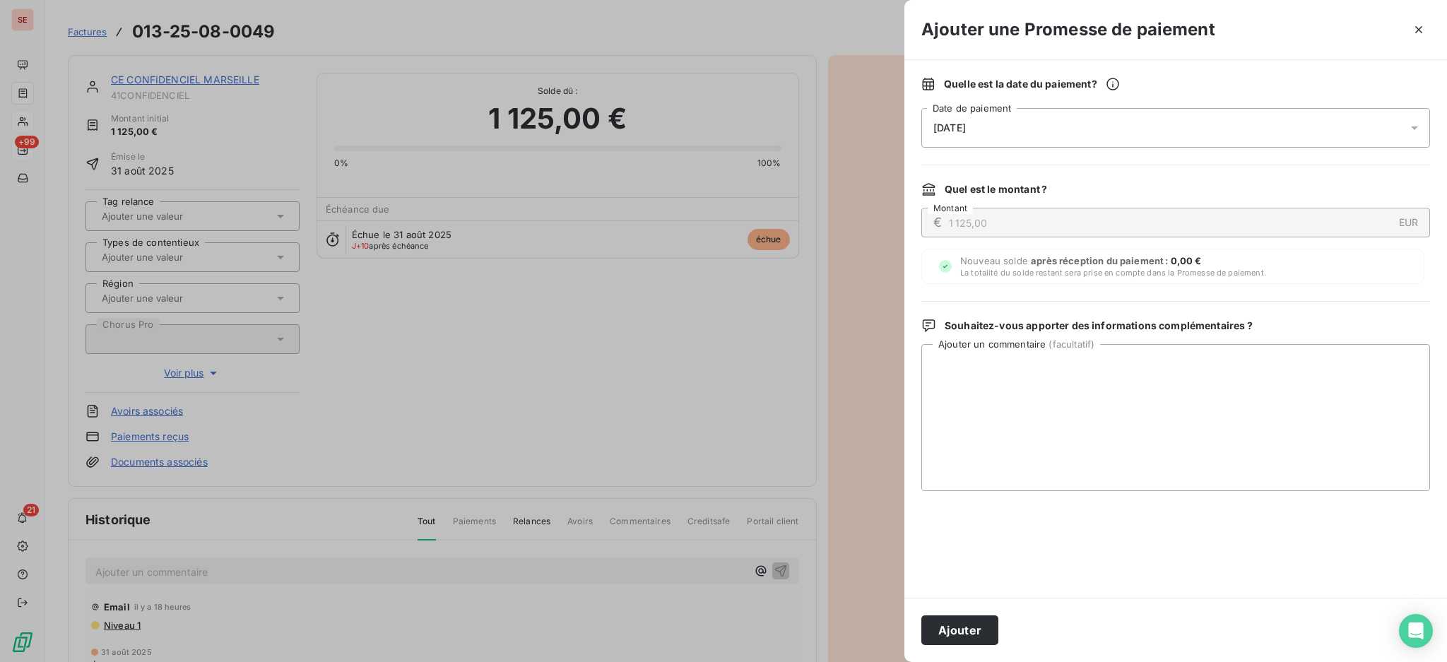
click at [1413, 122] on icon at bounding box center [1414, 128] width 14 height 14
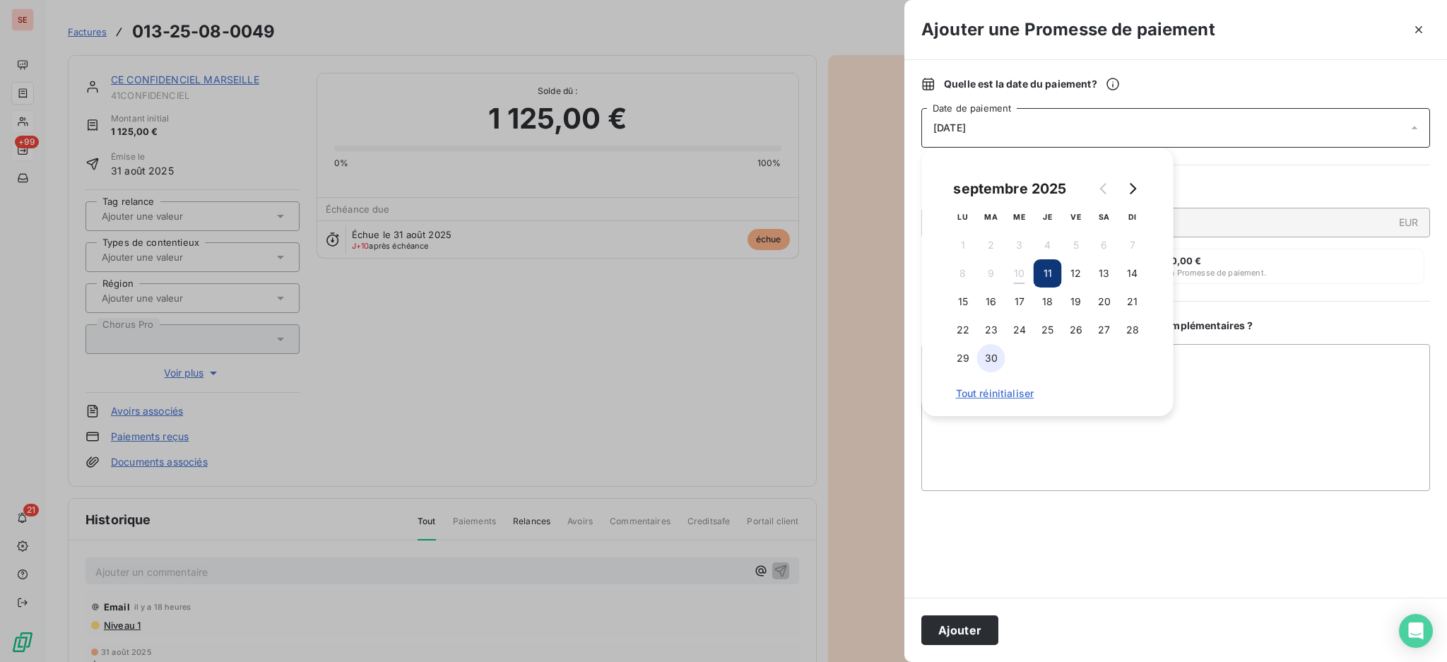
click at [996, 353] on button "30" at bounding box center [991, 358] width 28 height 28
click at [1208, 360] on textarea "Ajouter un commentaire ( facultatif )" at bounding box center [1175, 417] width 509 height 147
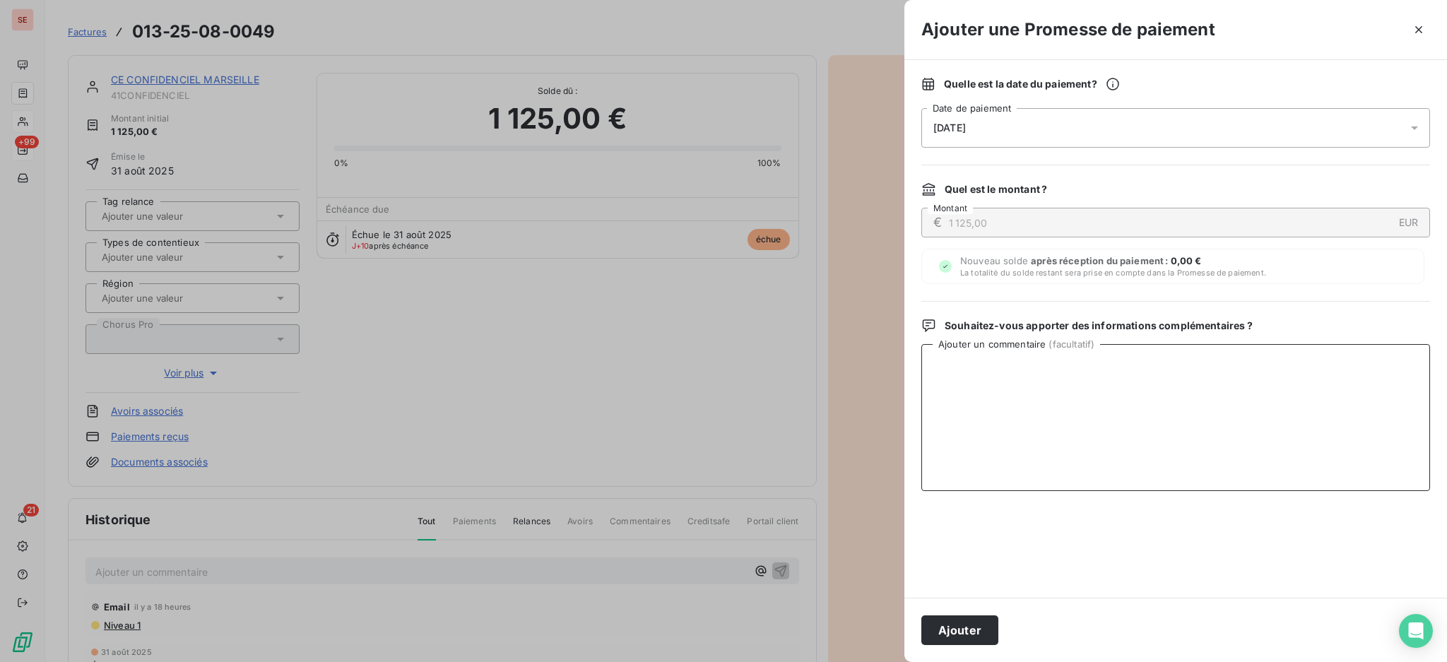
paste textarea "Cette facture sera réglée courant septembre."
type textarea "Cette facture sera réglée courant septembre."
click at [944, 622] on button "Ajouter" at bounding box center [959, 630] width 77 height 30
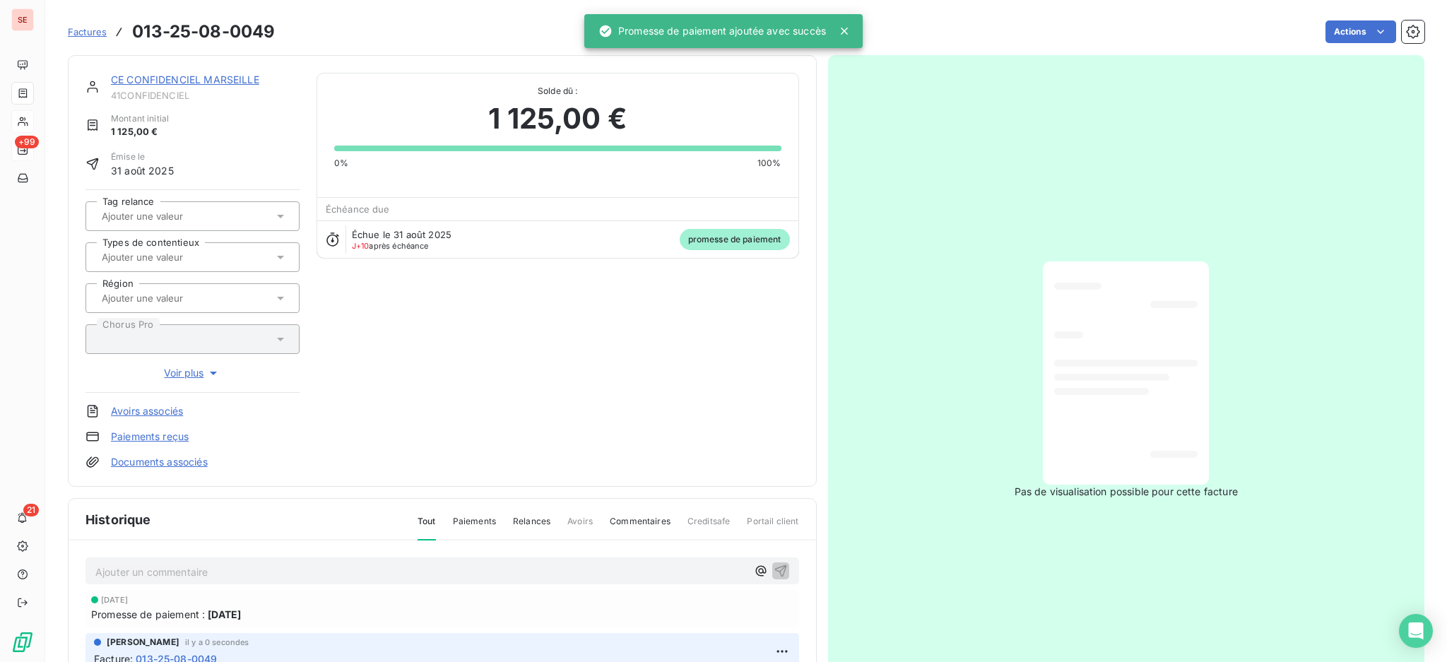
click at [210, 82] on link "CE CONFIDENCIEL MARSEILLE" at bounding box center [185, 79] width 148 height 12
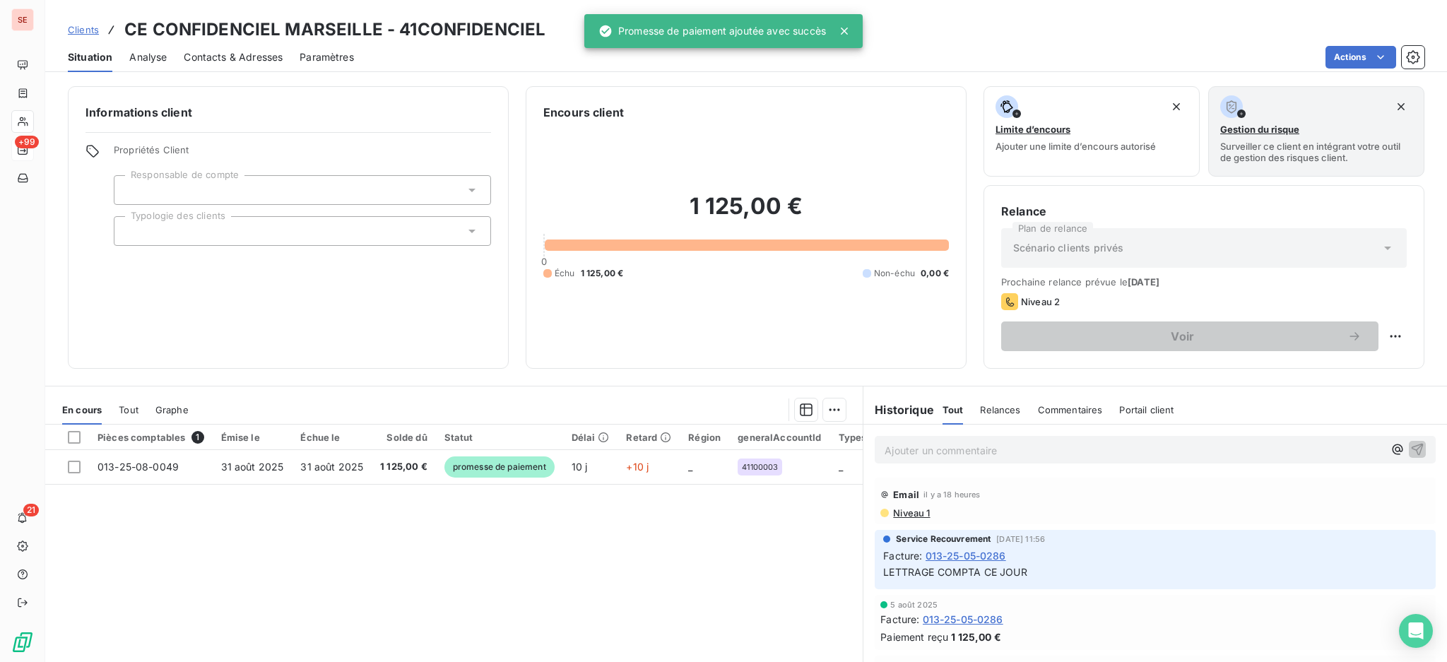
click at [259, 61] on span "Contacts & Adresses" at bounding box center [233, 57] width 99 height 14
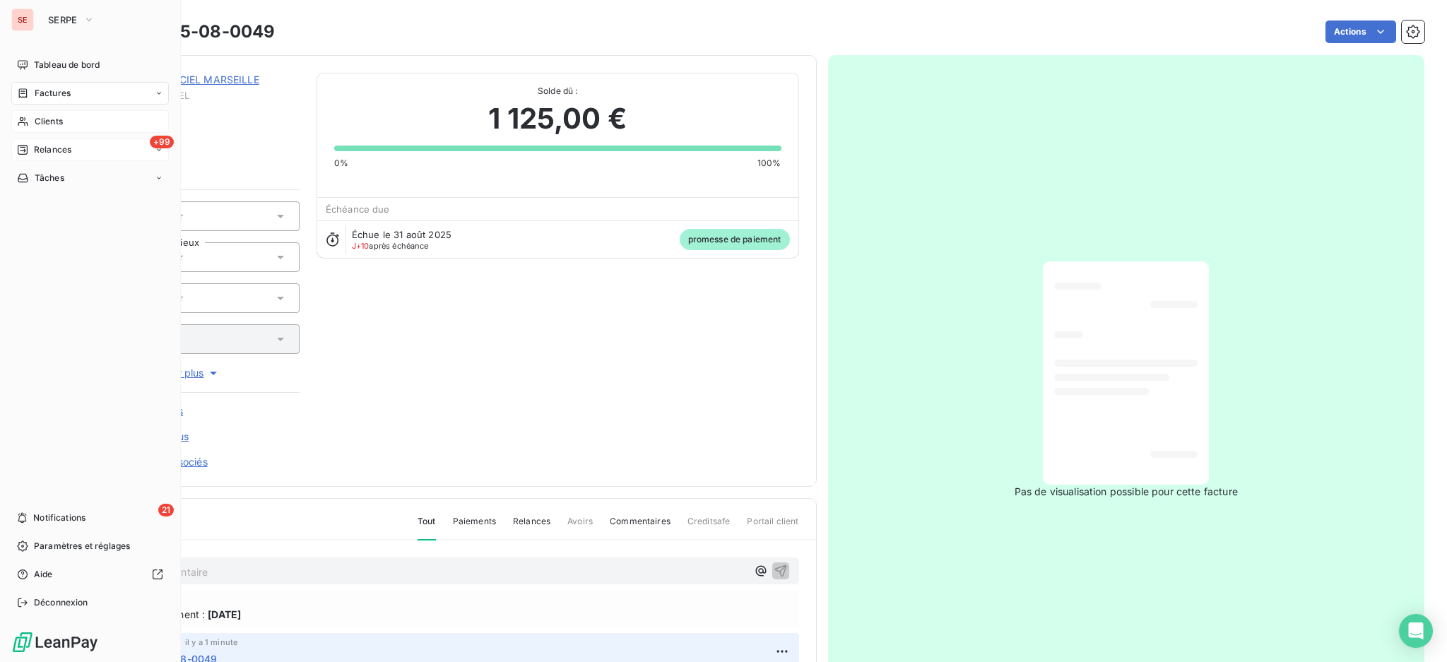
click at [59, 148] on span "Relances" at bounding box center [52, 149] width 37 height 13
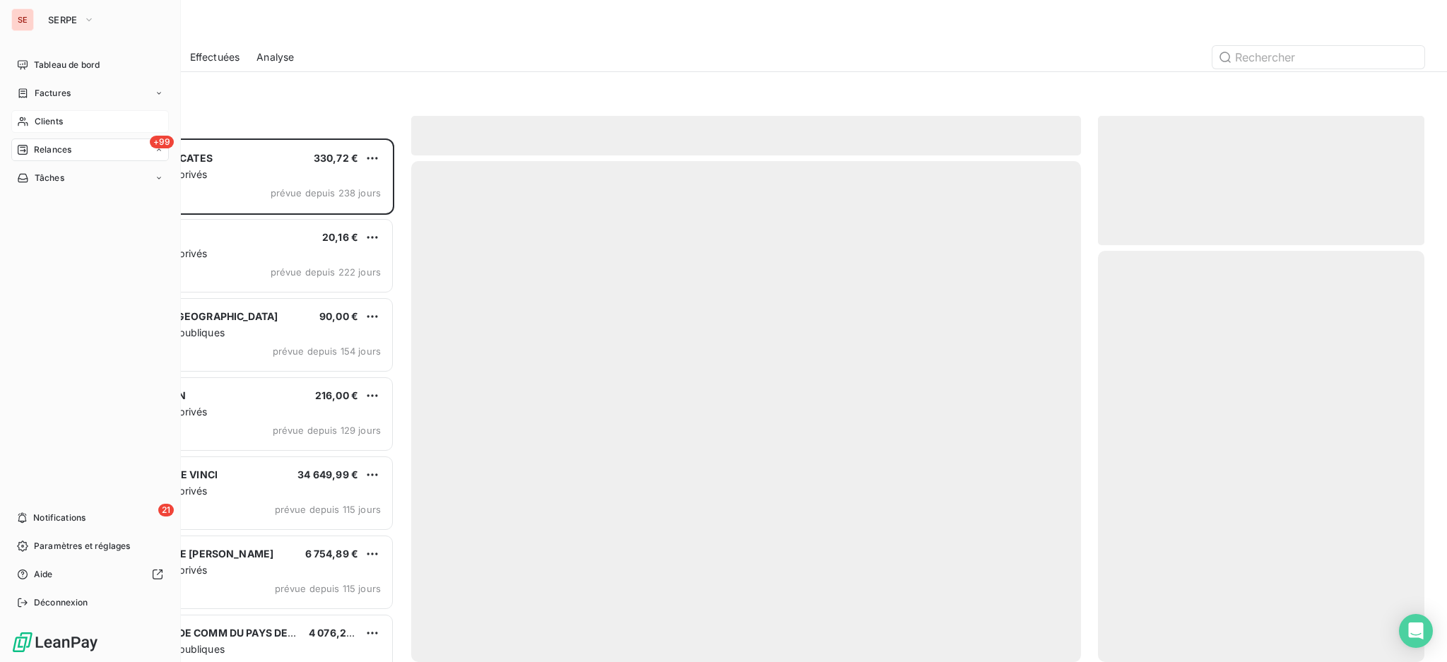
scroll to position [510, 311]
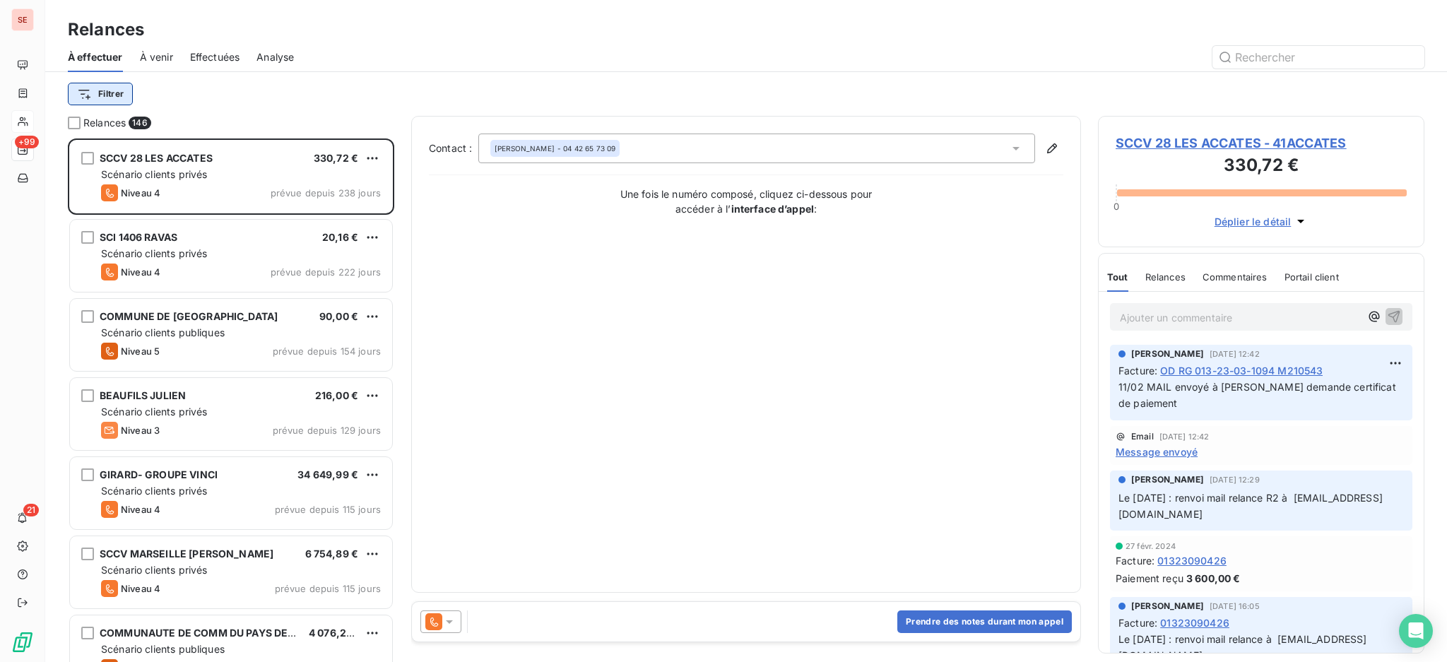
click at [109, 92] on html "SE +99 21 Relances À effectuer À venir Effectuées Analyse Filtrer Relances 146 …" at bounding box center [723, 331] width 1447 height 662
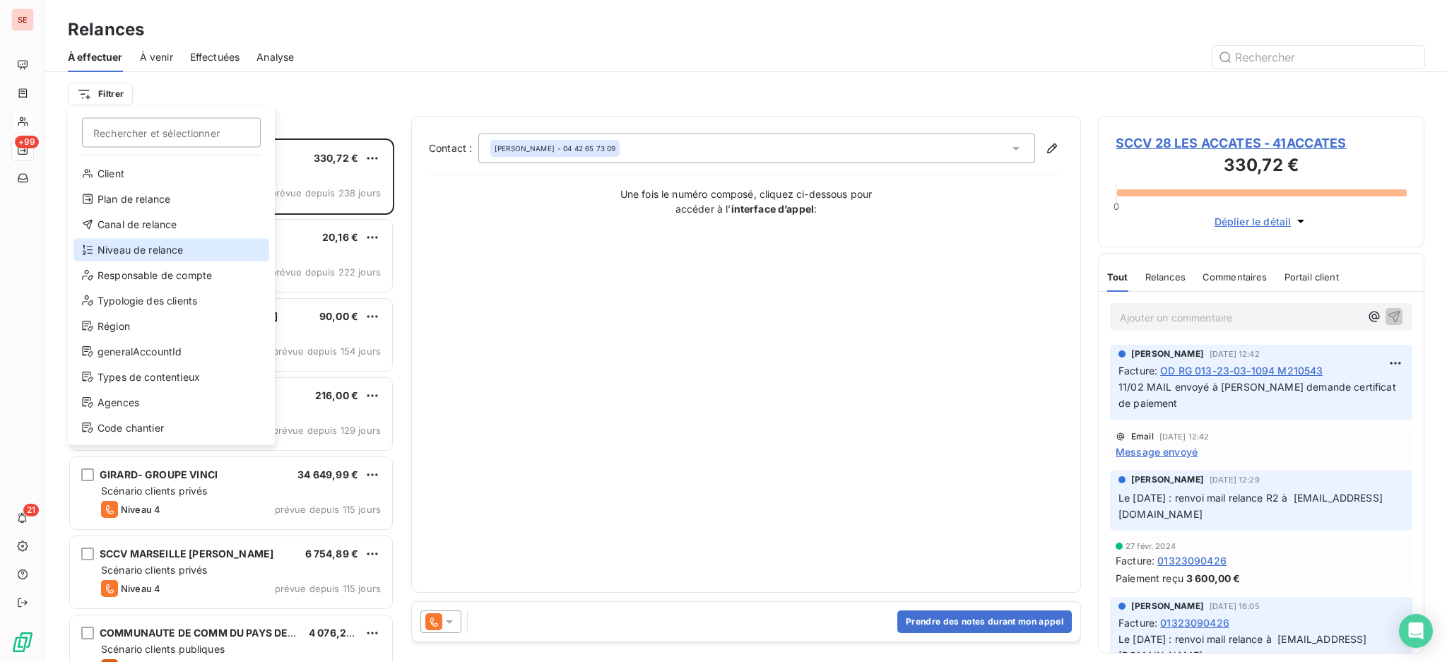
click at [125, 252] on div "Niveau de relance" at bounding box center [171, 250] width 196 height 23
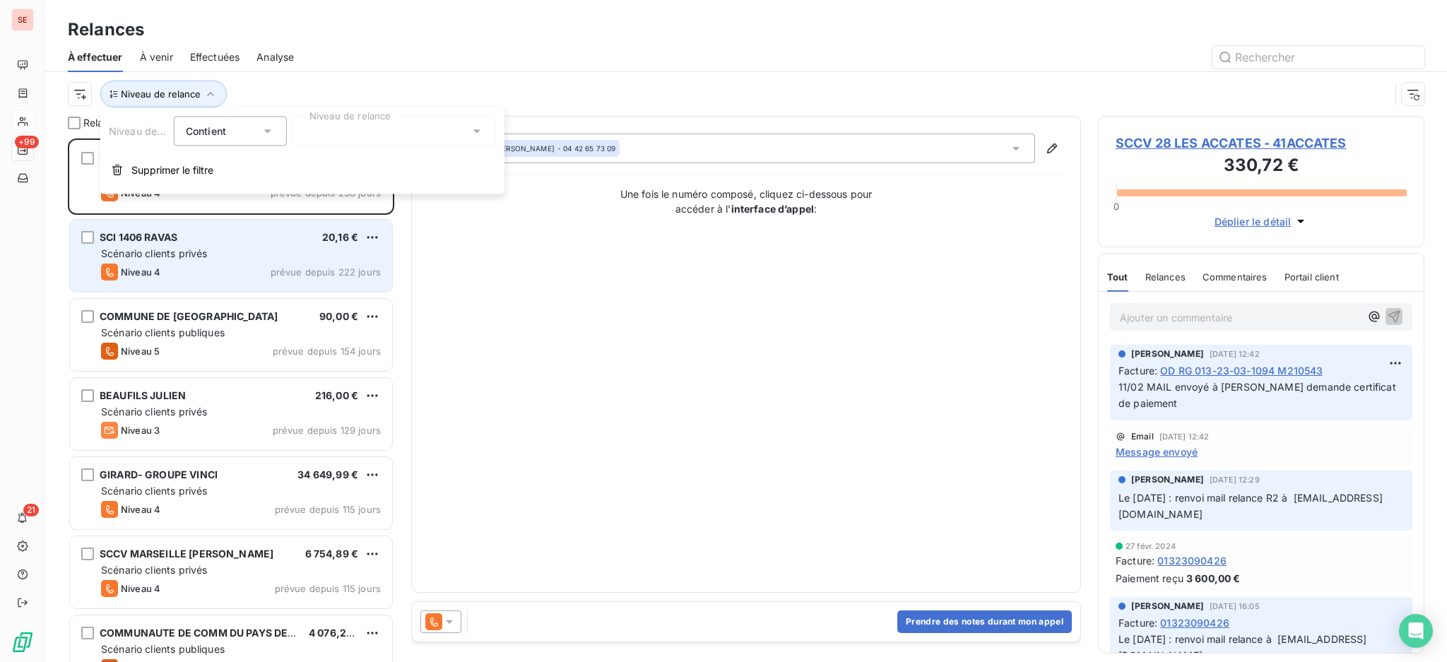
scroll to position [15, 15]
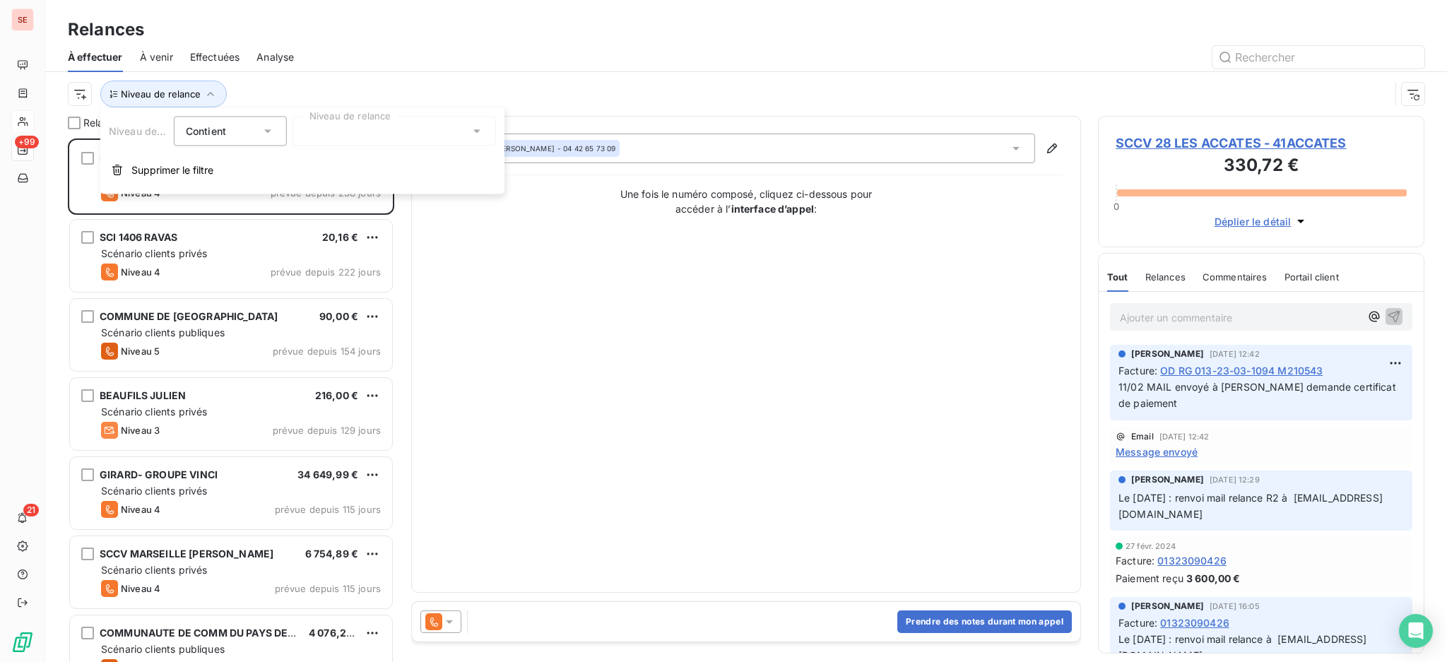
click at [470, 131] on icon at bounding box center [477, 131] width 14 height 14
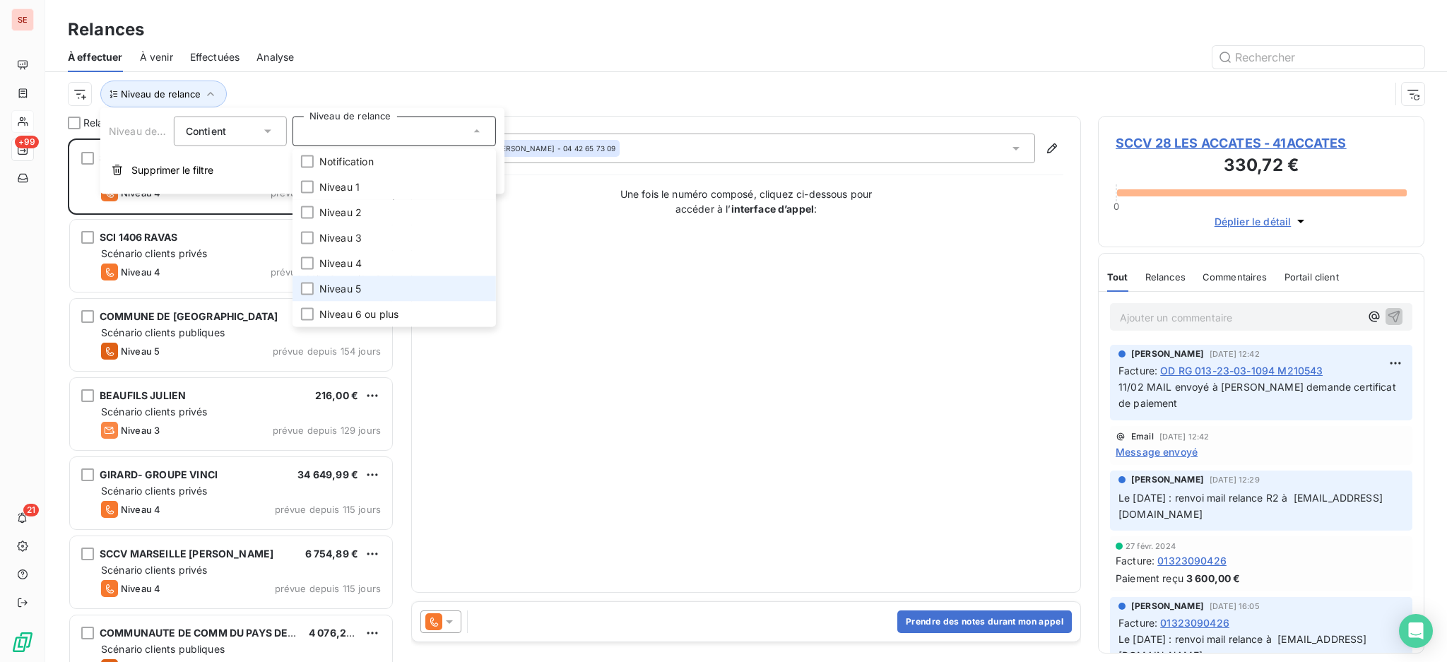
click at [393, 283] on li "Niveau 5" at bounding box center [393, 288] width 203 height 25
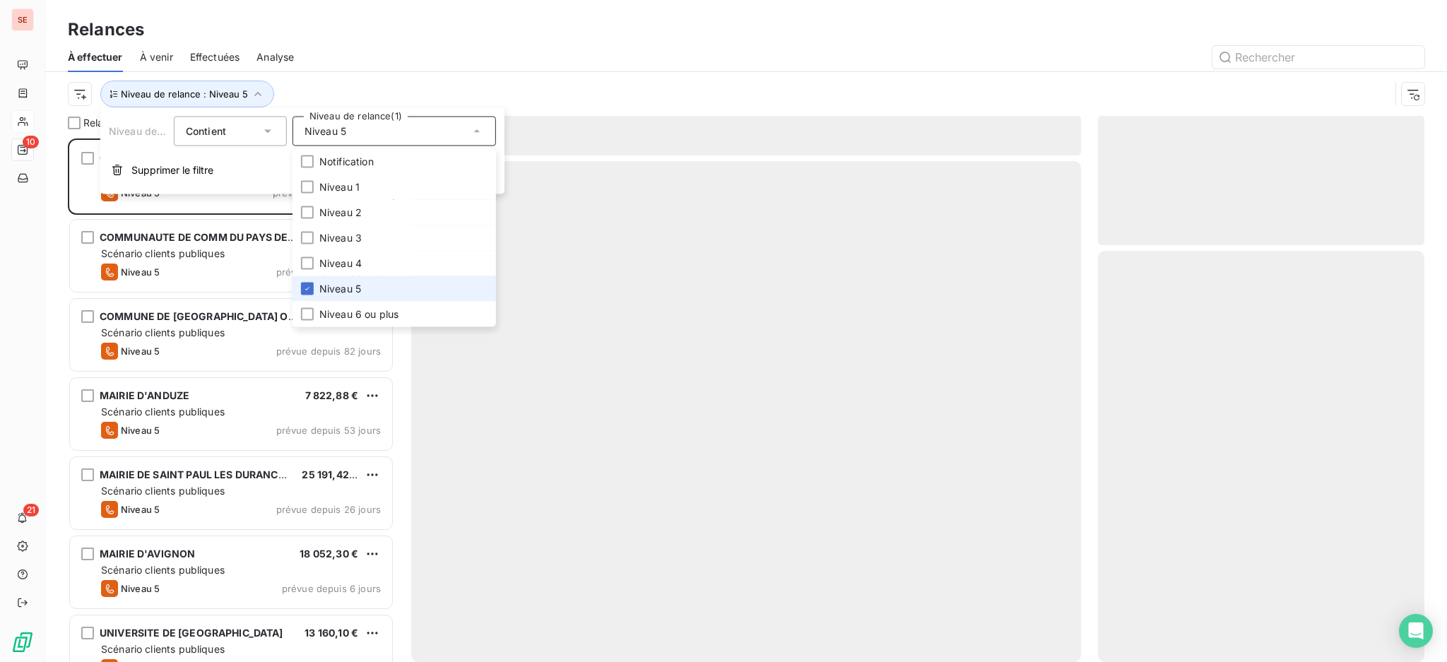
scroll to position [509, 311]
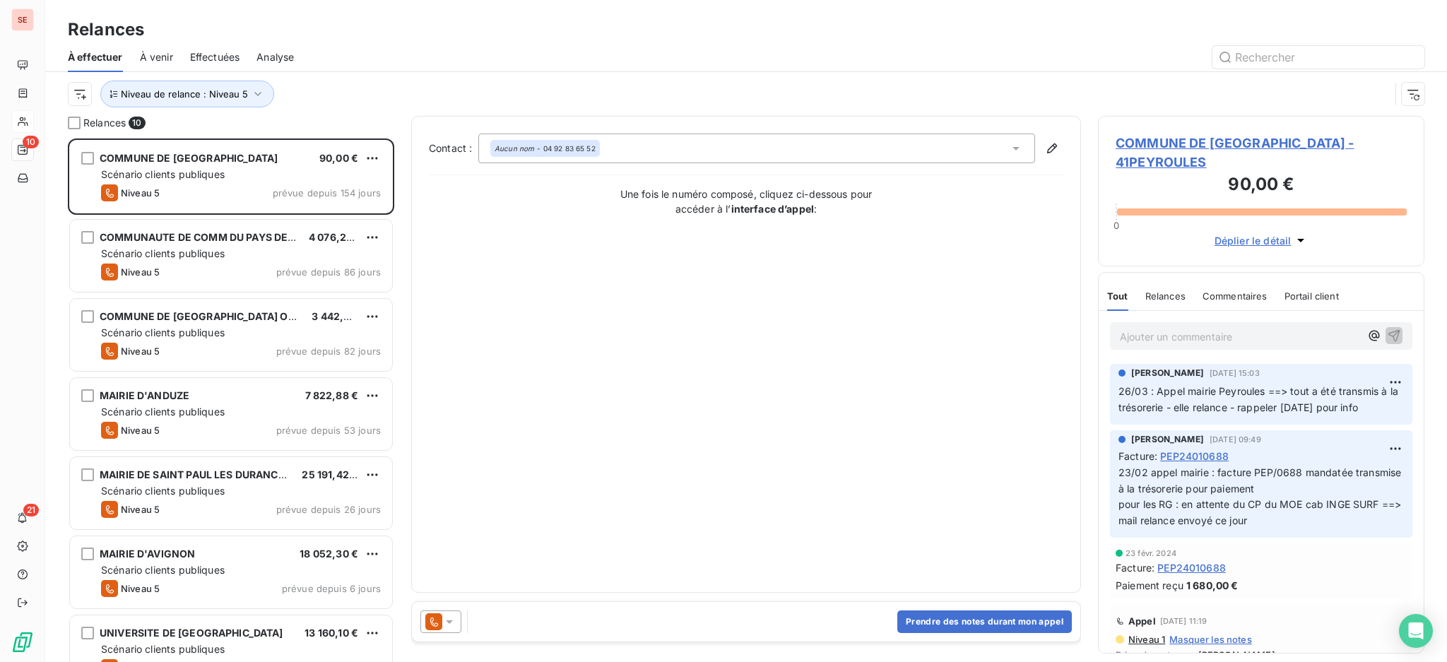
click at [315, 30] on div "Relances" at bounding box center [745, 29] width 1401 height 25
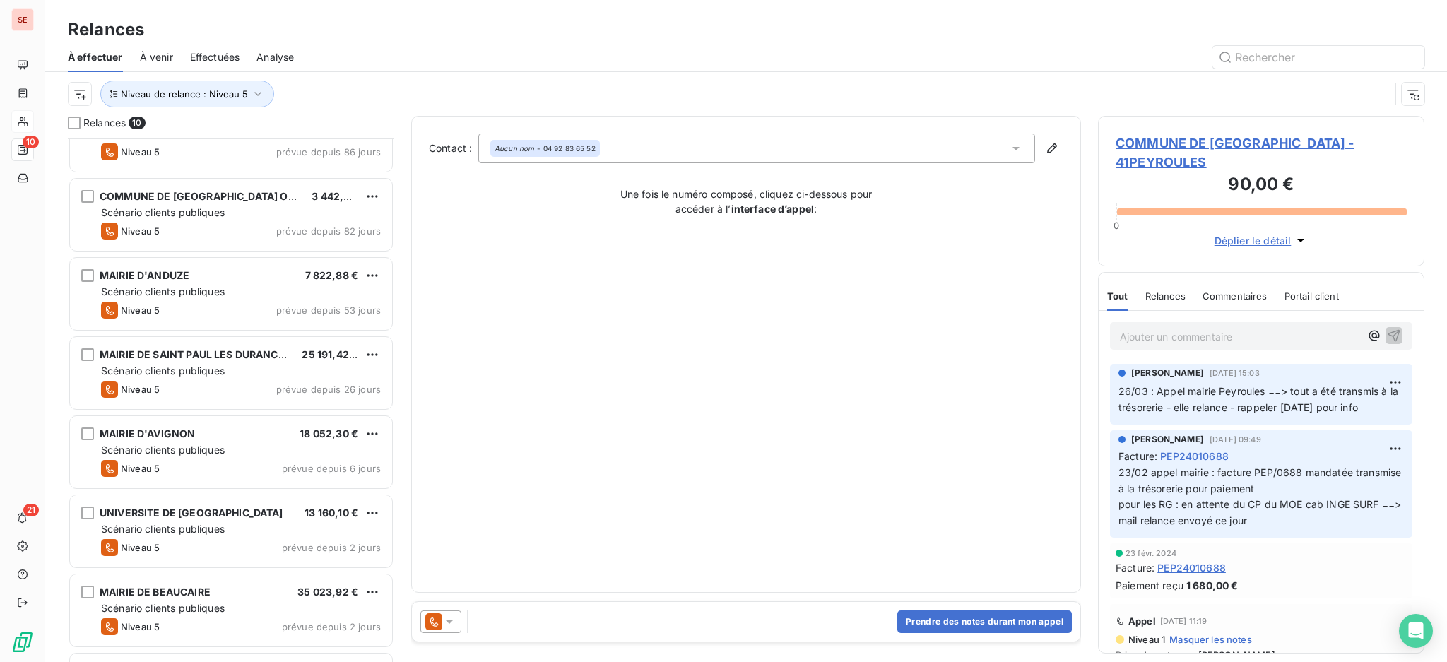
scroll to position [268, 0]
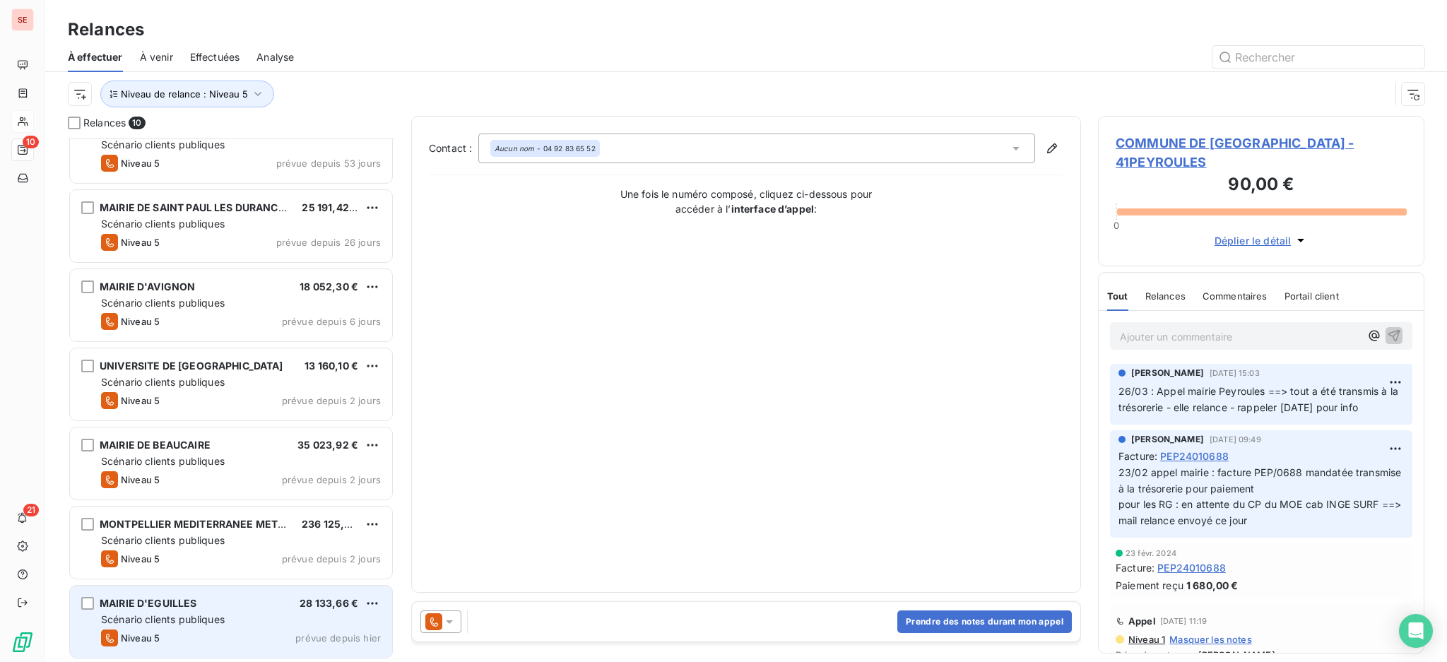
click at [254, 649] on div "MAIRIE D'EGUILLES 28 133,66 € Scénario clients publiques Niveau 5 prévue depuis…" at bounding box center [231, 622] width 322 height 72
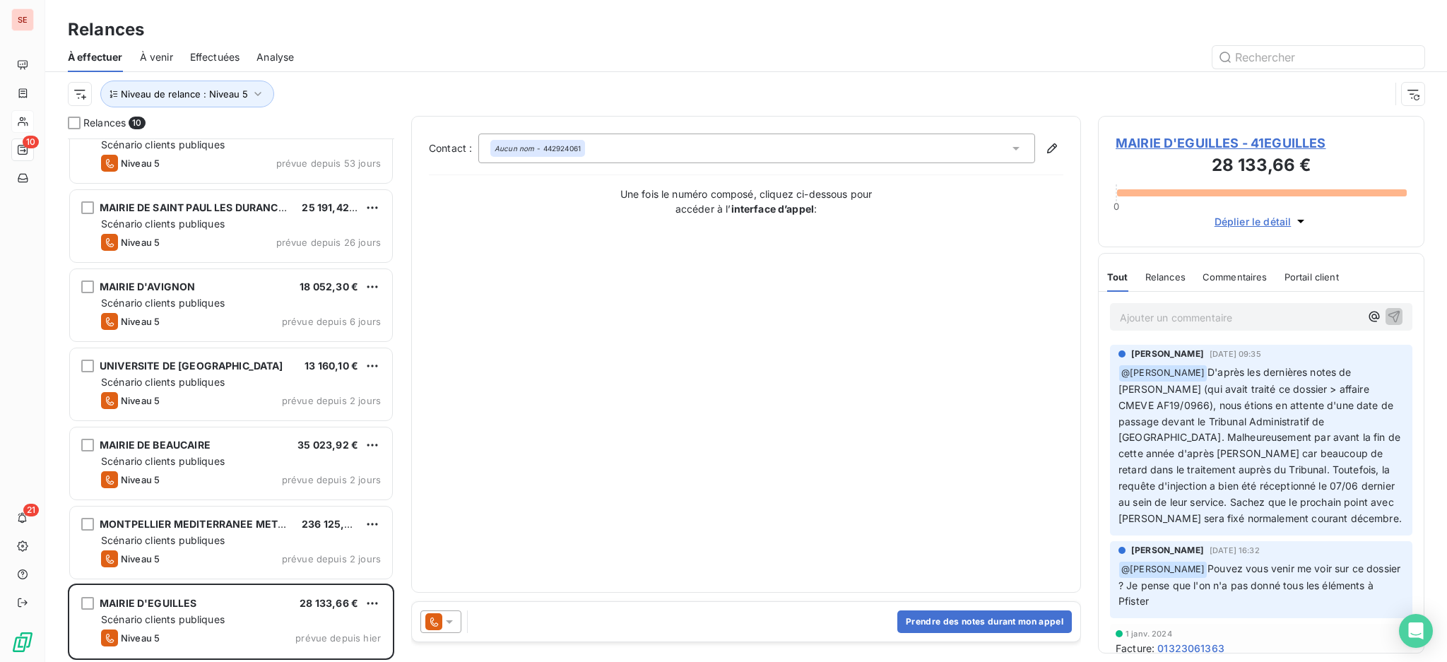
click at [1218, 141] on span "MAIRIE D'EGUILLES - 41EGUILLES" at bounding box center [1260, 142] width 291 height 19
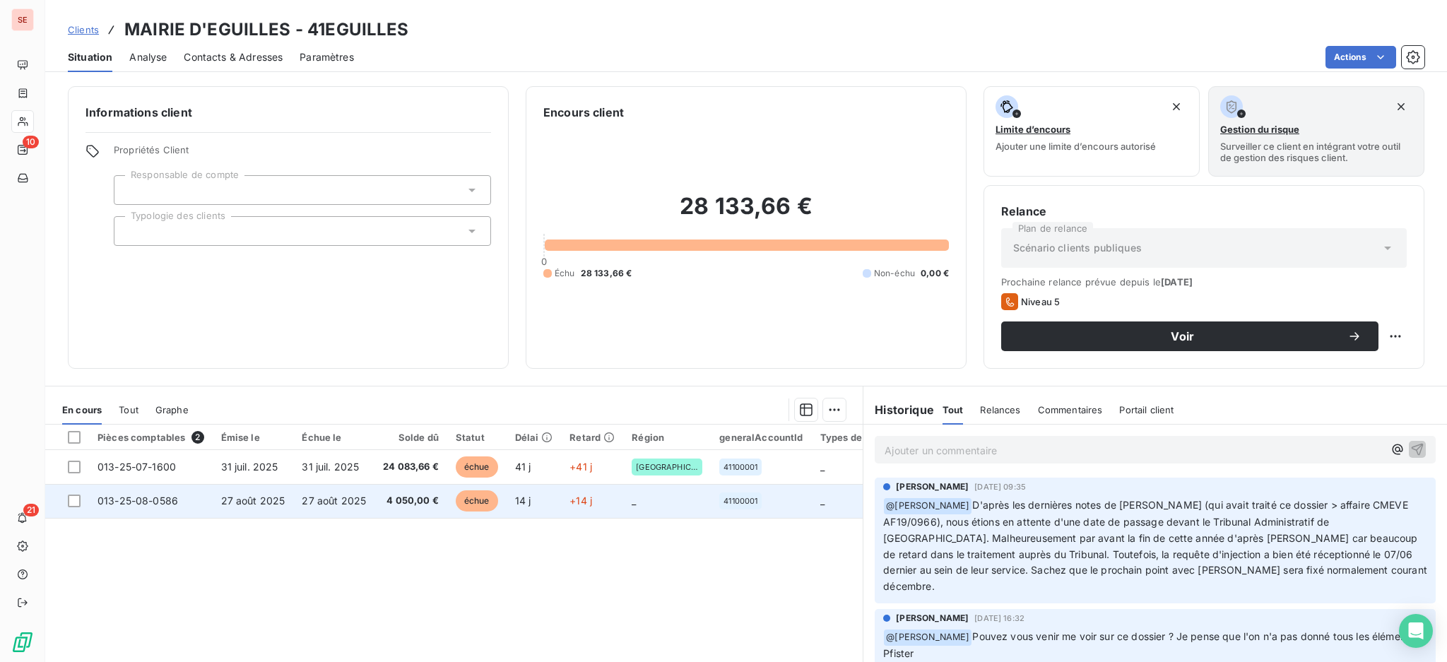
click at [216, 501] on td "27 août 2025" at bounding box center [253, 501] width 81 height 34
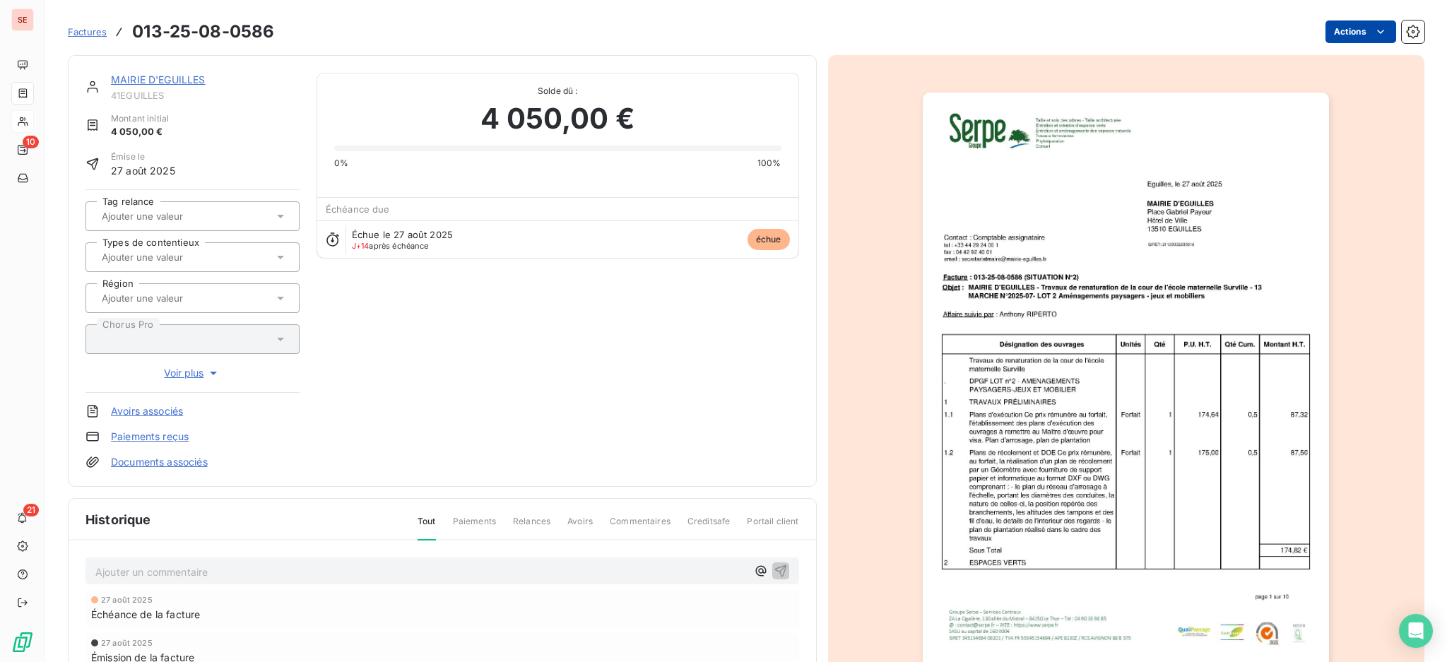
click at [1346, 32] on html "SE 10 21 Factures 013-25-08-0586 Actions MAIRIE D'EGUILLES 41EGUILLES Montant i…" at bounding box center [723, 331] width 1447 height 662
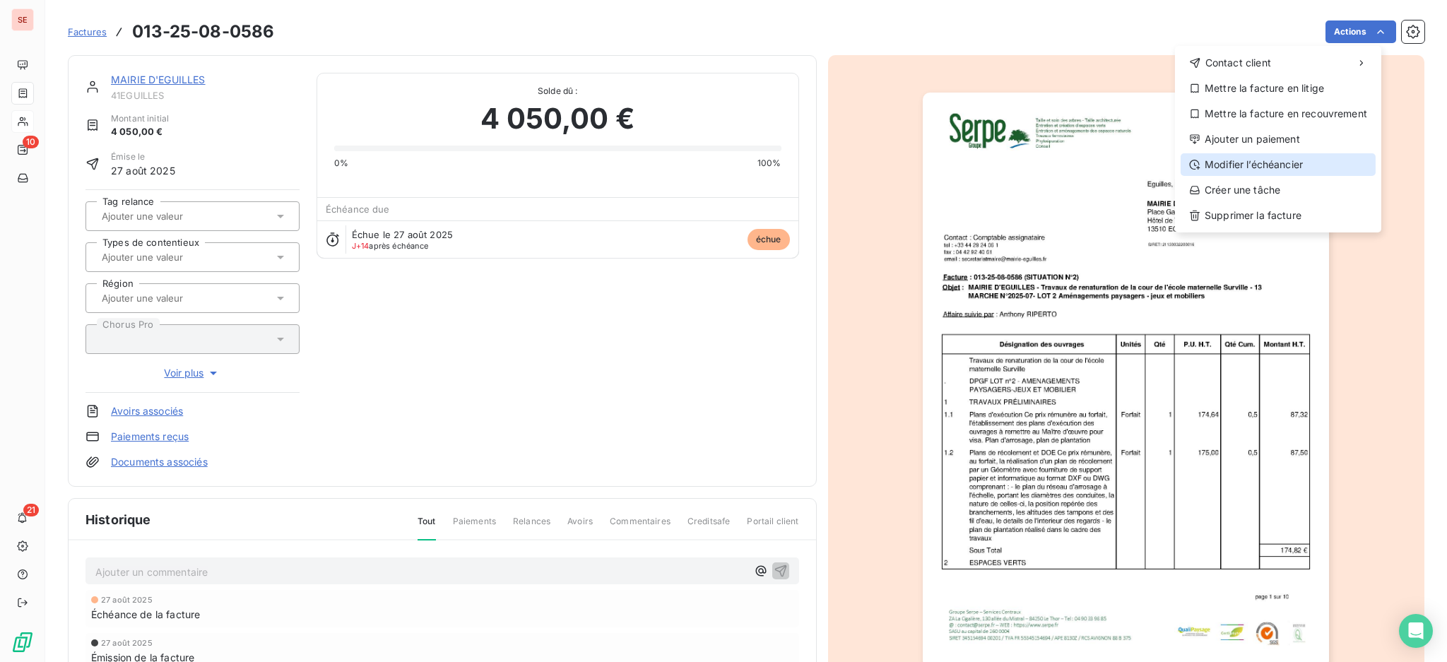
click at [1314, 173] on div "Modifier l’échéancier" at bounding box center [1277, 164] width 195 height 23
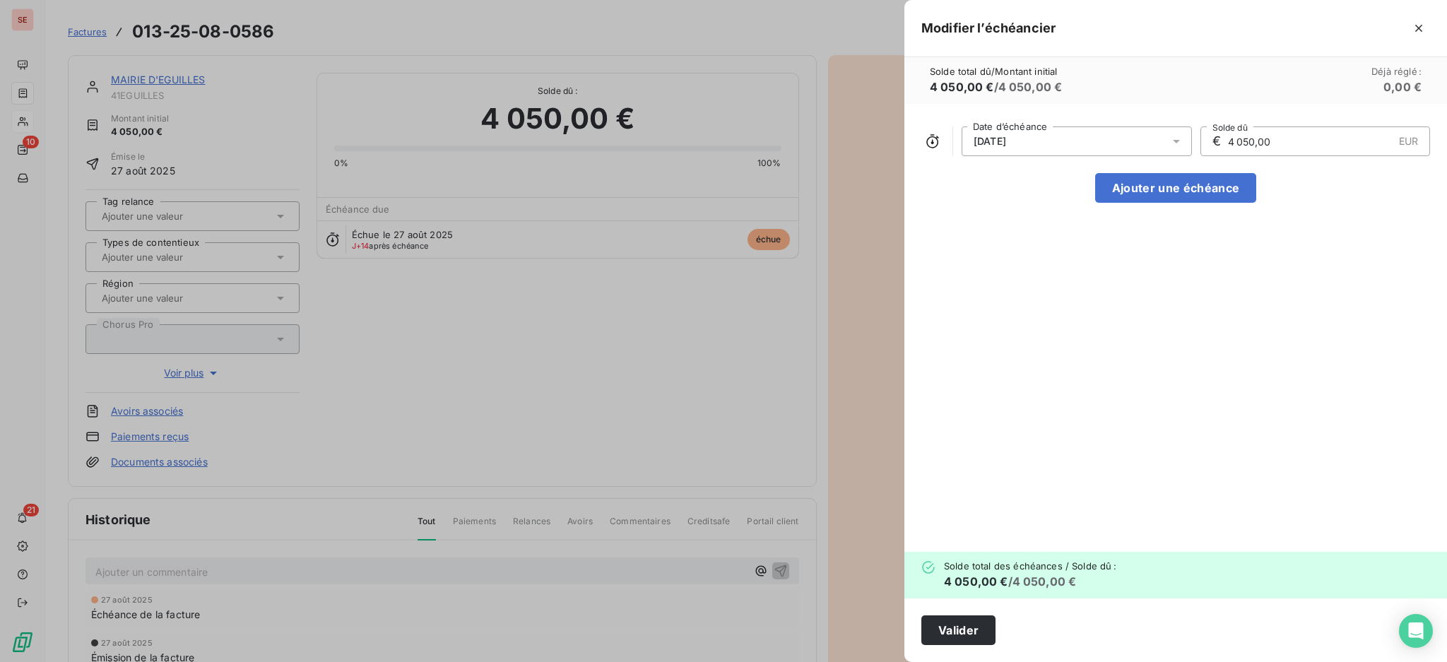
click at [1177, 140] on icon at bounding box center [1175, 142] width 7 height 4
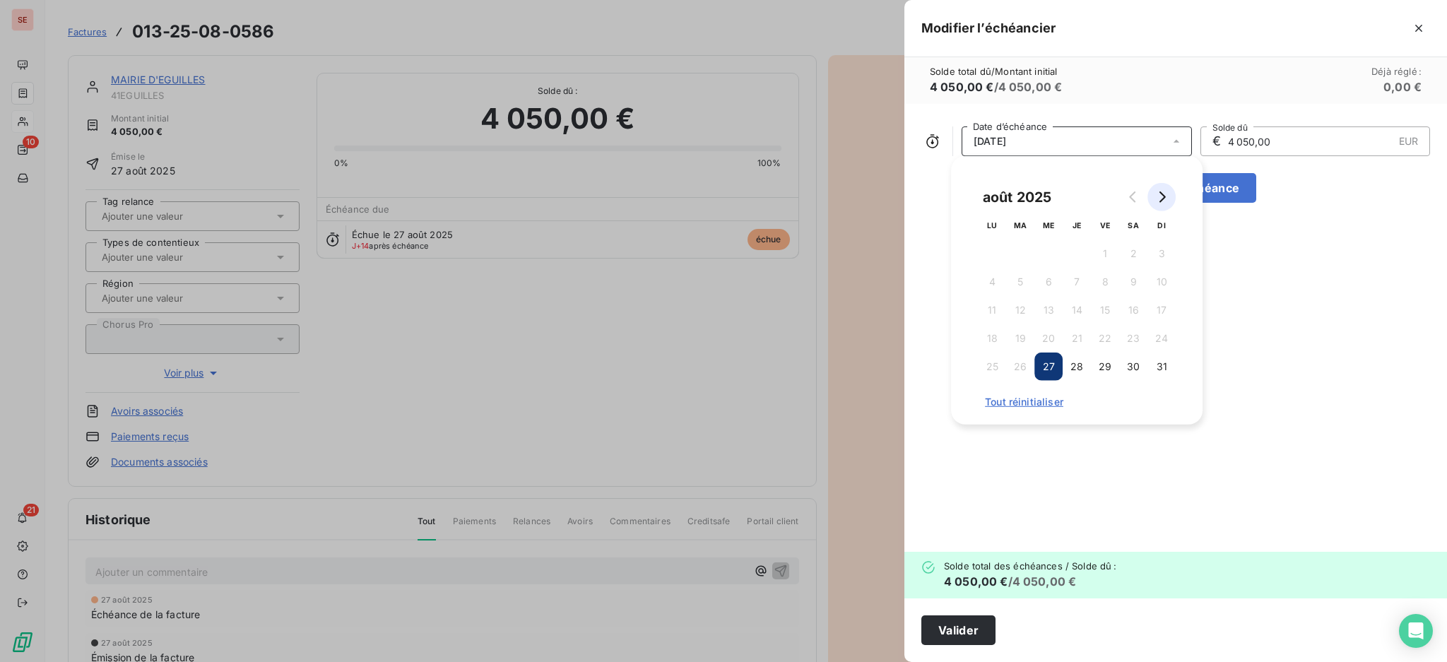
click at [1163, 199] on icon "Go to next month" at bounding box center [1161, 196] width 11 height 11
click at [1130, 337] on button "27" at bounding box center [1133, 338] width 28 height 28
click at [967, 631] on button "Valider" at bounding box center [958, 630] width 74 height 30
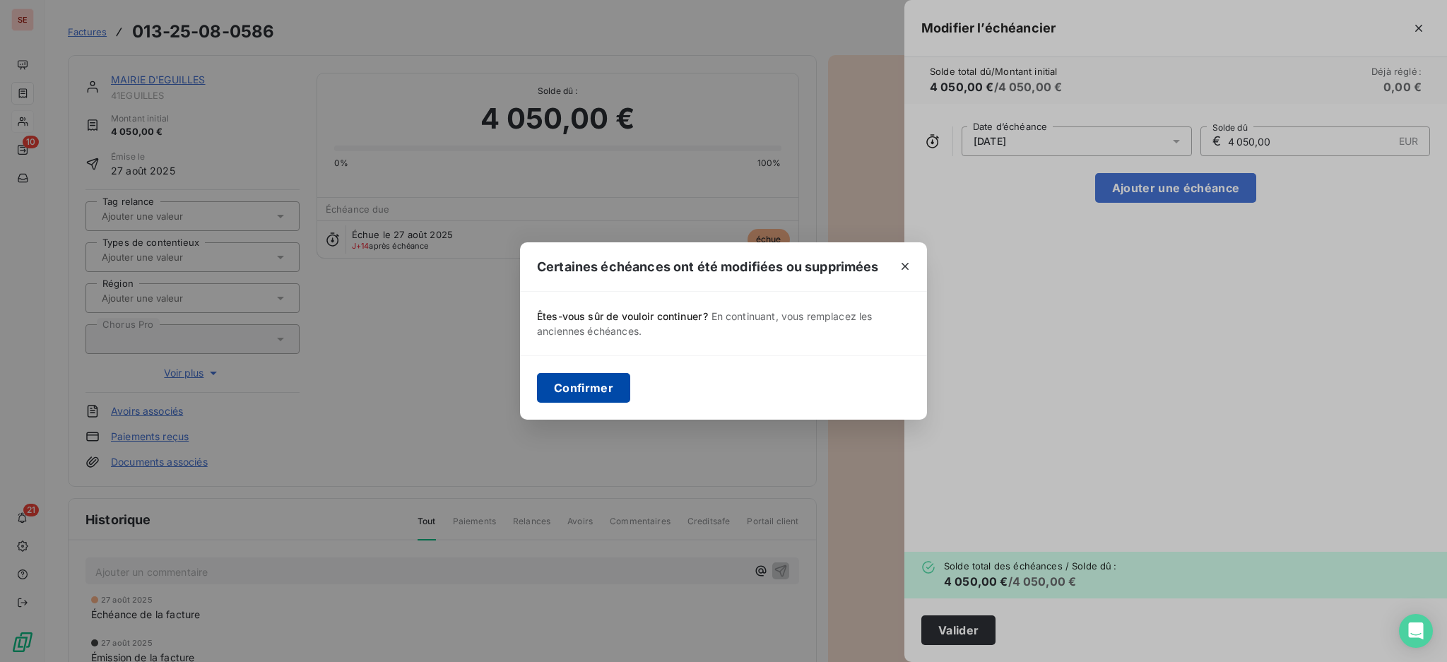
click at [609, 390] on button "Confirmer" at bounding box center [583, 388] width 93 height 30
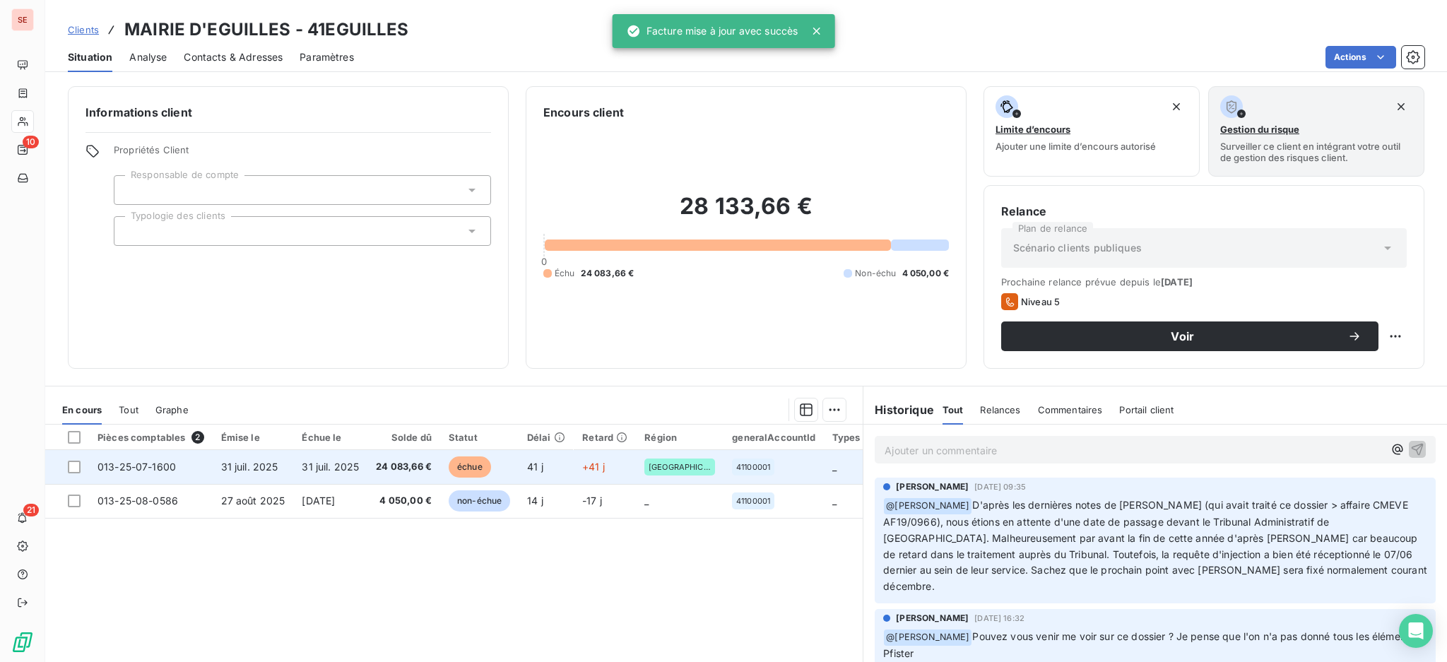
click at [358, 475] on td "31 juil. 2025" at bounding box center [330, 467] width 74 height 34
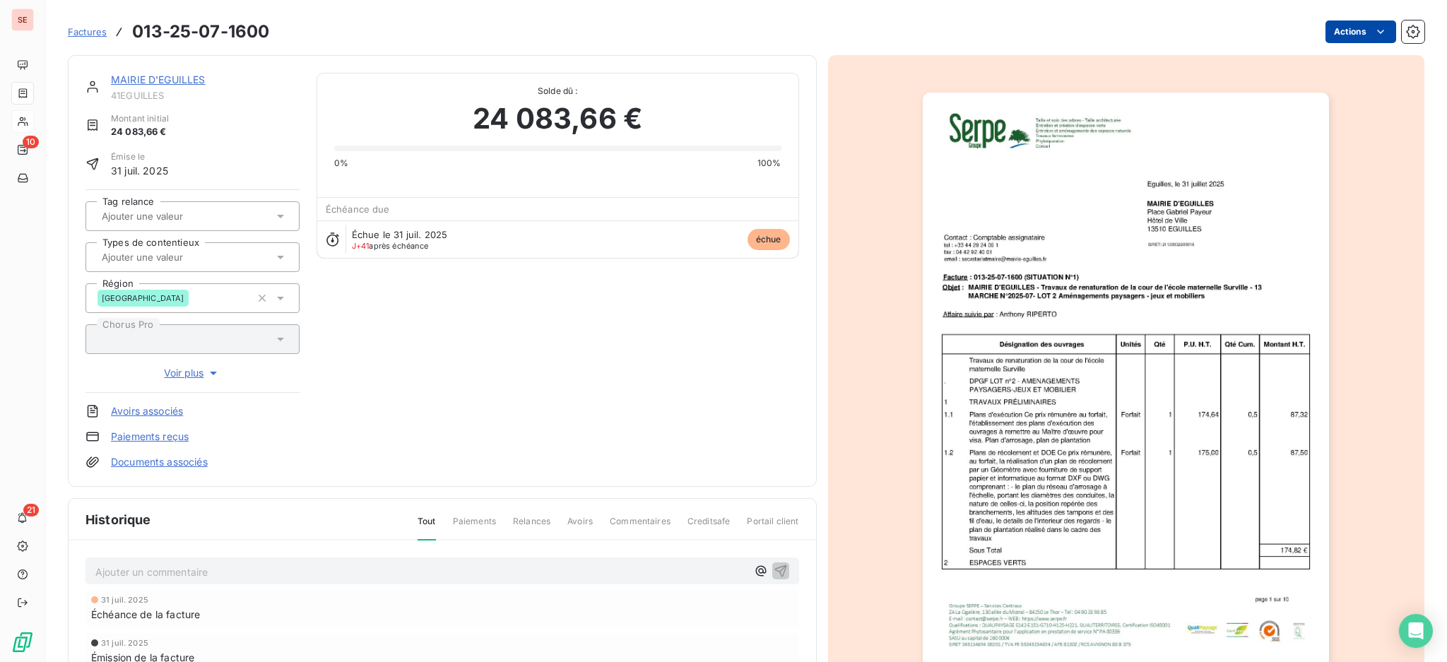
click at [1340, 25] on html "SE 10 21 Factures 013-25-07-1600 Actions MAIRIE D'EGUILLES 41EGUILLES Montant i…" at bounding box center [723, 331] width 1447 height 662
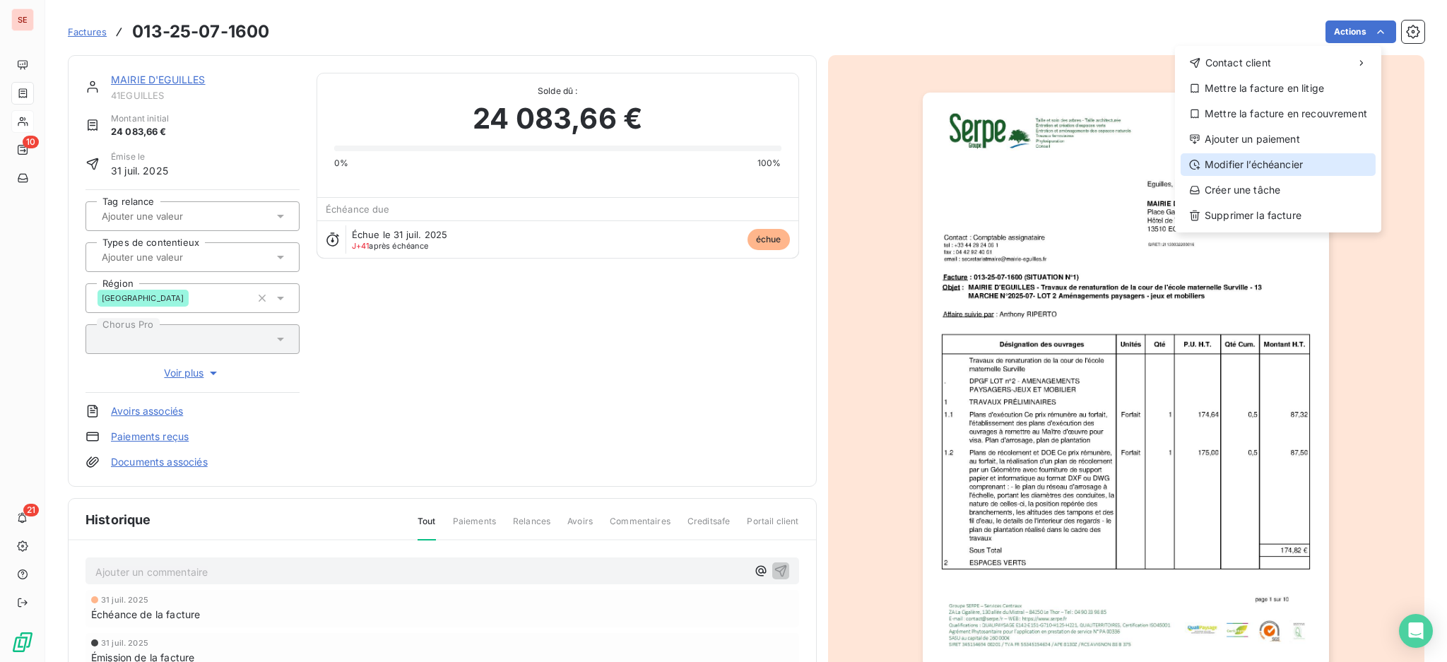
click at [1325, 167] on div "Modifier l’échéancier" at bounding box center [1277, 164] width 195 height 23
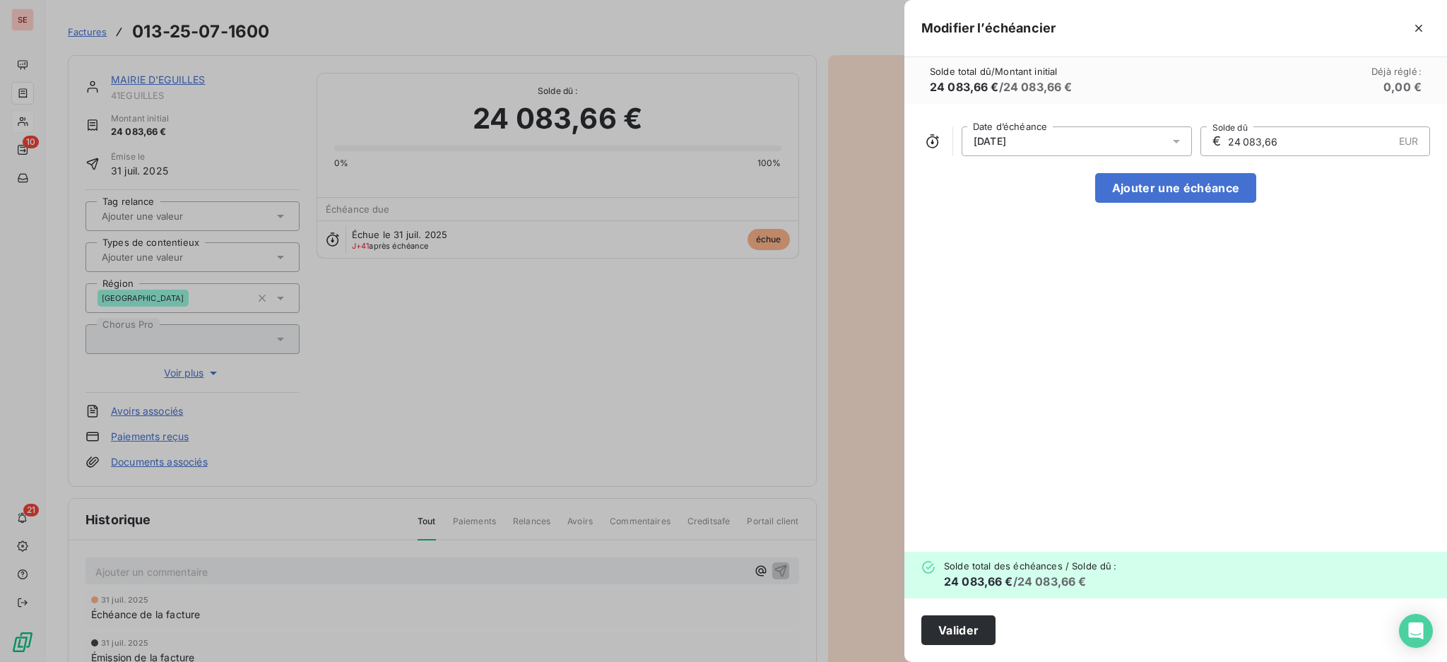
click at [1183, 143] on div at bounding box center [1180, 141] width 23 height 30
click at [1165, 197] on icon "Go to next month" at bounding box center [1162, 196] width 6 height 11
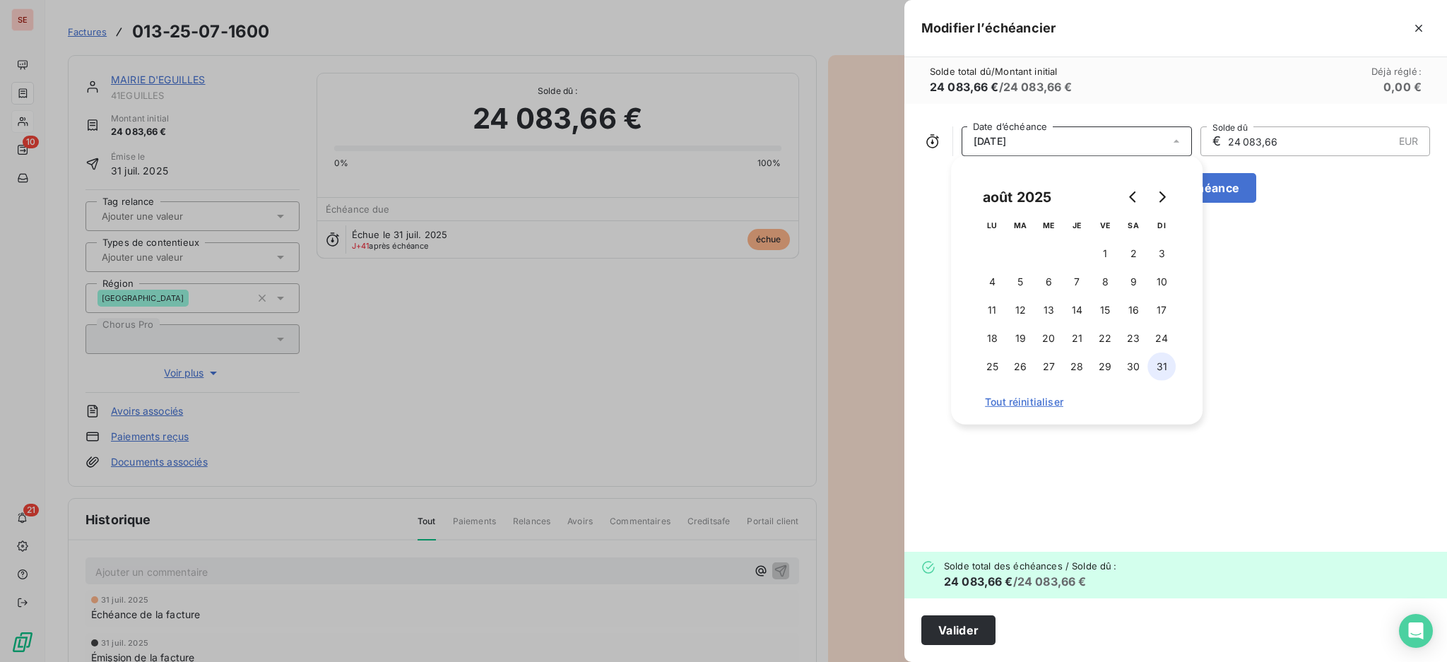
click at [1158, 367] on button "31" at bounding box center [1161, 366] width 28 height 28
click at [966, 629] on button "Valider" at bounding box center [958, 630] width 74 height 30
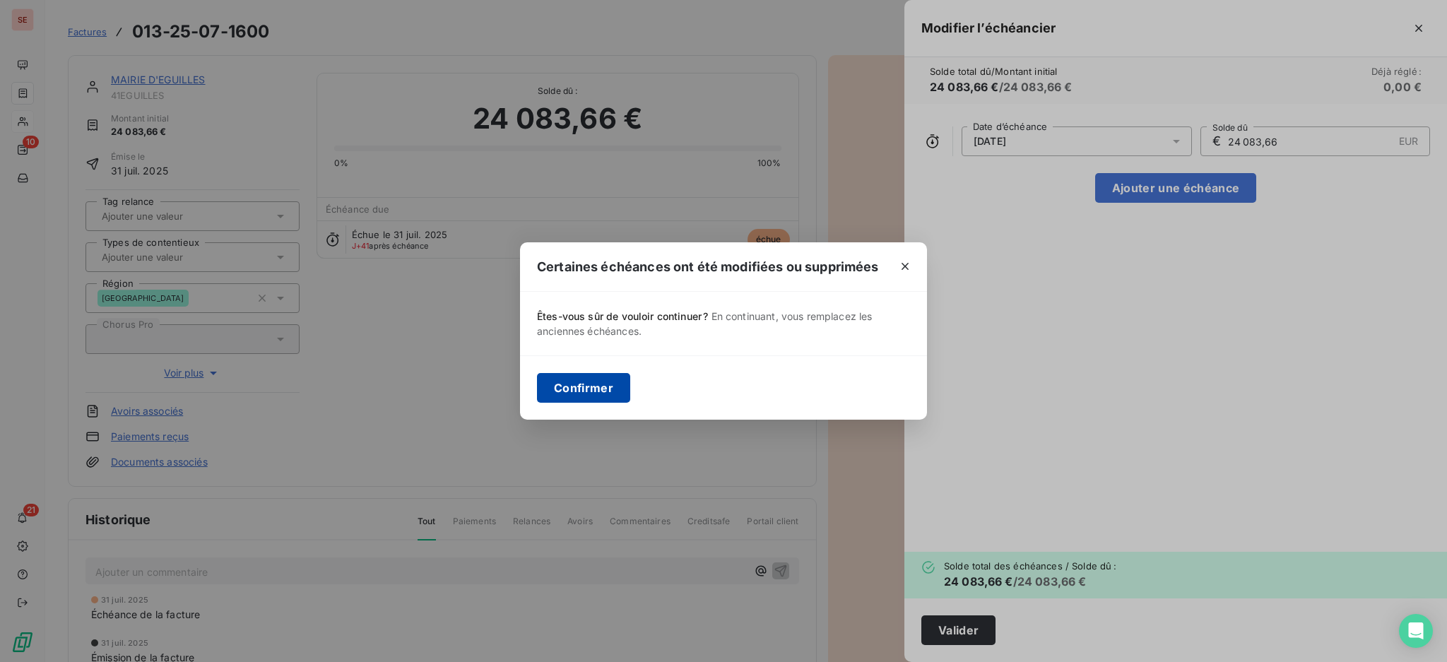
click at [574, 383] on button "Confirmer" at bounding box center [583, 388] width 93 height 30
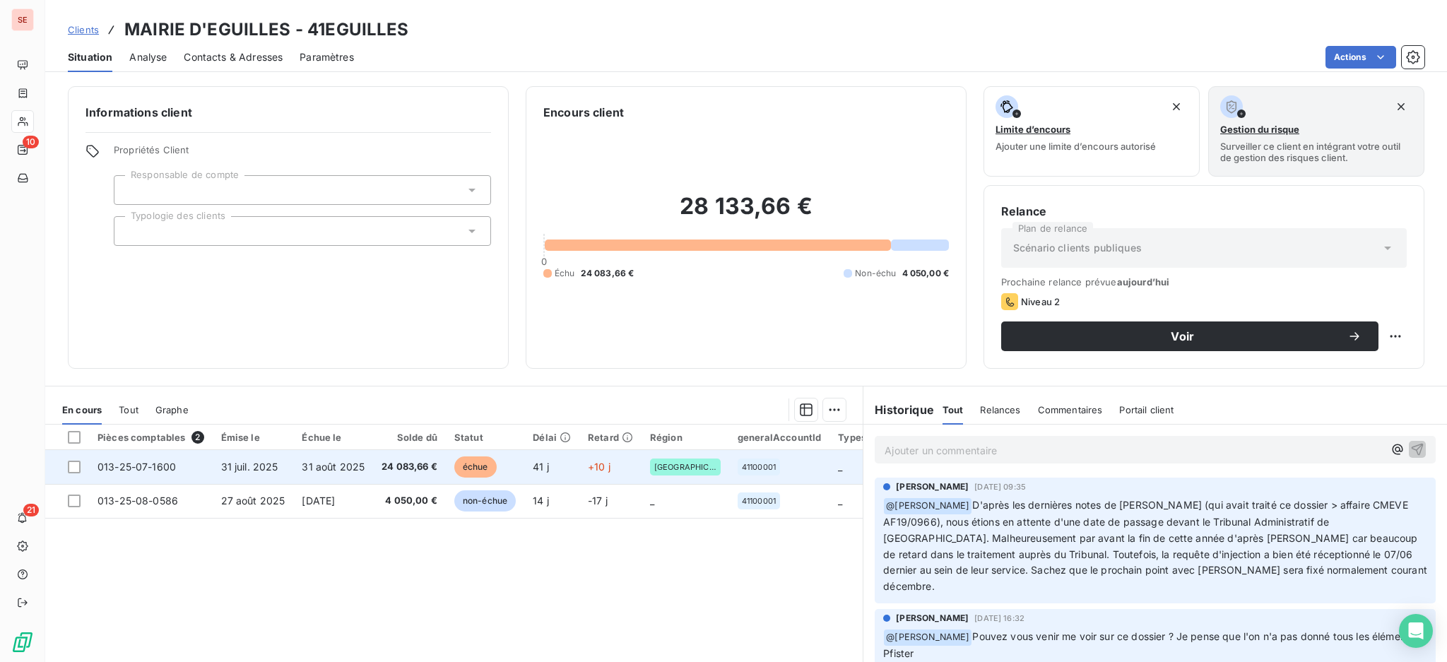
click at [390, 464] on span "24 083,66 €" at bounding box center [409, 467] width 56 height 14
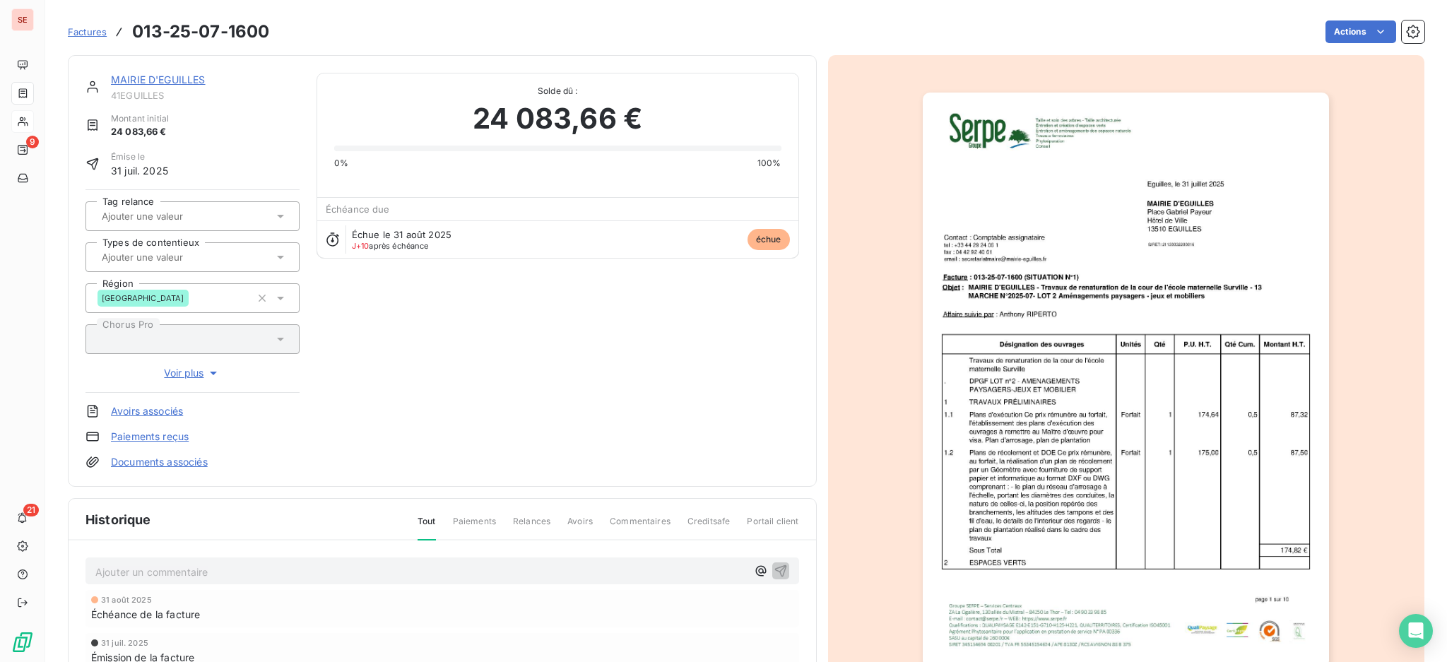
click at [295, 570] on p "Ajouter un commentaire ﻿" at bounding box center [420, 572] width 651 height 18
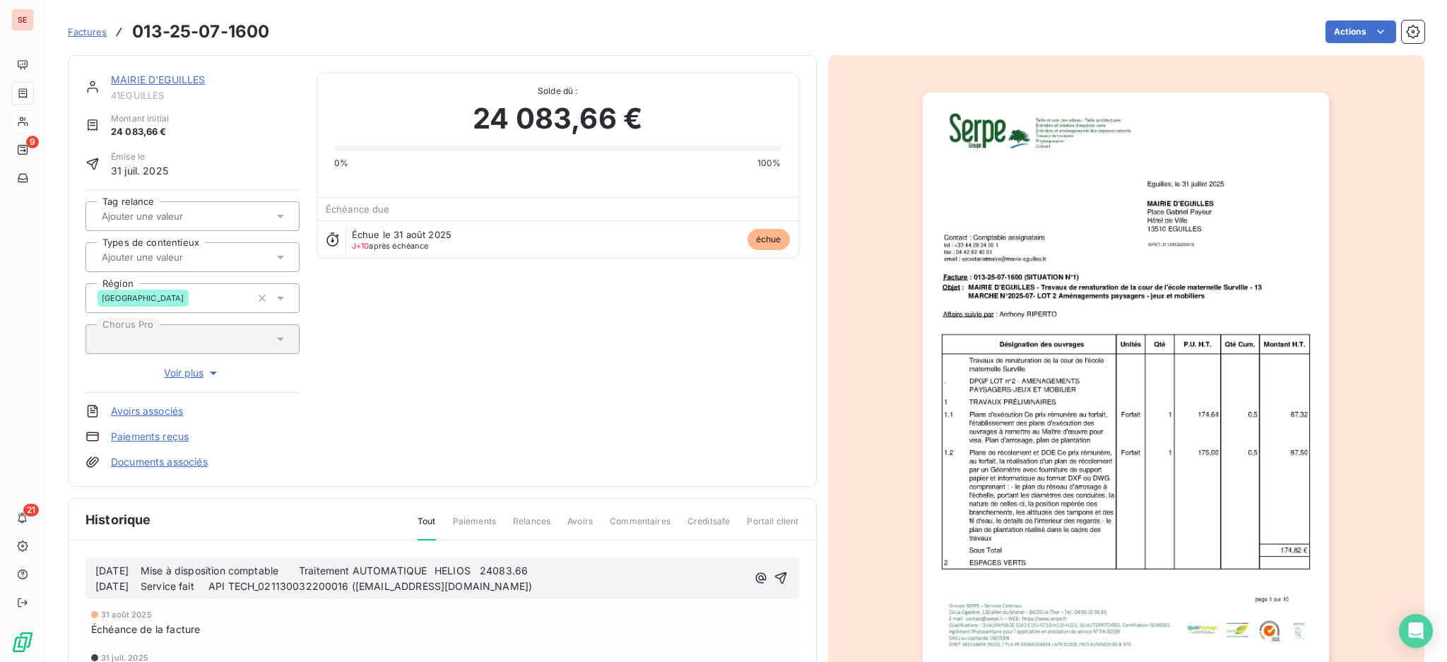
click at [774, 565] on div "[DATE] Mise à disposition comptable Traitement AUTOMATIQUE HELIOS 24083.66 [DAT…" at bounding box center [442, 579] width 694 height 34
click at [773, 575] on icon "button" at bounding box center [780, 578] width 14 height 14
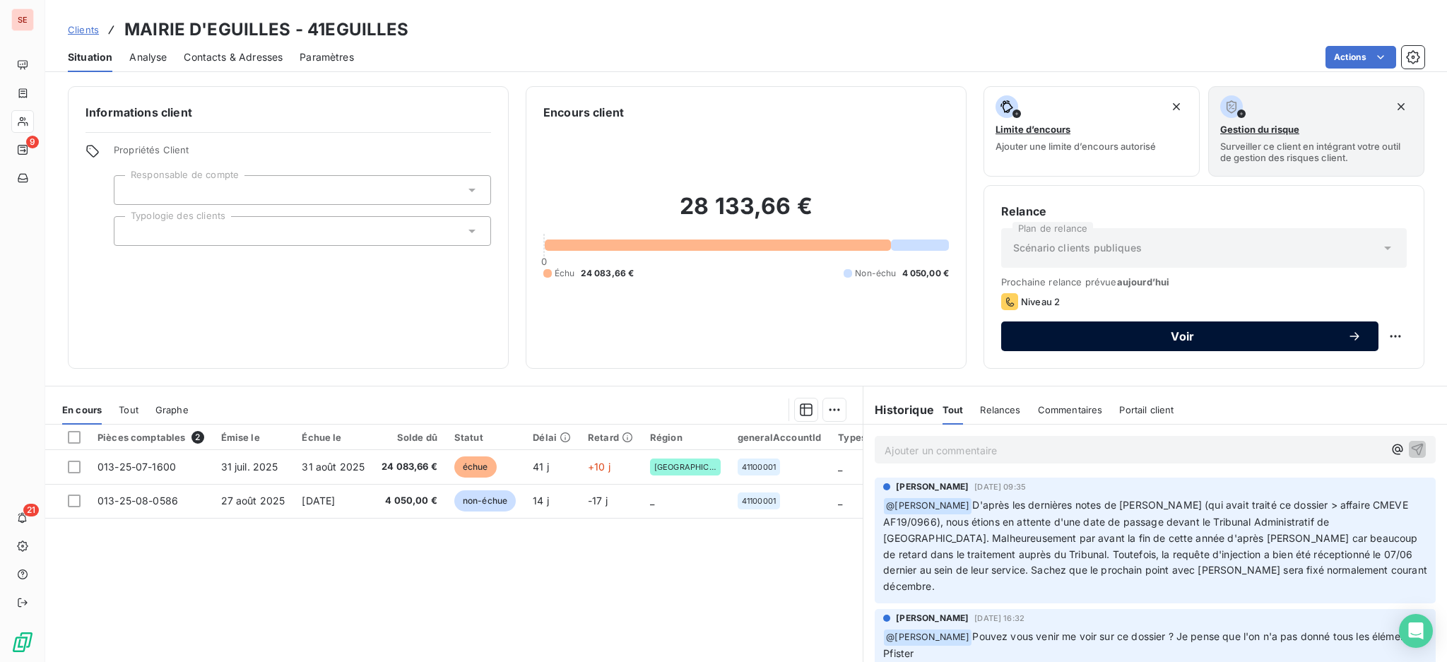
click at [1027, 329] on div "Voir" at bounding box center [1189, 336] width 343 height 14
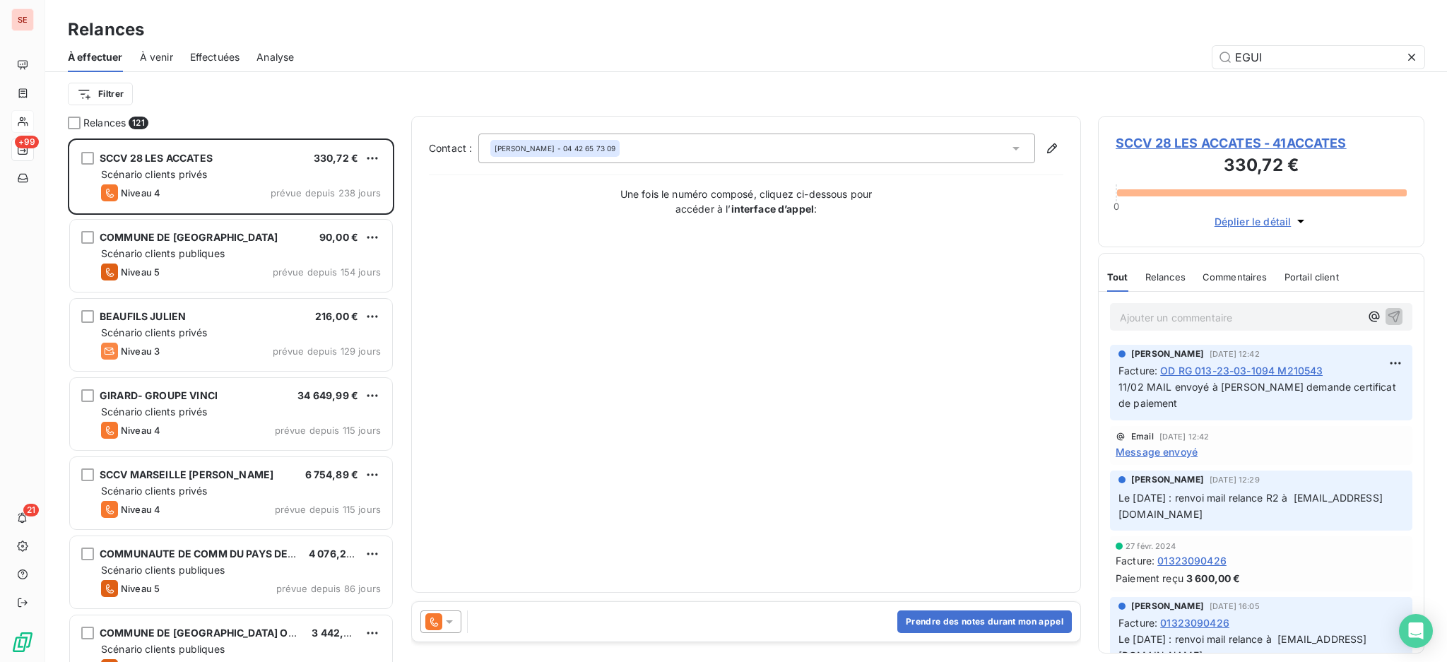
scroll to position [510, 311]
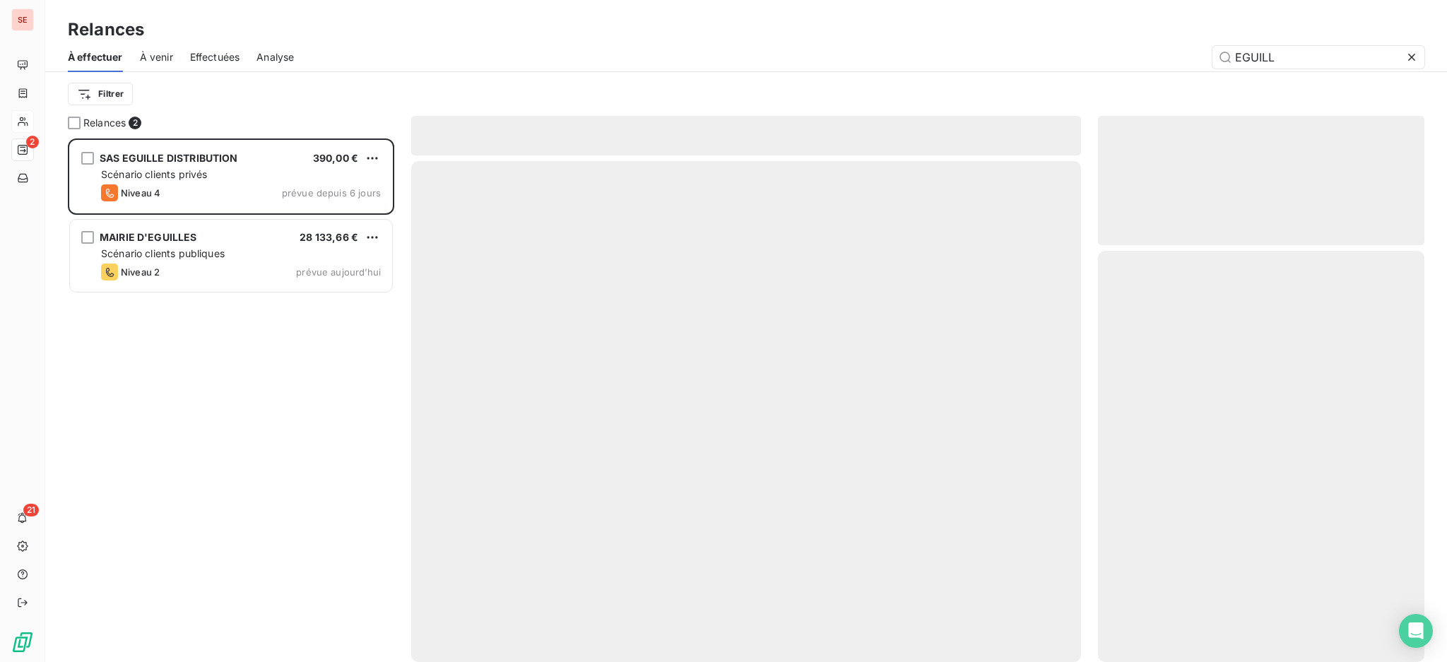
scroll to position [510, 311]
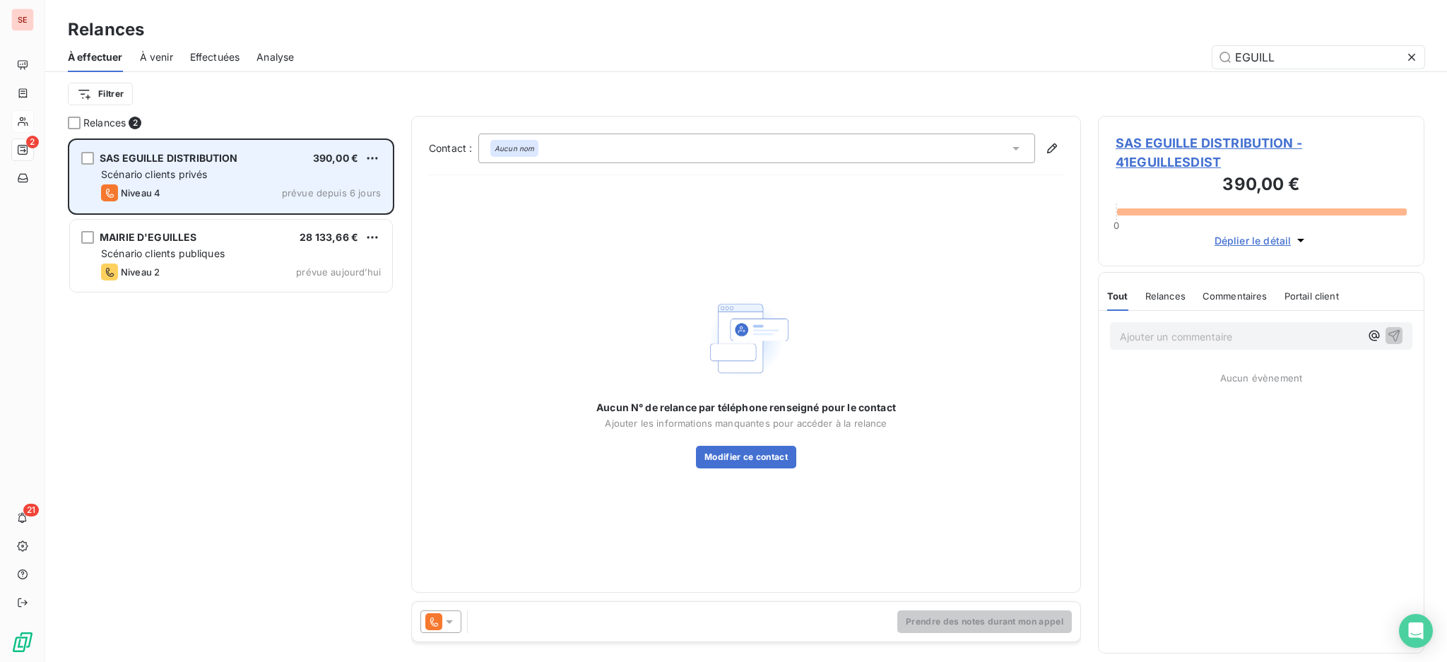
type input "EGUILL"
click at [284, 177] on div "Scénario clients privés" at bounding box center [241, 174] width 280 height 14
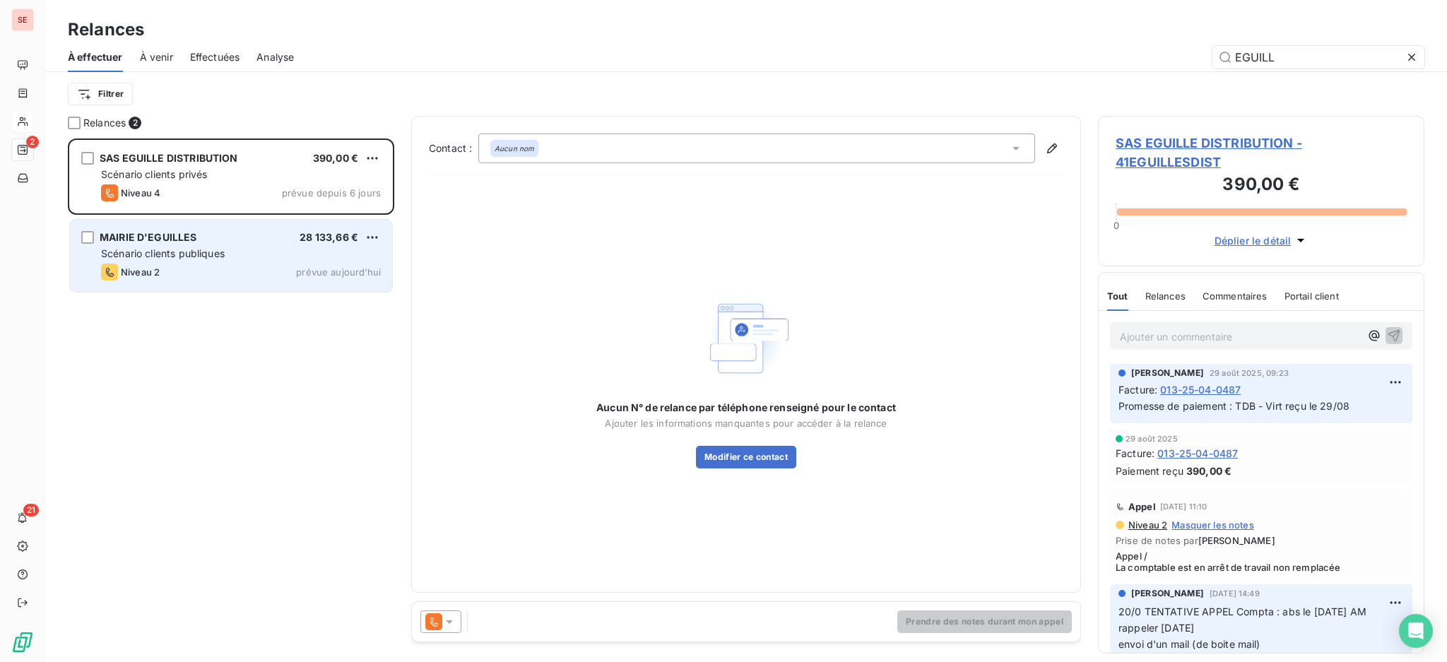
click at [261, 261] on div "MAIRIE D'EGUILLES 28 133,66 € Scénario clients publiques Niveau 2 prévue [DATE]" at bounding box center [231, 256] width 322 height 72
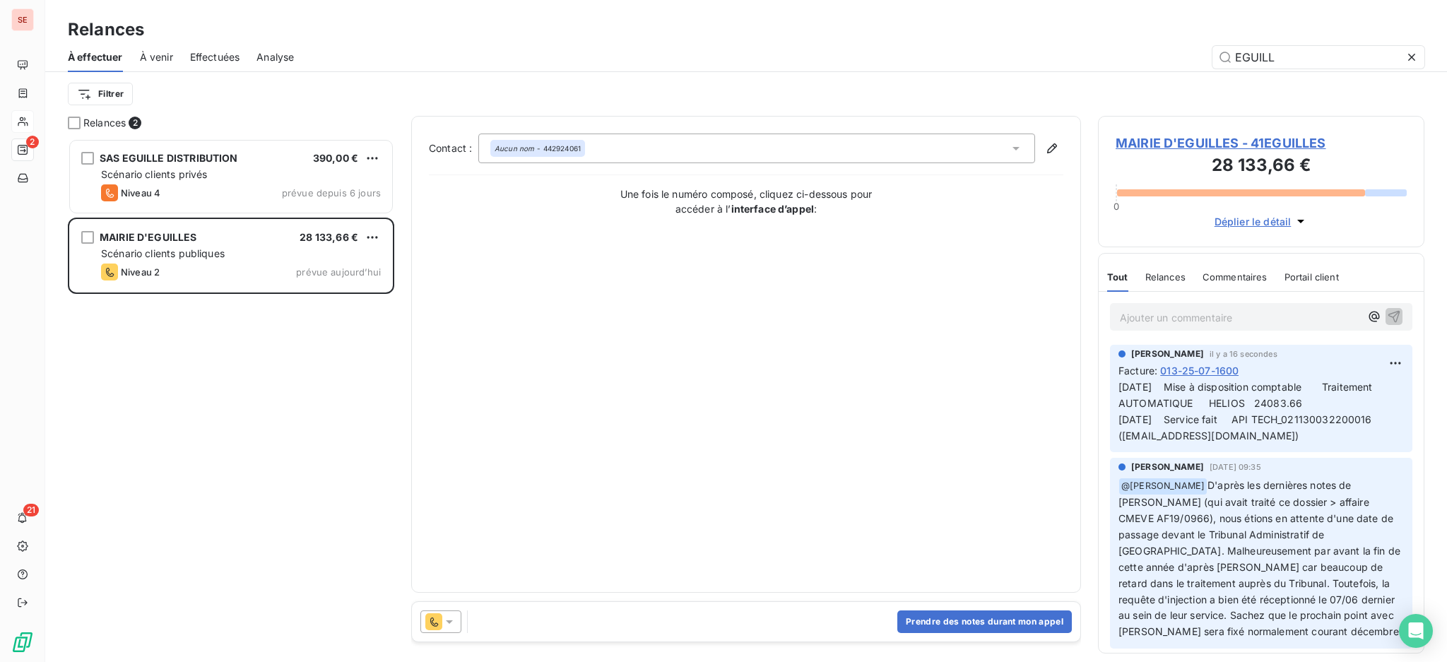
click at [1009, 145] on icon at bounding box center [1016, 148] width 14 height 14
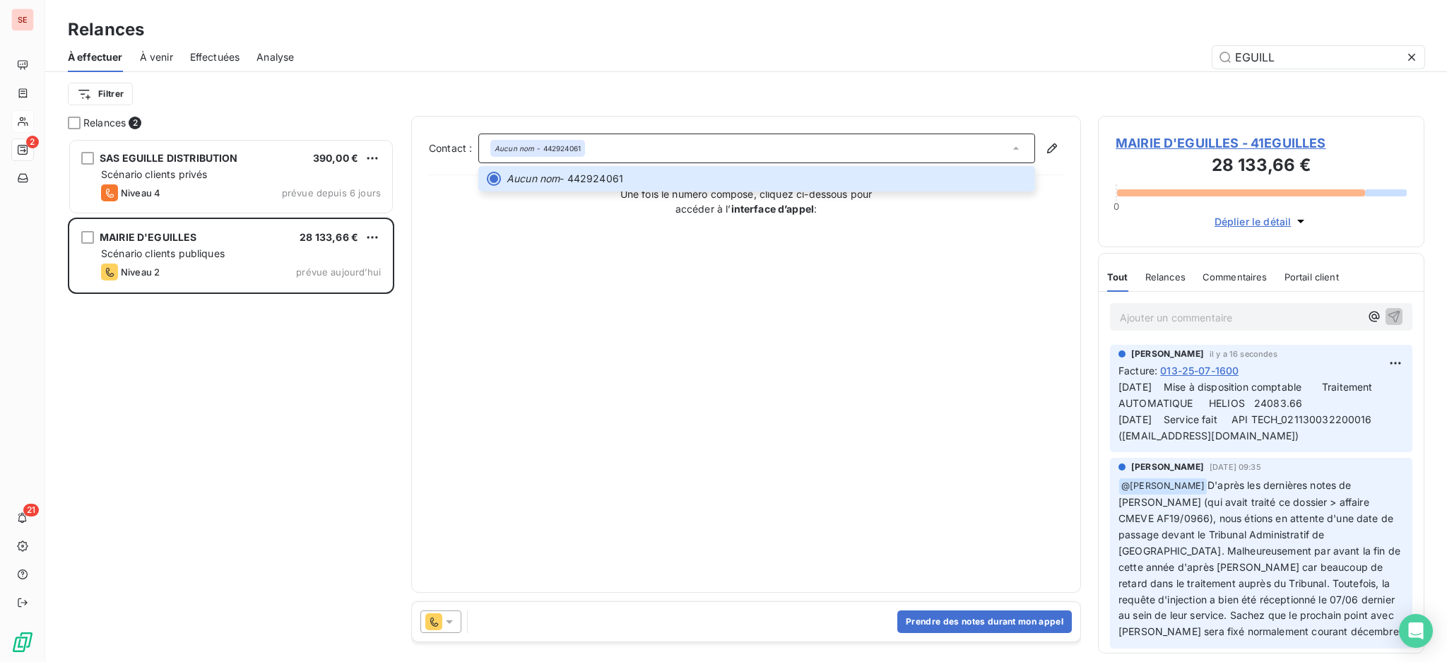
click at [450, 622] on icon at bounding box center [449, 622] width 7 height 4
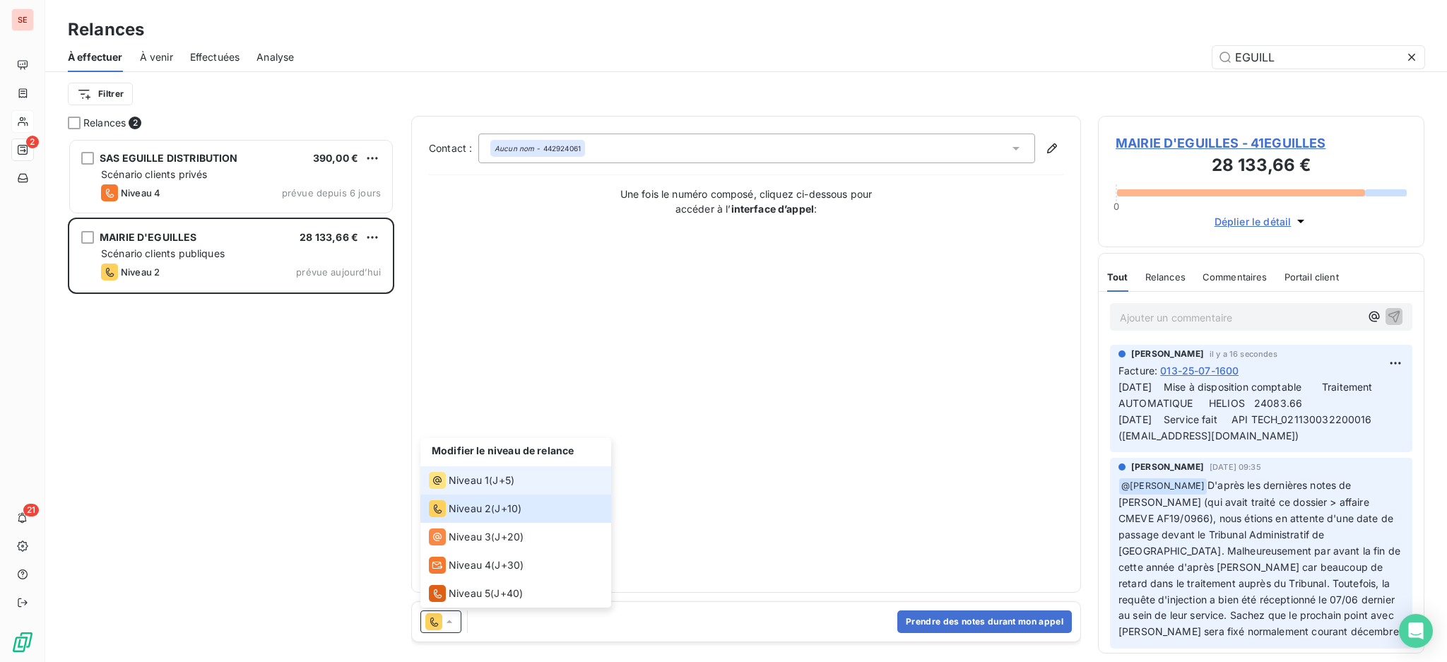
click at [480, 481] on span "Niveau 1" at bounding box center [469, 480] width 40 height 14
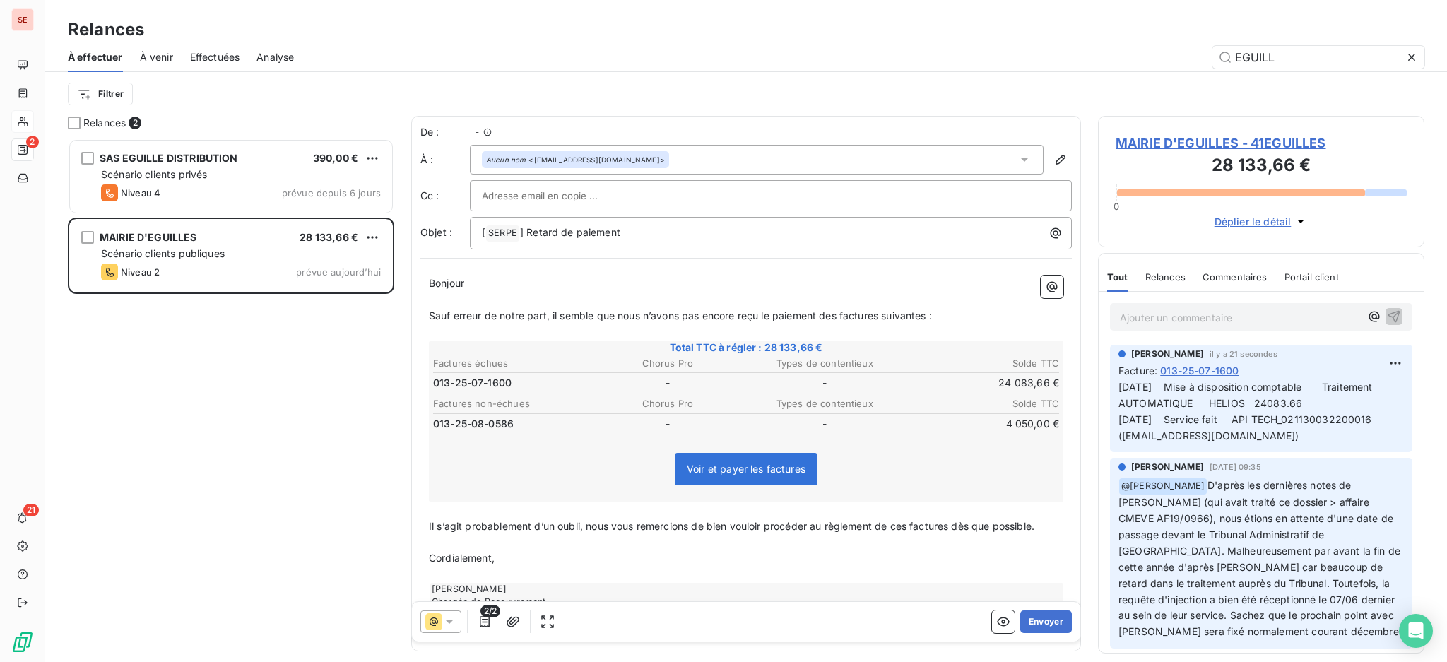
scroll to position [510, 311]
click at [483, 629] on icon "button" at bounding box center [484, 621] width 14 height 14
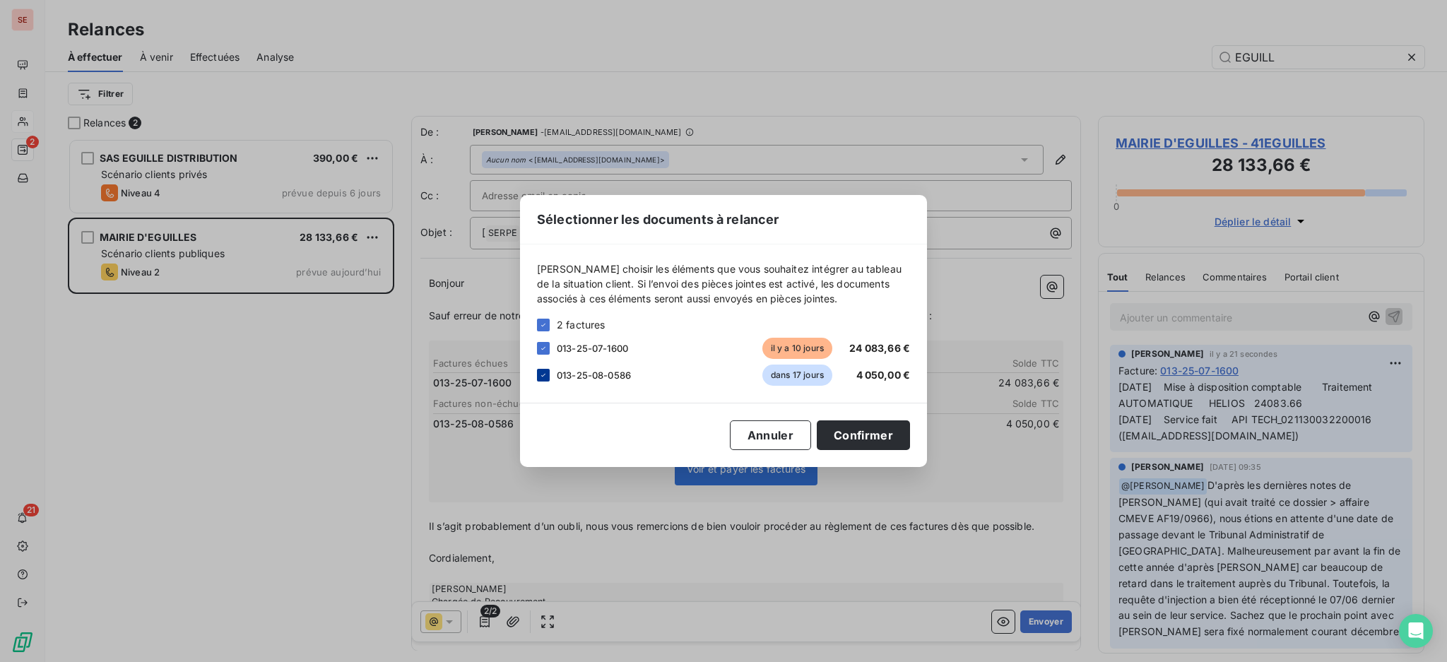
click at [545, 374] on icon at bounding box center [543, 375] width 8 height 8
drag, startPoint x: 878, startPoint y: 437, endPoint x: 862, endPoint y: 417, distance: 26.1
click at [878, 436] on button "Confirmer" at bounding box center [862, 435] width 93 height 30
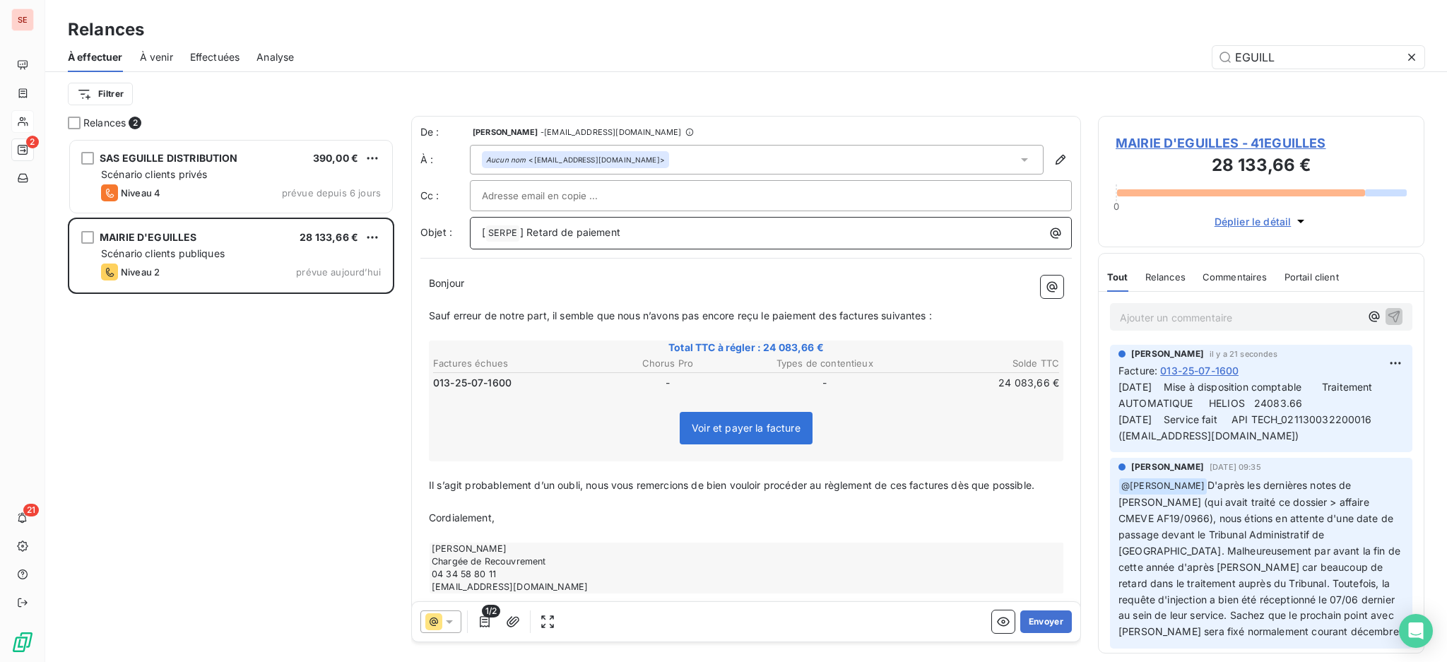
click at [692, 233] on p "[ SERPE ﻿ ] Retard de paiement" at bounding box center [774, 233] width 585 height 17
click at [1017, 155] on icon at bounding box center [1024, 160] width 14 height 14
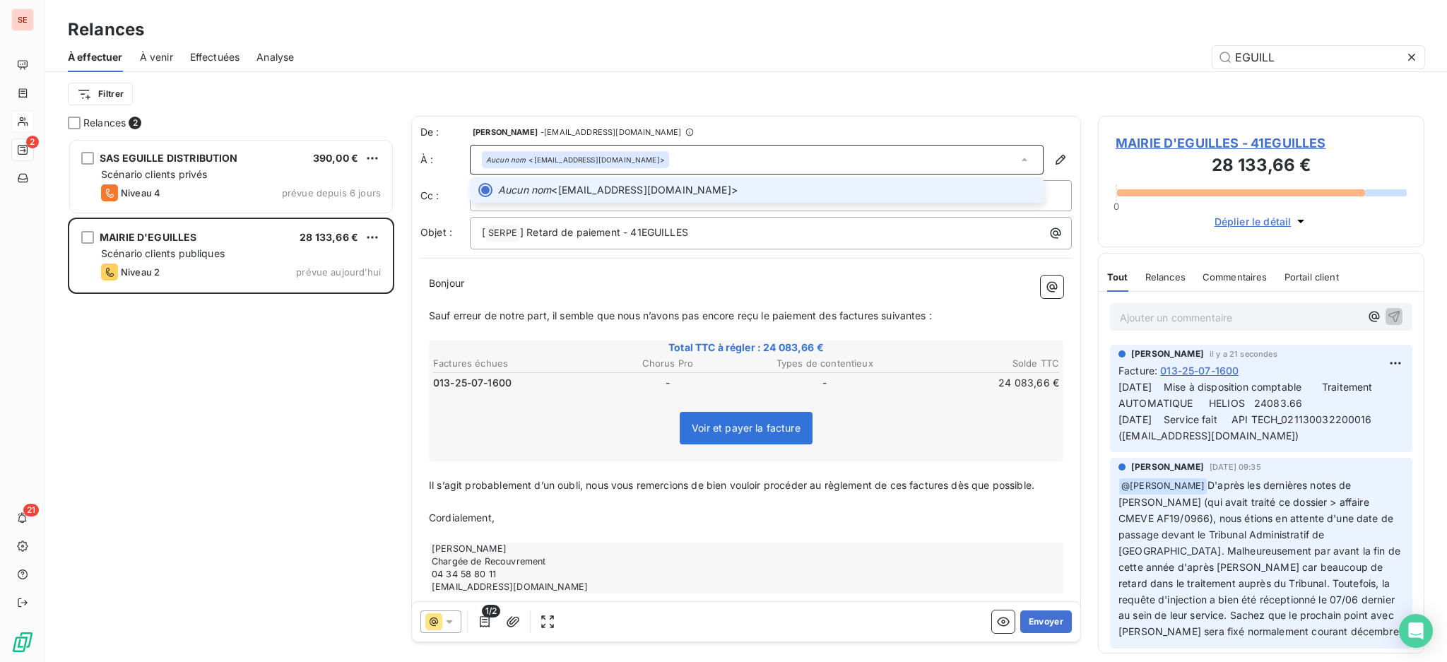
click at [1017, 155] on icon at bounding box center [1024, 160] width 14 height 14
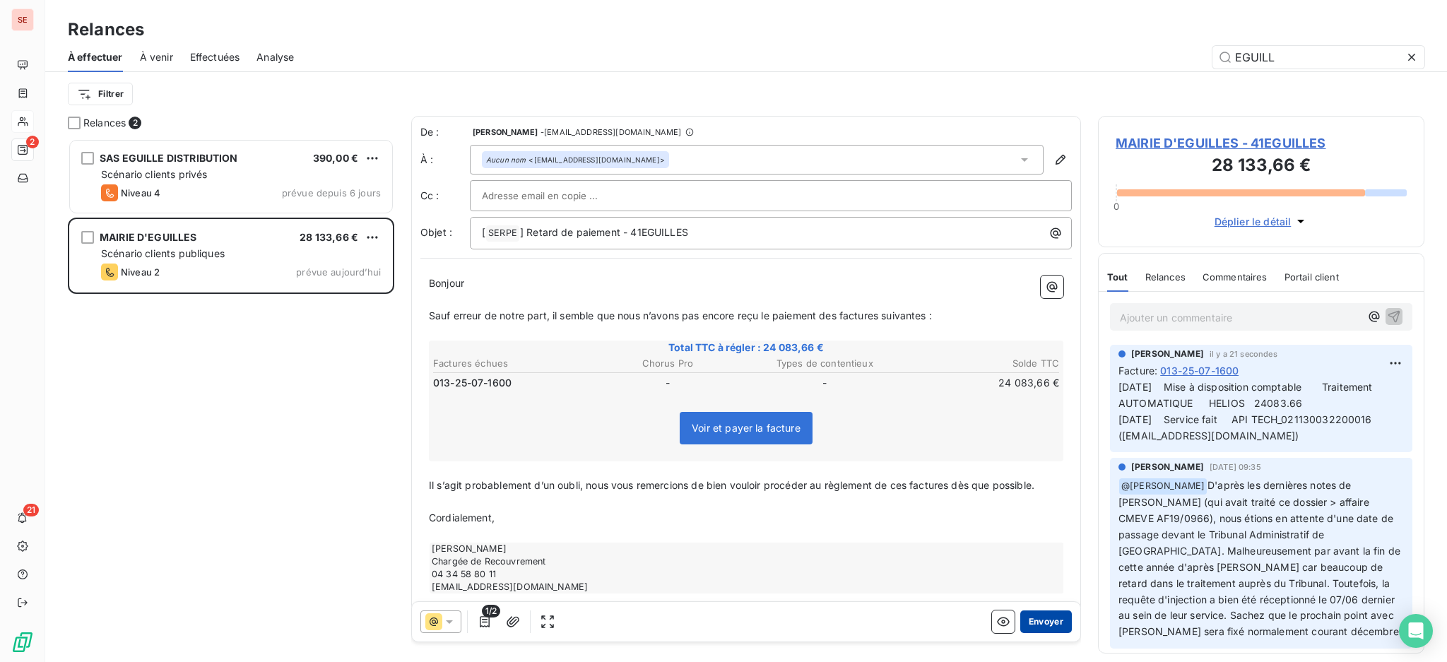
click at [1034, 625] on button "Envoyer" at bounding box center [1046, 621] width 52 height 23
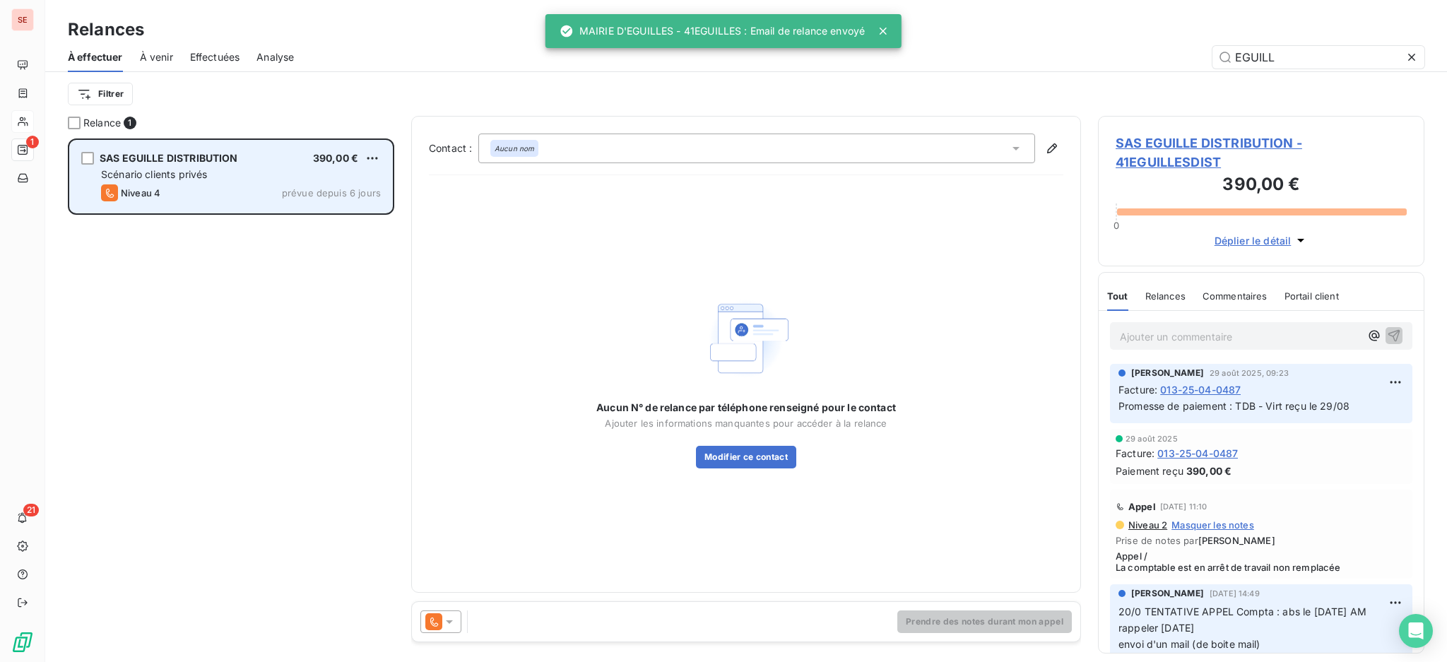
click at [206, 174] on span "Scénario clients privés" at bounding box center [154, 174] width 106 height 12
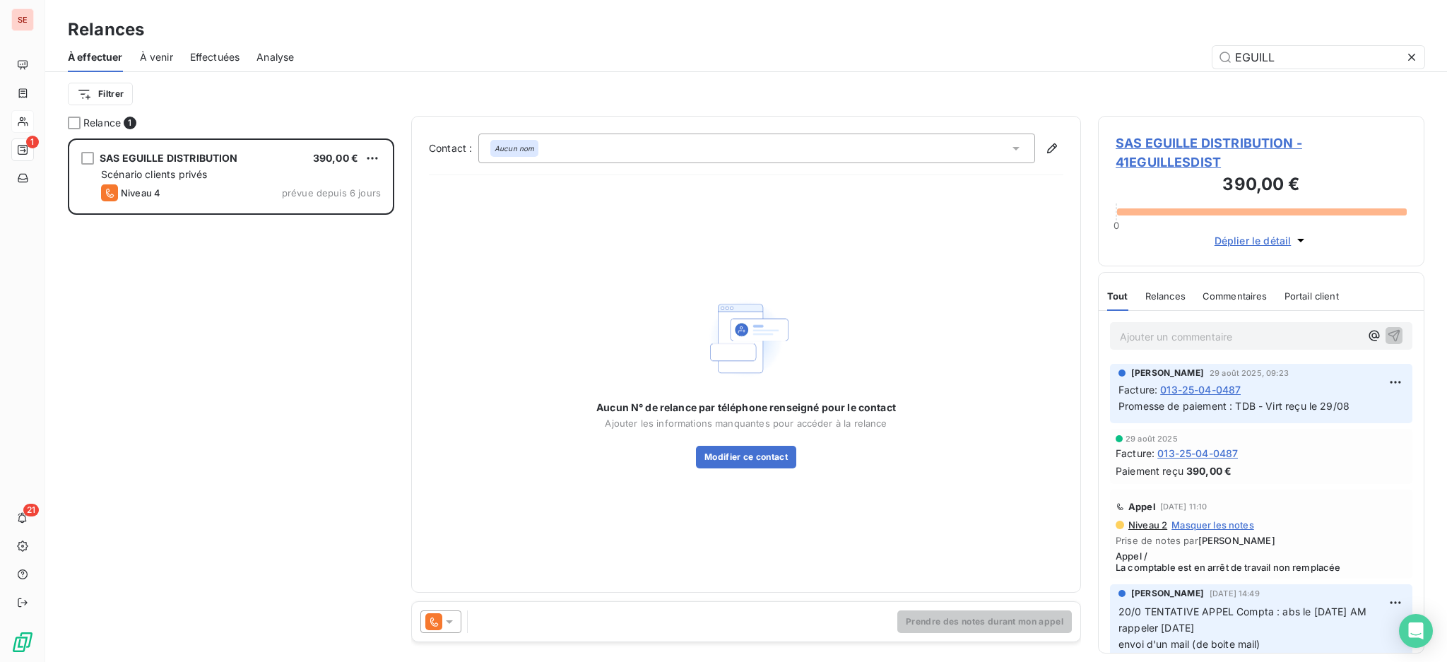
click at [445, 617] on icon at bounding box center [449, 621] width 14 height 14
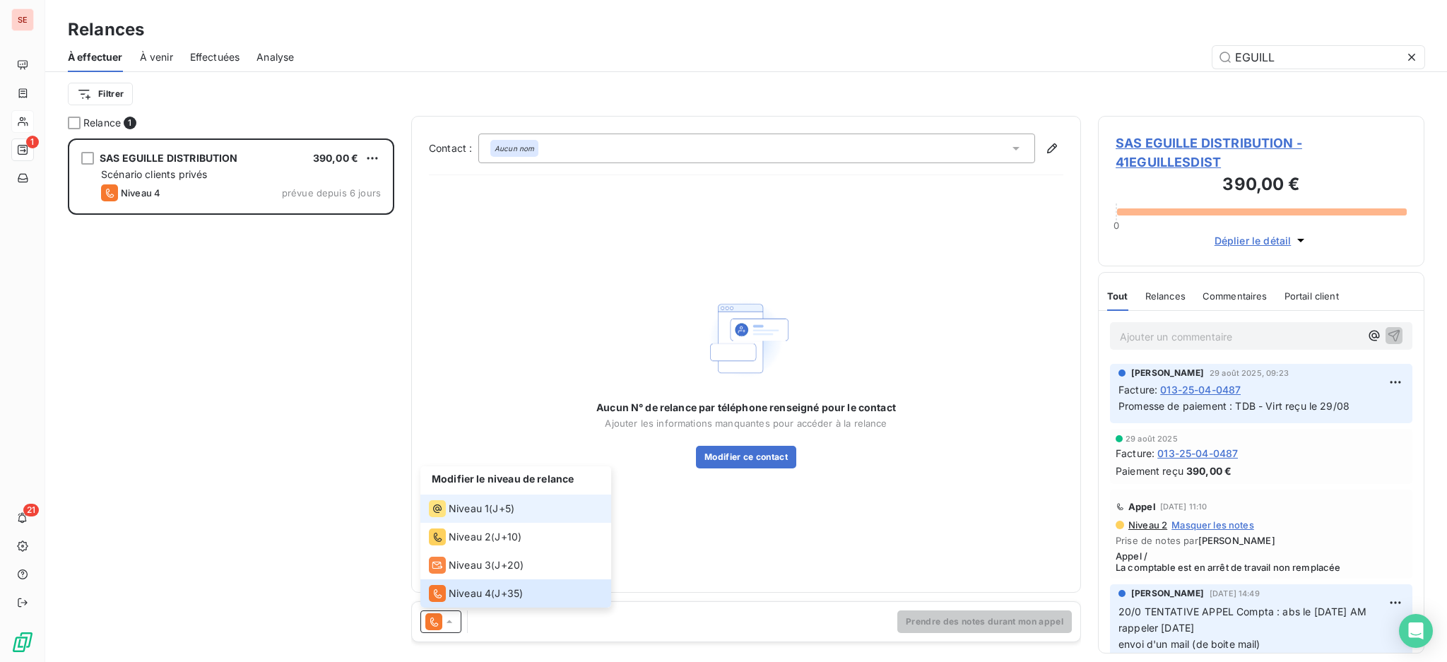
click at [458, 508] on span "Niveau 1" at bounding box center [469, 508] width 40 height 14
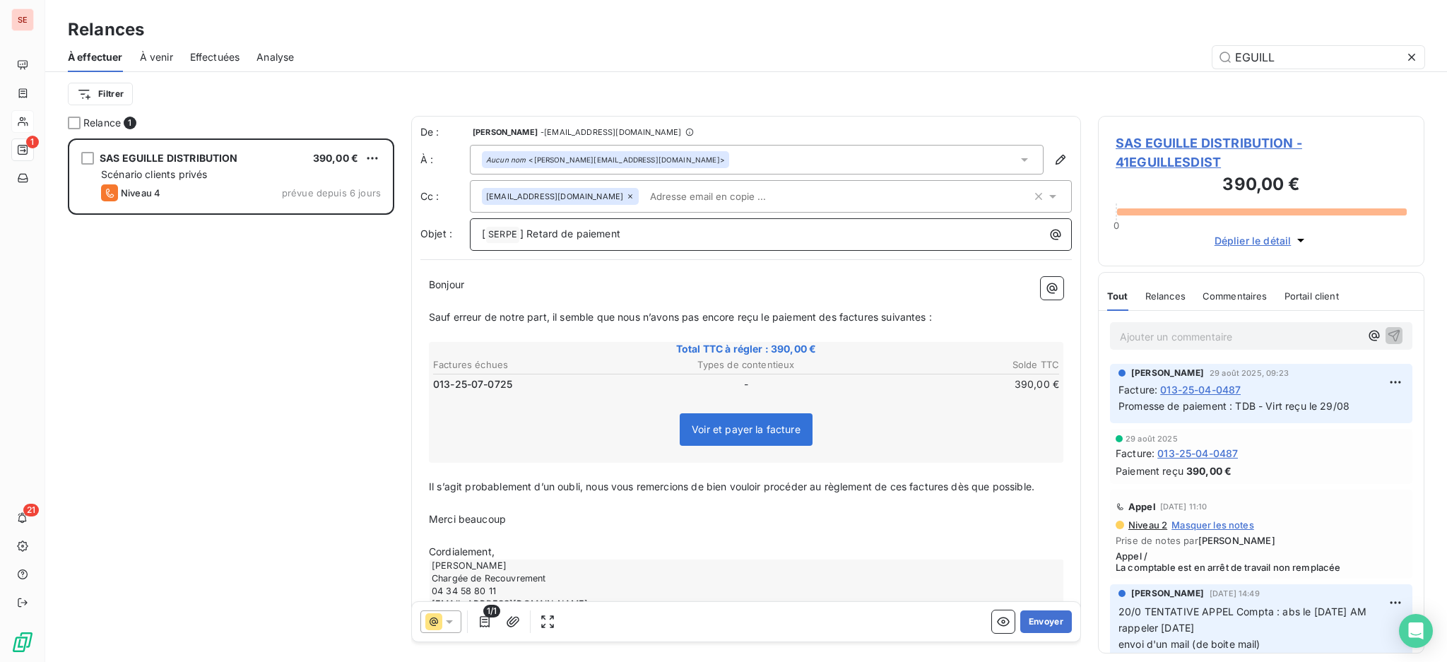
click at [631, 233] on p "[ SERPE ﻿ ] Retard de paiement" at bounding box center [774, 234] width 585 height 17
click at [1017, 155] on div "Aucun nom <[PERSON_NAME][EMAIL_ADDRESS][DOMAIN_NAME]>" at bounding box center [757, 160] width 574 height 30
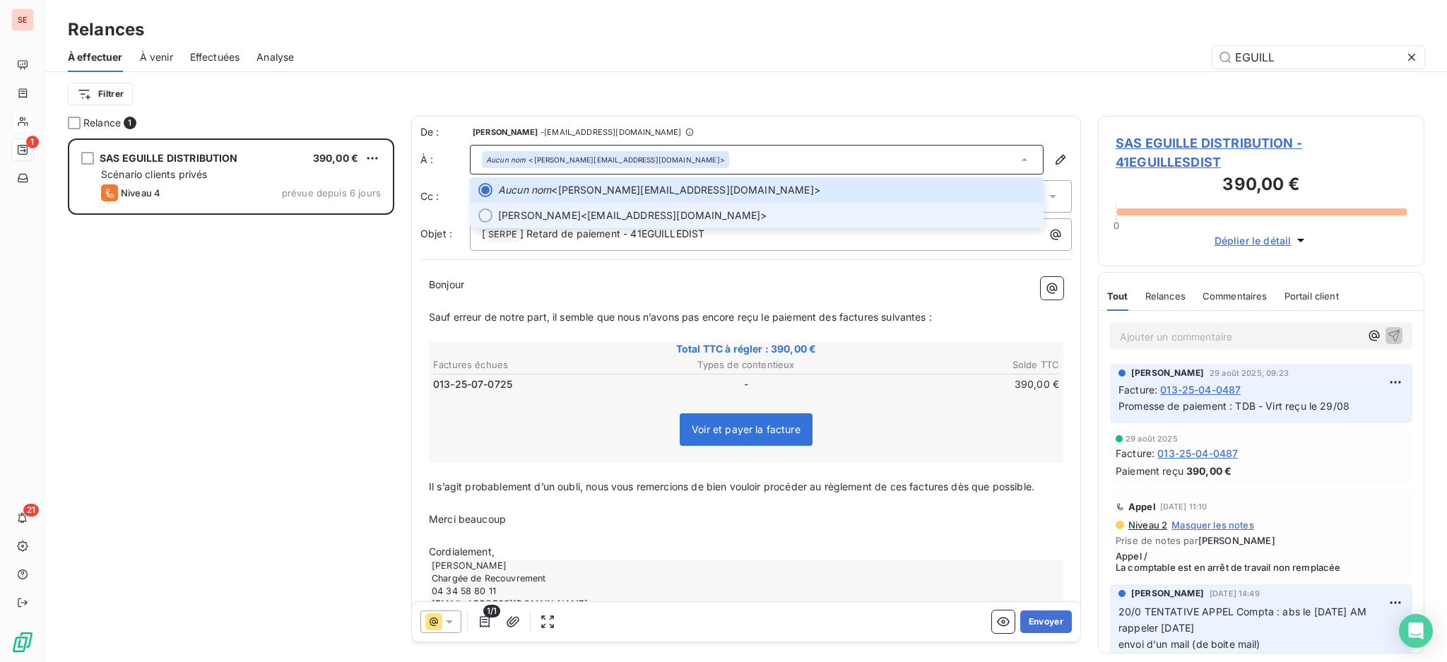
click at [761, 211] on span "[PERSON_NAME] <[EMAIL_ADDRESS][DOMAIN_NAME]>" at bounding box center [766, 215] width 537 height 14
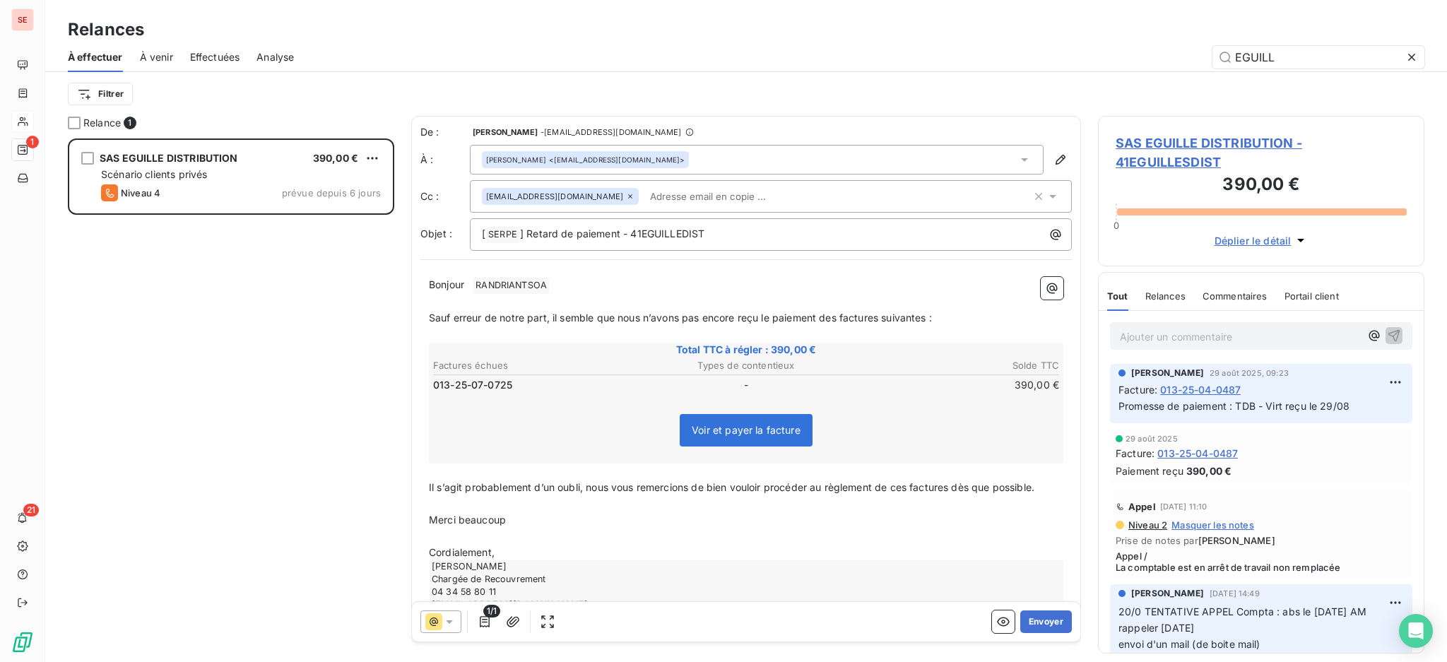
click at [1049, 196] on icon at bounding box center [1052, 197] width 7 height 4
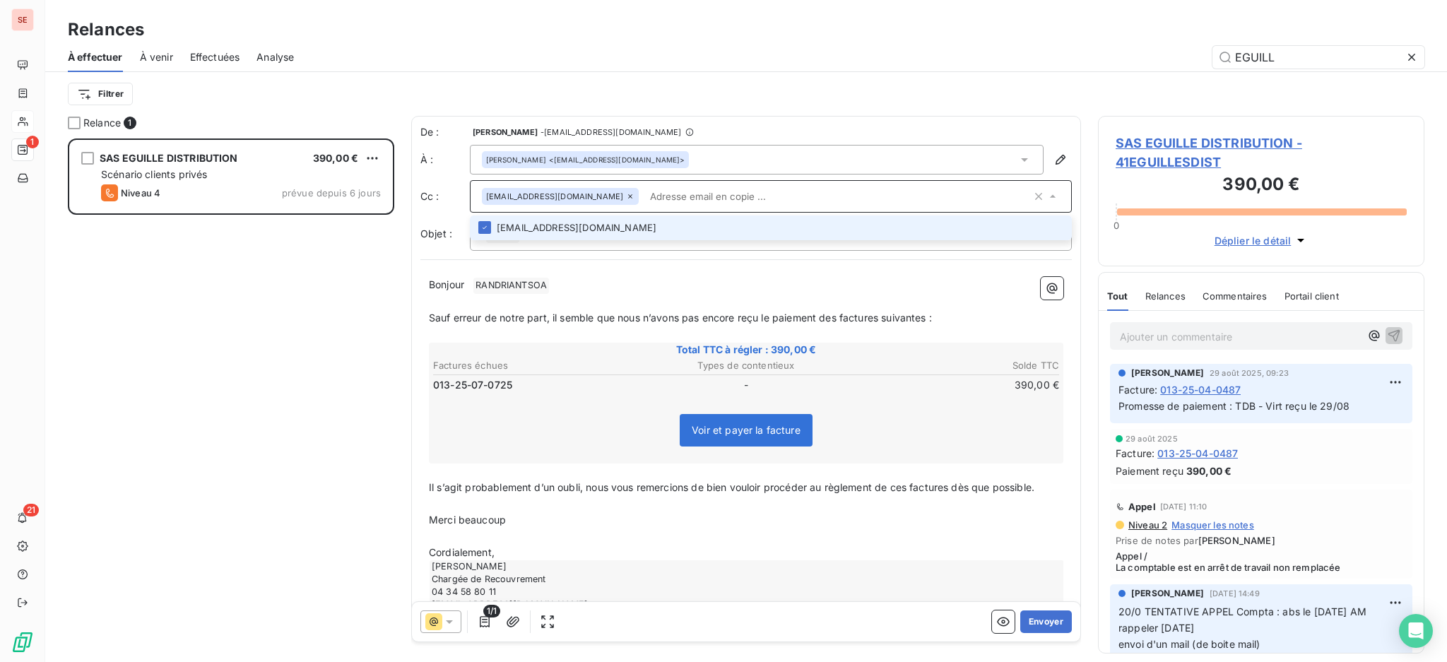
click at [1017, 158] on icon at bounding box center [1024, 160] width 14 height 14
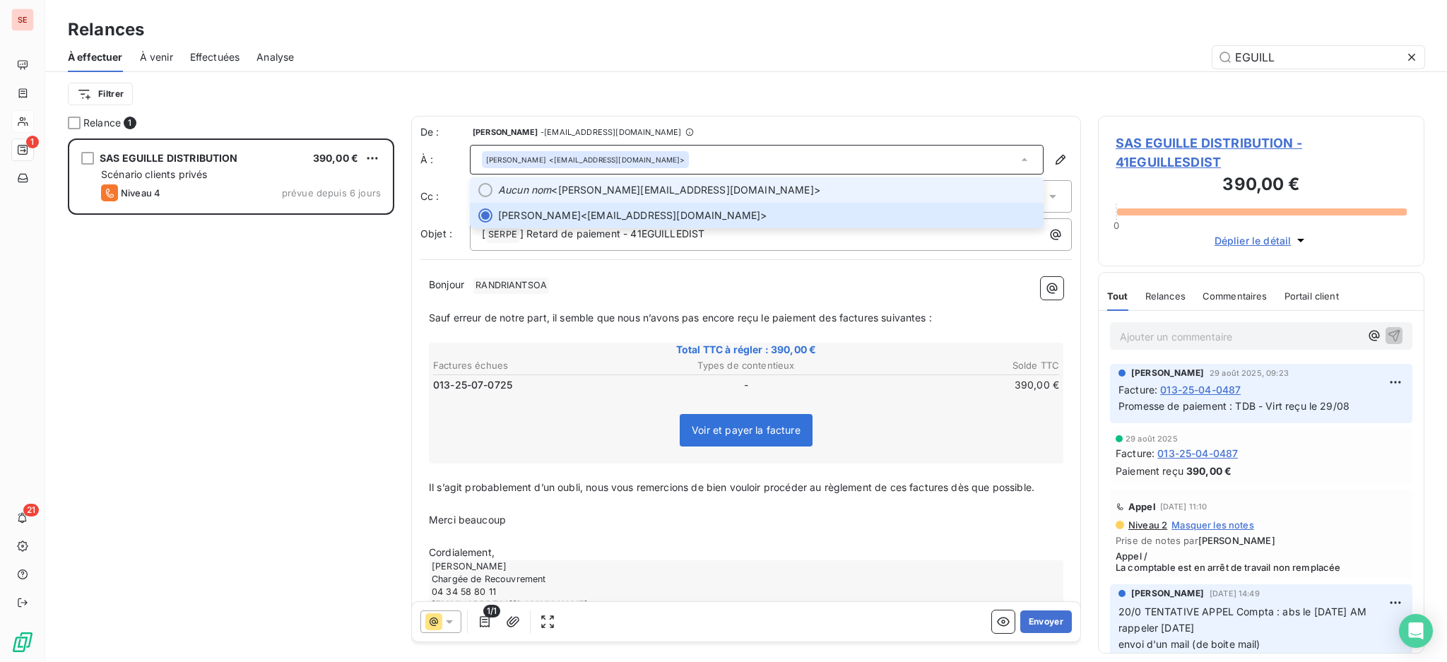
click at [793, 197] on li "Aucun nom <[PERSON_NAME][EMAIL_ADDRESS][DOMAIN_NAME]>" at bounding box center [757, 189] width 574 height 25
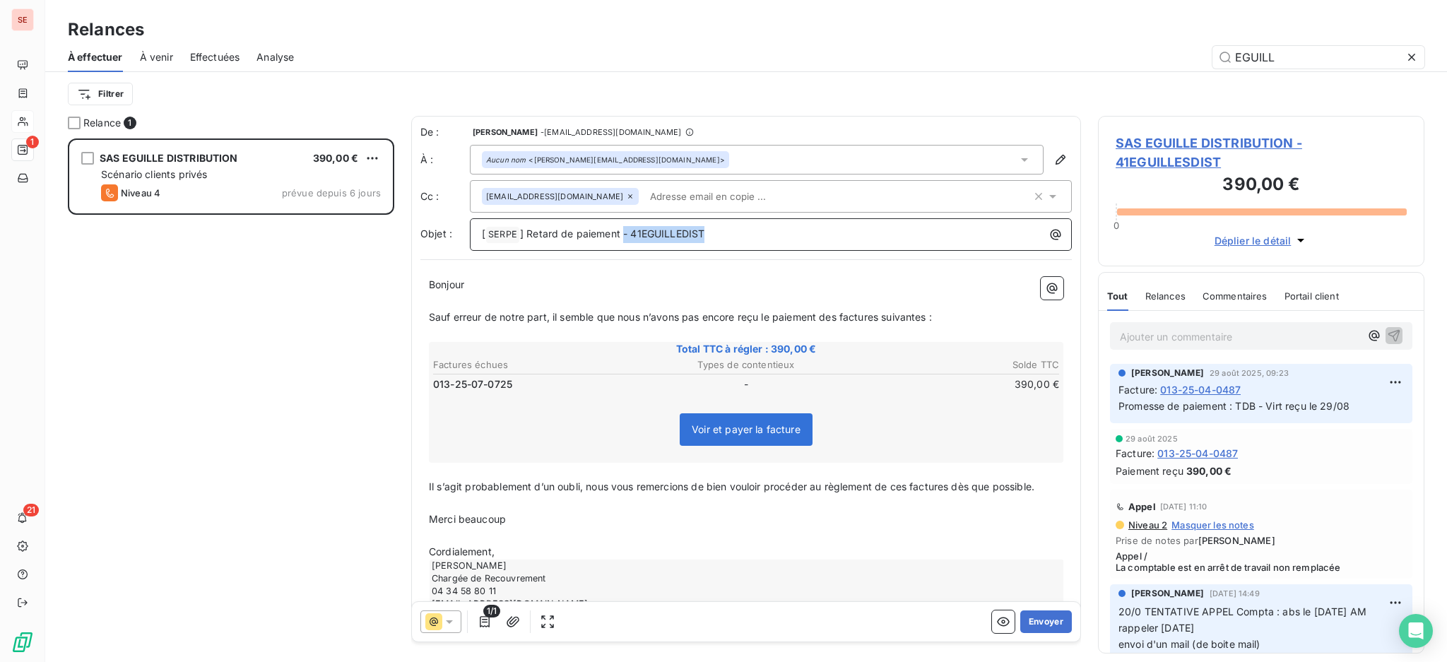
drag, startPoint x: 718, startPoint y: 227, endPoint x: 622, endPoint y: 232, distance: 96.2
click at [622, 232] on p "[ SERPE ﻿ ] Retard de paiement - 41EGUILLEDIST" at bounding box center [774, 234] width 585 height 17
copy span "- 41EGUILLEDIST"
click at [1179, 141] on span "SAS EGUILLE DISTRIBUTION - 41EGUILLESDIST" at bounding box center [1260, 152] width 291 height 38
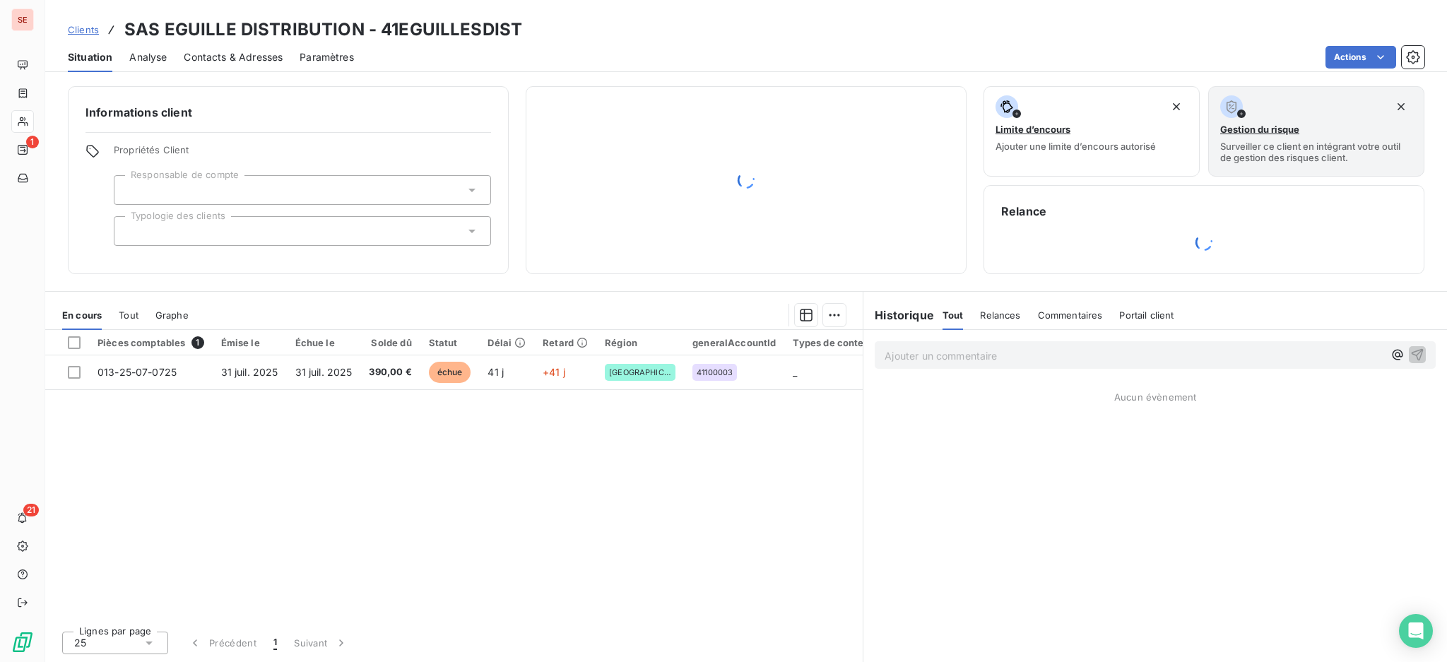
click at [256, 59] on span "Contacts & Adresses" at bounding box center [233, 57] width 99 height 14
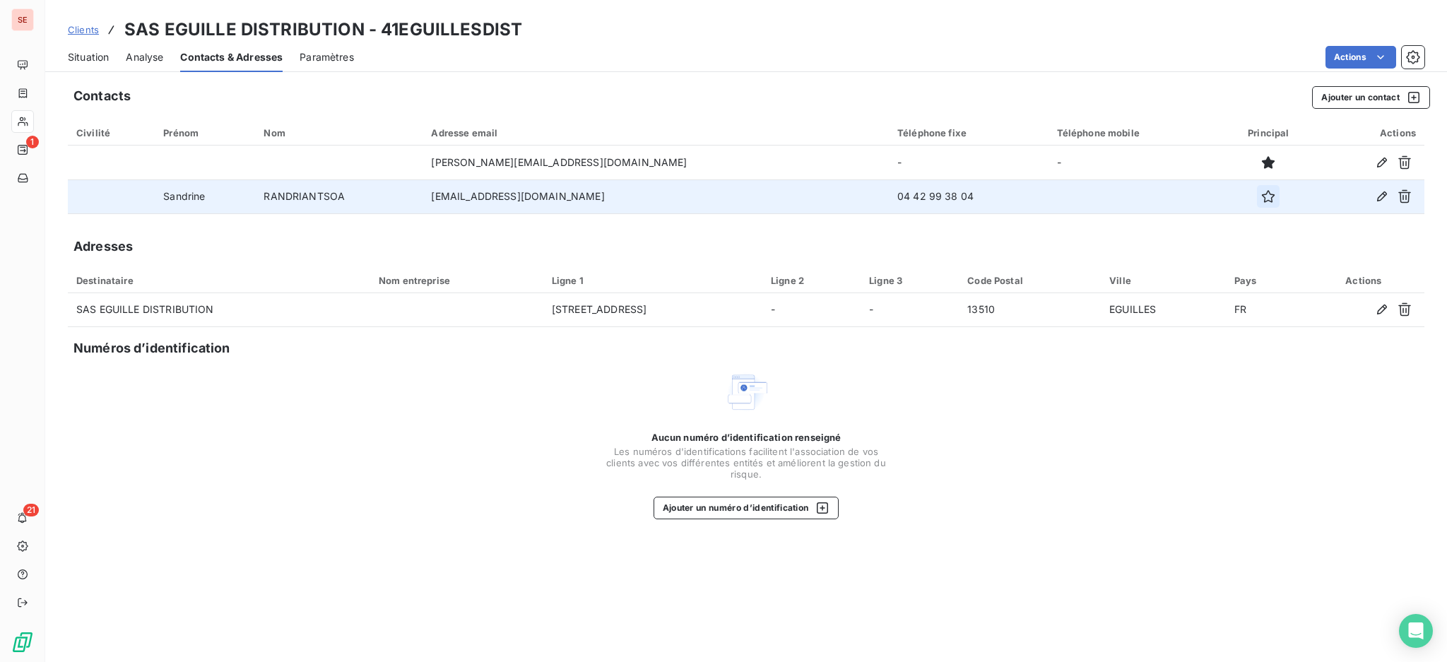
click at [1261, 194] on icon "button" at bounding box center [1268, 196] width 14 height 14
click at [91, 50] on span "Situation" at bounding box center [88, 57] width 41 height 14
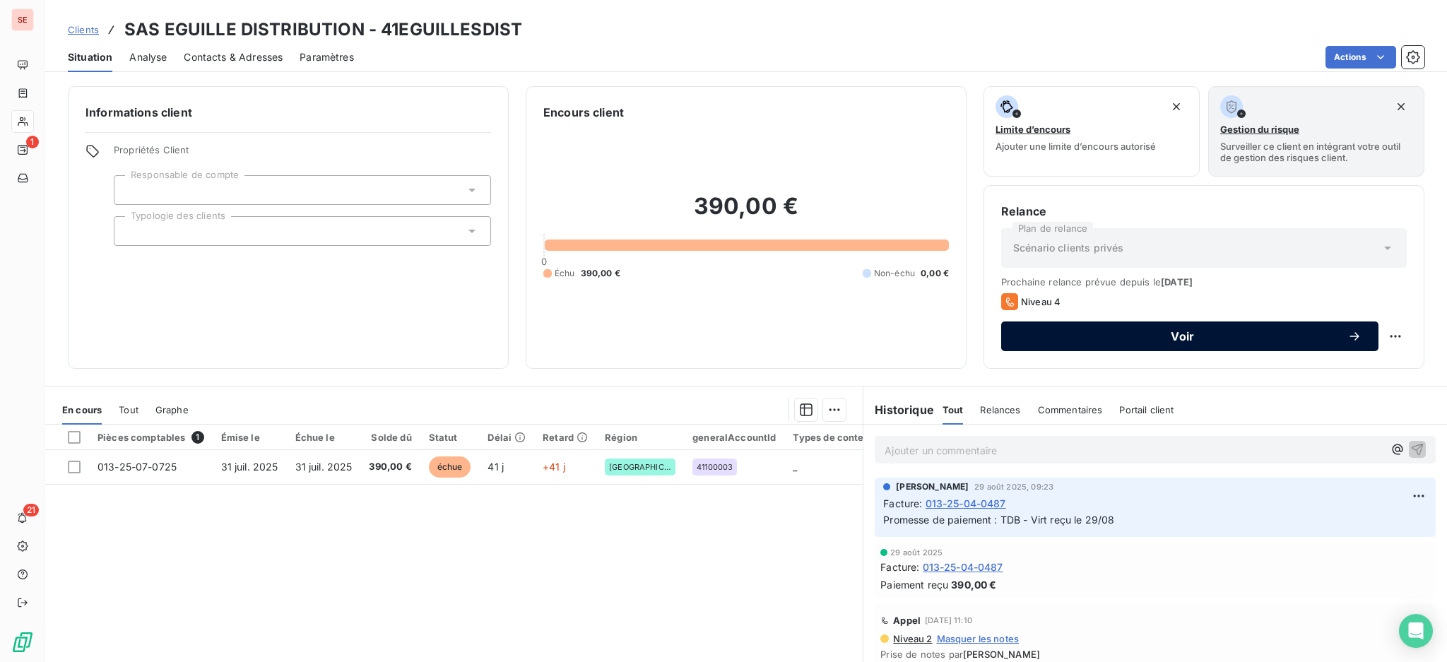
click at [1089, 325] on button "Voir" at bounding box center [1189, 336] width 377 height 30
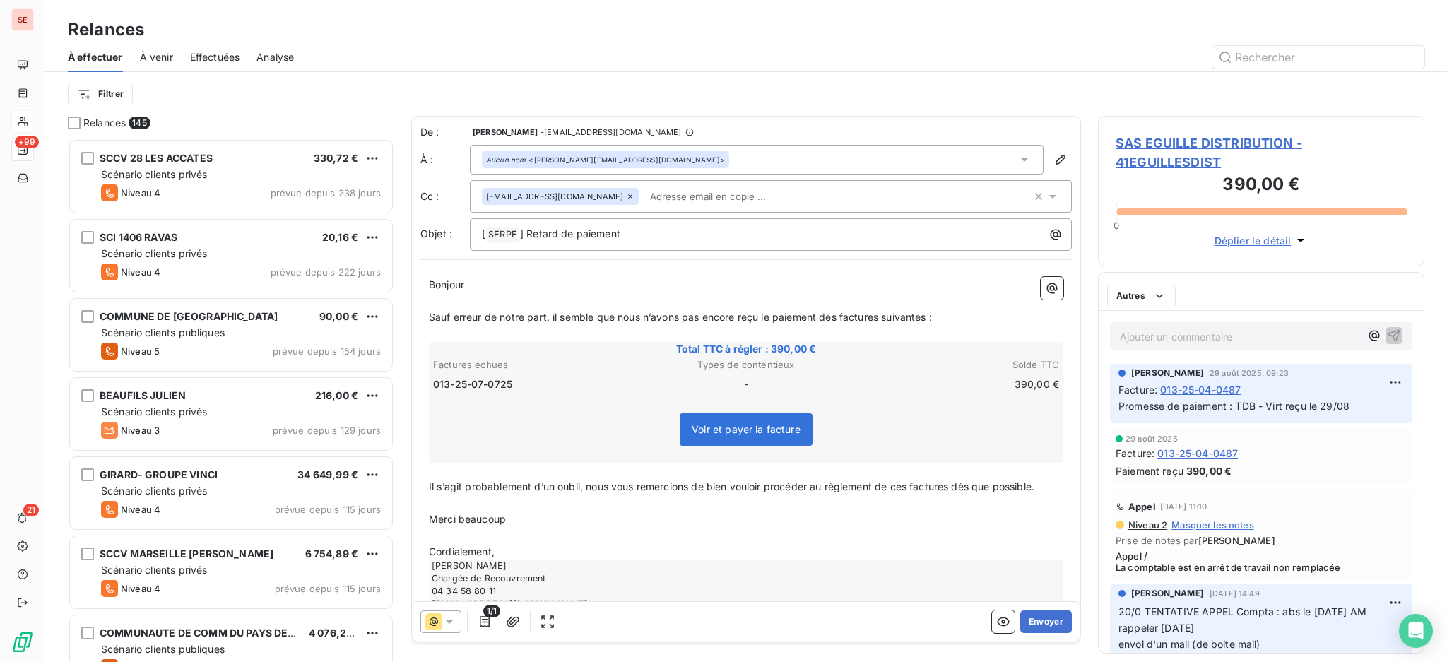
scroll to position [510, 311]
click at [648, 237] on p "[ SERPE ﻿ ] Retard de paiement" at bounding box center [774, 234] width 585 height 17
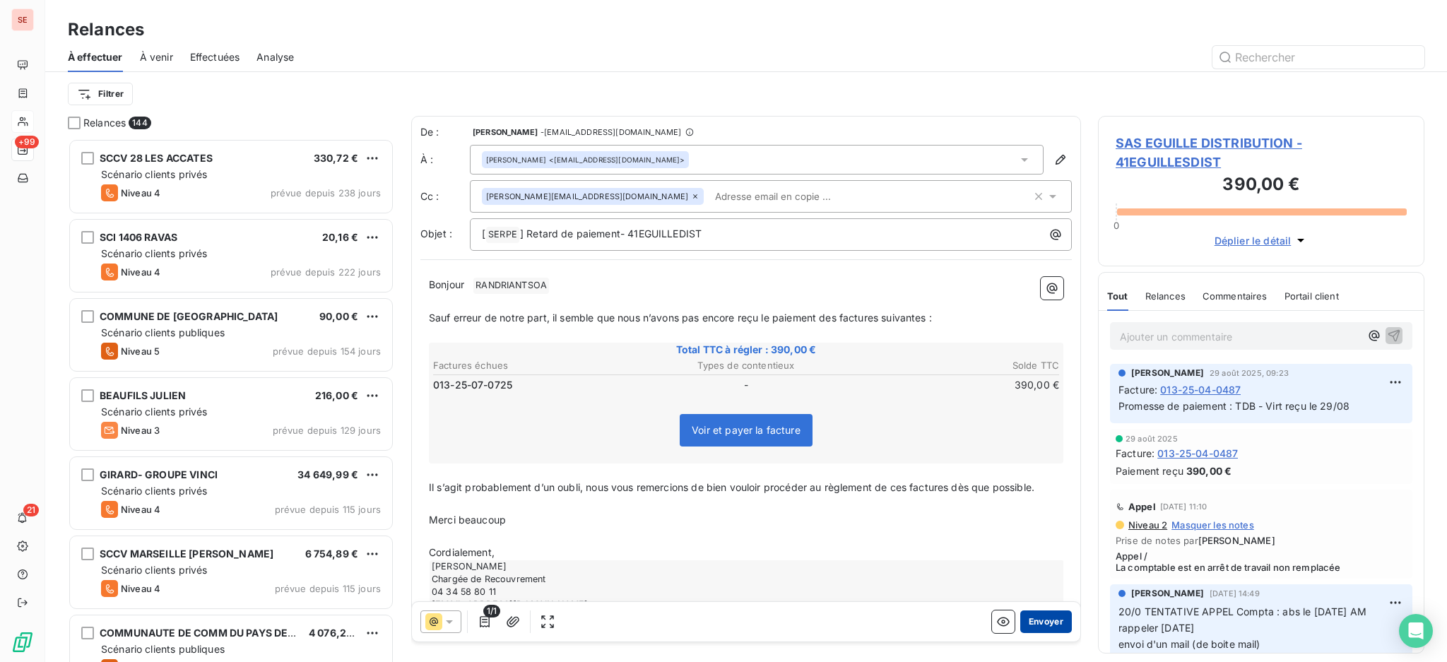
click at [1026, 615] on button "Envoyer" at bounding box center [1046, 621] width 52 height 23
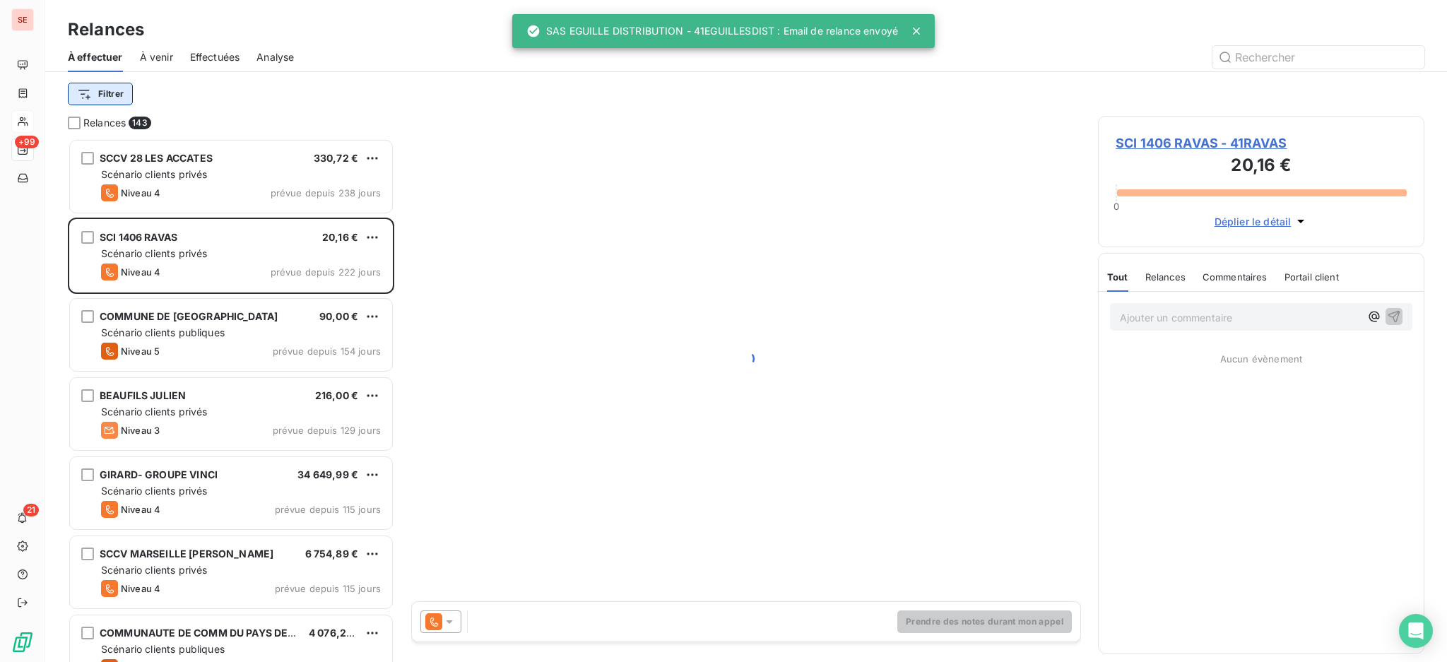
click at [100, 94] on html "SE +99 21 Relances À effectuer À venir Effectuées Analyse Filtrer Relances 143 …" at bounding box center [723, 331] width 1447 height 662
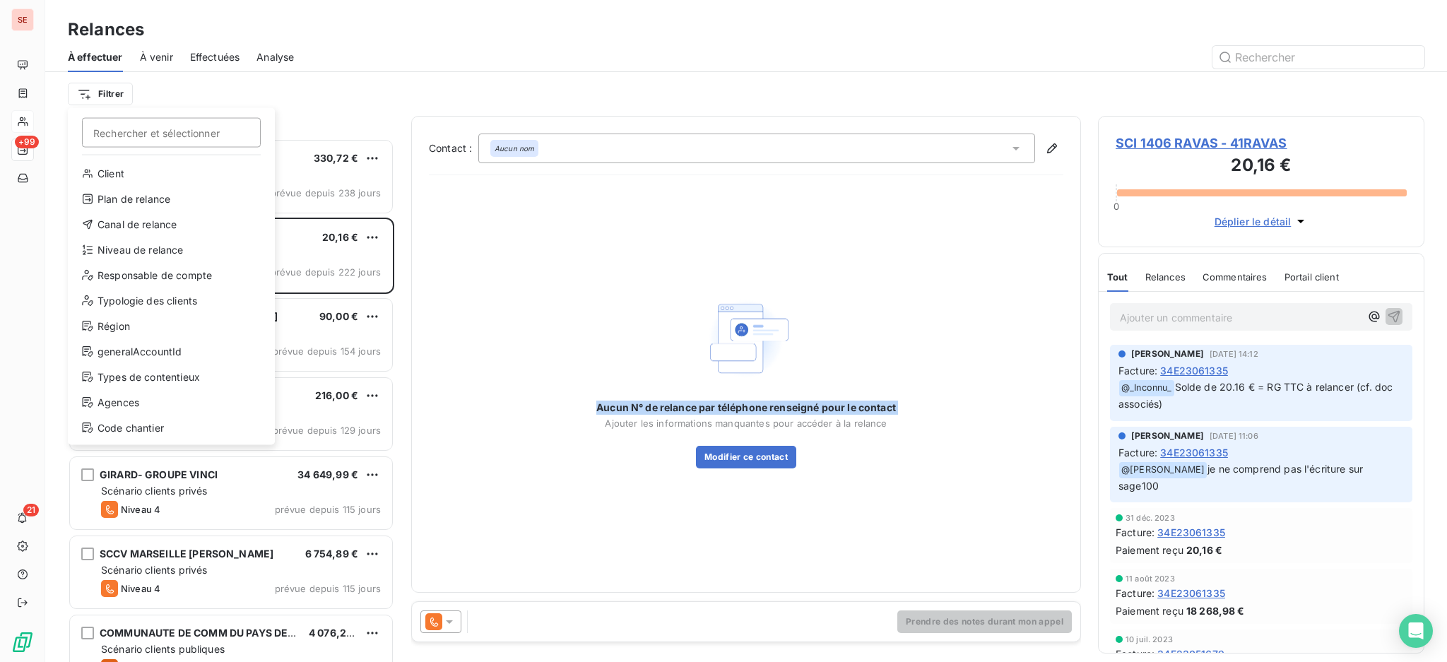
click at [449, 538] on html "SE +99 21 Relances À effectuer À venir Effectuées Analyse Filtrer Rechercher et…" at bounding box center [723, 331] width 1447 height 662
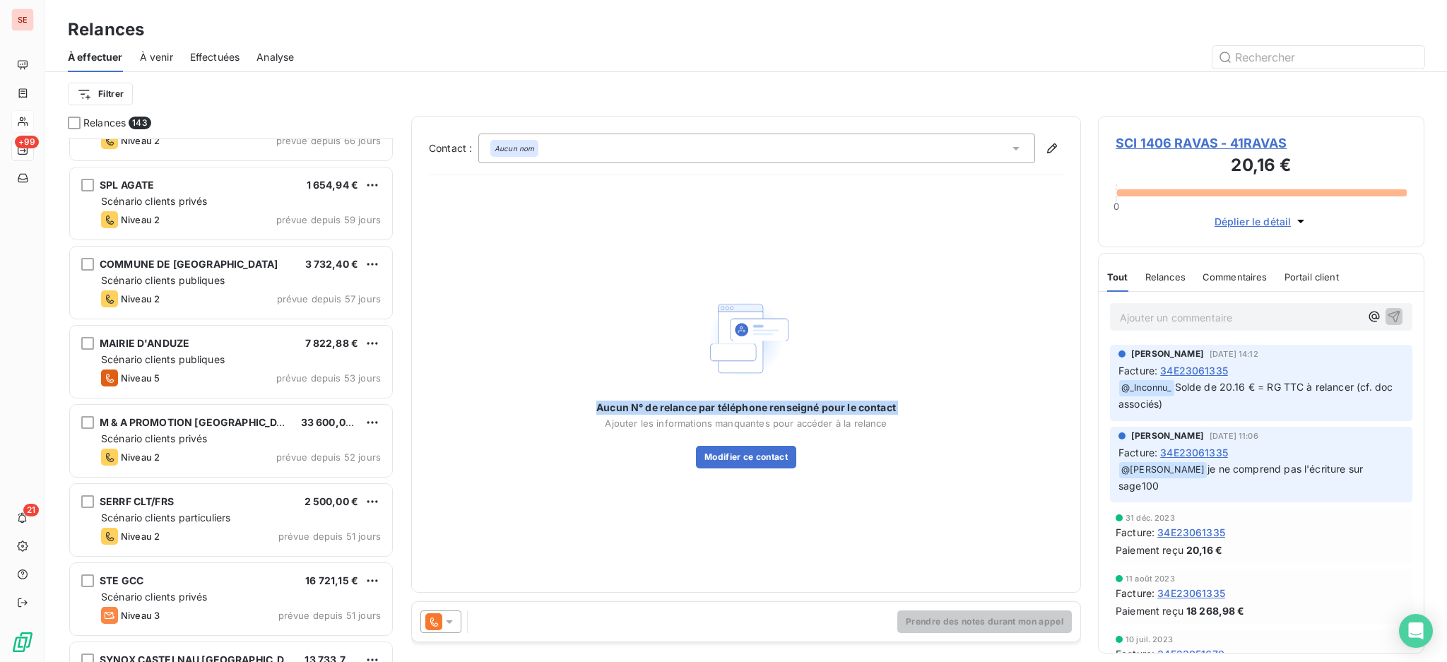
scroll to position [566, 0]
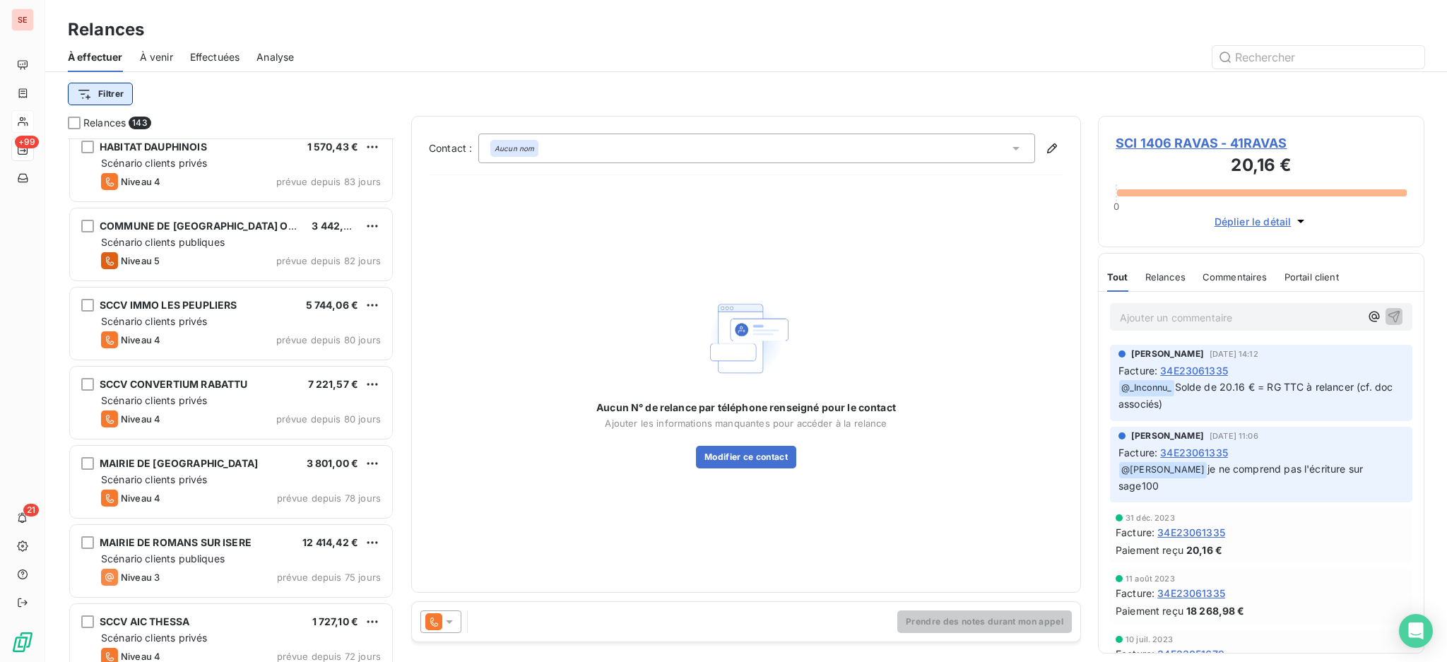
click at [113, 89] on html "SE +99 21 Relances À effectuer À venir Effectuées Analyse Filtrer Relances 143 …" at bounding box center [723, 331] width 1447 height 662
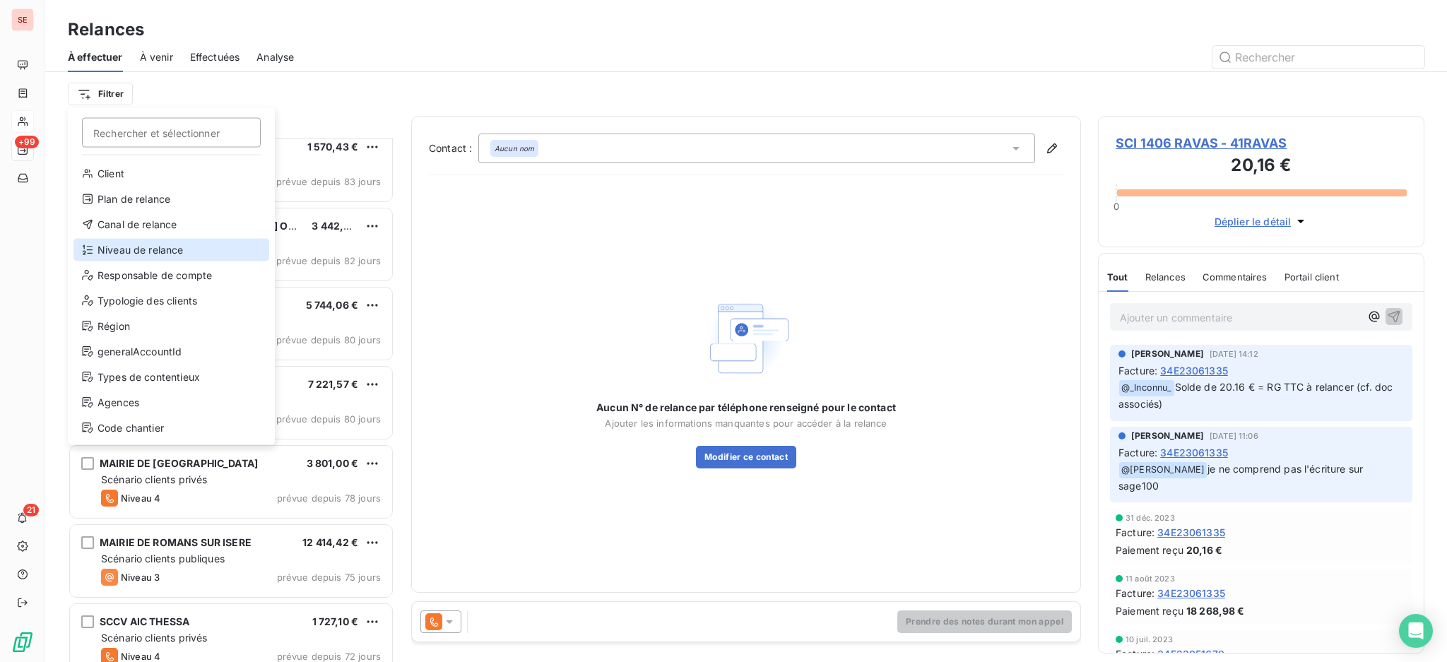
click at [133, 244] on div "Niveau de relance" at bounding box center [171, 250] width 196 height 23
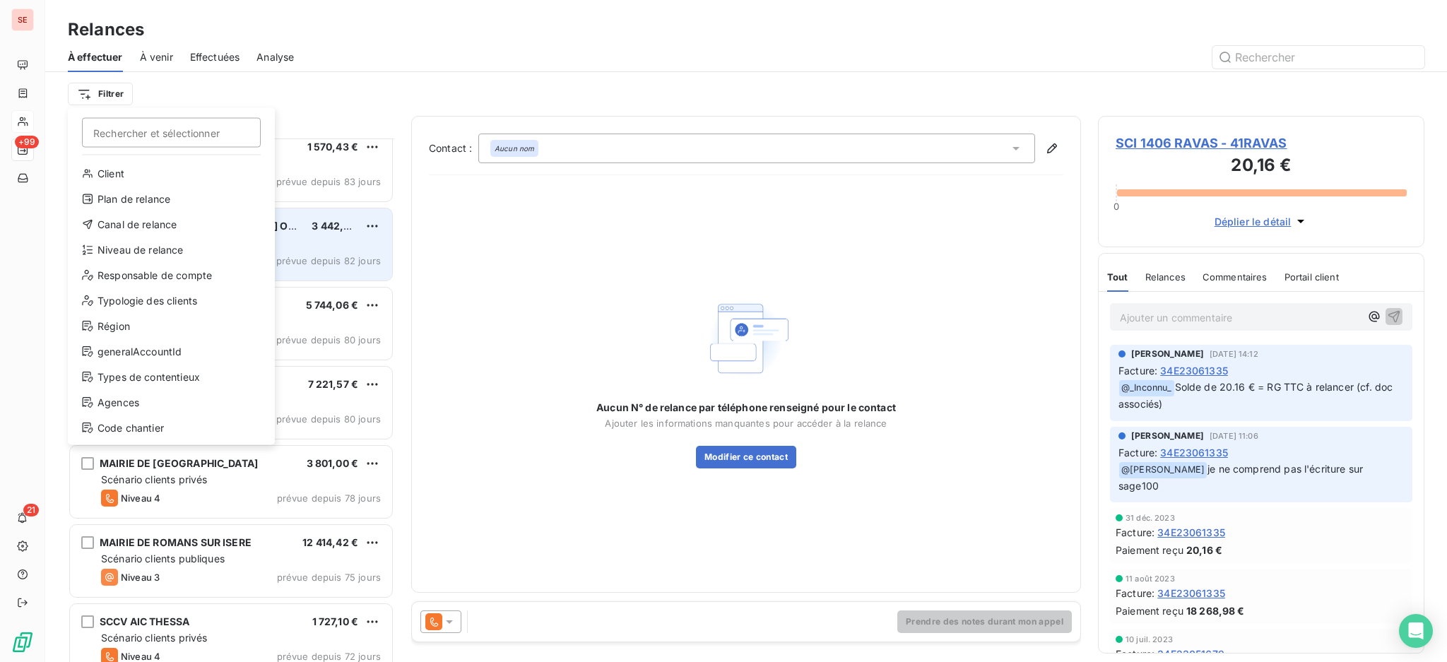
scroll to position [15, 15]
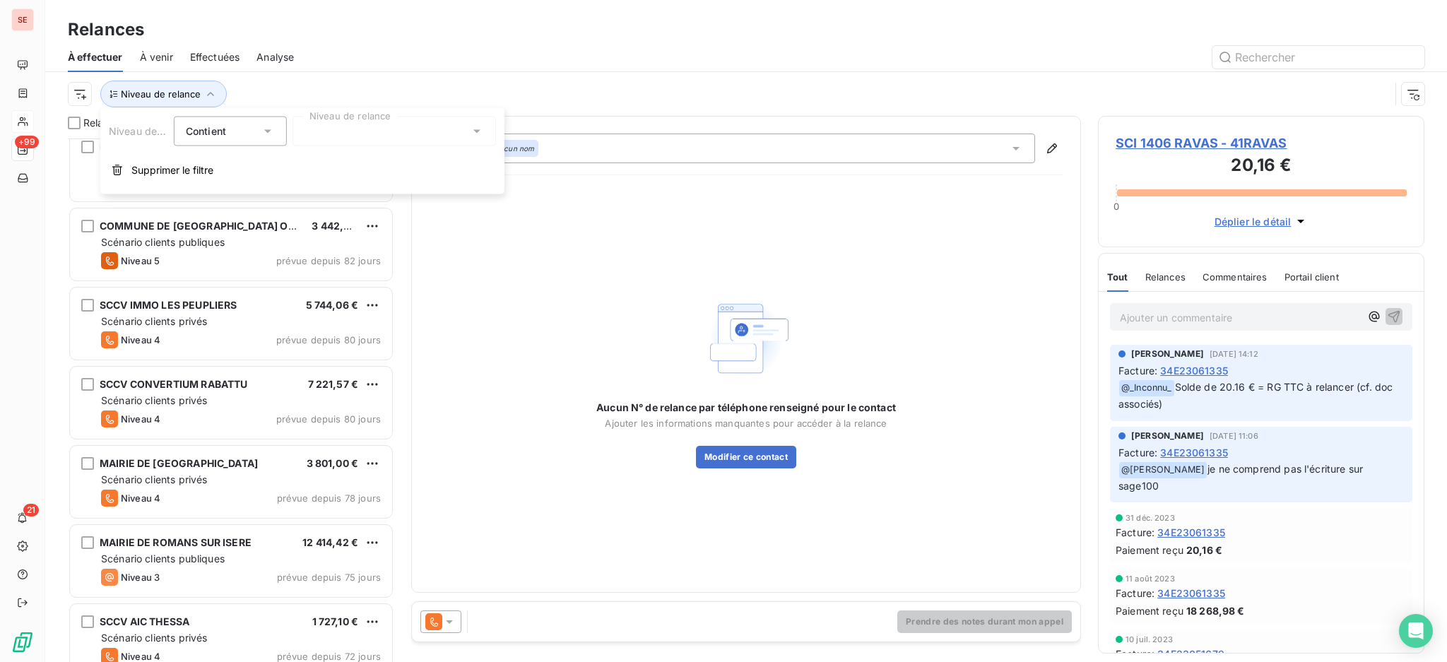
click at [476, 130] on icon at bounding box center [476, 132] width 7 height 4
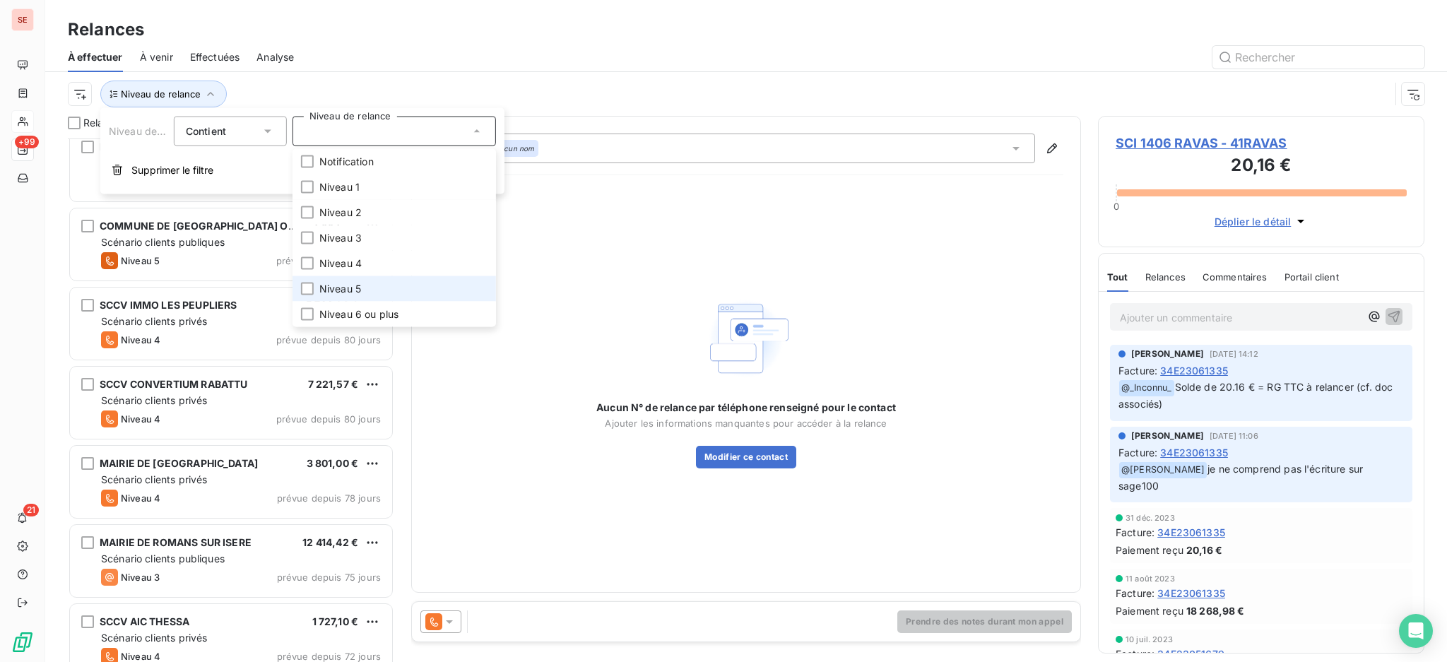
click at [360, 282] on span "Niveau 5" at bounding box center [340, 289] width 42 height 14
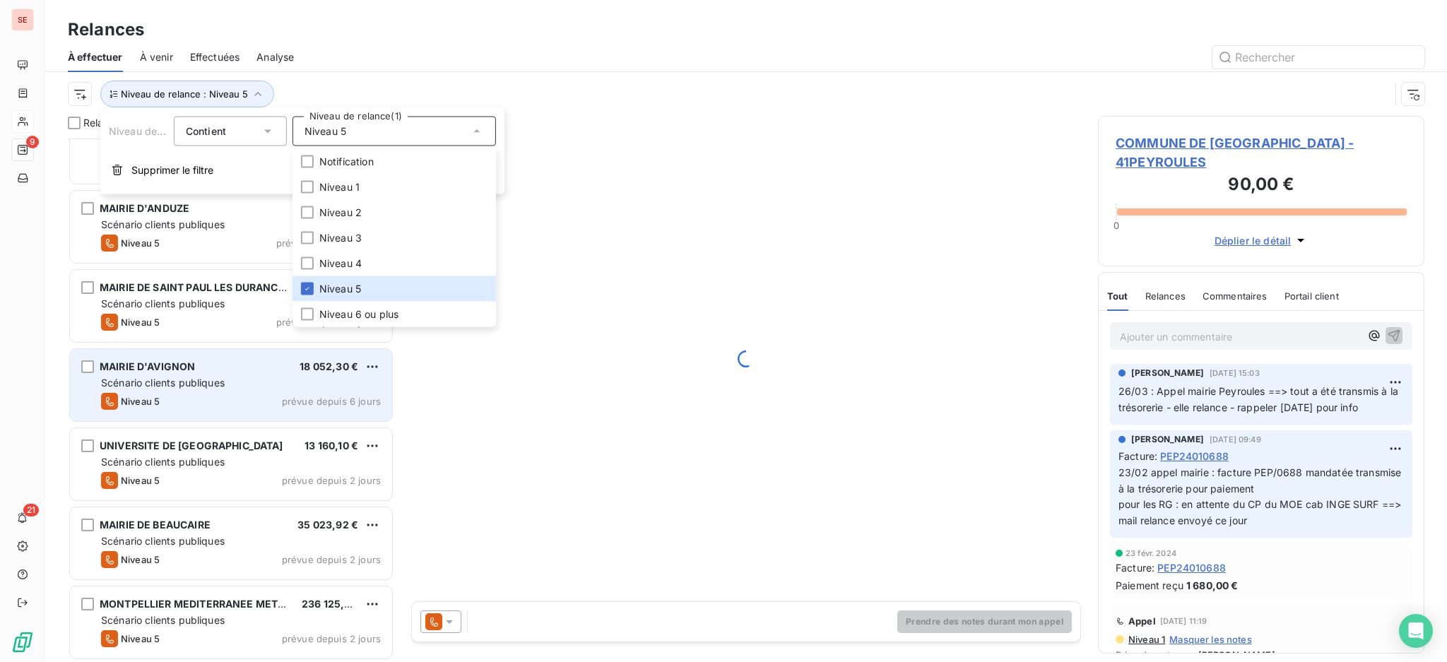
scroll to position [189, 0]
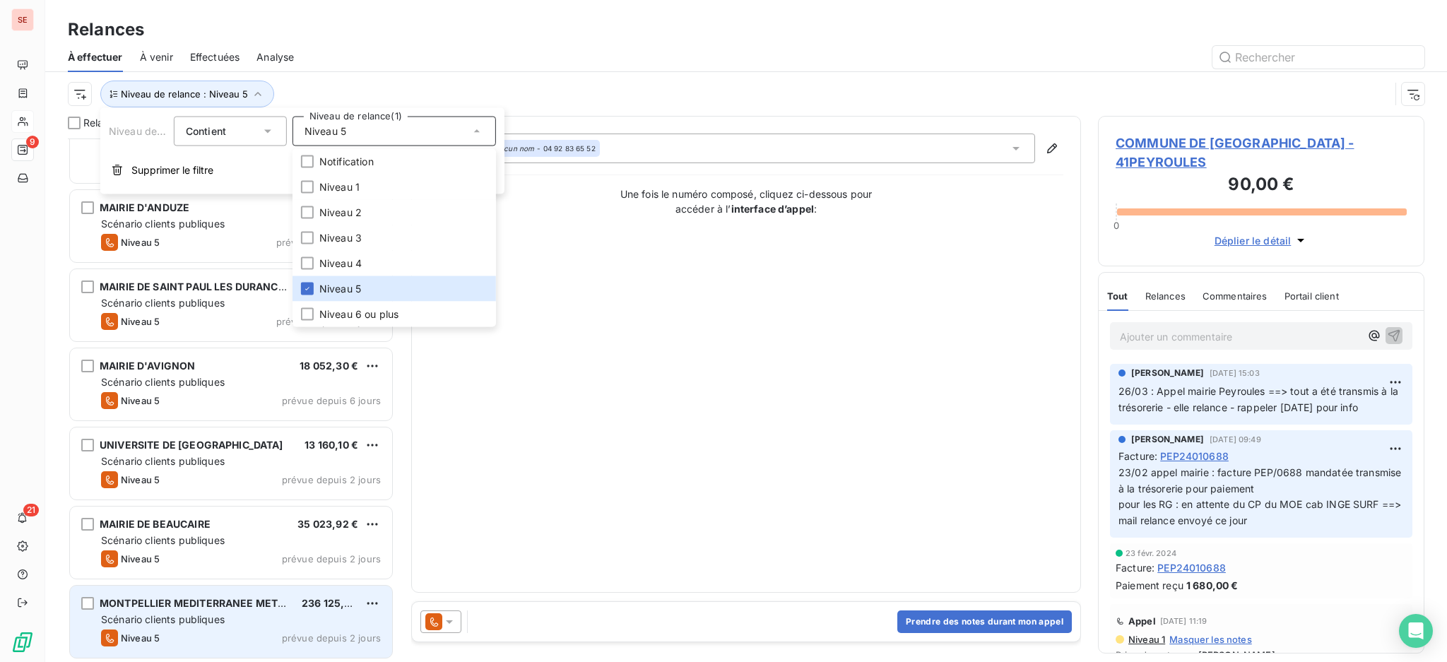
click at [165, 615] on span "Scénario clients publiques" at bounding box center [163, 619] width 124 height 12
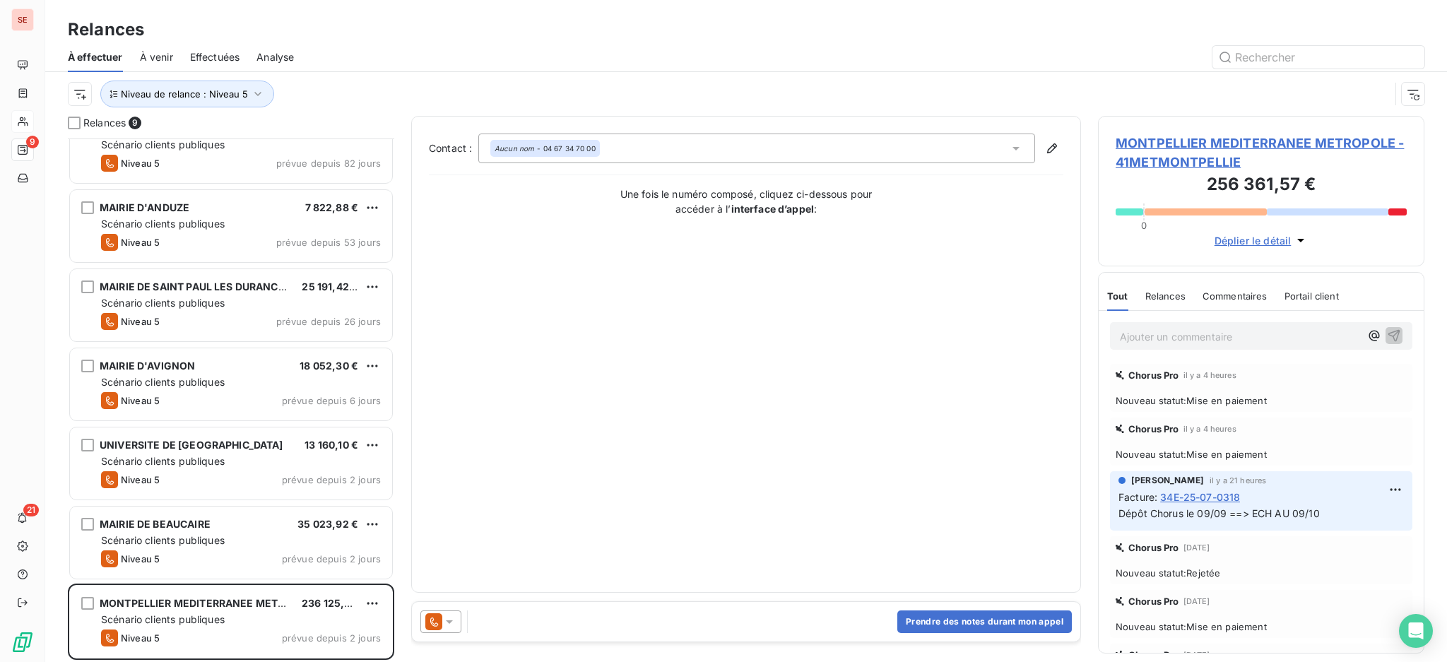
click at [1180, 140] on span "MONTPELLIER MEDITERRANEE METROPOLE - 41METMONTPELLIE" at bounding box center [1260, 152] width 291 height 38
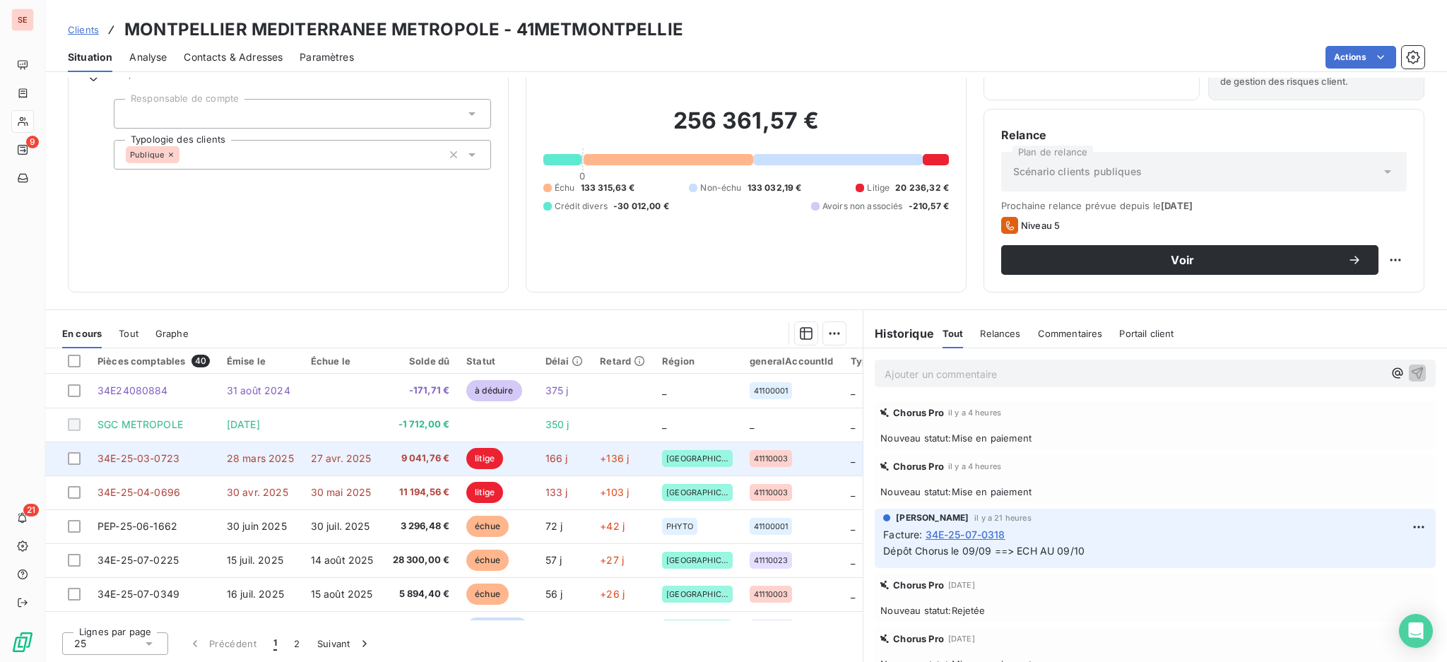
click at [242, 458] on span "28 mars 2025" at bounding box center [260, 458] width 67 height 12
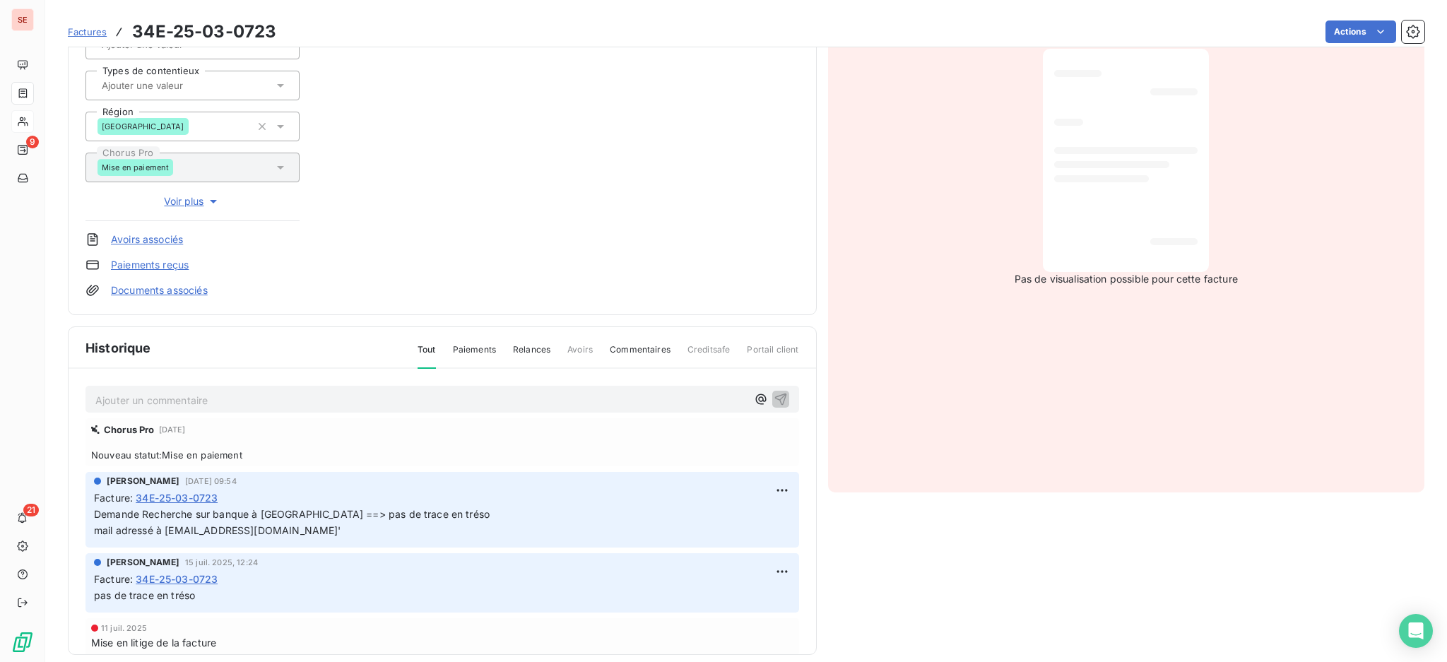
scroll to position [228, 0]
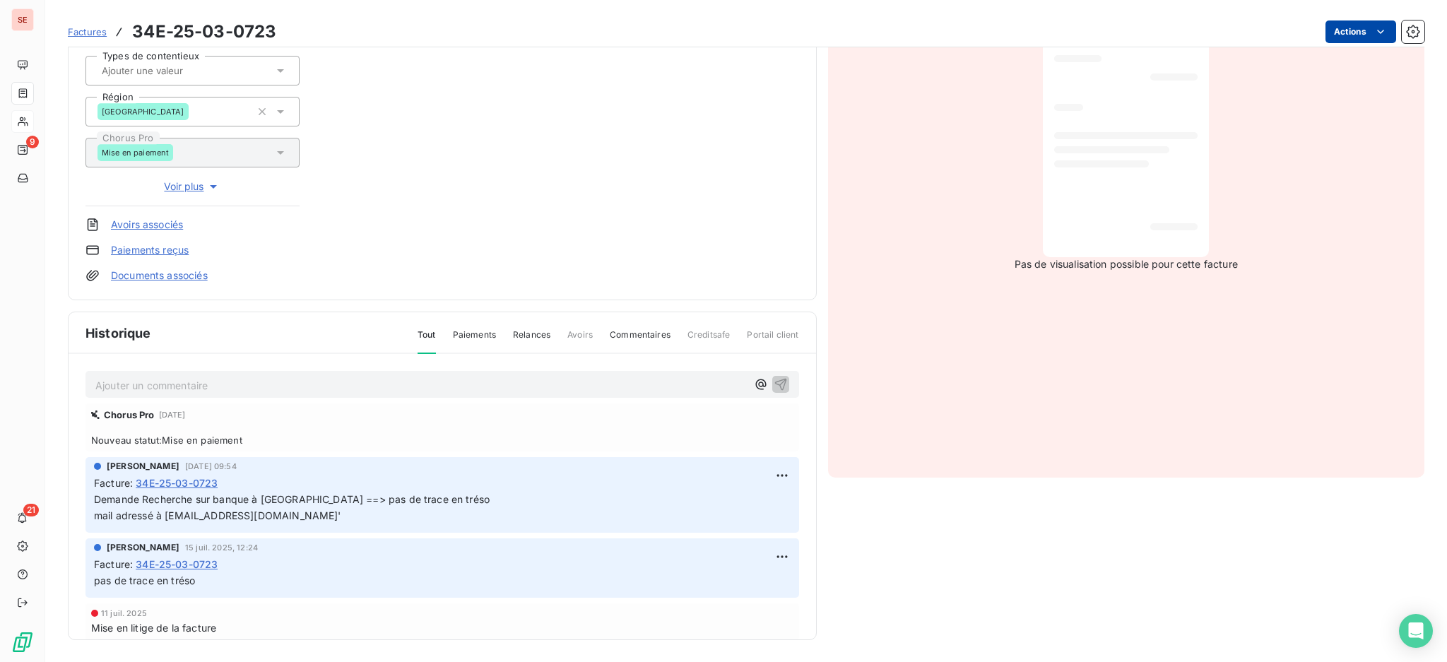
click at [1335, 30] on html "SE 9 21 Factures 34E-25-03-0723 Actions MONTPELLIER MEDITERRANEE METROPOLE 41ME…" at bounding box center [723, 331] width 1447 height 662
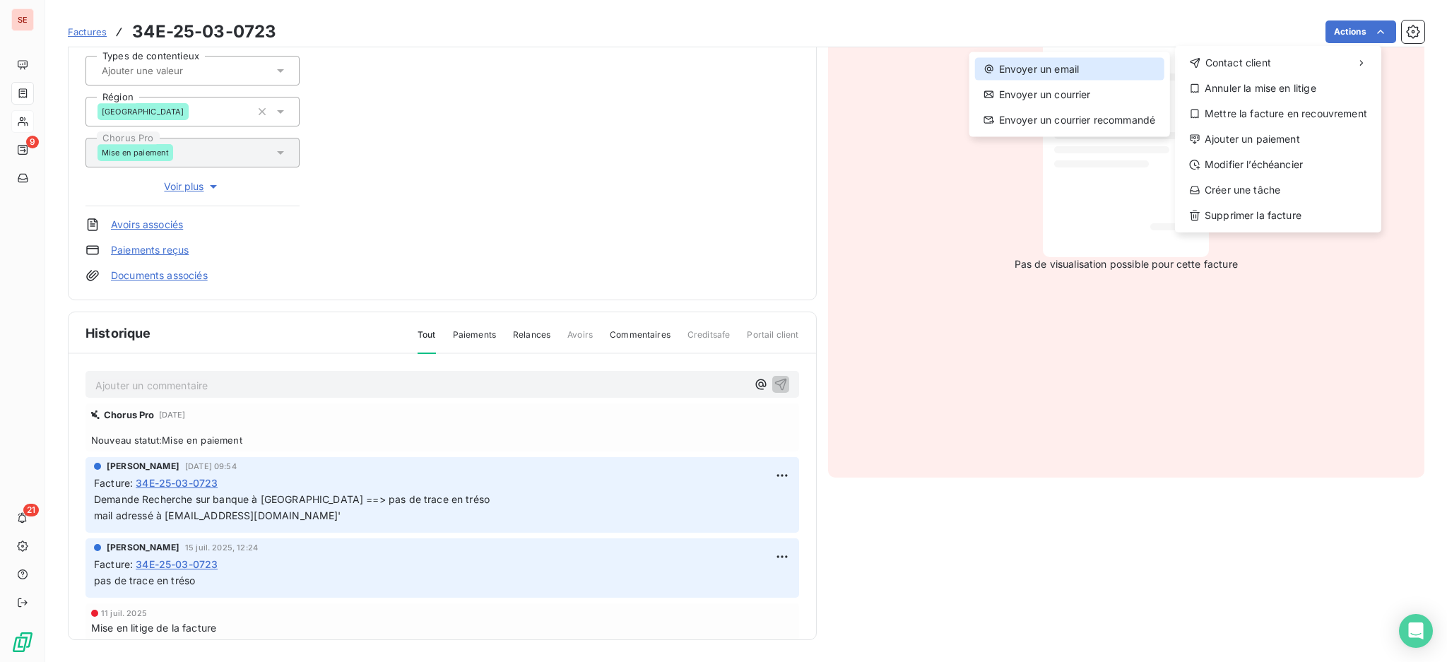
click at [1096, 75] on div "Envoyer un email" at bounding box center [1069, 69] width 189 height 23
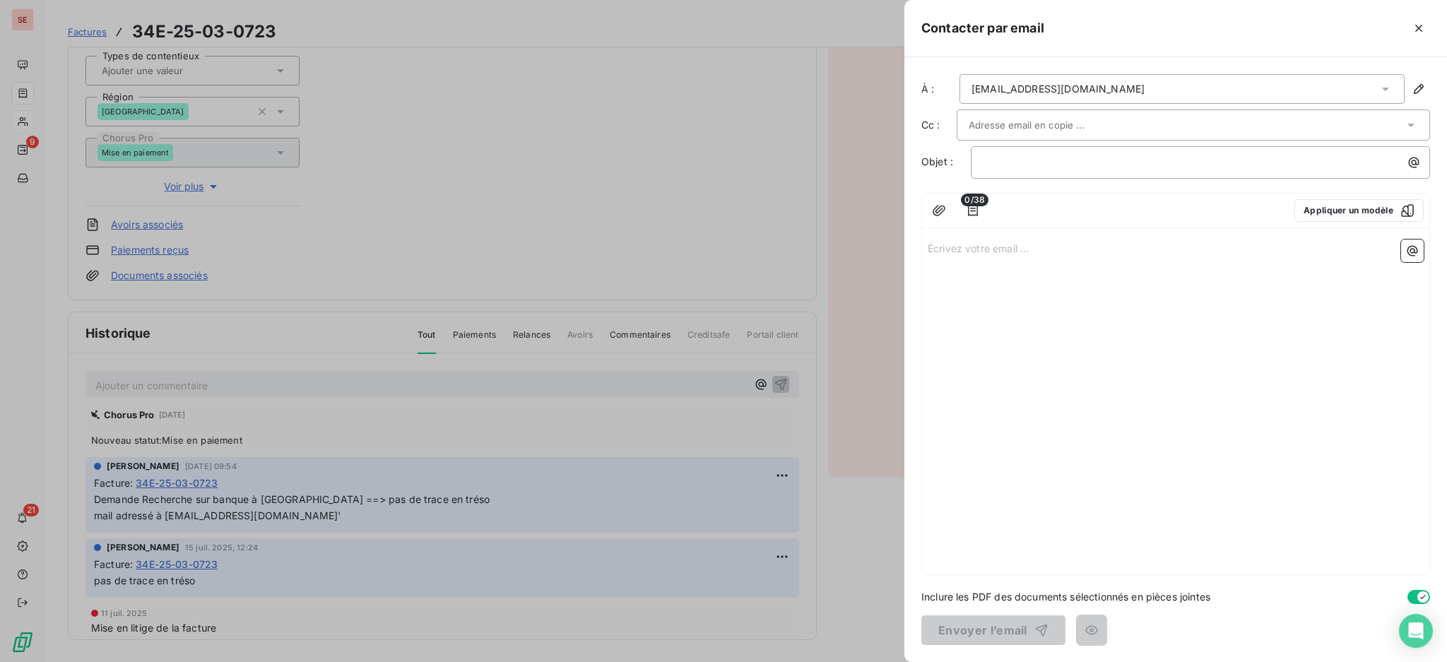
click at [1385, 89] on icon at bounding box center [1385, 90] width 7 height 4
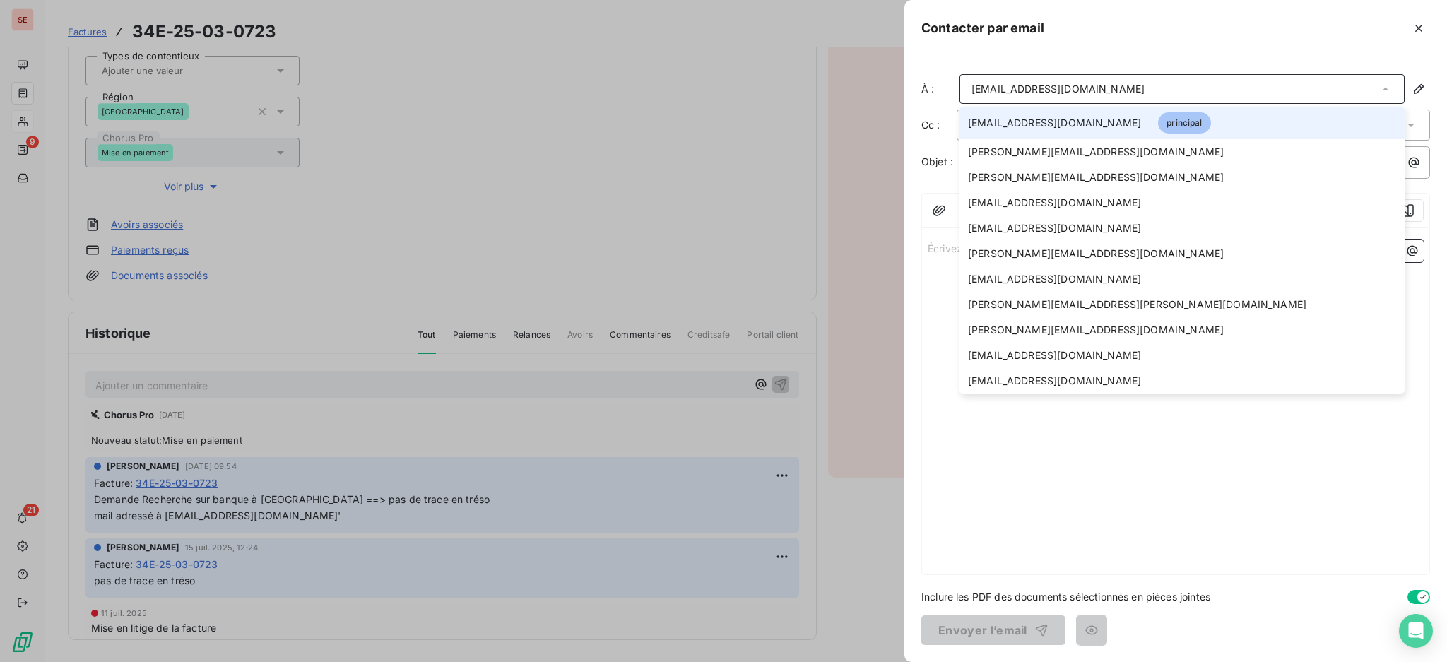
click at [1385, 89] on icon at bounding box center [1385, 89] width 6 height 3
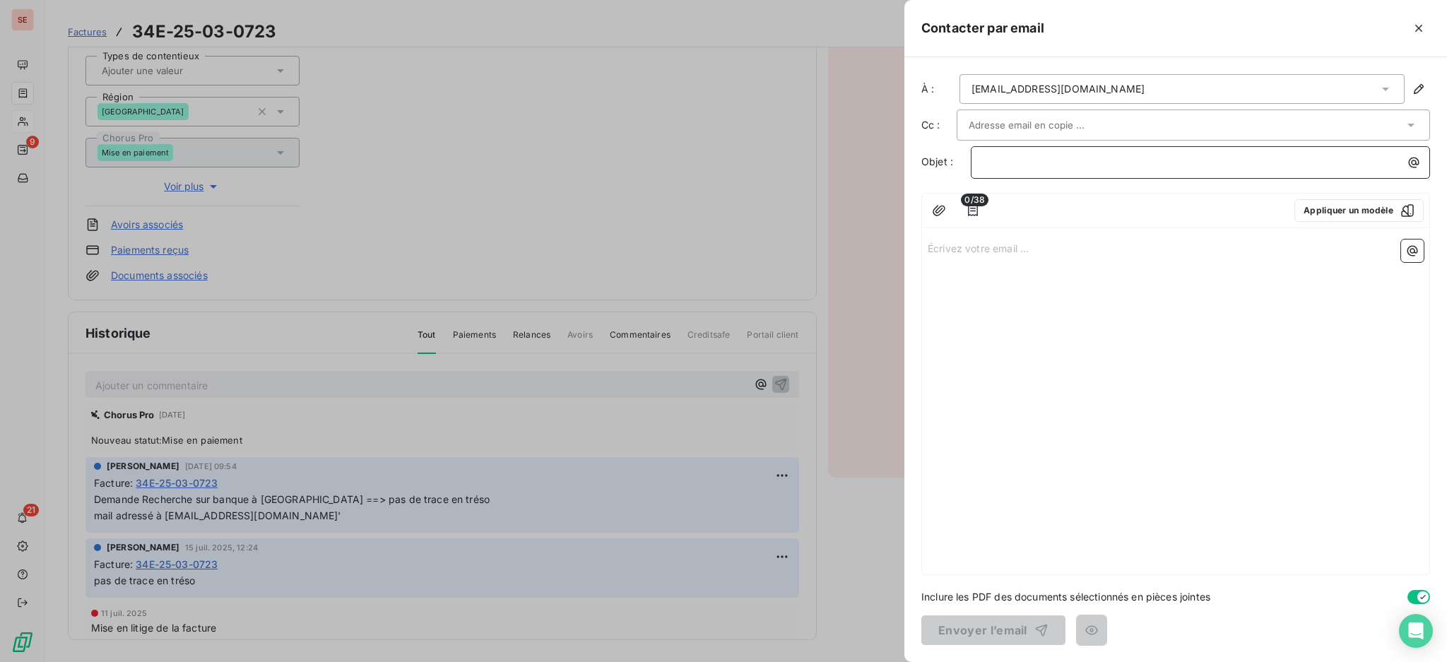
click at [1160, 164] on p "﻿" at bounding box center [1203, 162] width 442 height 16
click at [968, 244] on p "Écrivez votre email ... ﻿" at bounding box center [1175, 247] width 496 height 16
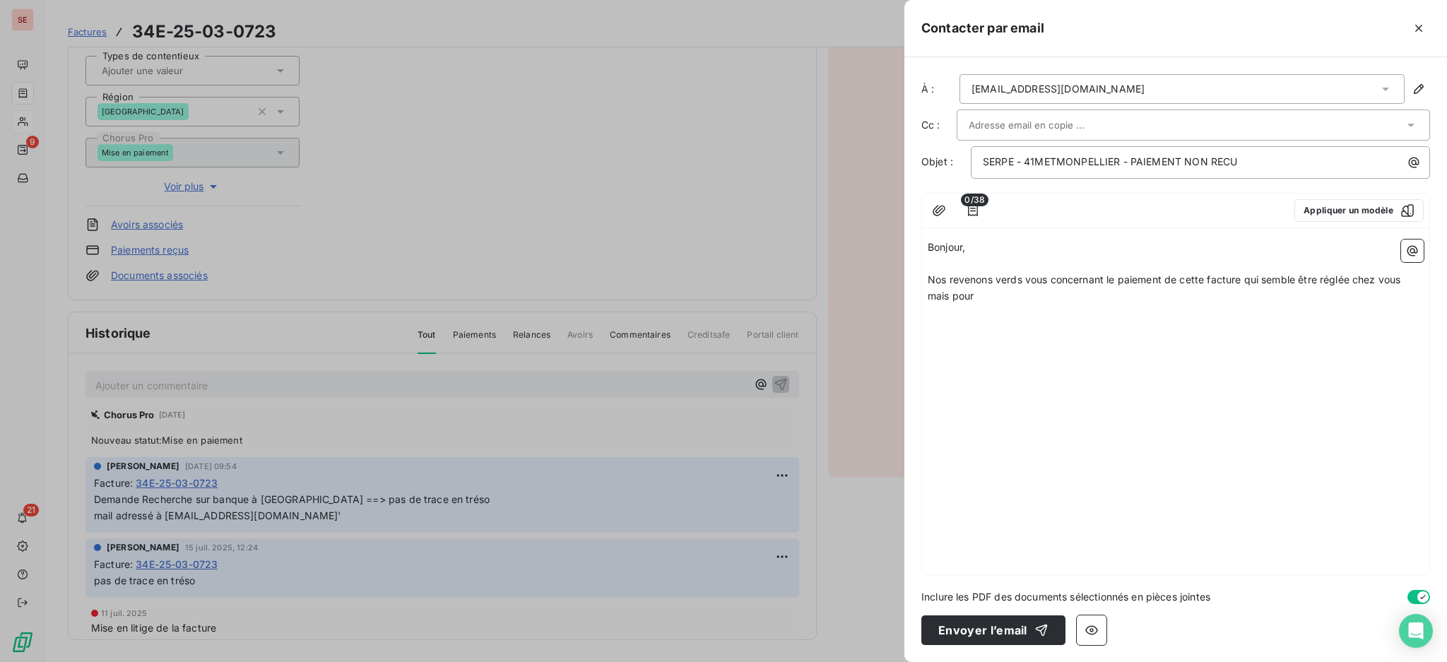
click at [1017, 280] on span "Nos revenons verds vous concernant le paiement de cette facture qui semble être…" at bounding box center [1165, 287] width 476 height 28
click at [973, 297] on p "Nos revenons vers vous concernant le paiement de cette facture qui semble être …" at bounding box center [1175, 288] width 496 height 32
click at [978, 210] on icon "button" at bounding box center [973, 210] width 14 height 14
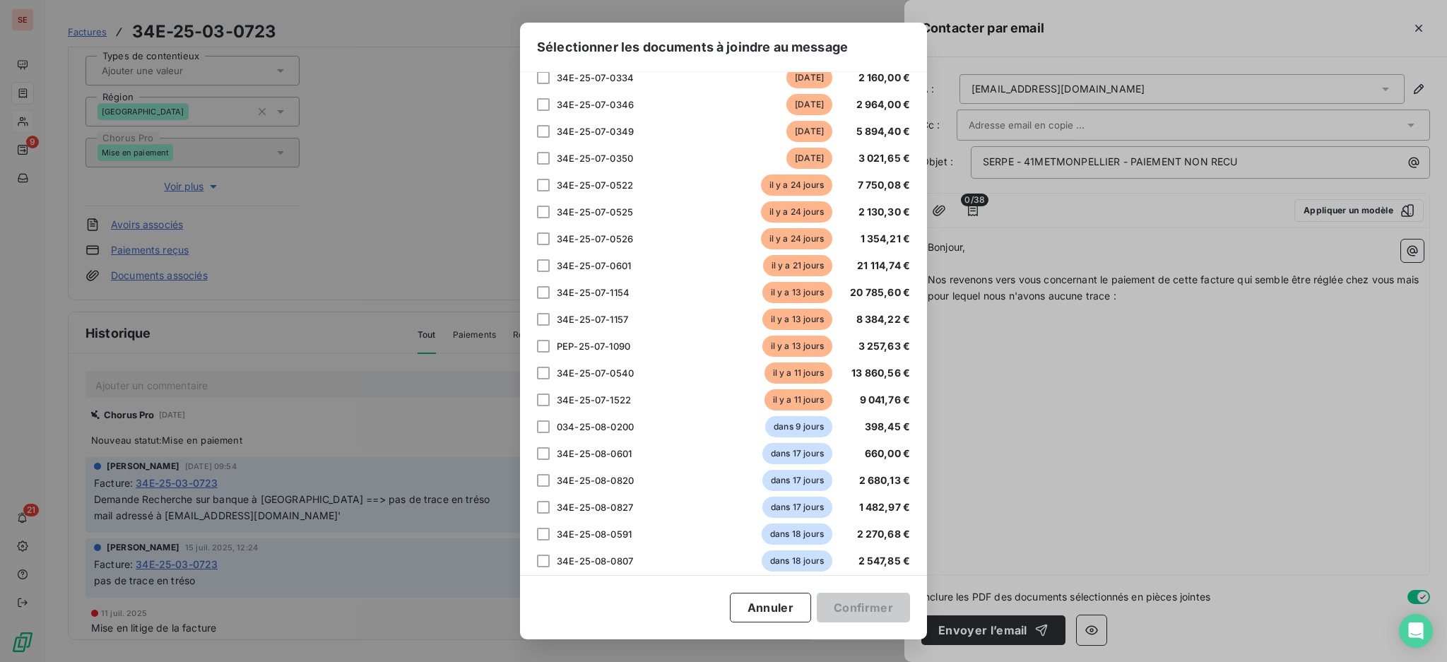
scroll to position [0, 0]
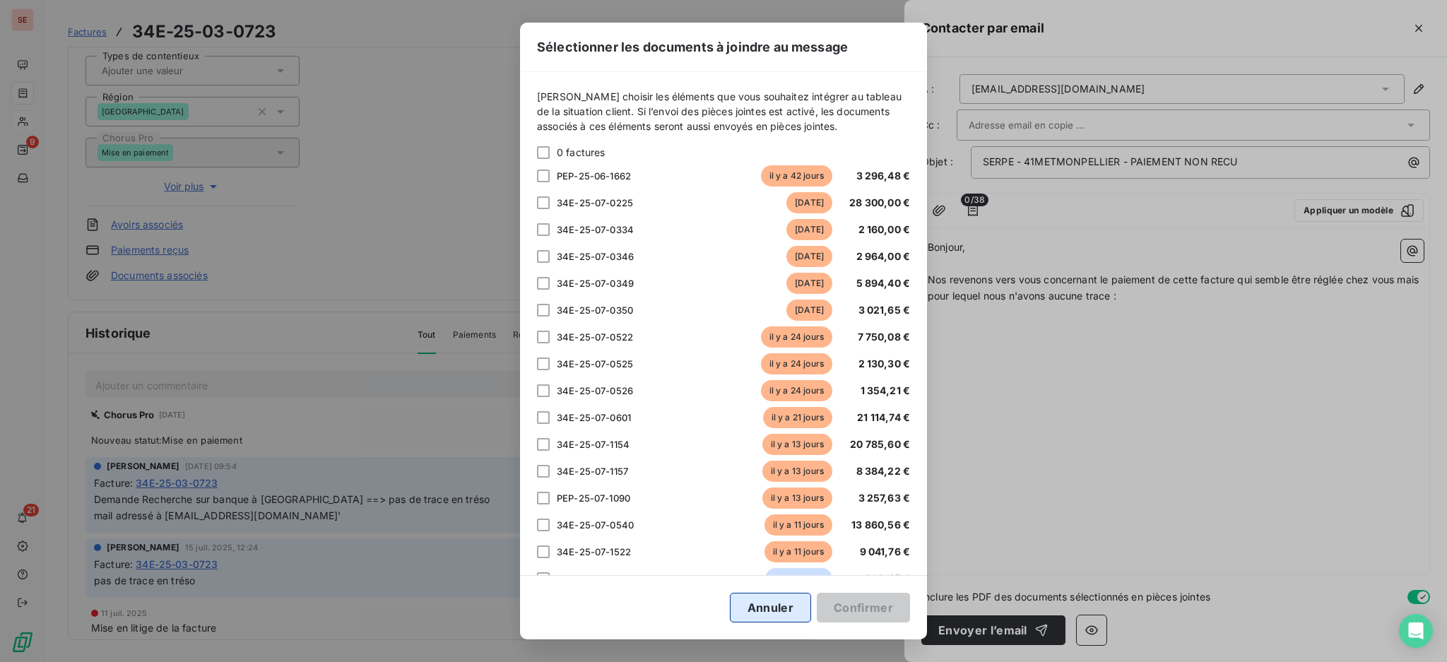
click at [781, 605] on button "Annuler" at bounding box center [770, 608] width 81 height 30
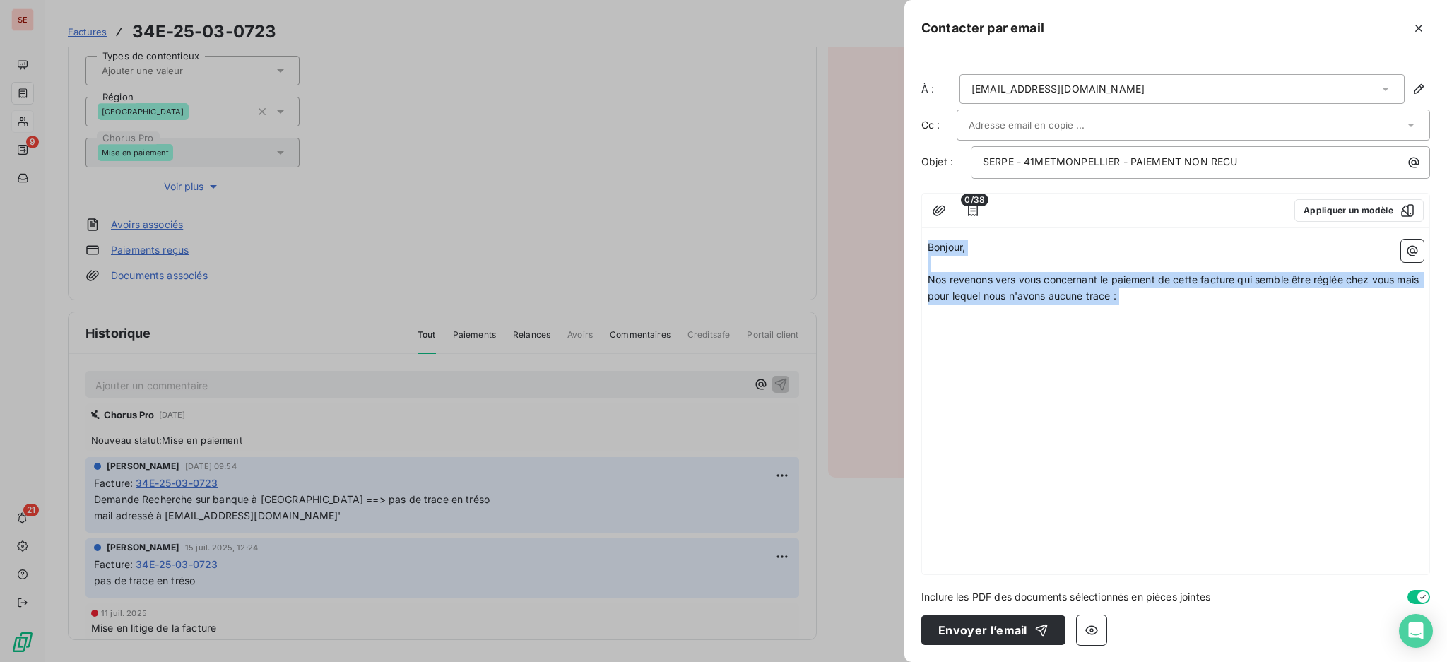
drag, startPoint x: 1144, startPoint y: 309, endPoint x: 888, endPoint y: 233, distance: 267.3
click at [888, 661] on div "Contacter par email À : [EMAIL_ADDRESS][DOMAIN_NAME] Cc : Objet : SERPE - 41MET…" at bounding box center [723, 662] width 1447 height 0
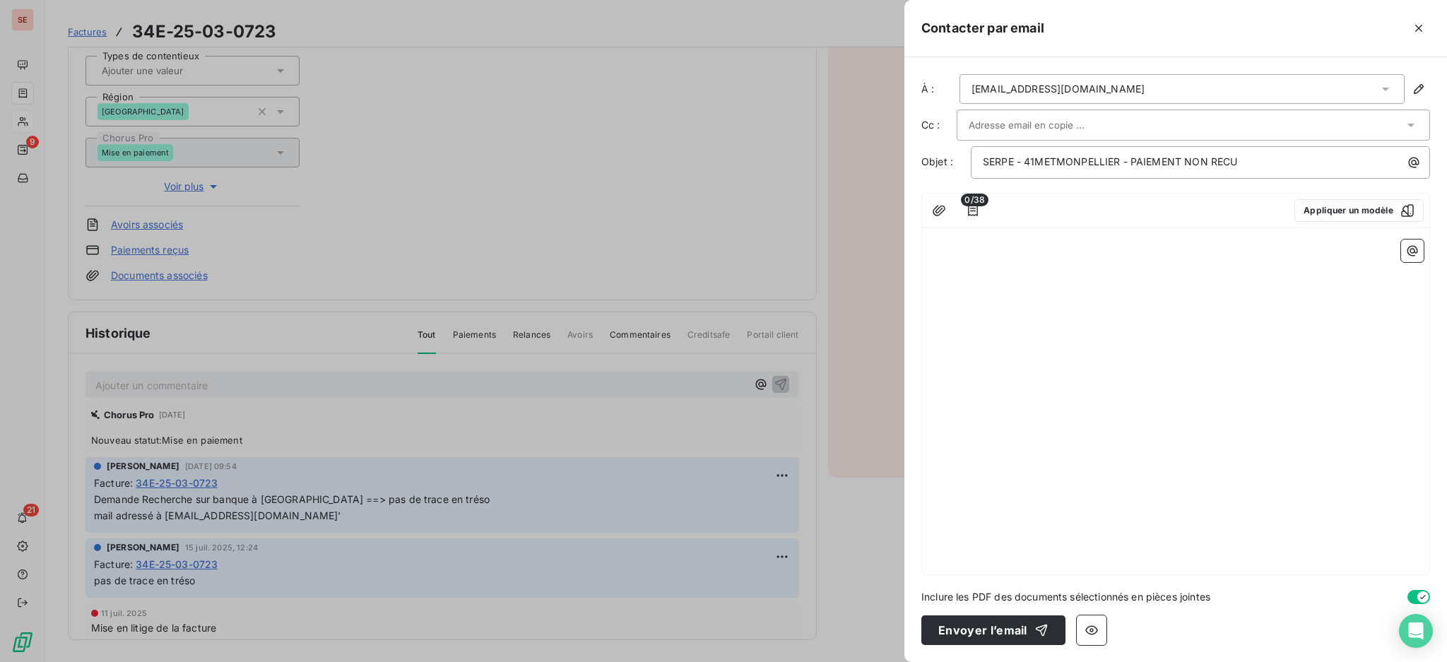
click at [684, 204] on div at bounding box center [723, 331] width 1447 height 662
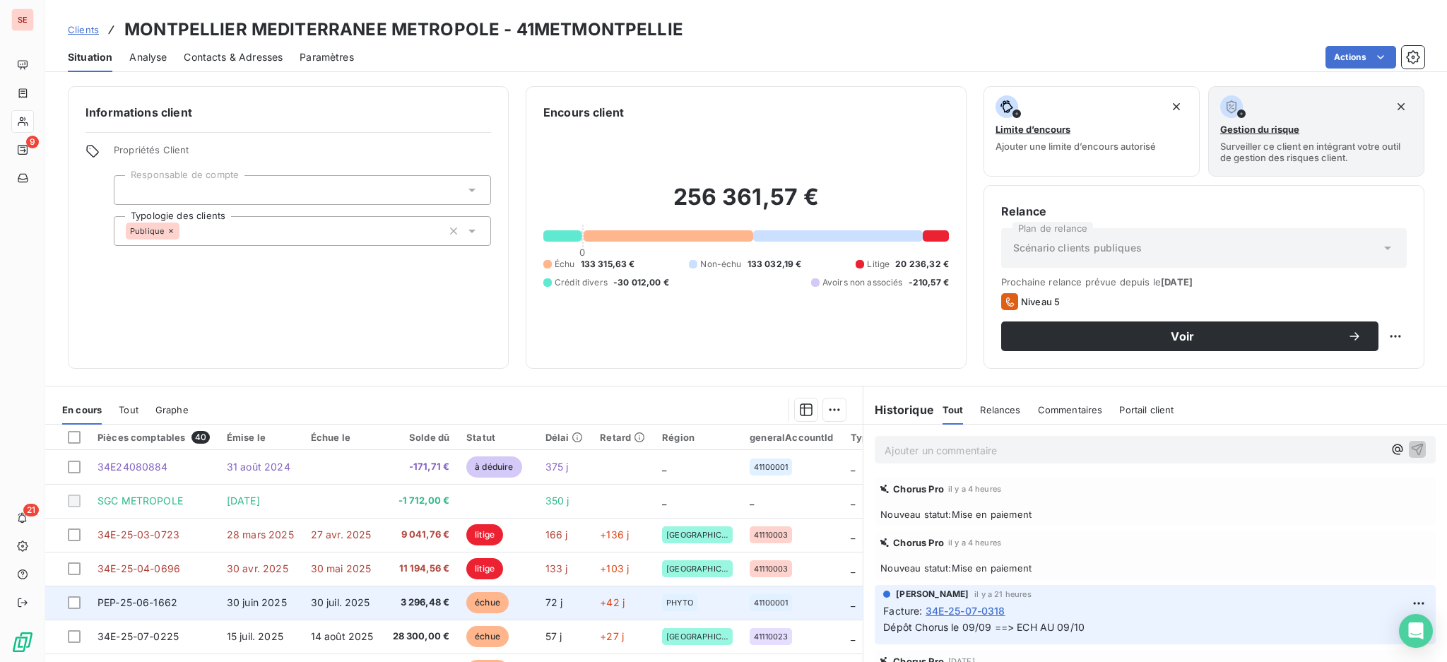
click at [189, 586] on td "PEP-25-06-1662" at bounding box center [153, 603] width 129 height 34
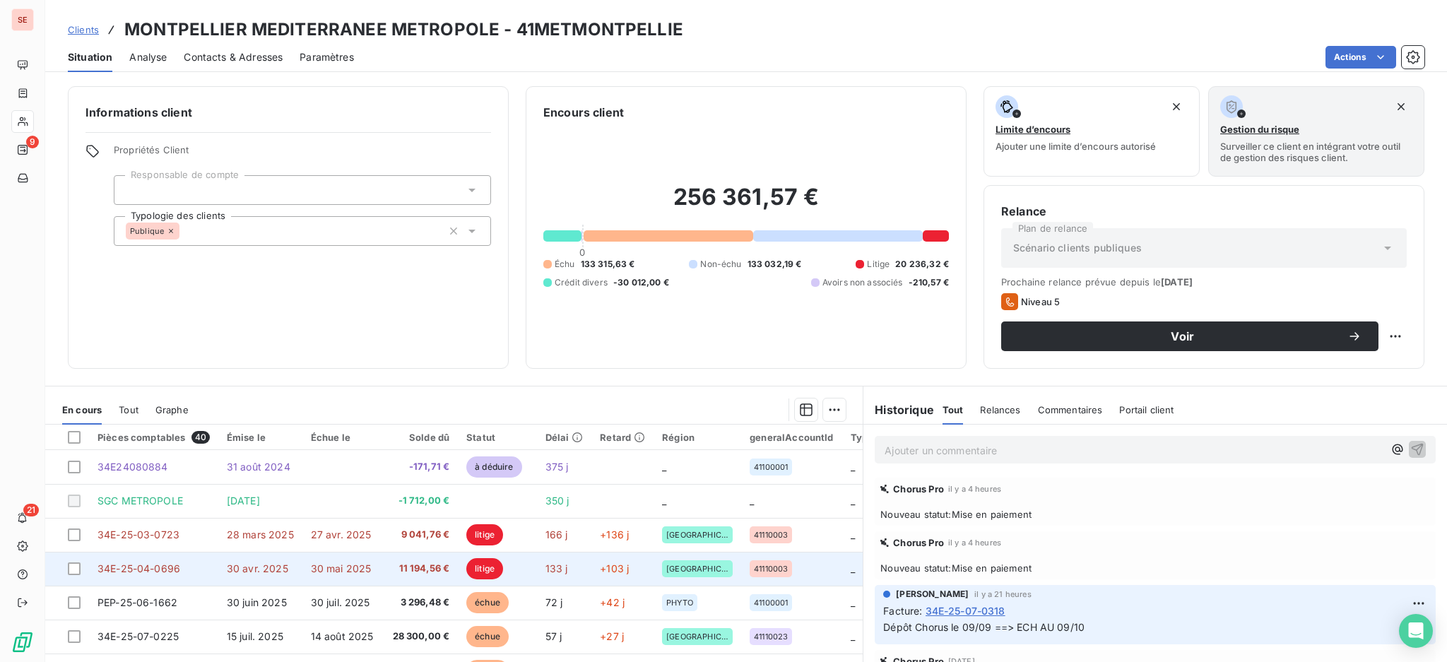
click at [319, 559] on td "30 mai 2025" at bounding box center [343, 569] width 82 height 34
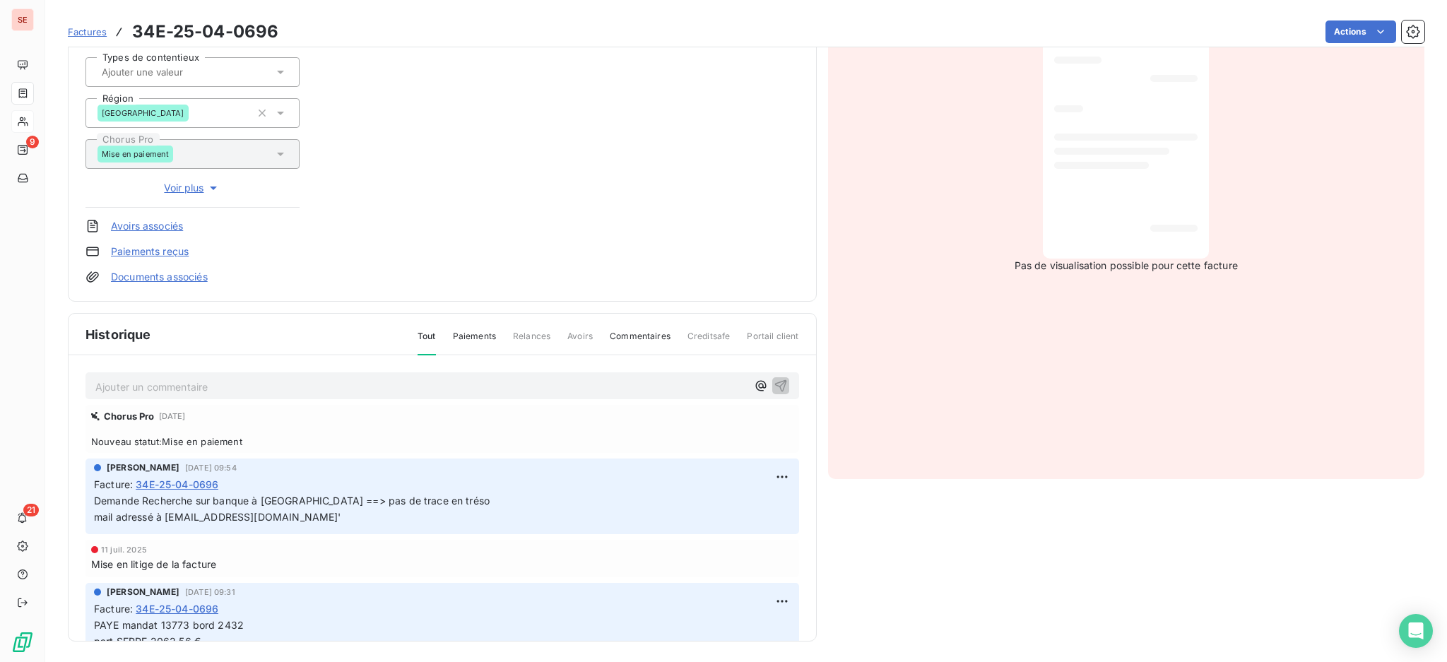
scroll to position [228, 0]
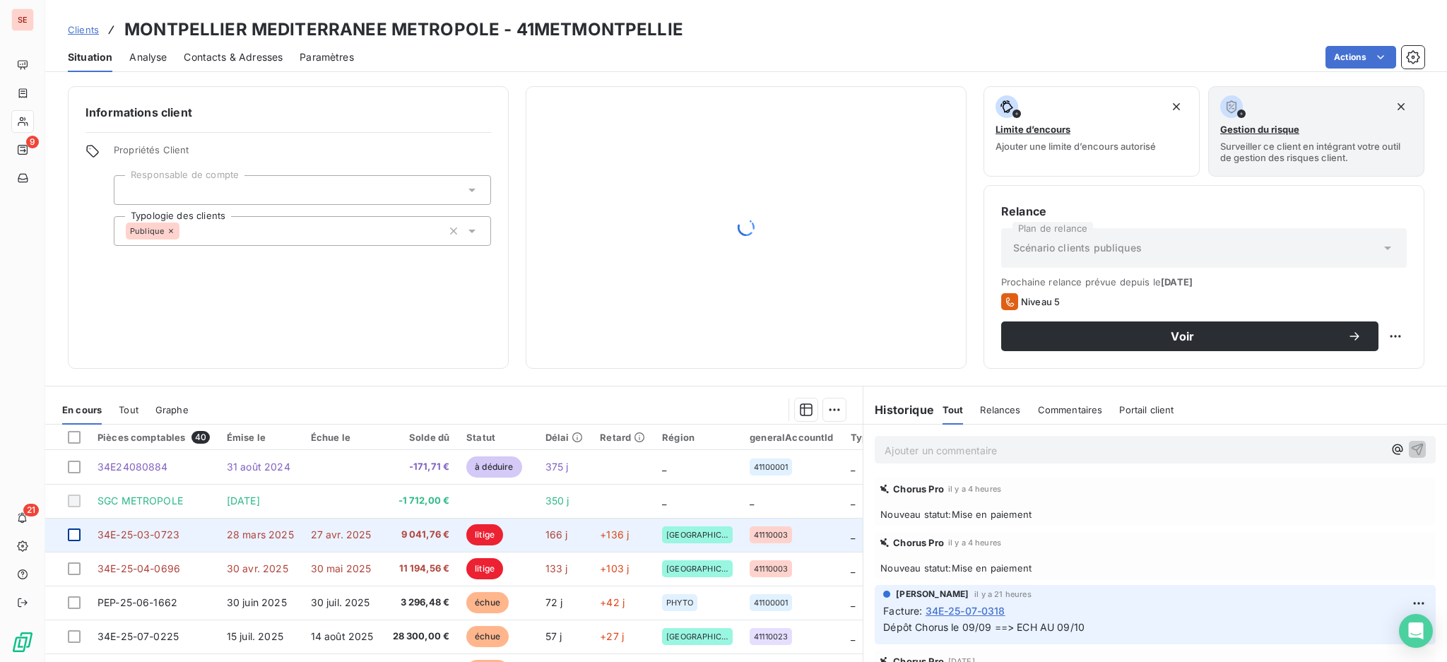
click at [77, 531] on div at bounding box center [74, 534] width 13 height 13
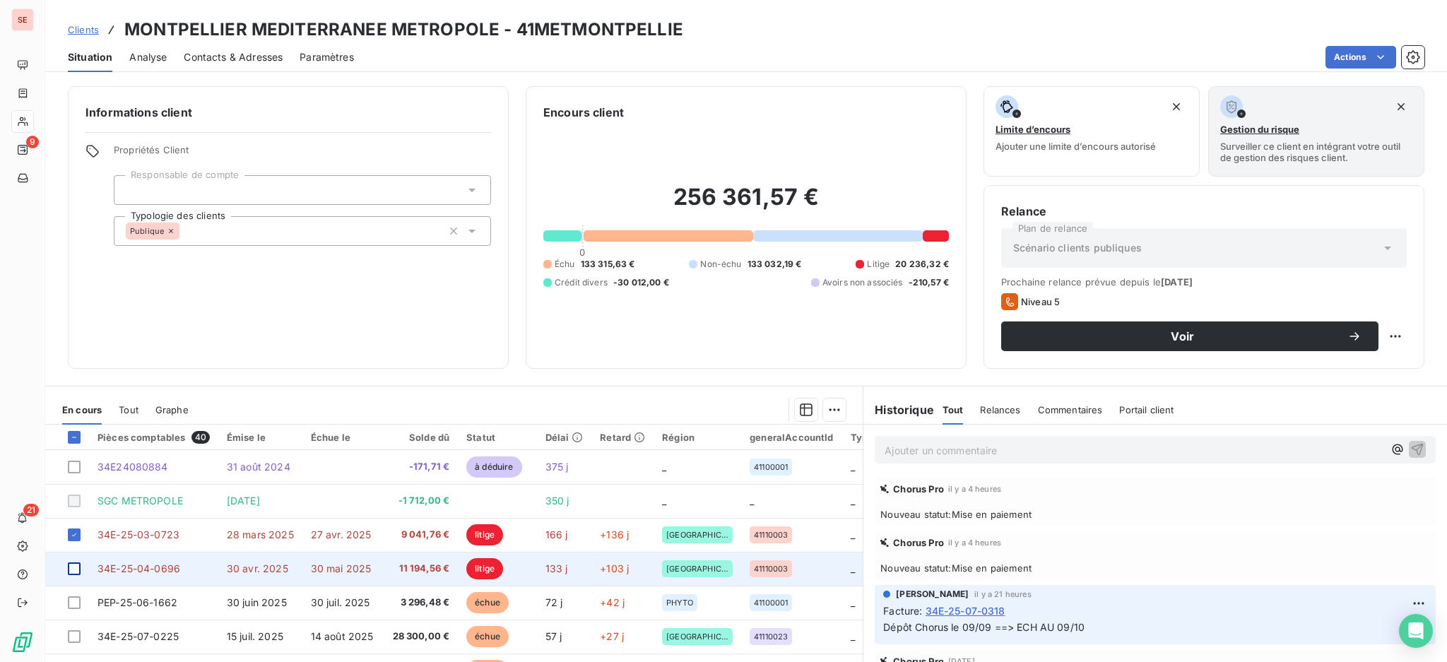
click at [73, 570] on div at bounding box center [74, 568] width 13 height 13
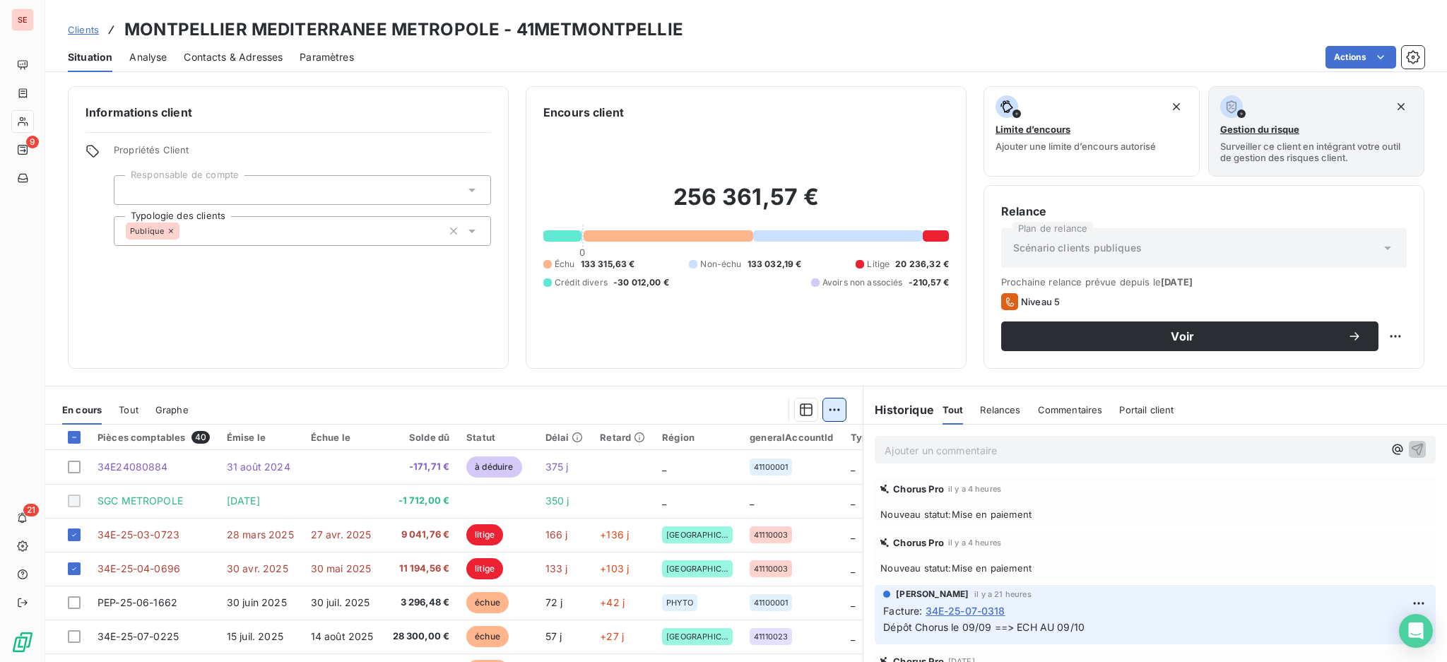
click at [819, 407] on html "SE 9 21 Clients MONTPELLIER MEDITERRANEE METROPOLE - 41METMONTPELLIE Situation …" at bounding box center [723, 331] width 1447 height 662
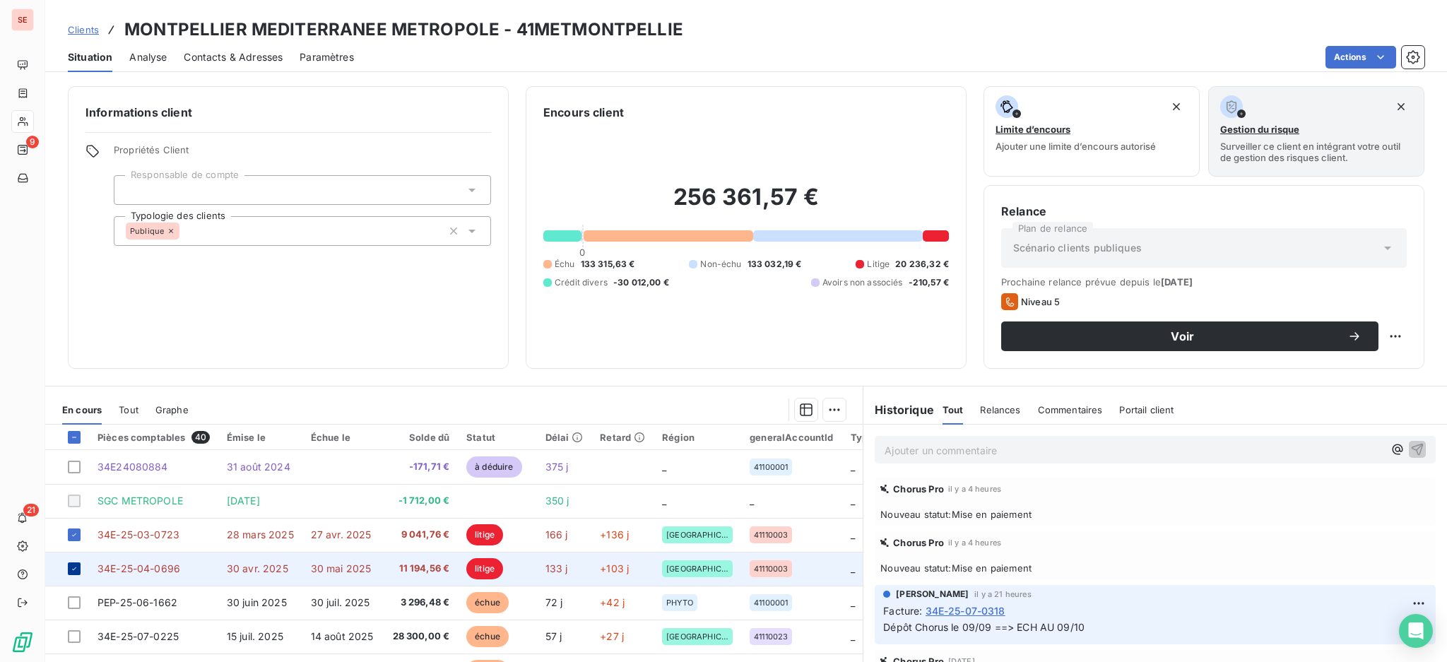
click at [70, 564] on icon at bounding box center [74, 568] width 8 height 8
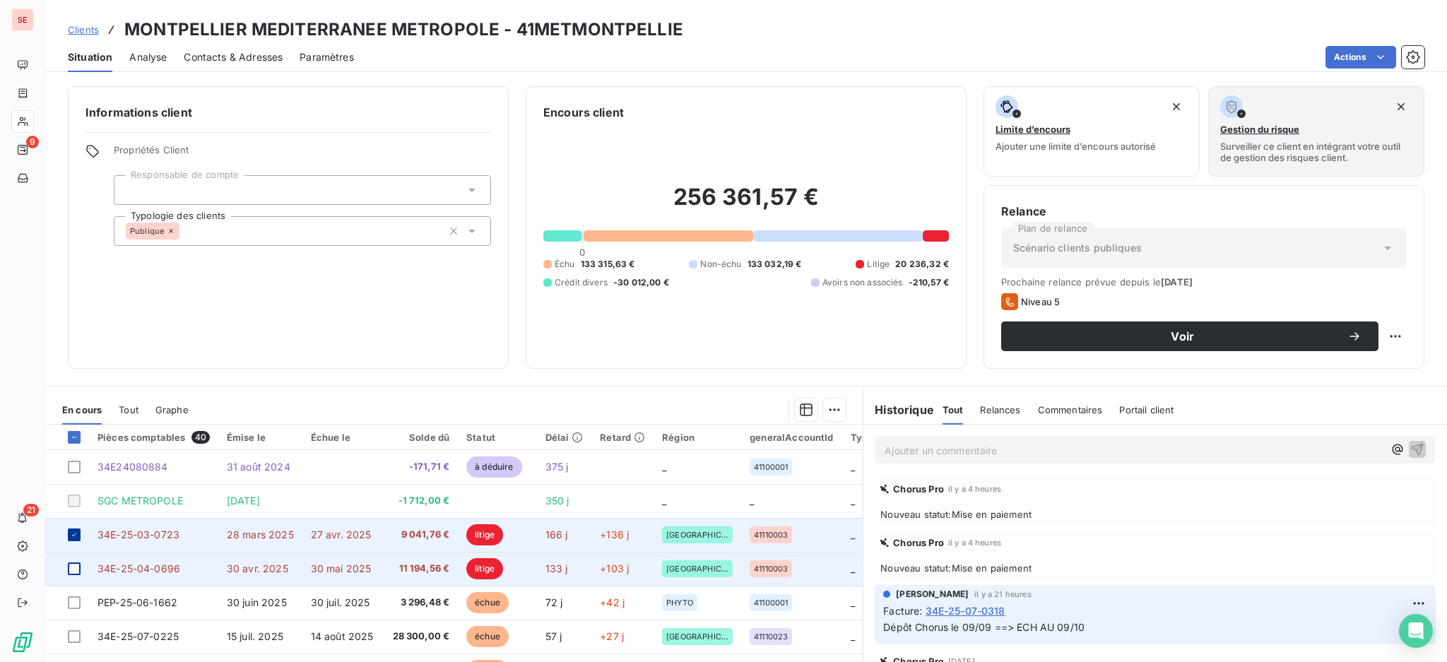
click at [75, 528] on div at bounding box center [74, 534] width 13 height 13
click at [149, 535] on span "34E-25-03-0723" at bounding box center [138, 534] width 82 height 12
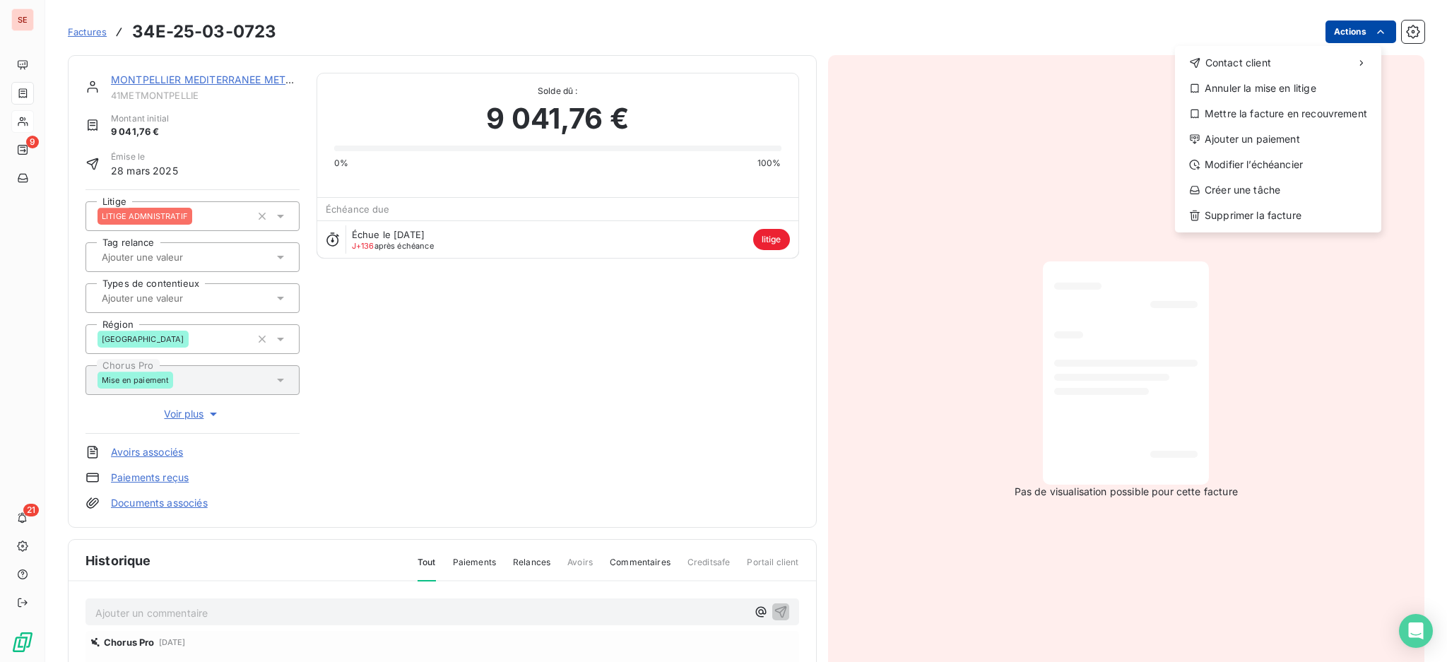
click at [1346, 28] on html "SE 9 21 Factures 34E-25-03-0723 Actions Contact client Annuler la mise en litig…" at bounding box center [723, 331] width 1447 height 662
click at [1292, 81] on div "Annuler la mise en litige" at bounding box center [1277, 88] width 195 height 23
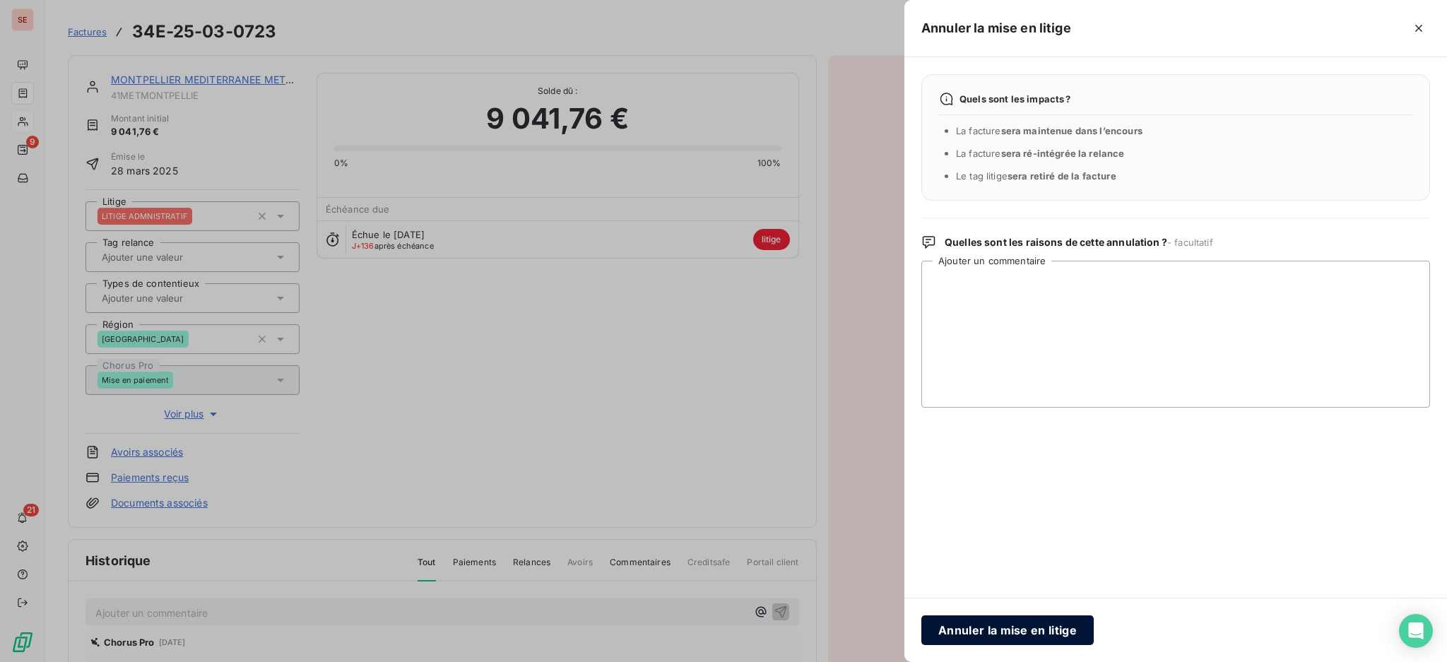
click at [1014, 625] on button "Annuler la mise en litige" at bounding box center [1007, 630] width 172 height 30
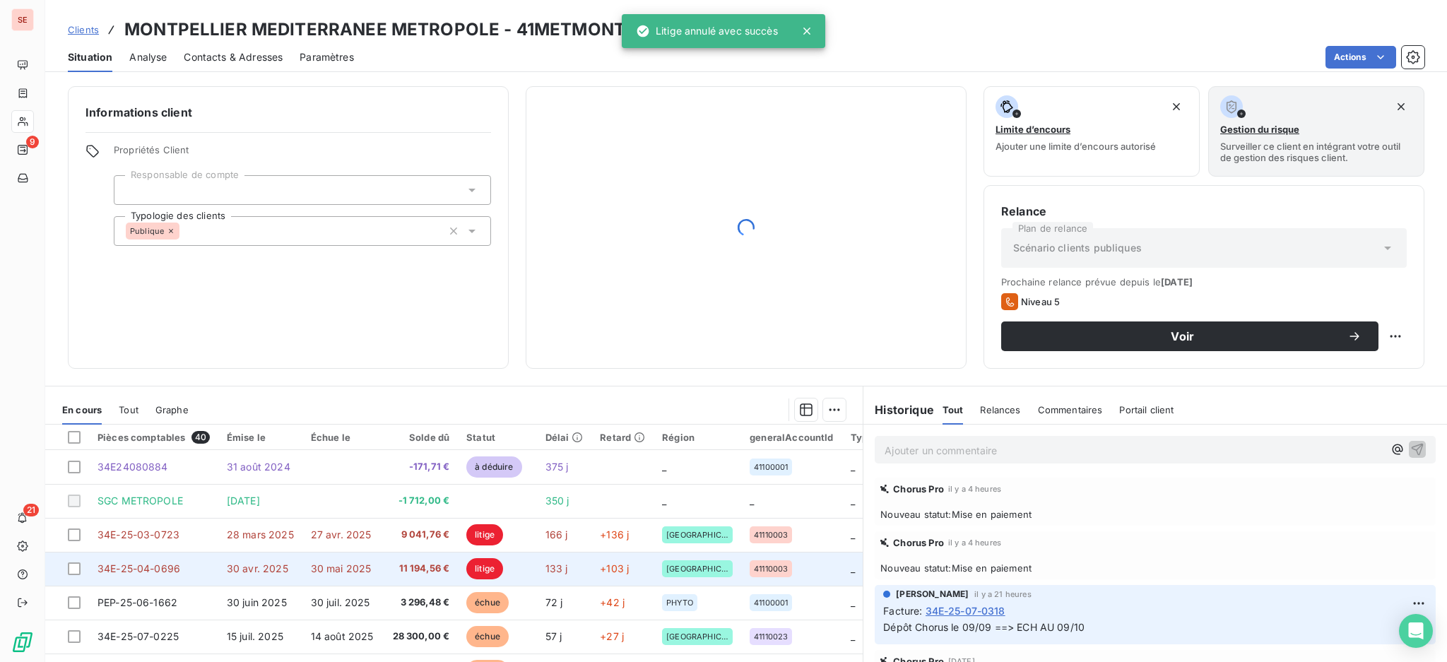
click at [227, 569] on span "30 avr. 2025" at bounding box center [257, 568] width 61 height 12
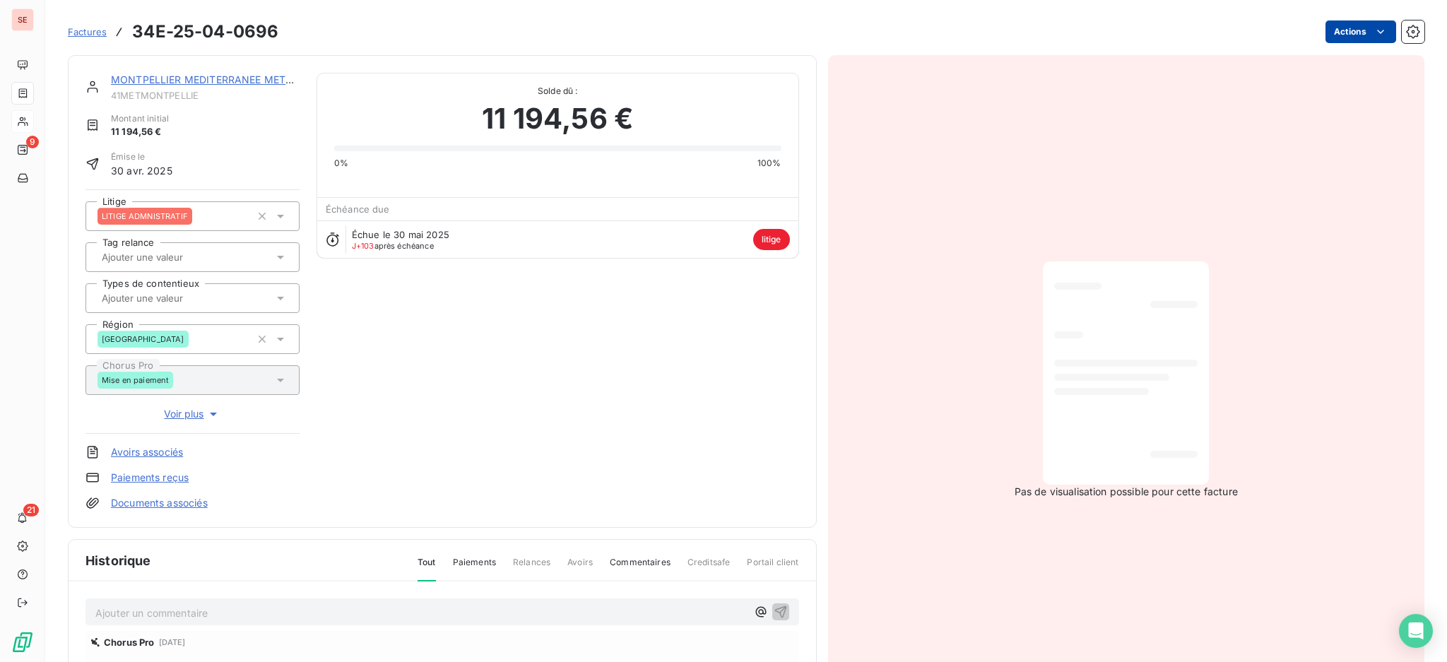
click at [1352, 26] on html "SE 9 21 Factures 34E-25-04-0696 Actions MONTPELLIER MEDITERRANEE METROPOLE 41ME…" at bounding box center [723, 331] width 1447 height 662
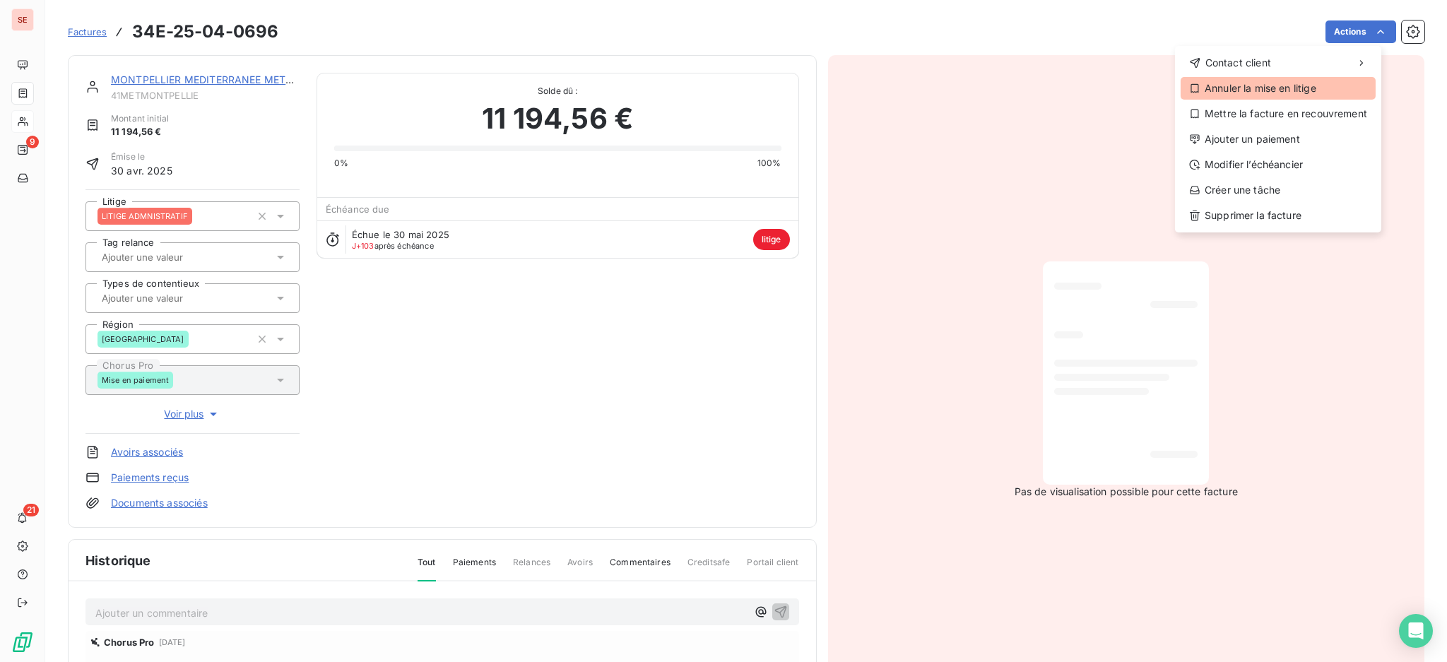
click at [1307, 90] on div "Annuler la mise en litige" at bounding box center [1277, 88] width 195 height 23
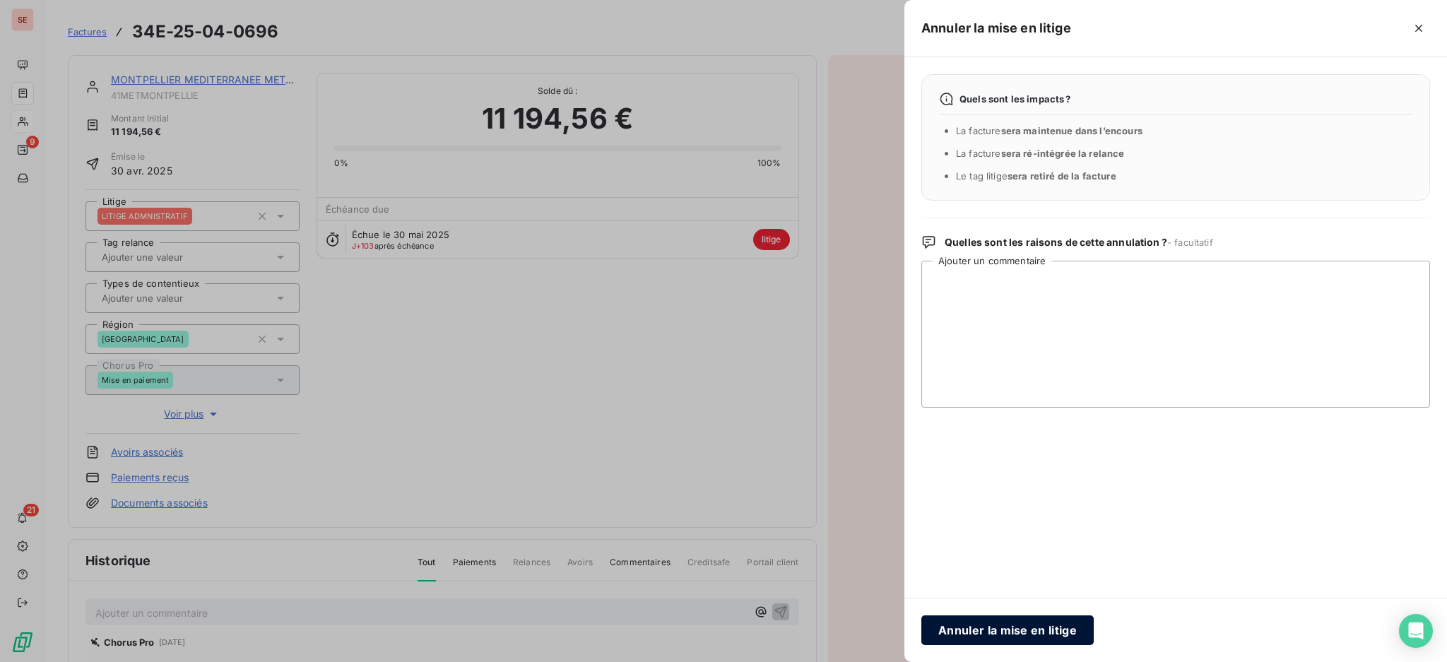
click at [1004, 626] on button "Annuler la mise en litige" at bounding box center [1007, 630] width 172 height 30
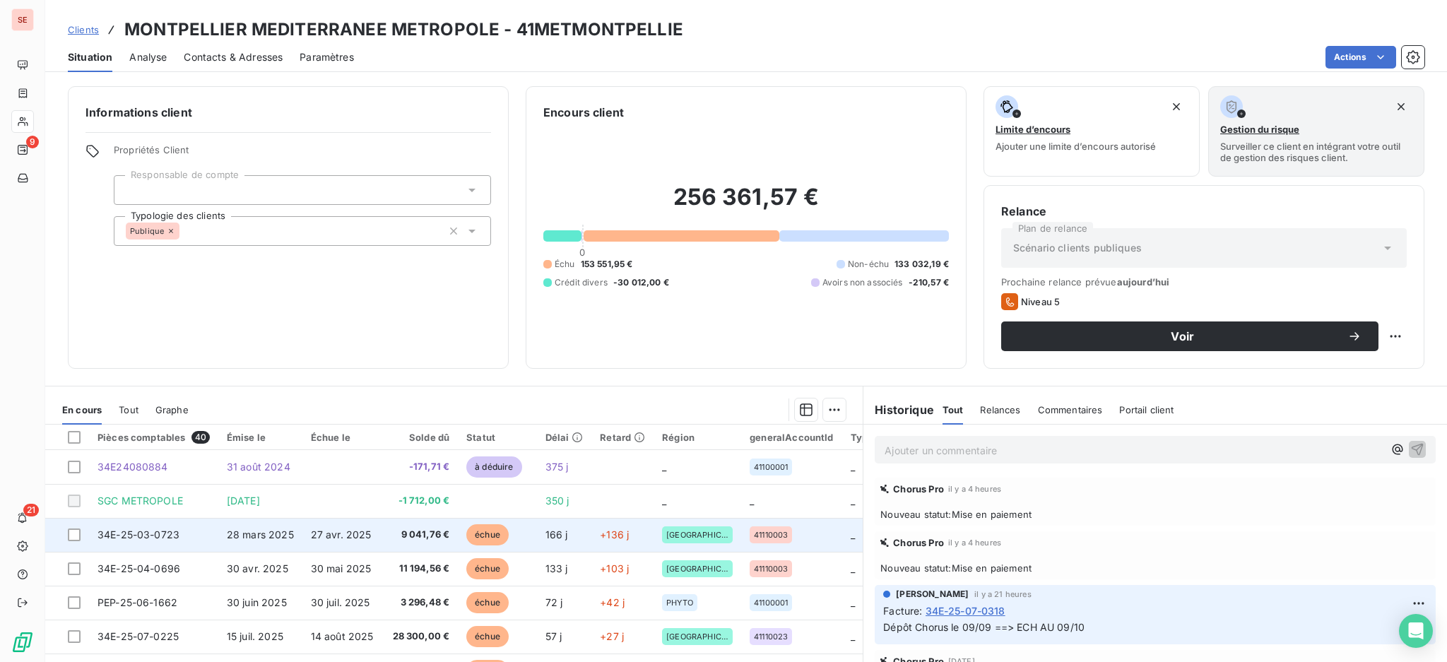
click at [376, 538] on td "27 avr. 2025" at bounding box center [343, 535] width 82 height 34
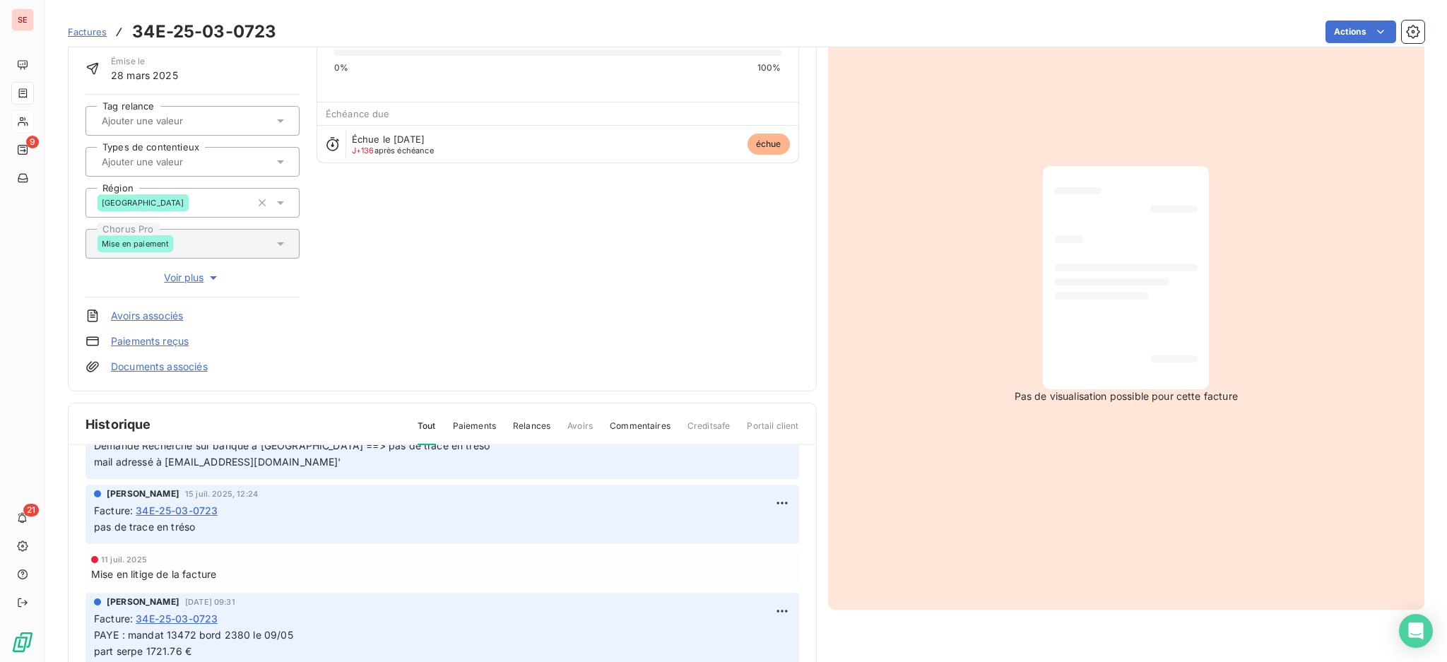
scroll to position [94, 0]
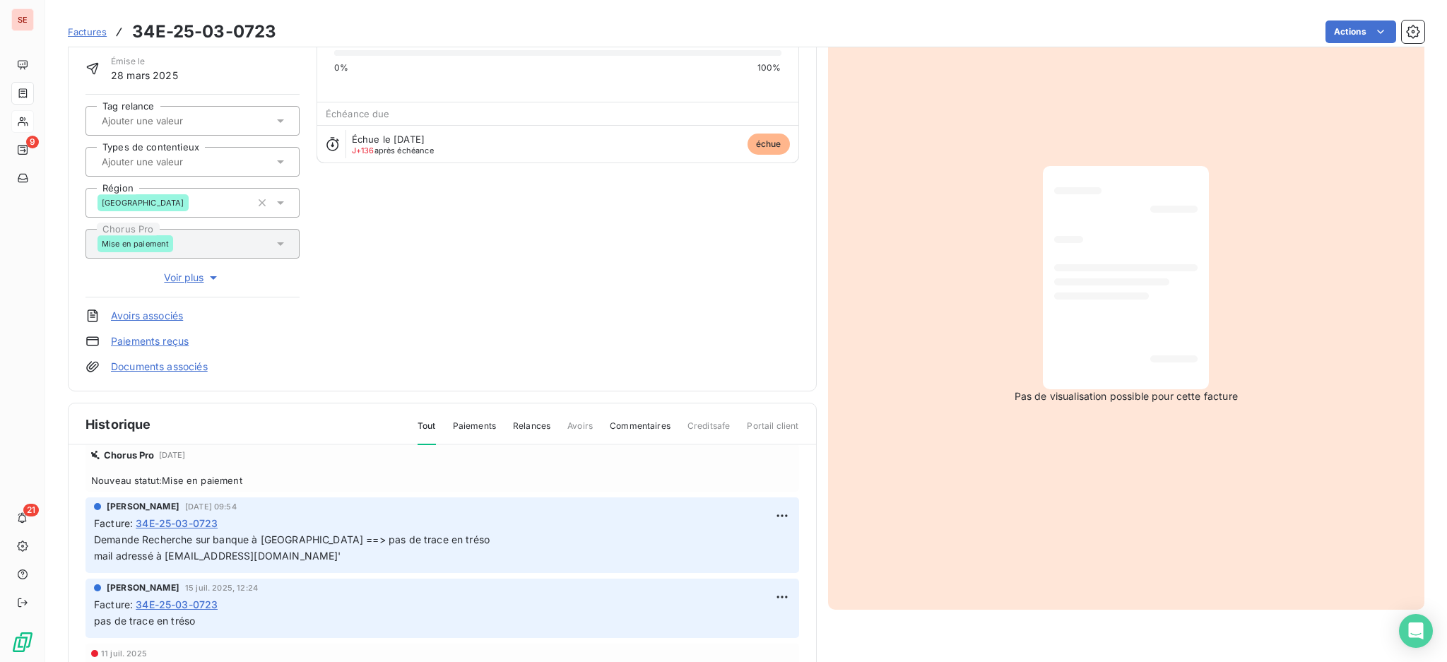
drag, startPoint x: 405, startPoint y: 557, endPoint x: 171, endPoint y: 559, distance: 234.5
click at [171, 559] on span "Demande Recherche sur banque à [GEOGRAPHIC_DATA] ==> pas de trace en tréso mail…" at bounding box center [292, 547] width 396 height 28
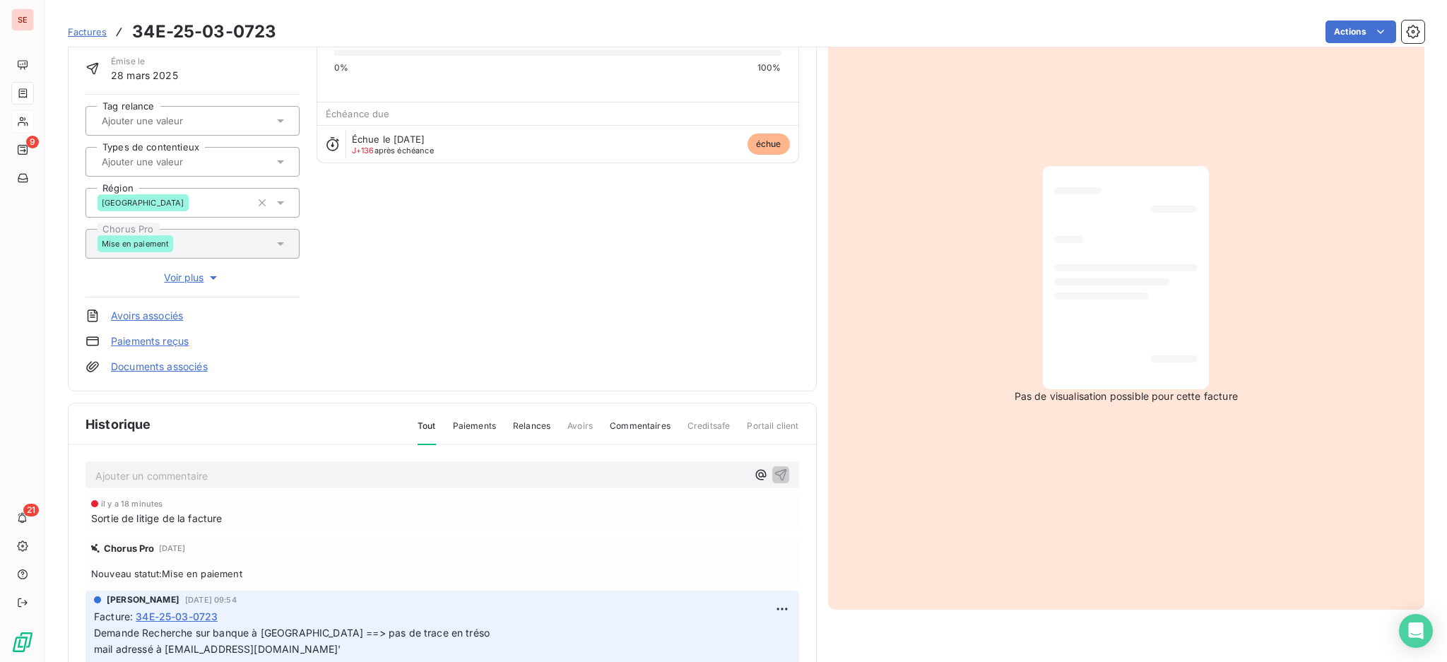
scroll to position [0, 0]
click at [265, 473] on p "Ajouter un commentaire ﻿" at bounding box center [420, 477] width 651 height 18
drag, startPoint x: 405, startPoint y: 644, endPoint x: 171, endPoint y: 649, distance: 234.5
click at [171, 649] on span "Demande Recherche sur banque à [GEOGRAPHIC_DATA] ==> pas de trace en tréso mail…" at bounding box center [292, 640] width 396 height 28
copy span "[EMAIL_ADDRESS][DOMAIN_NAME]"
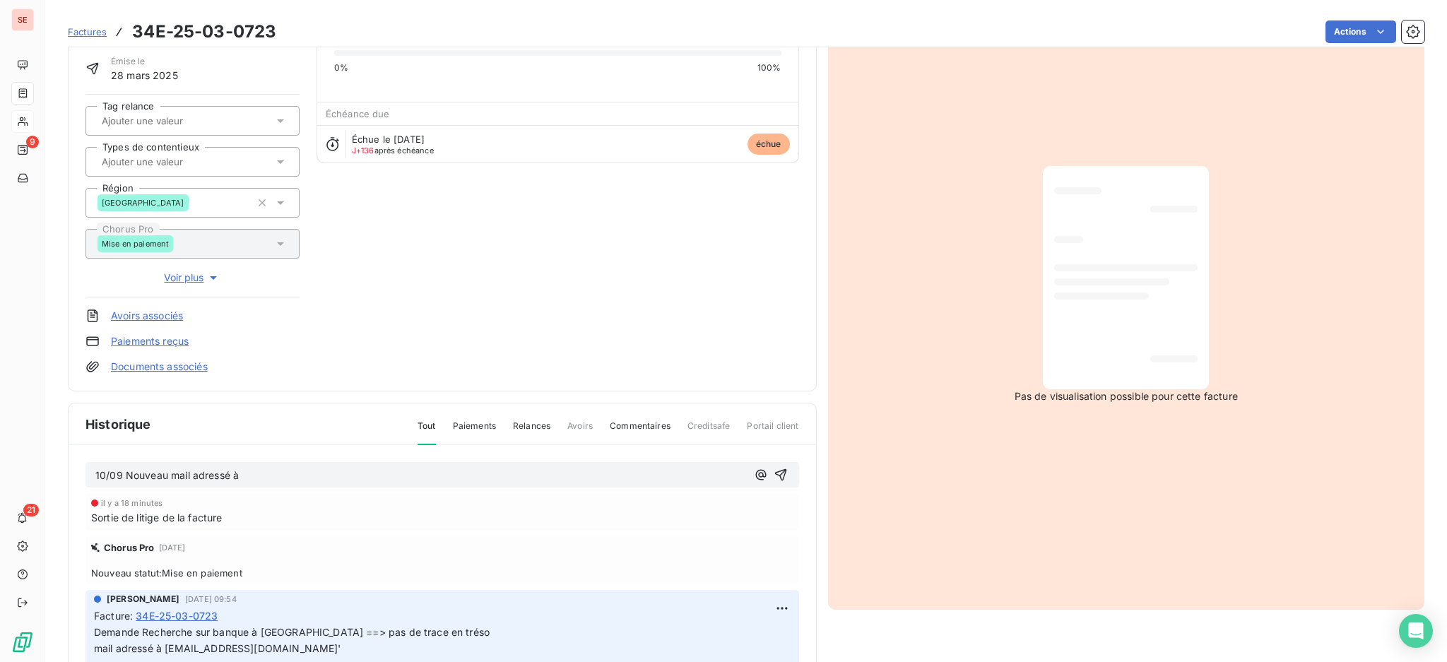
click at [279, 476] on p "10/09 Nouveau mail adressé à" at bounding box center [420, 476] width 651 height 16
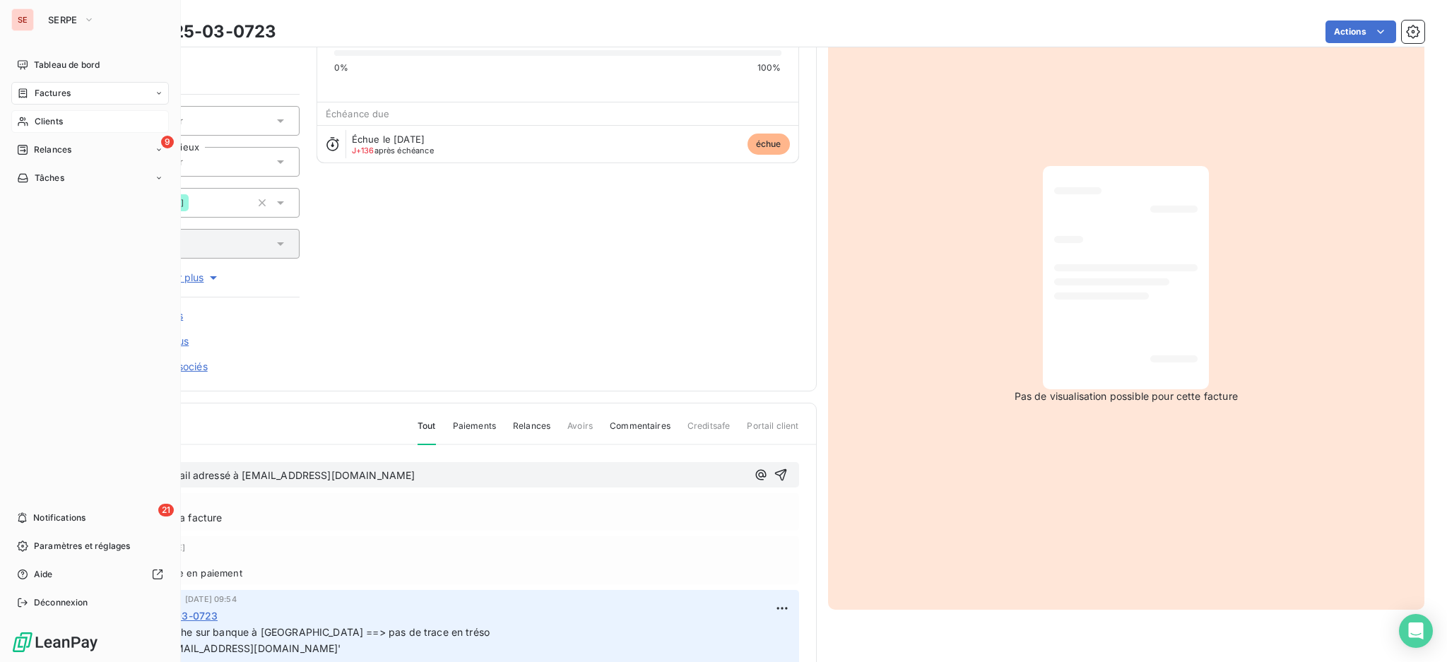
drag, startPoint x: 504, startPoint y: 471, endPoint x: 7, endPoint y: 464, distance: 496.6
click at [7, 464] on div "SE SERPE Tableau de bord Factures Clients 9 Relances Tâches 21 Notifications Pa…" at bounding box center [723, 331] width 1447 height 662
click at [9, 466] on div "SE SERPE Tableau de bord Factures Clients 9 Relances Tâches 21 Notifications Pa…" at bounding box center [90, 331] width 181 height 662
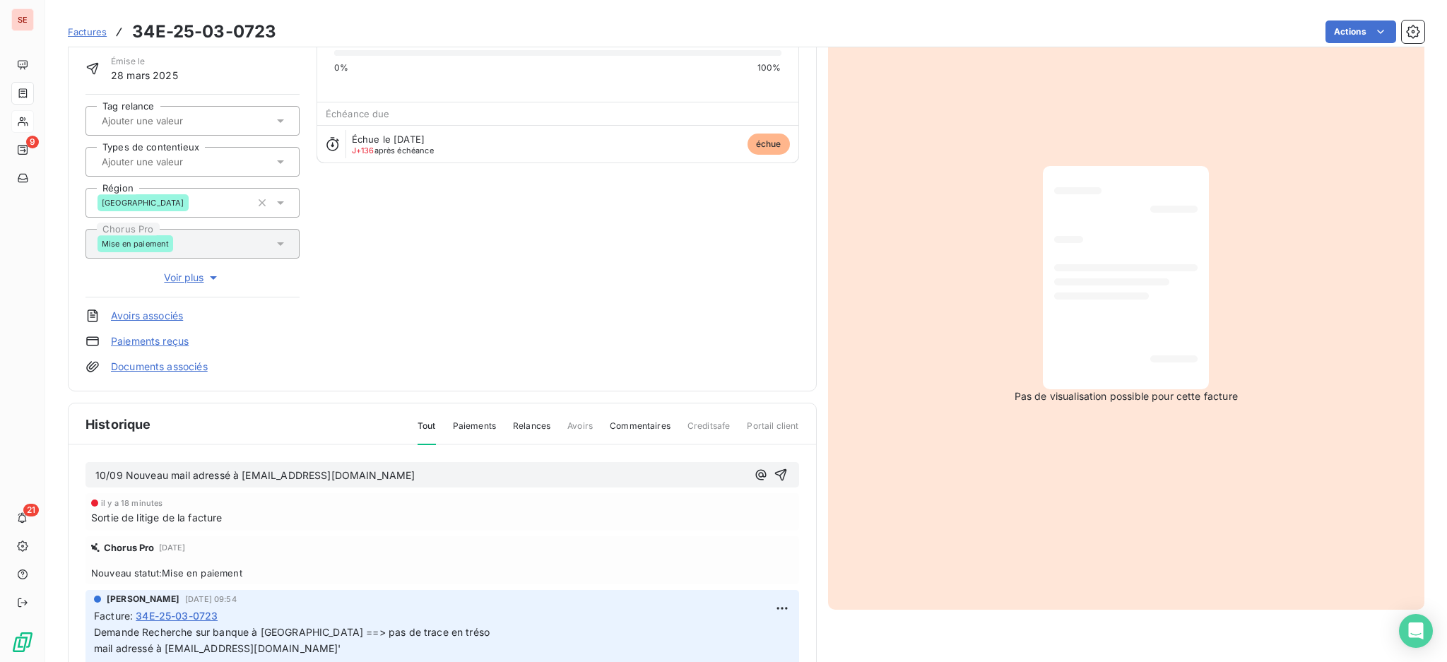
copy span "10/09 Nouveau mail adressé à [EMAIL_ADDRESS][DOMAIN_NAME]"
click at [773, 469] on icon "button" at bounding box center [780, 475] width 14 height 14
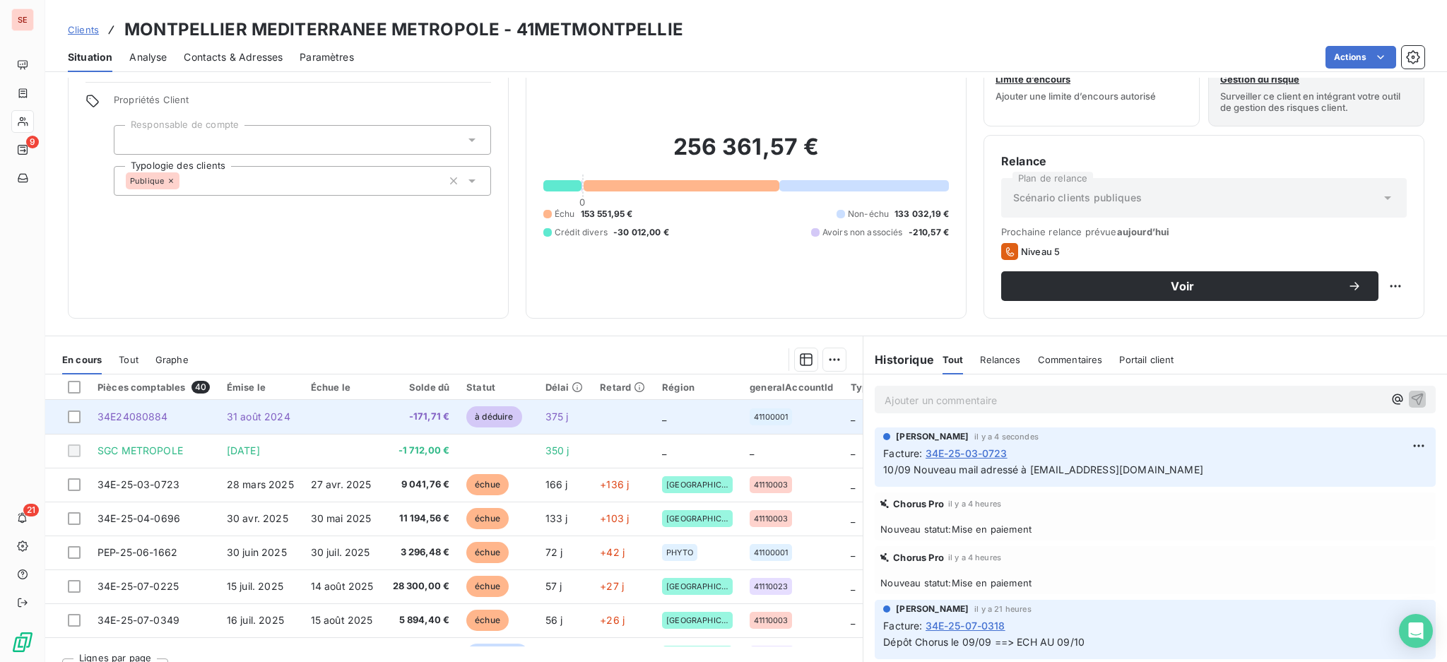
scroll to position [76, 0]
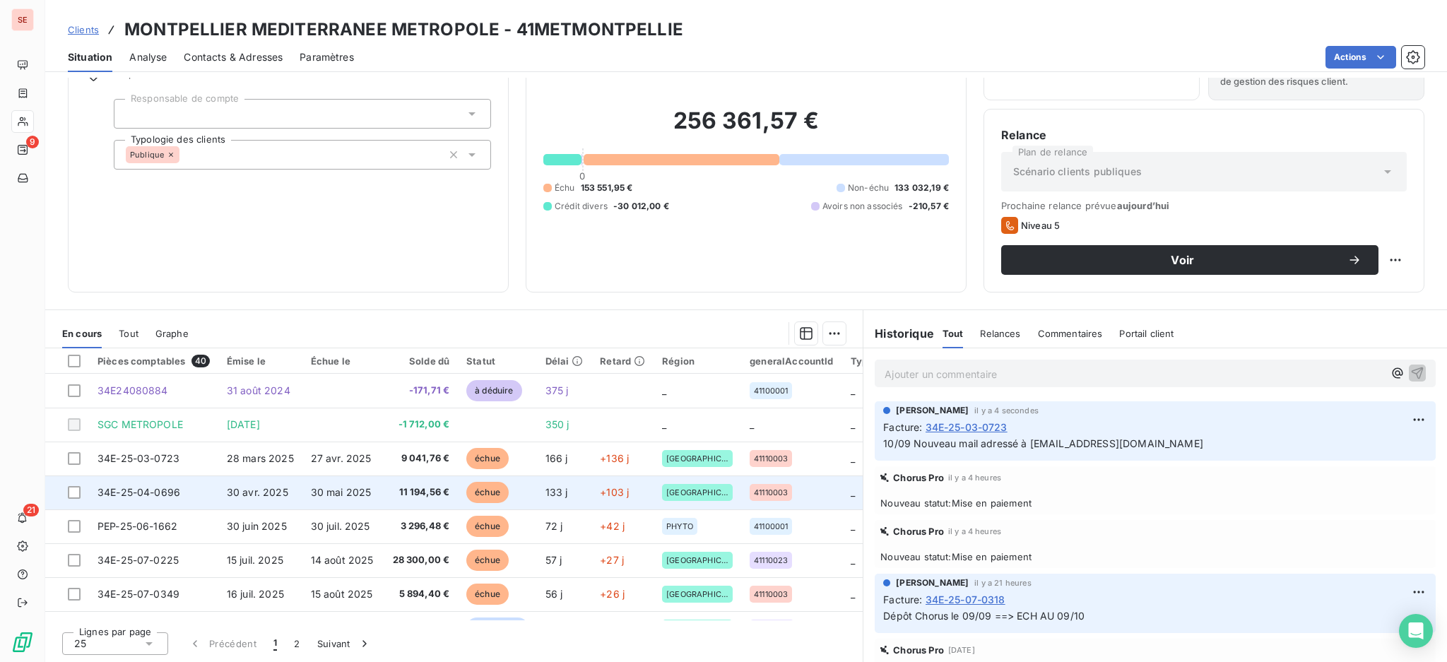
click at [297, 487] on td "30 avr. 2025" at bounding box center [260, 492] width 84 height 34
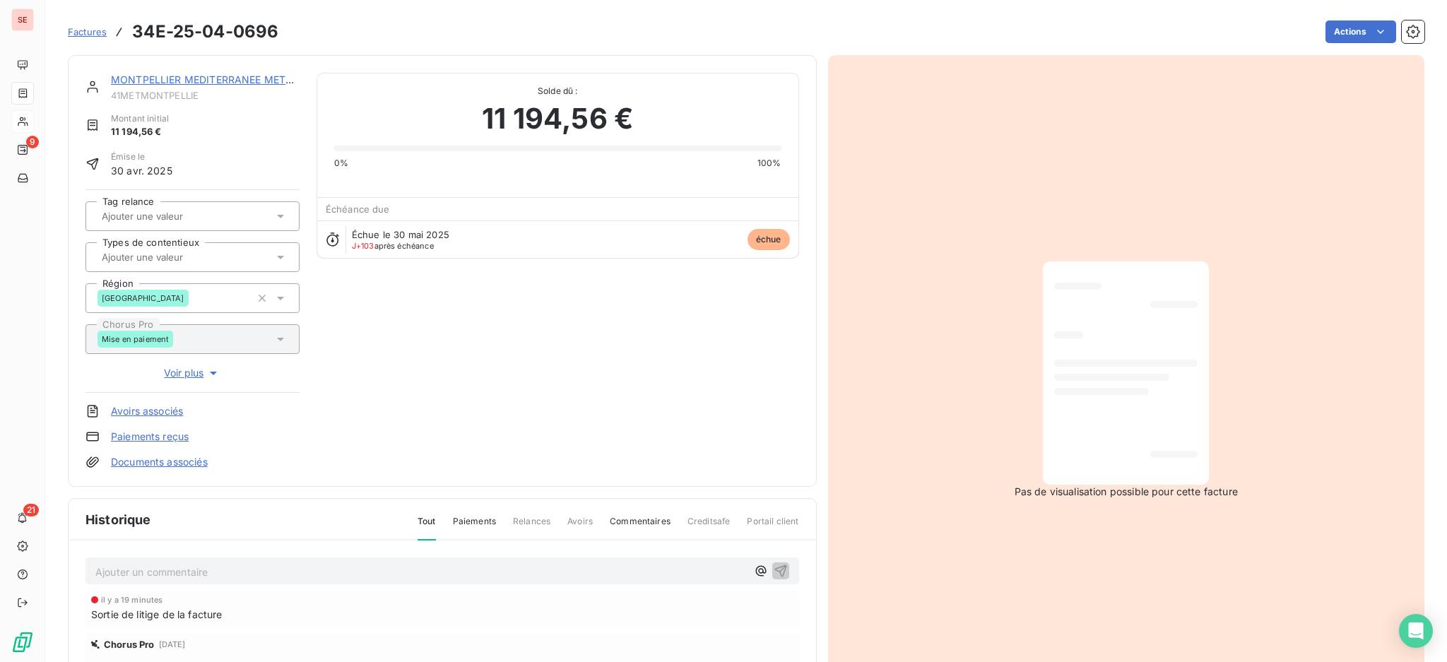
click at [338, 568] on p "Ajouter un commentaire ﻿" at bounding box center [420, 572] width 651 height 18
click at [774, 569] on icon "button" at bounding box center [780, 570] width 12 height 12
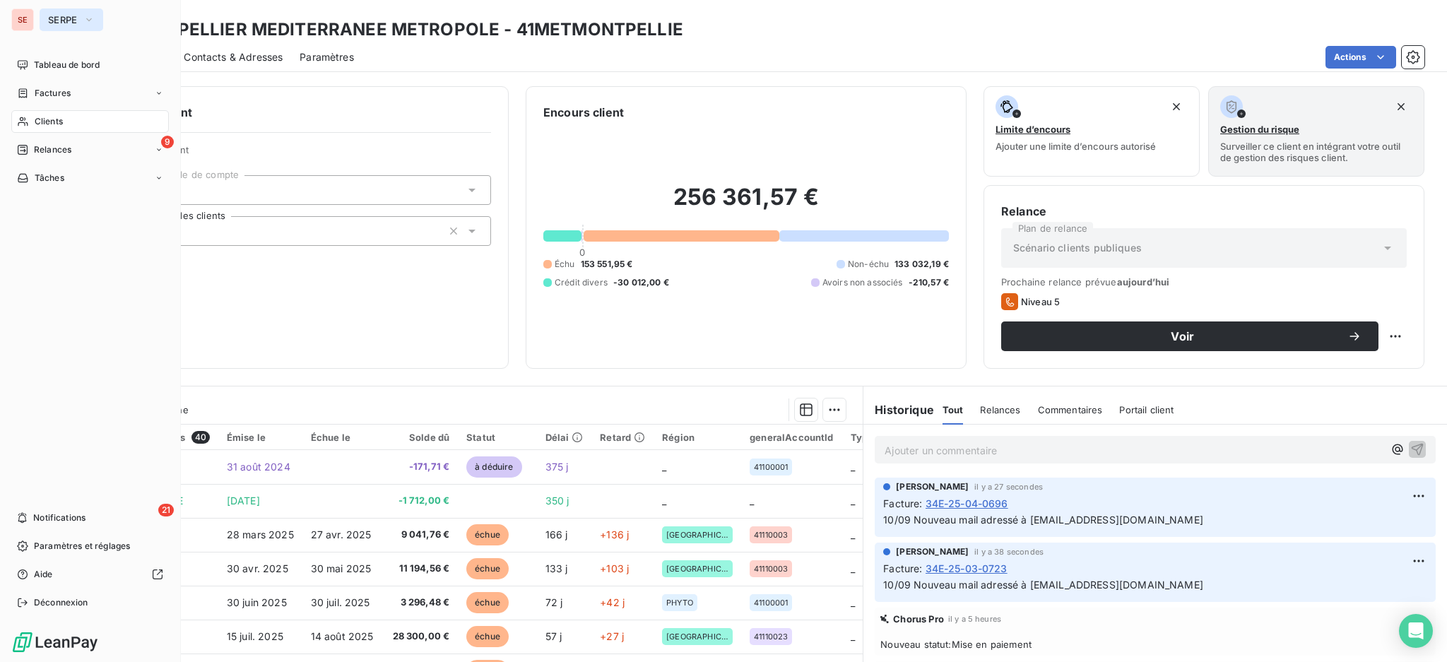
click at [87, 15] on icon "button" at bounding box center [88, 20] width 11 height 14
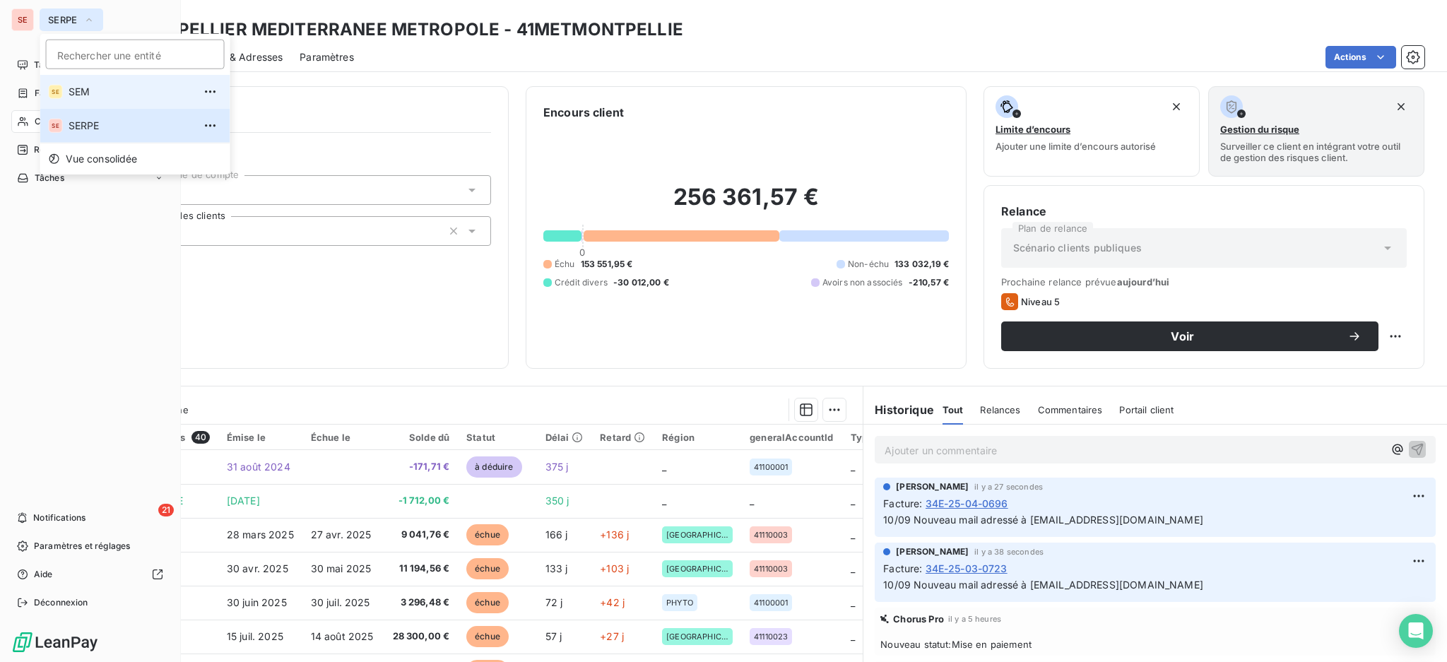
click at [76, 86] on span "SEM" at bounding box center [131, 92] width 125 height 14
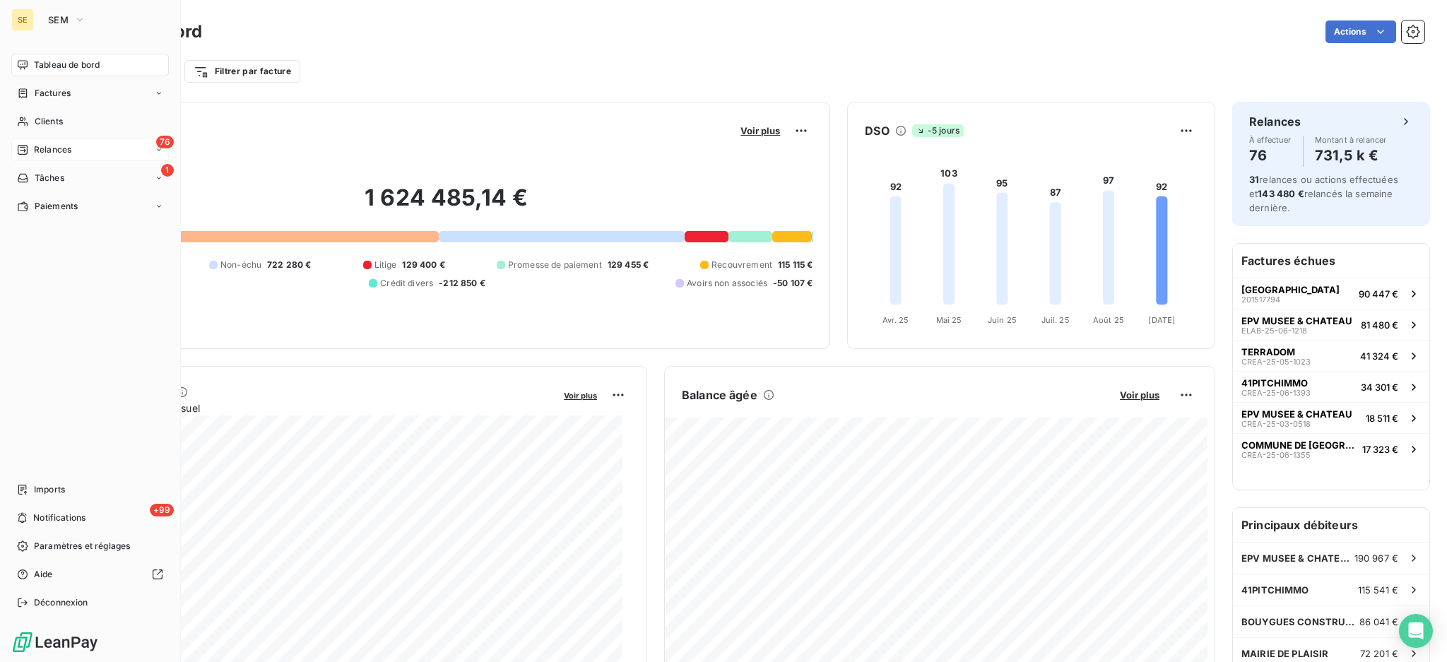
click at [49, 148] on span "Relances" at bounding box center [52, 149] width 37 height 13
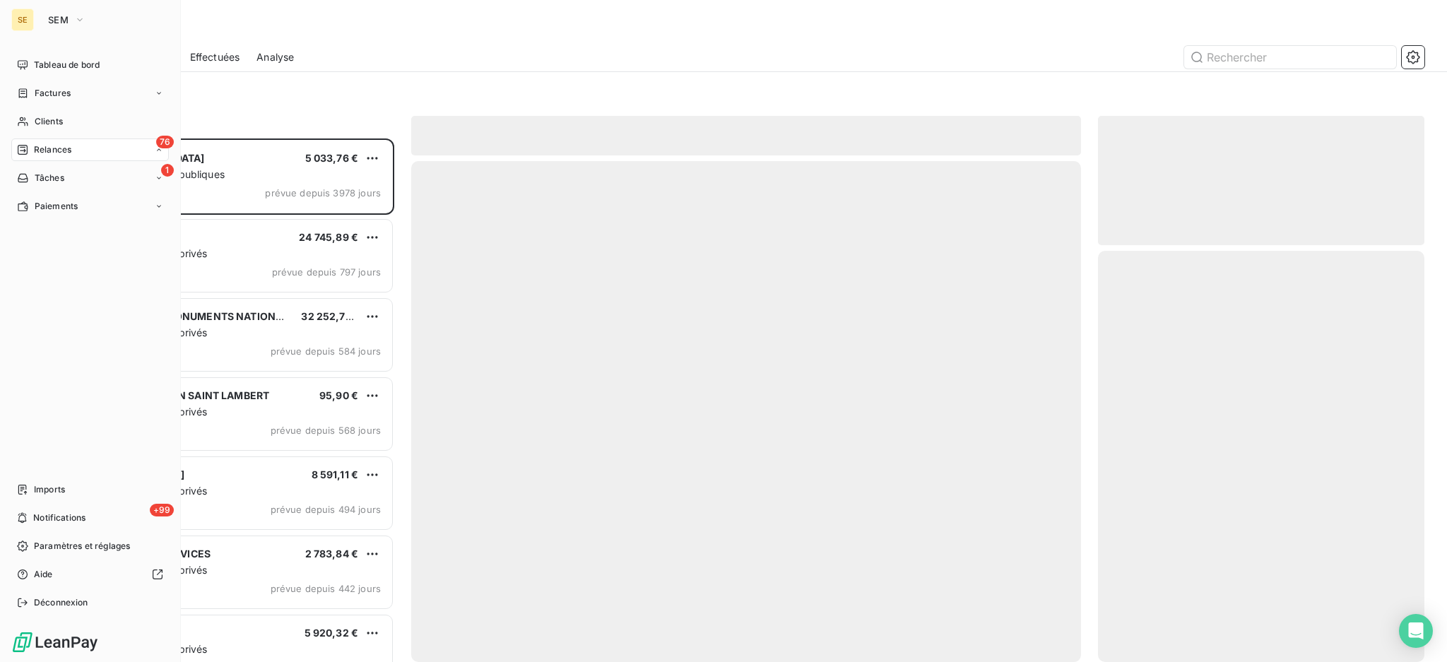
scroll to position [510, 311]
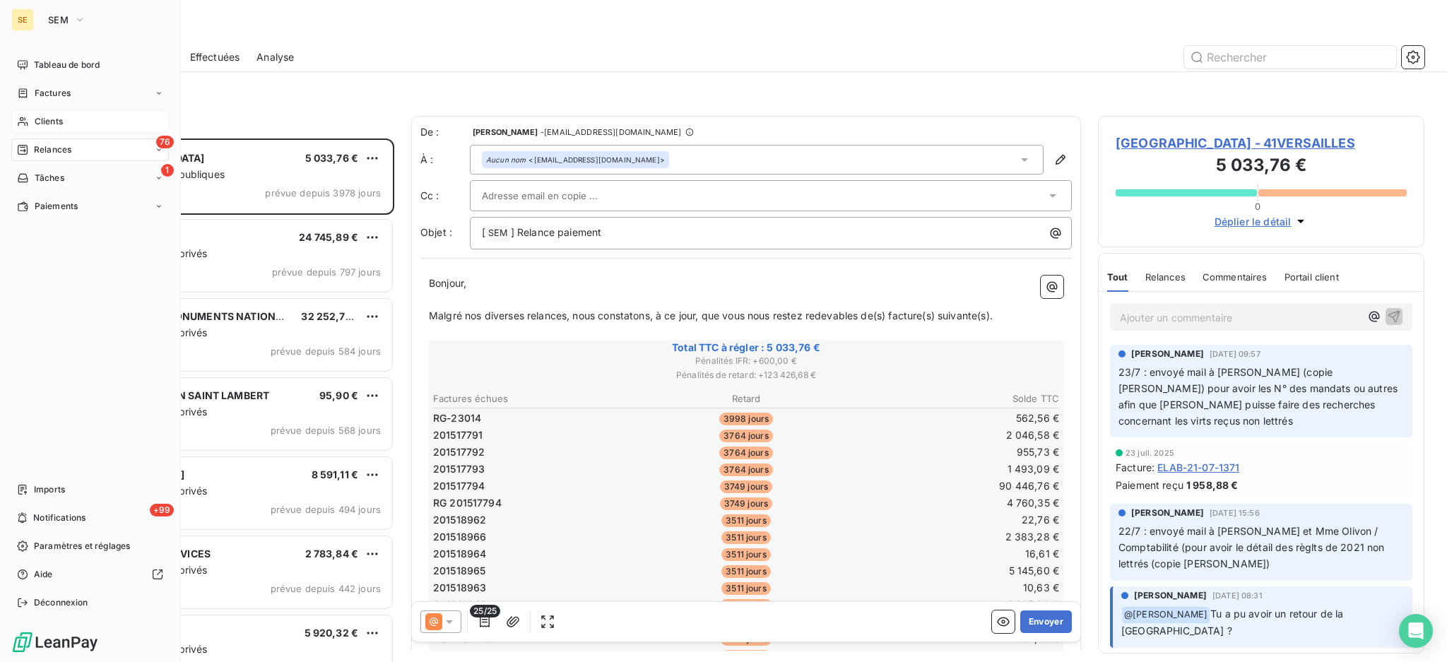
click at [52, 121] on span "Clients" at bounding box center [49, 121] width 28 height 13
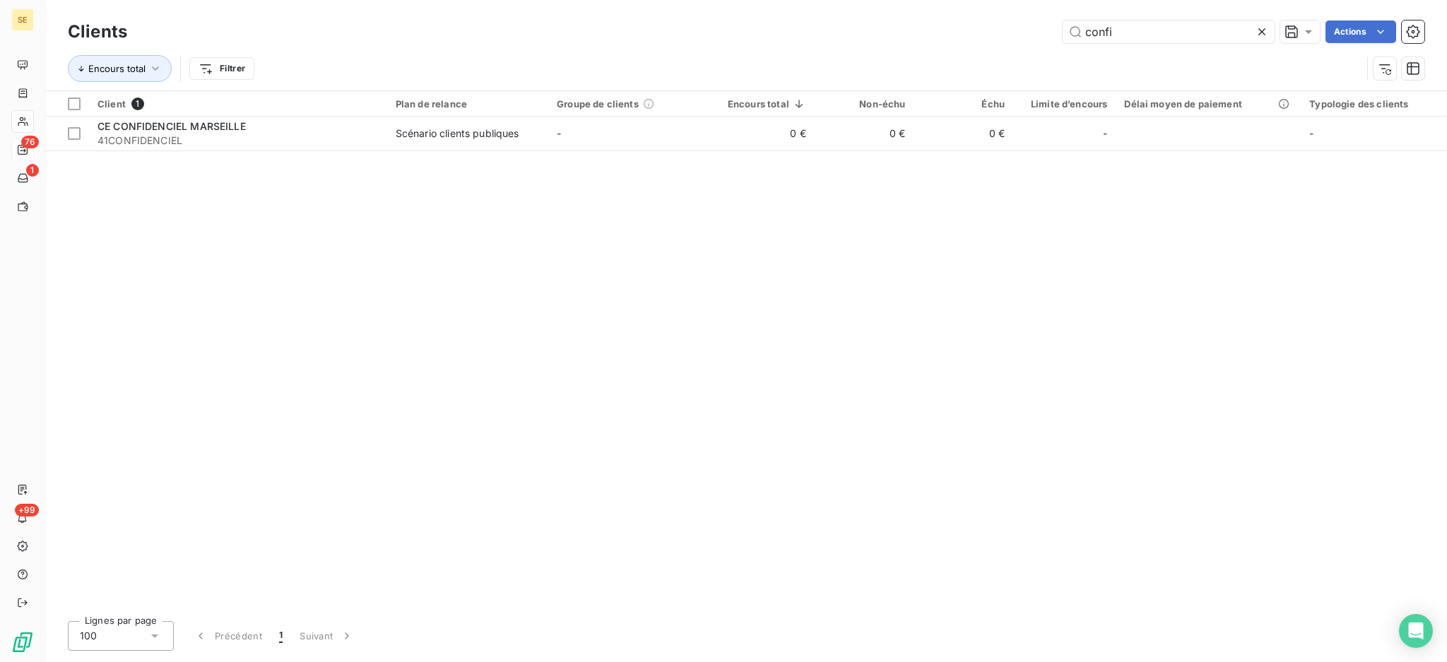
drag, startPoint x: 1147, startPoint y: 33, endPoint x: 1066, endPoint y: 6, distance: 85.8
click at [1066, 6] on div "Clients confi Actions Encours total Filtrer" at bounding box center [745, 45] width 1401 height 90
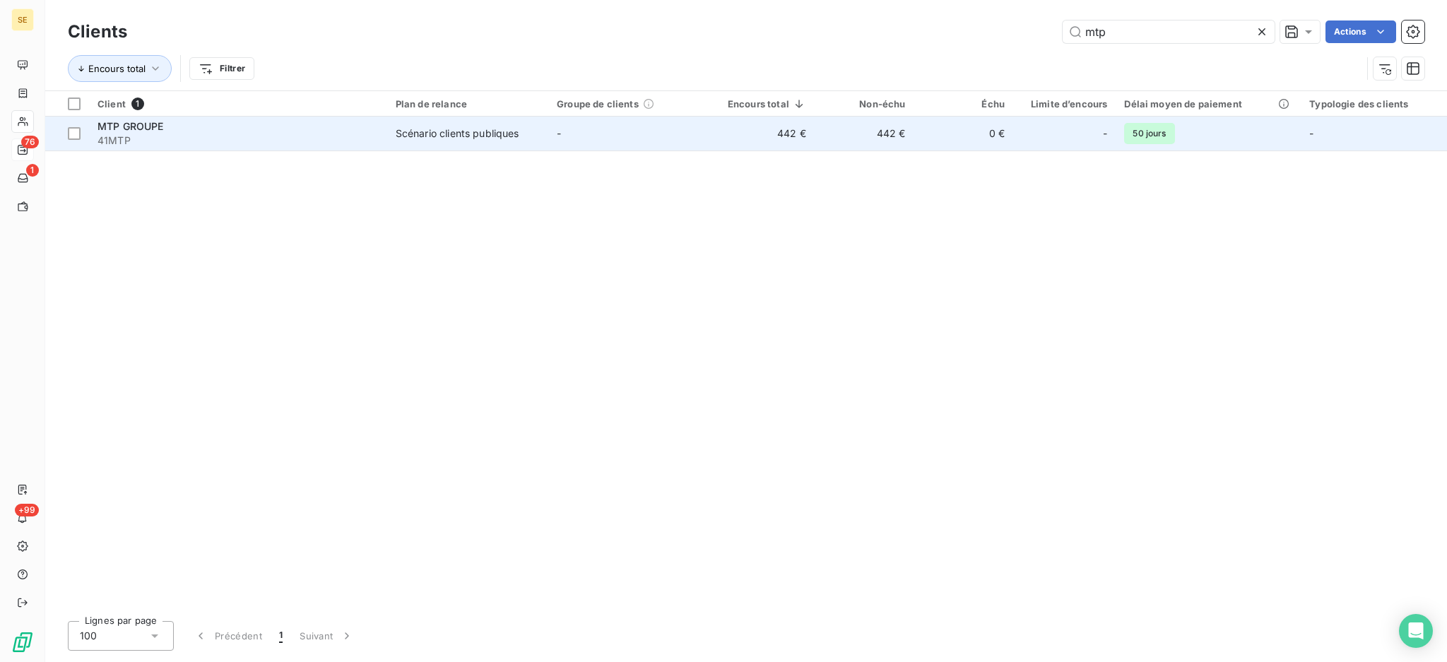
type input "mtp"
click at [743, 137] on td "442 €" at bounding box center [762, 134] width 105 height 34
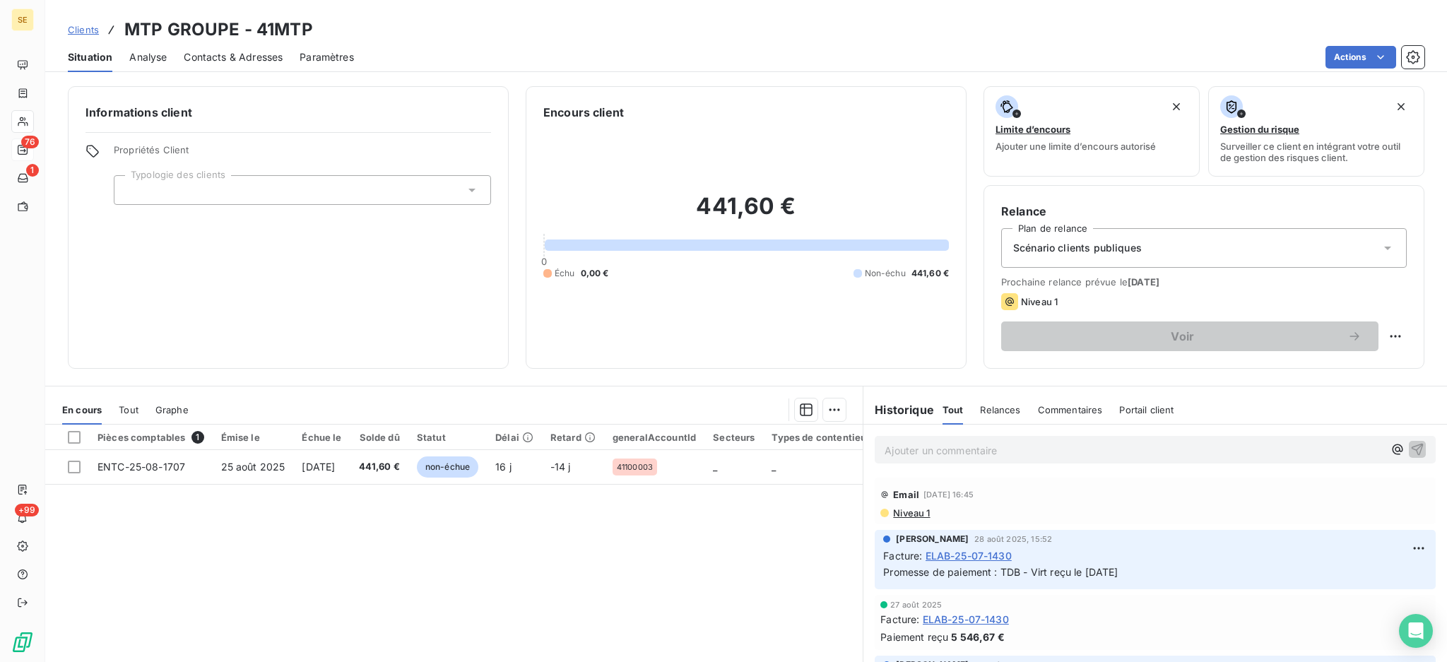
click at [1384, 247] on icon at bounding box center [1387, 249] width 7 height 4
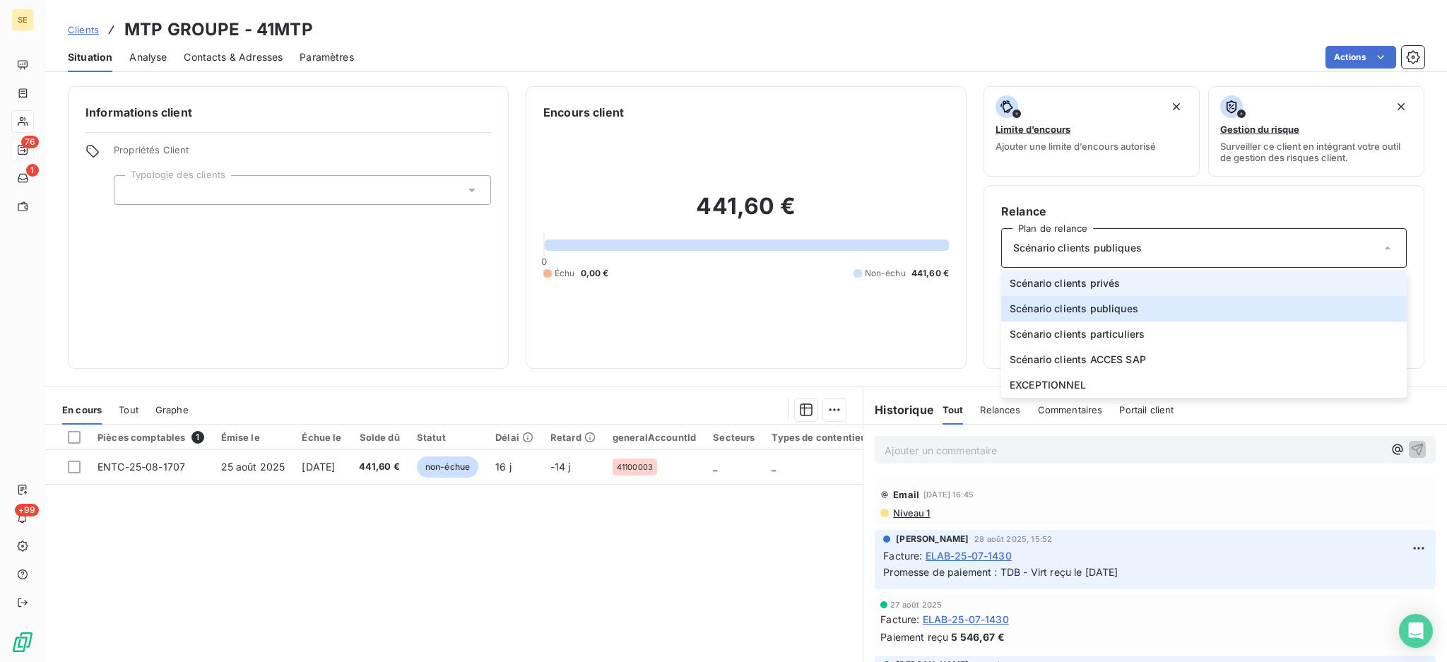
click at [1108, 284] on span "Scénario clients privés" at bounding box center [1064, 283] width 110 height 14
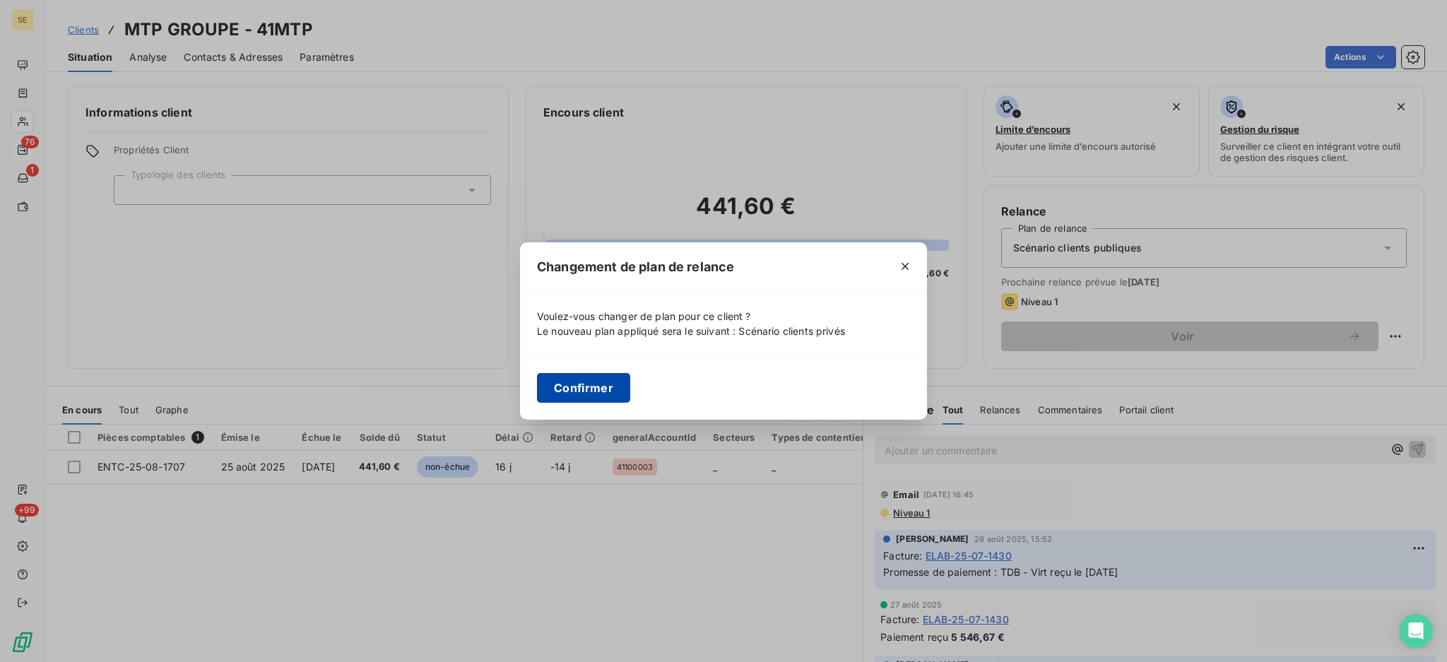
click at [578, 381] on button "Confirmer" at bounding box center [583, 388] width 93 height 30
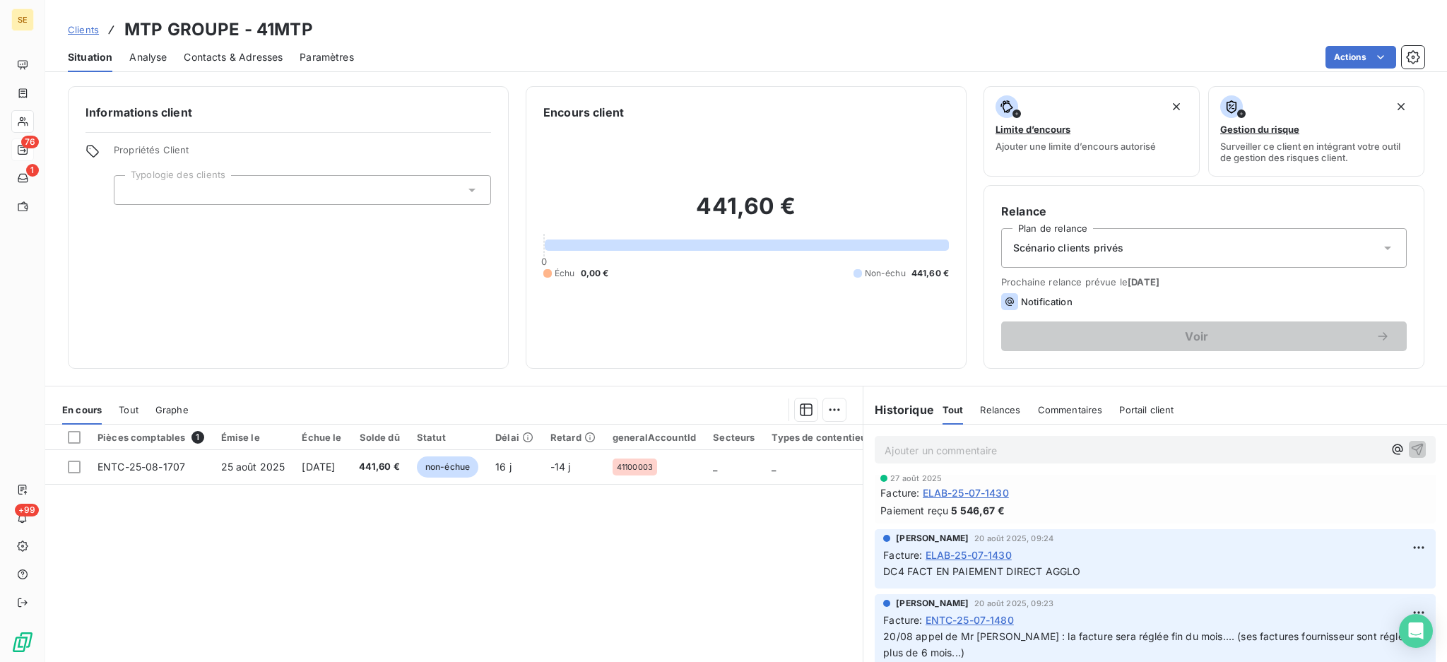
scroll to position [94, 0]
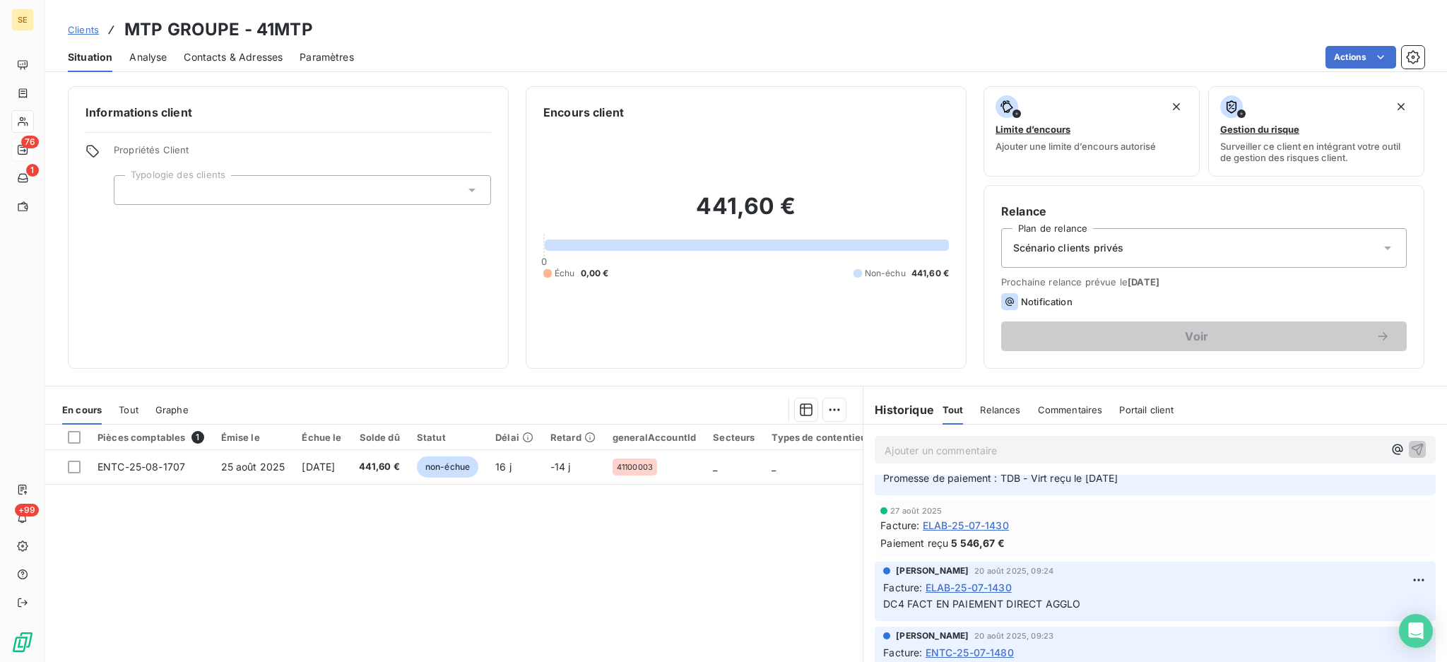
click at [1380, 249] on icon at bounding box center [1387, 248] width 14 height 14
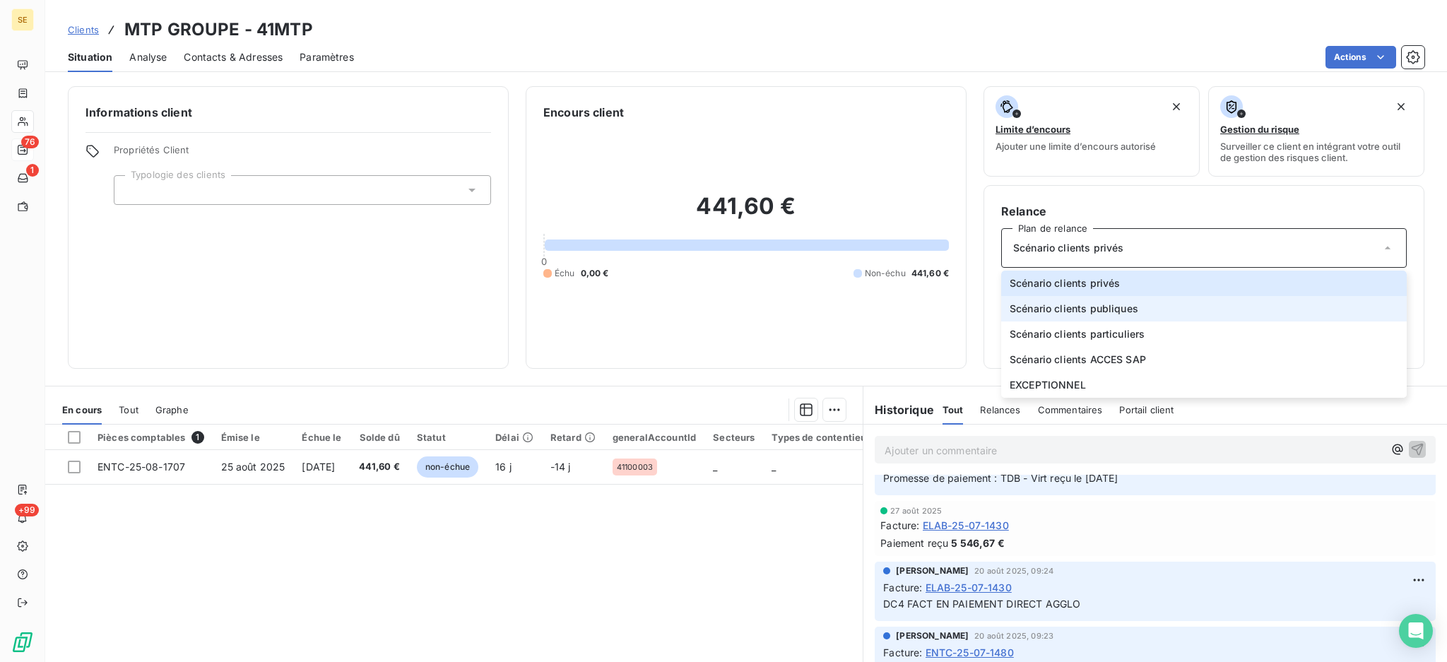
scroll to position [76, 0]
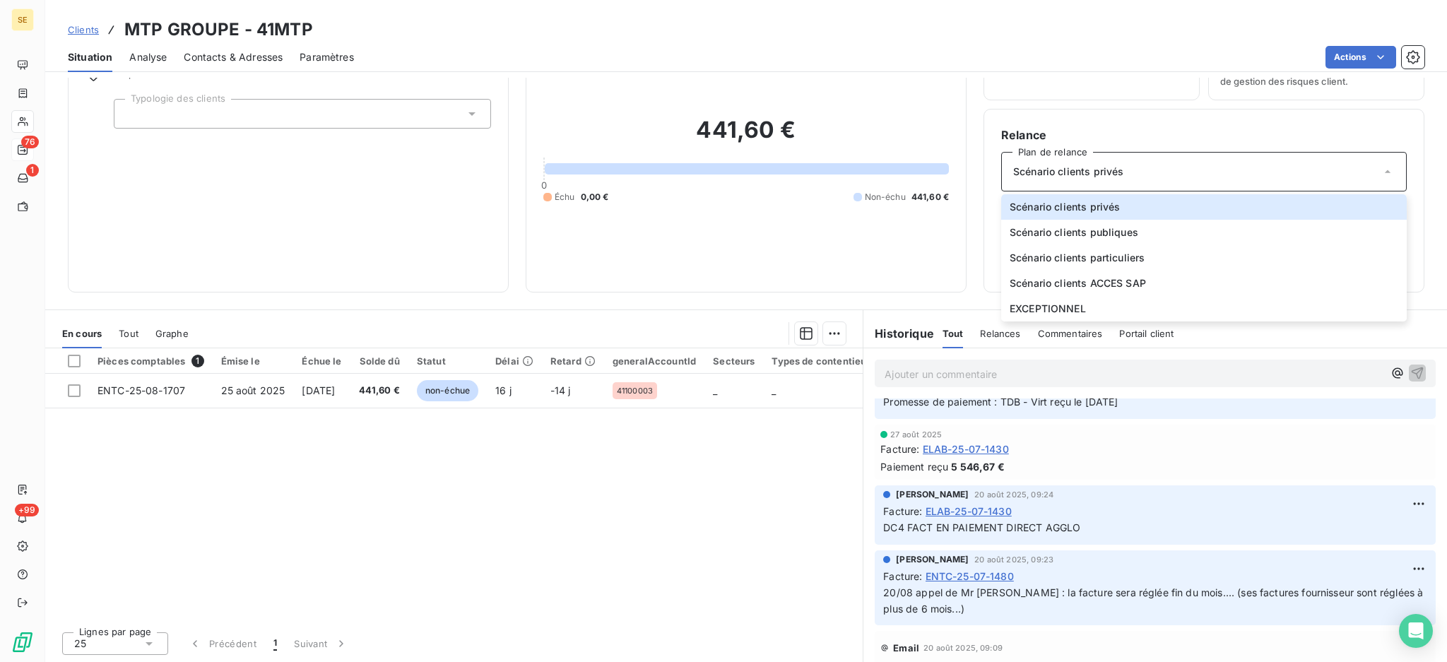
click at [190, 215] on div "Informations client Propriétés Client Typologie des clients" at bounding box center [288, 151] width 441 height 283
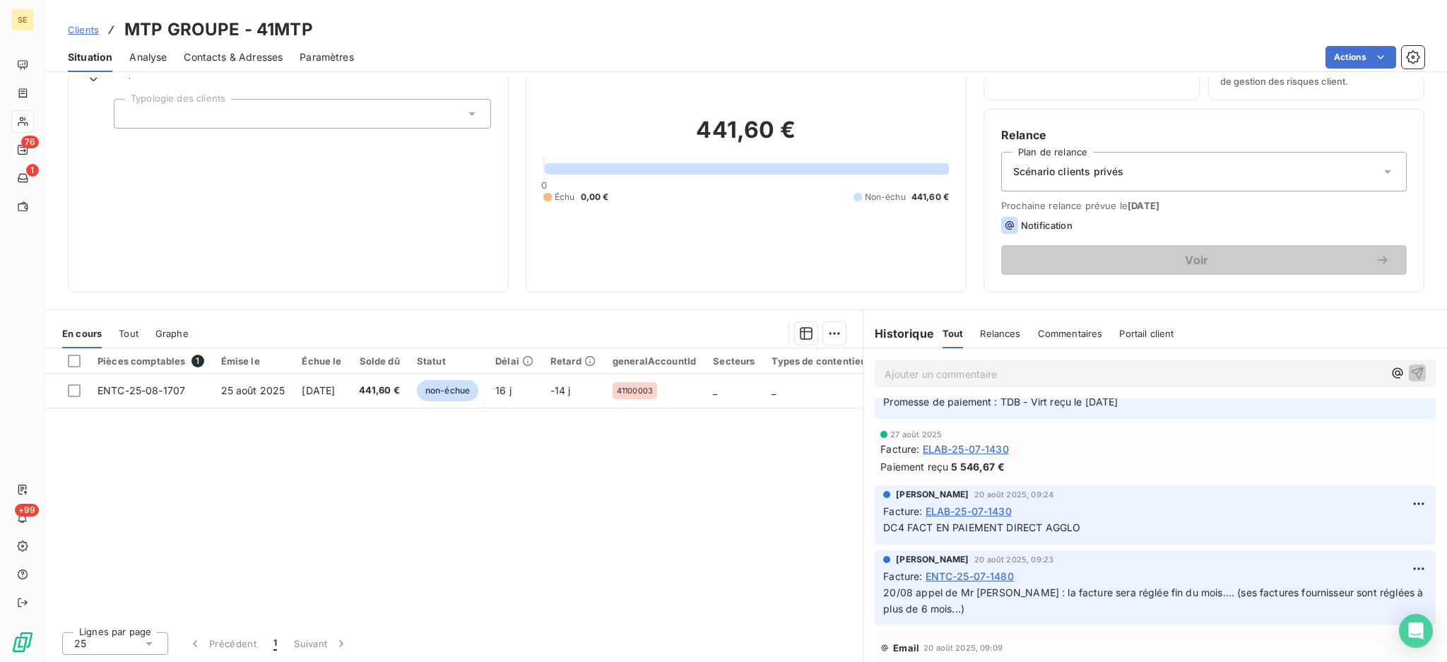
click at [1380, 173] on icon at bounding box center [1387, 172] width 14 height 14
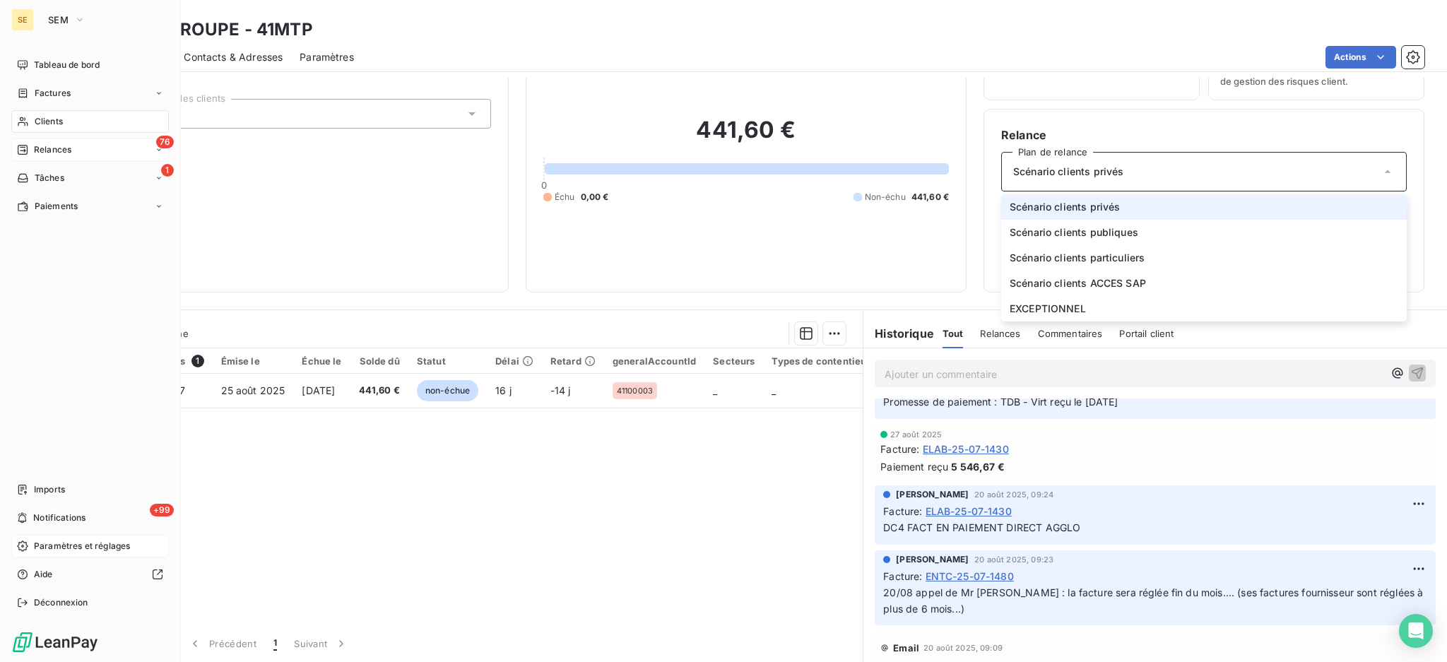
click at [85, 540] on span "Paramètres et réglages" at bounding box center [82, 546] width 96 height 13
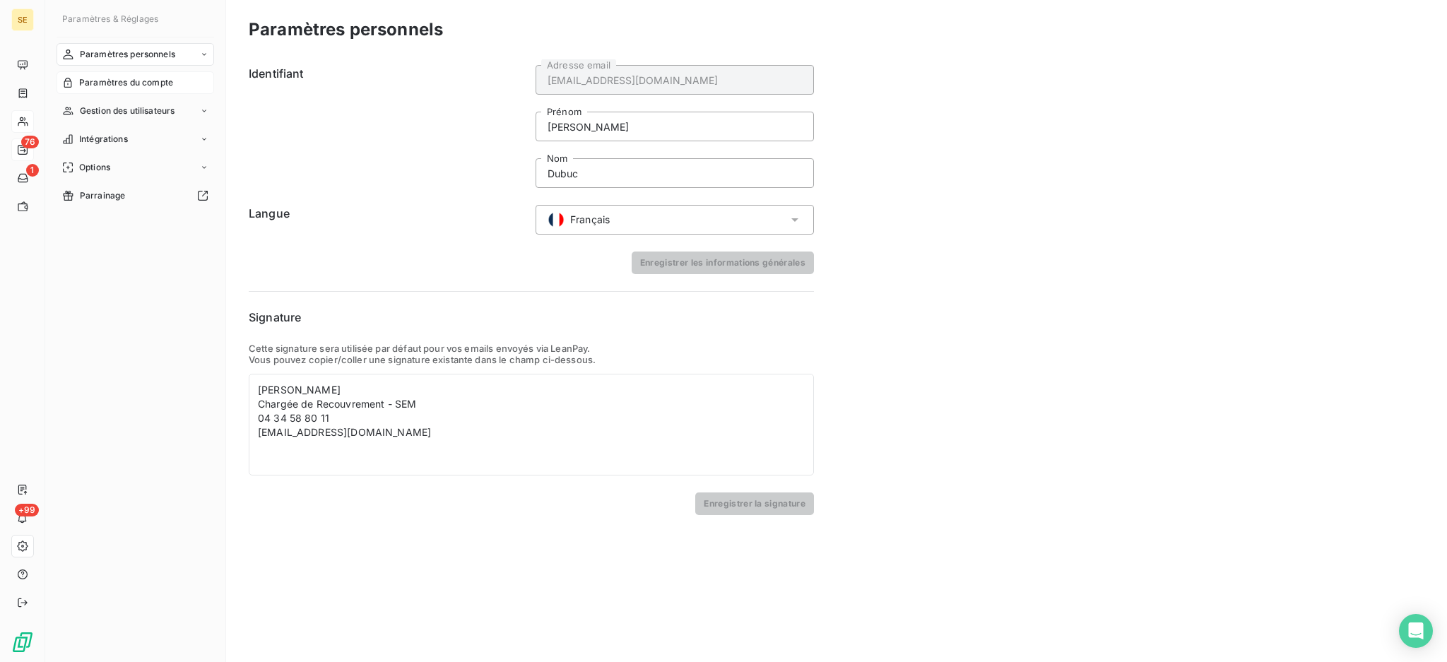
click at [117, 81] on span "Paramètres du compte" at bounding box center [126, 82] width 94 height 13
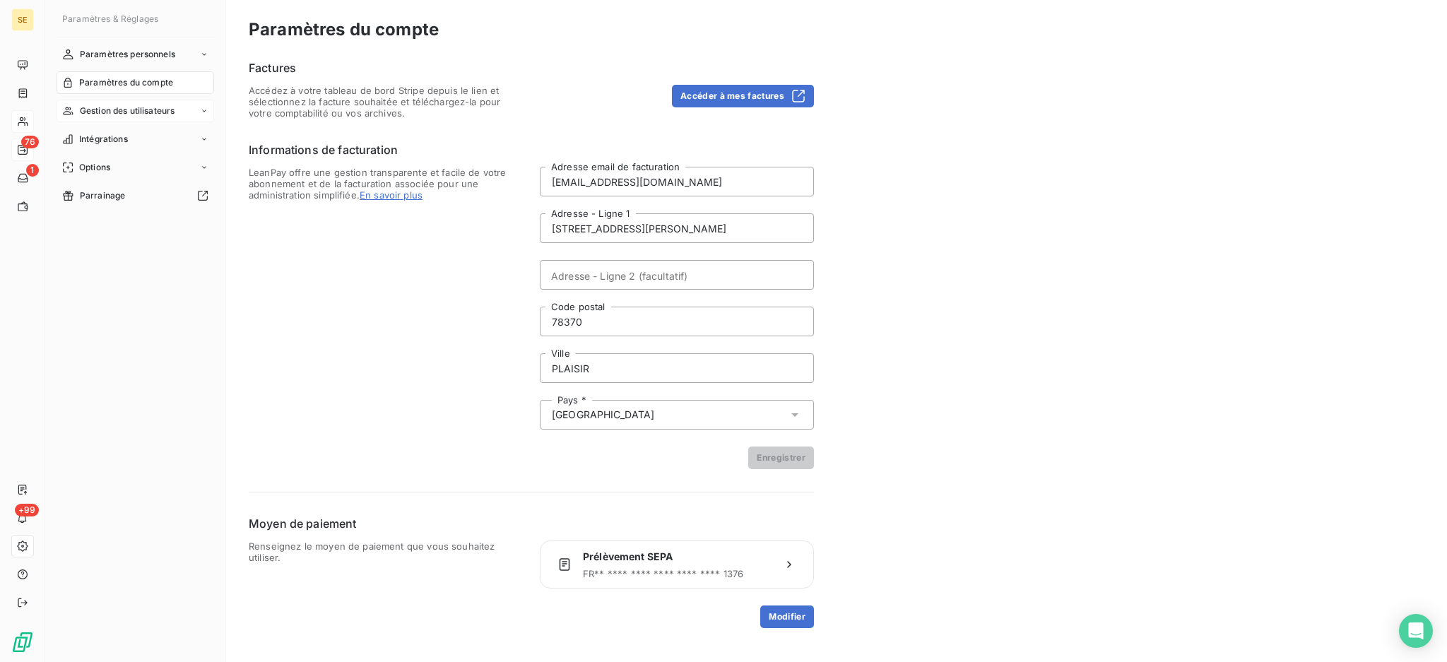
click at [94, 112] on span "Gestion des utilisateurs" at bounding box center [127, 111] width 95 height 13
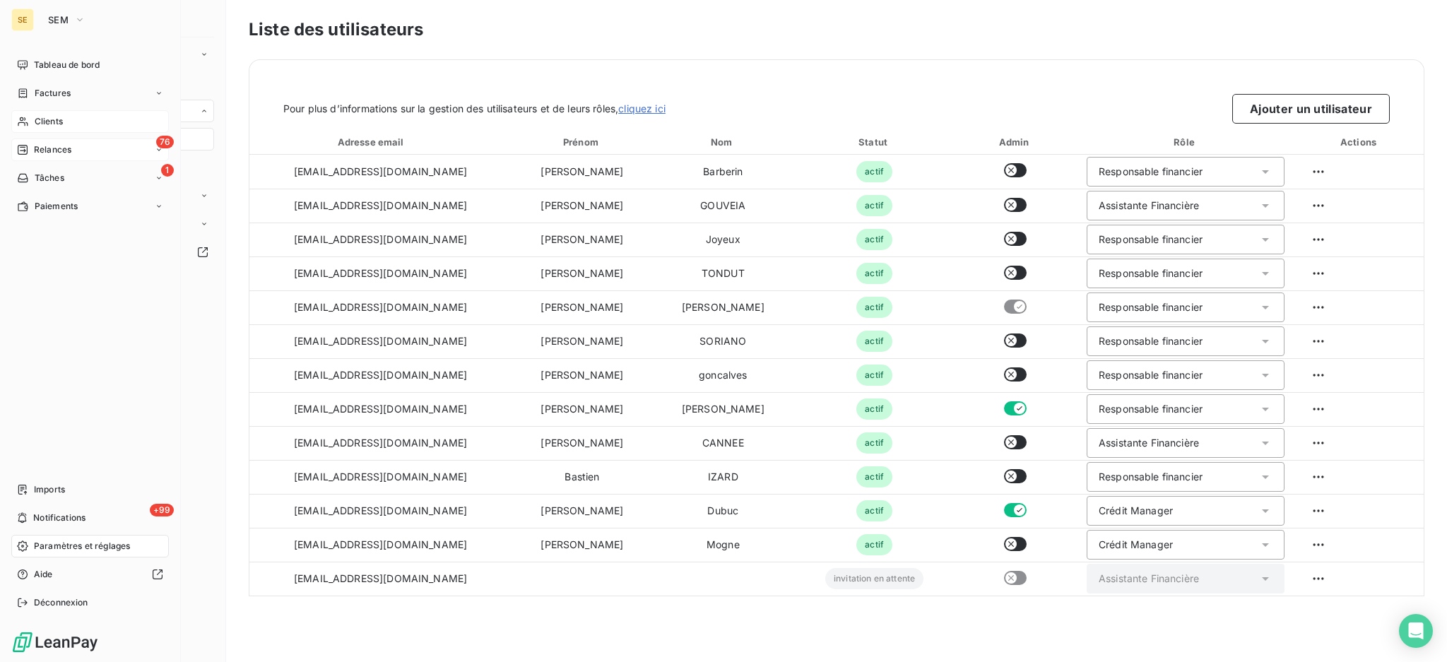
click at [57, 145] on span "Relances" at bounding box center [52, 149] width 37 height 13
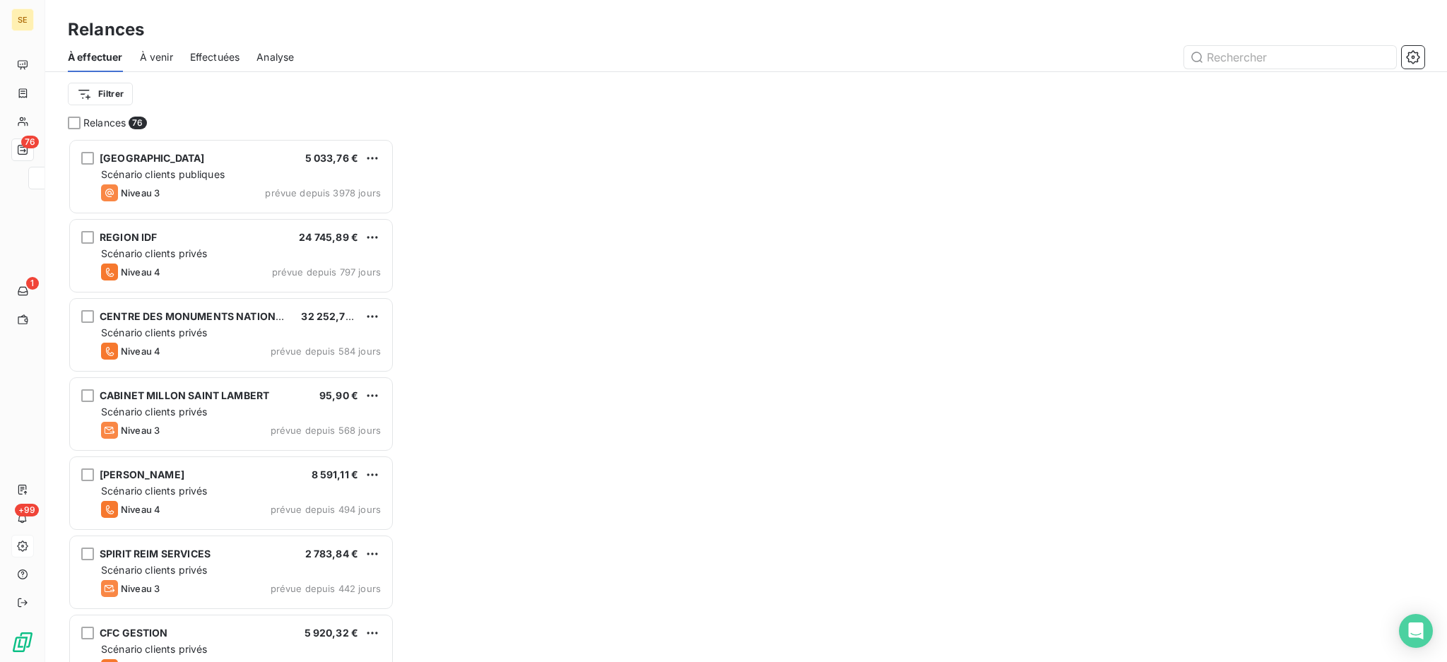
scroll to position [510, 311]
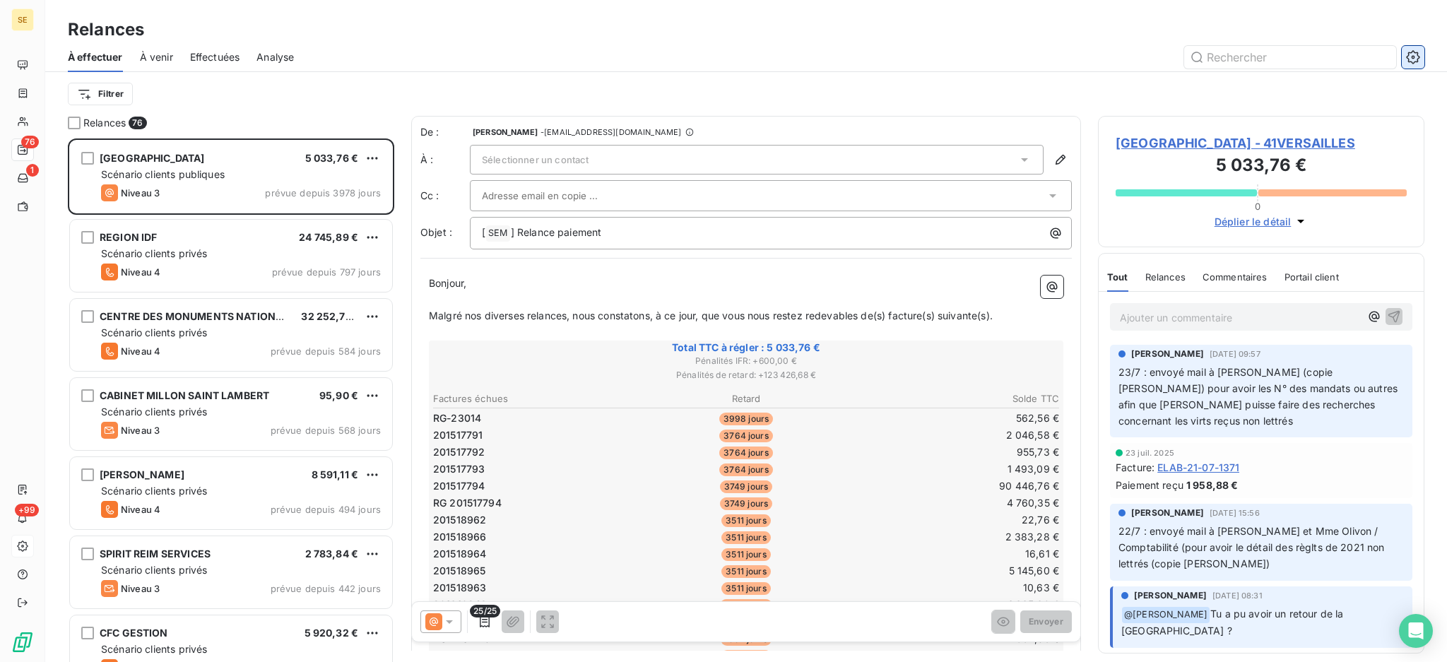
click at [1408, 48] on button "button" at bounding box center [1412, 57] width 23 height 23
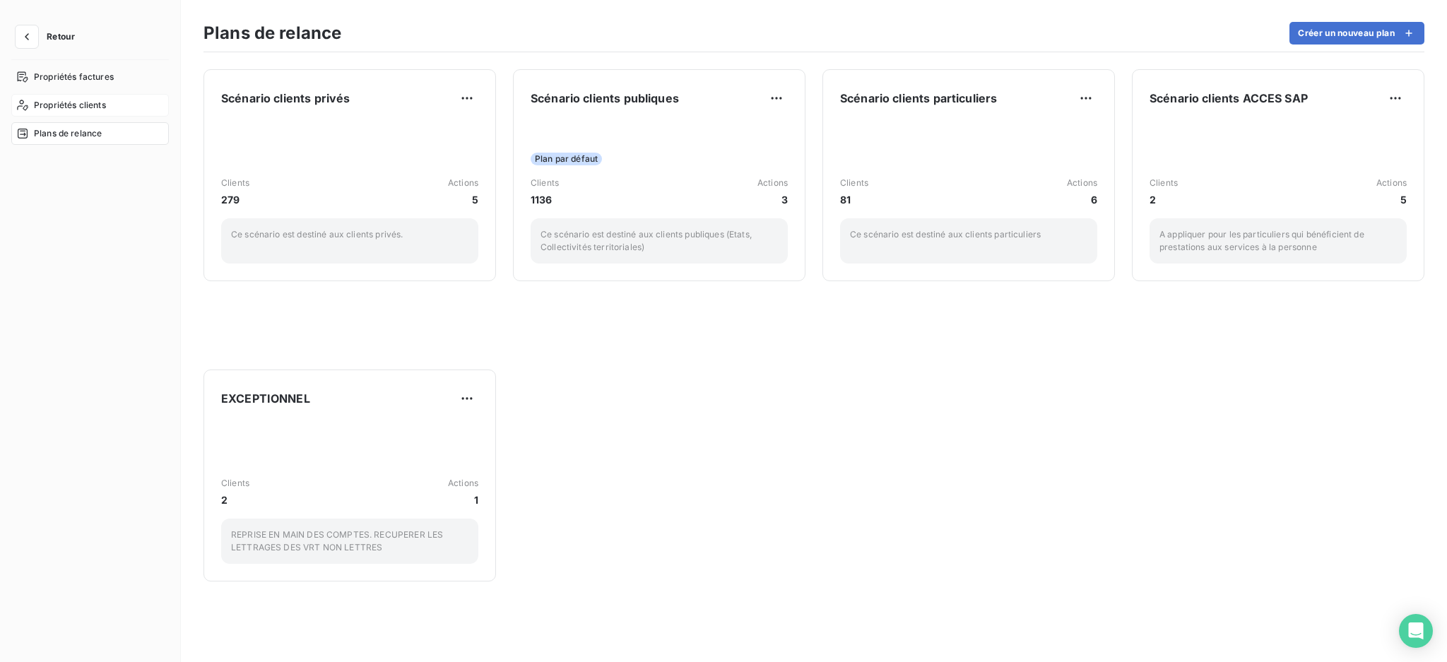
click at [62, 102] on span "Propriétés clients" at bounding box center [70, 105] width 72 height 13
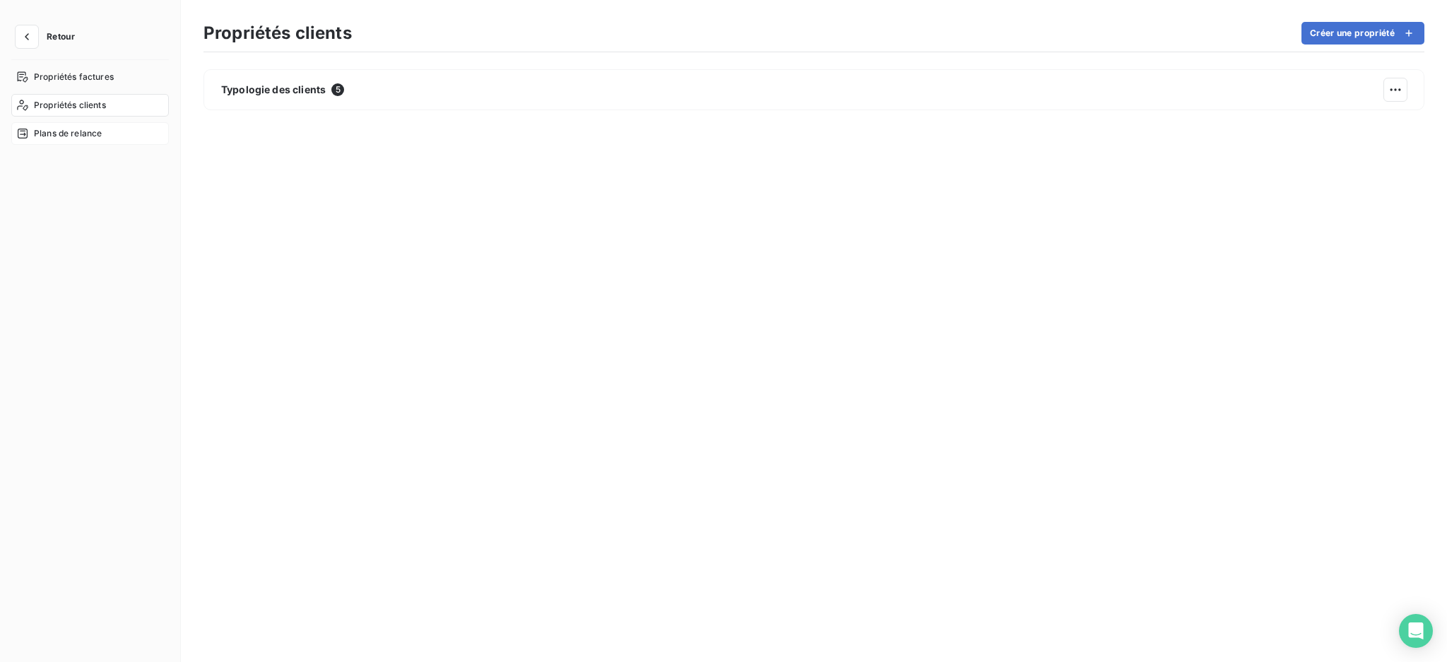
click at [59, 138] on span "Plans de relance" at bounding box center [68, 133] width 68 height 13
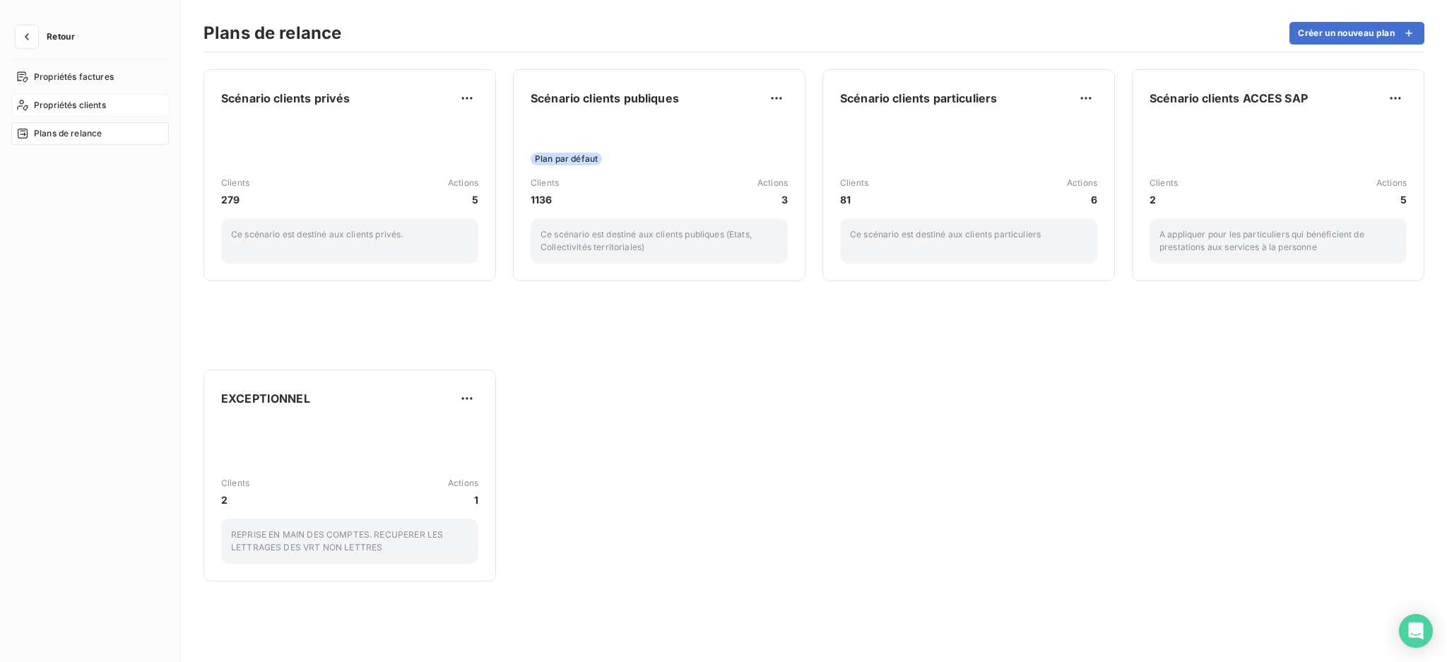
click at [65, 100] on span "Propriétés clients" at bounding box center [70, 105] width 72 height 13
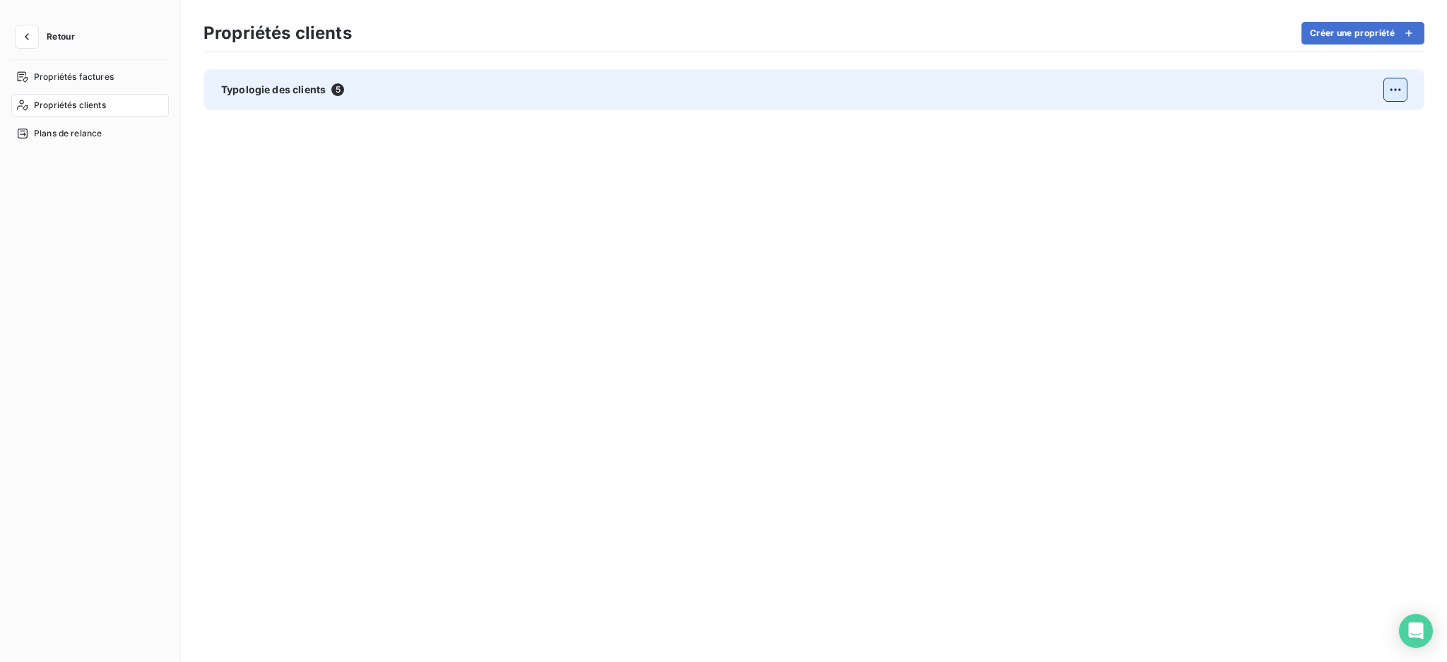
click at [1397, 87] on html "Retour Propriétés factures Propriétés clients Plans de relance Propriétés clien…" at bounding box center [723, 331] width 1447 height 662
click at [1391, 131] on div "Actions sur la propriété" at bounding box center [1330, 120] width 138 height 23
click at [1293, 121] on span "Actions sur la propriété" at bounding box center [1324, 121] width 110 height 14
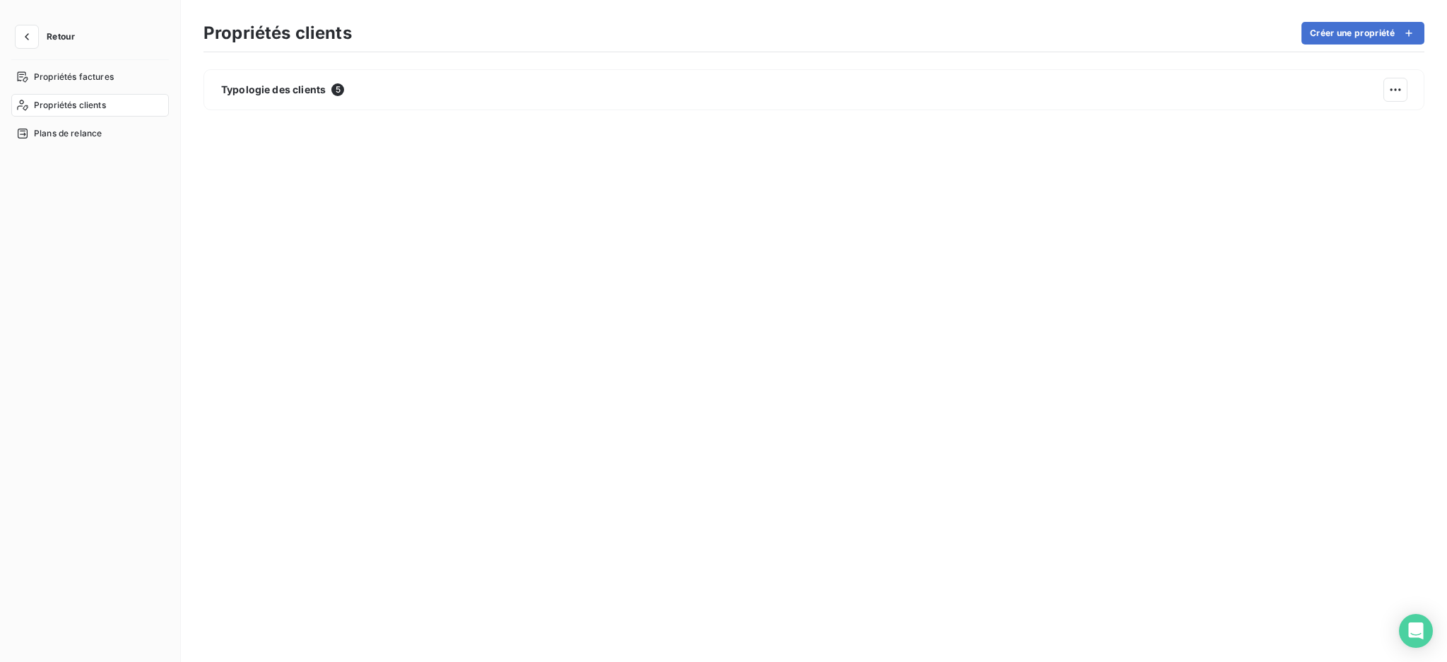
click at [247, 91] on html "Retour Propriétés factures Propriétés clients Plans de relance Propriétés clien…" at bounding box center [723, 331] width 1447 height 662
click at [99, 72] on span "Propriétés factures" at bounding box center [74, 77] width 80 height 13
click at [28, 37] on icon "button" at bounding box center [27, 37] width 14 height 14
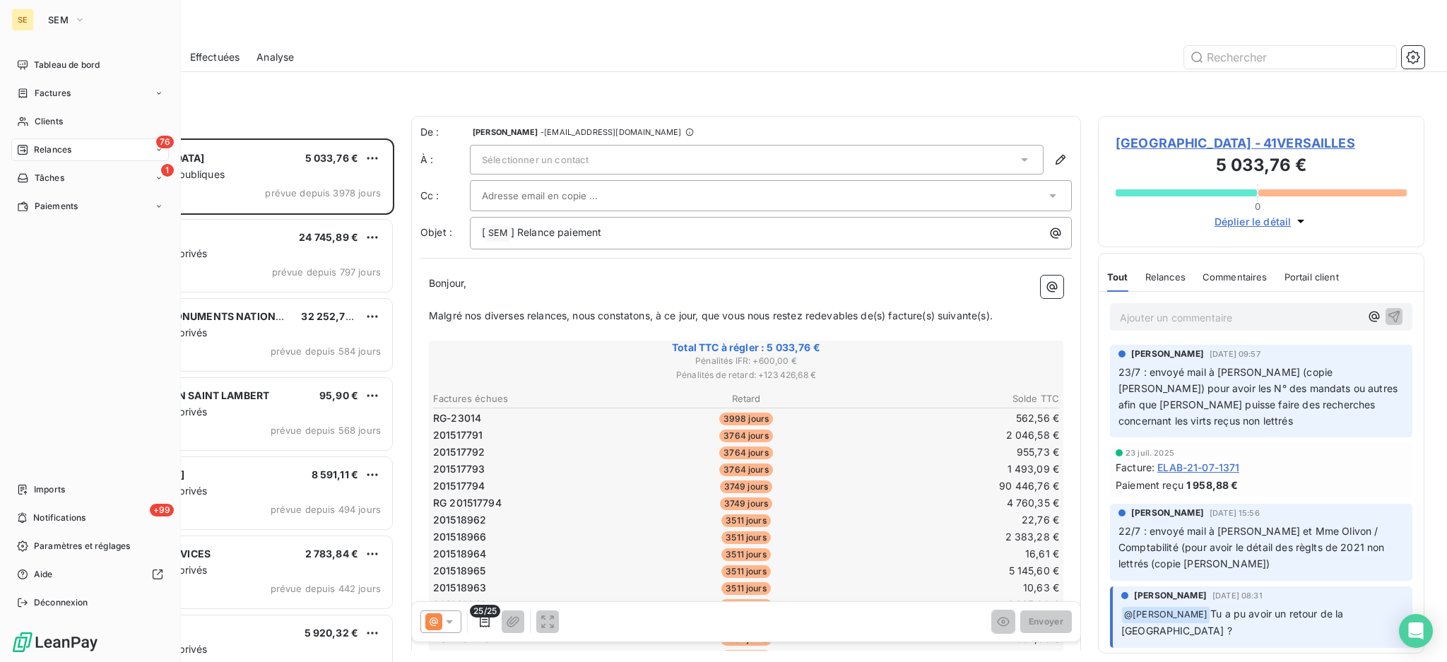
scroll to position [510, 311]
click at [74, 18] on icon "button" at bounding box center [79, 20] width 11 height 14
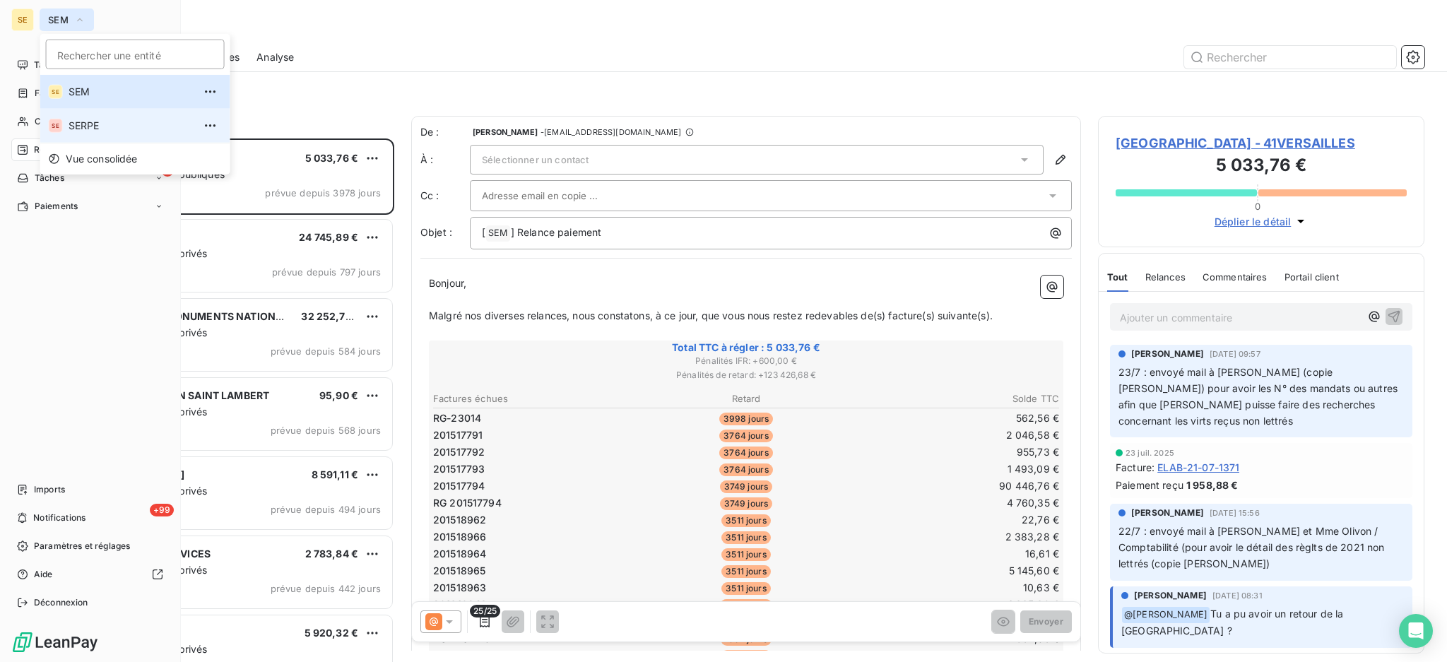
click at [63, 124] on li "SE SERPE" at bounding box center [135, 126] width 190 height 34
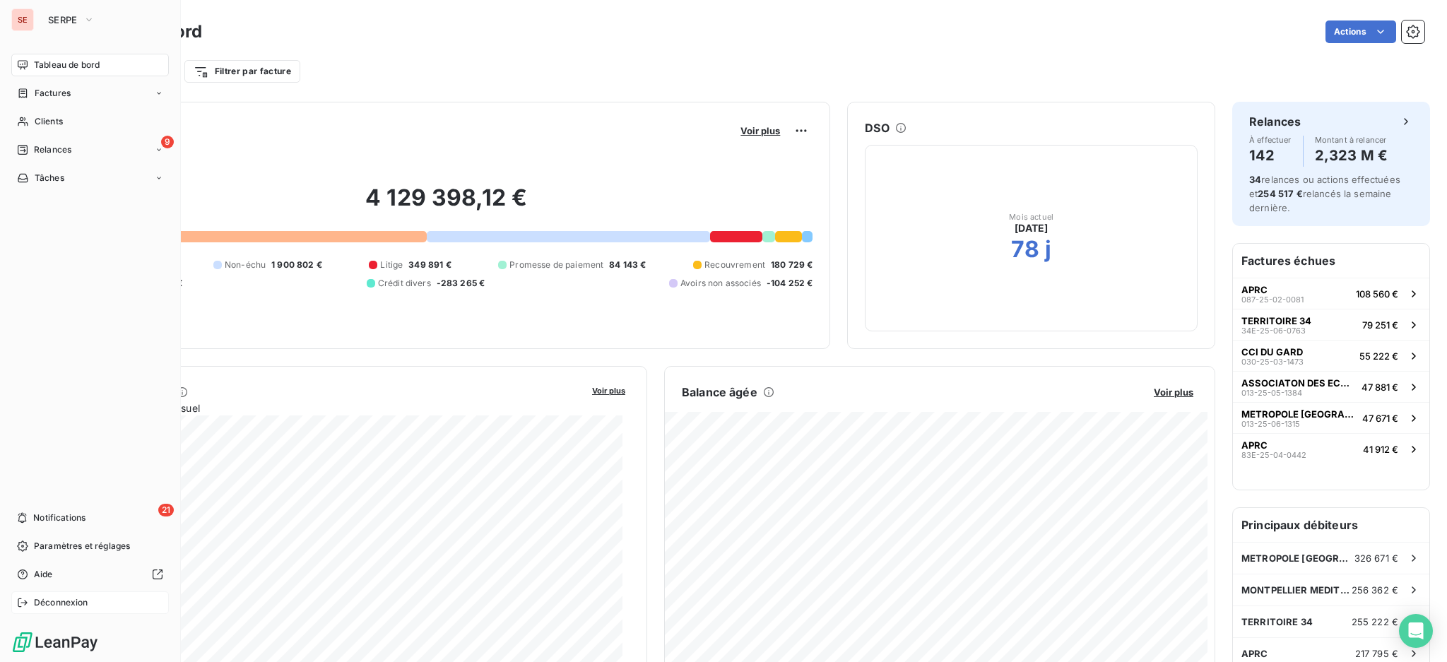
click at [37, 604] on span "Déconnexion" at bounding box center [61, 602] width 54 height 13
